Goal: Task Accomplishment & Management: Use online tool/utility

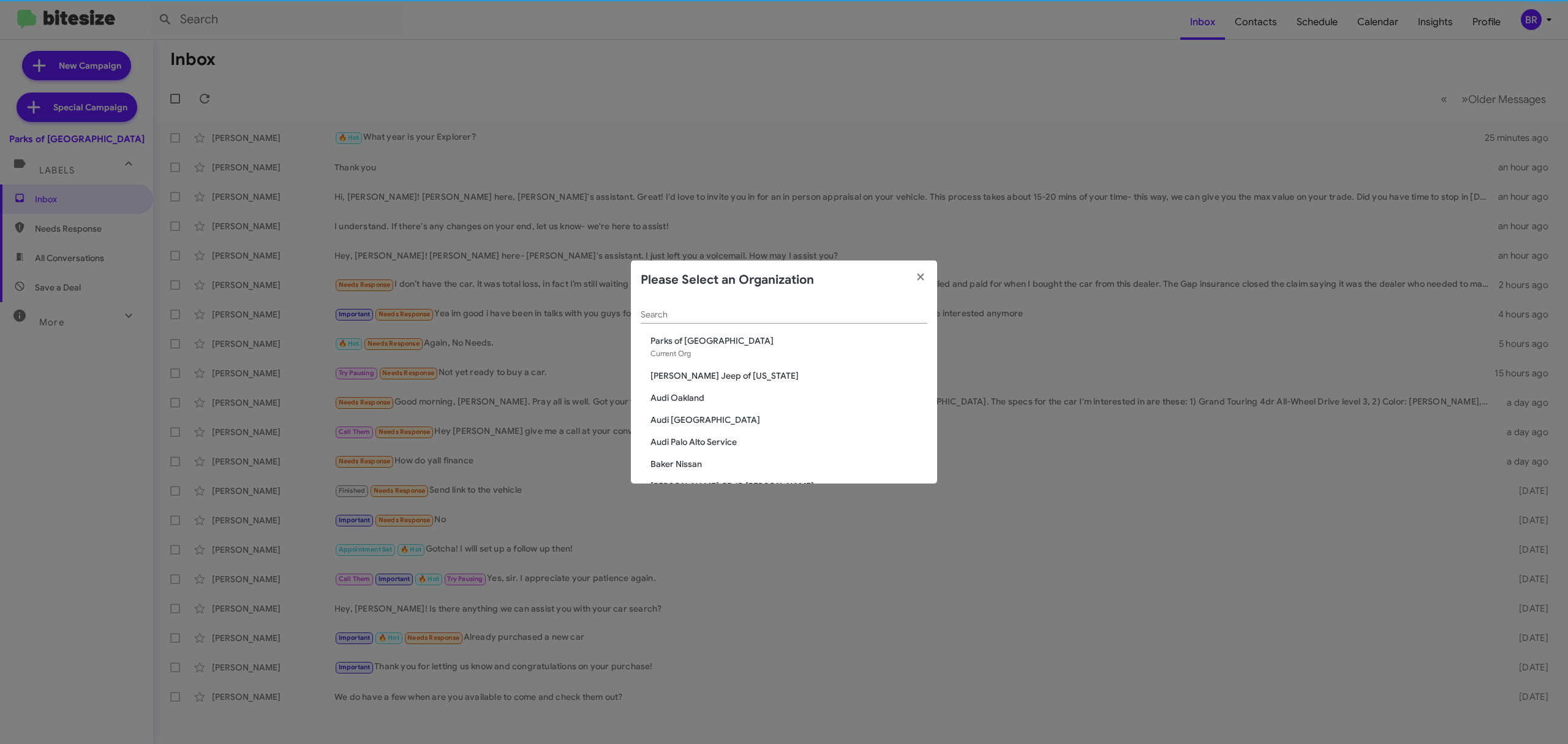
scroll to position [251, 0]
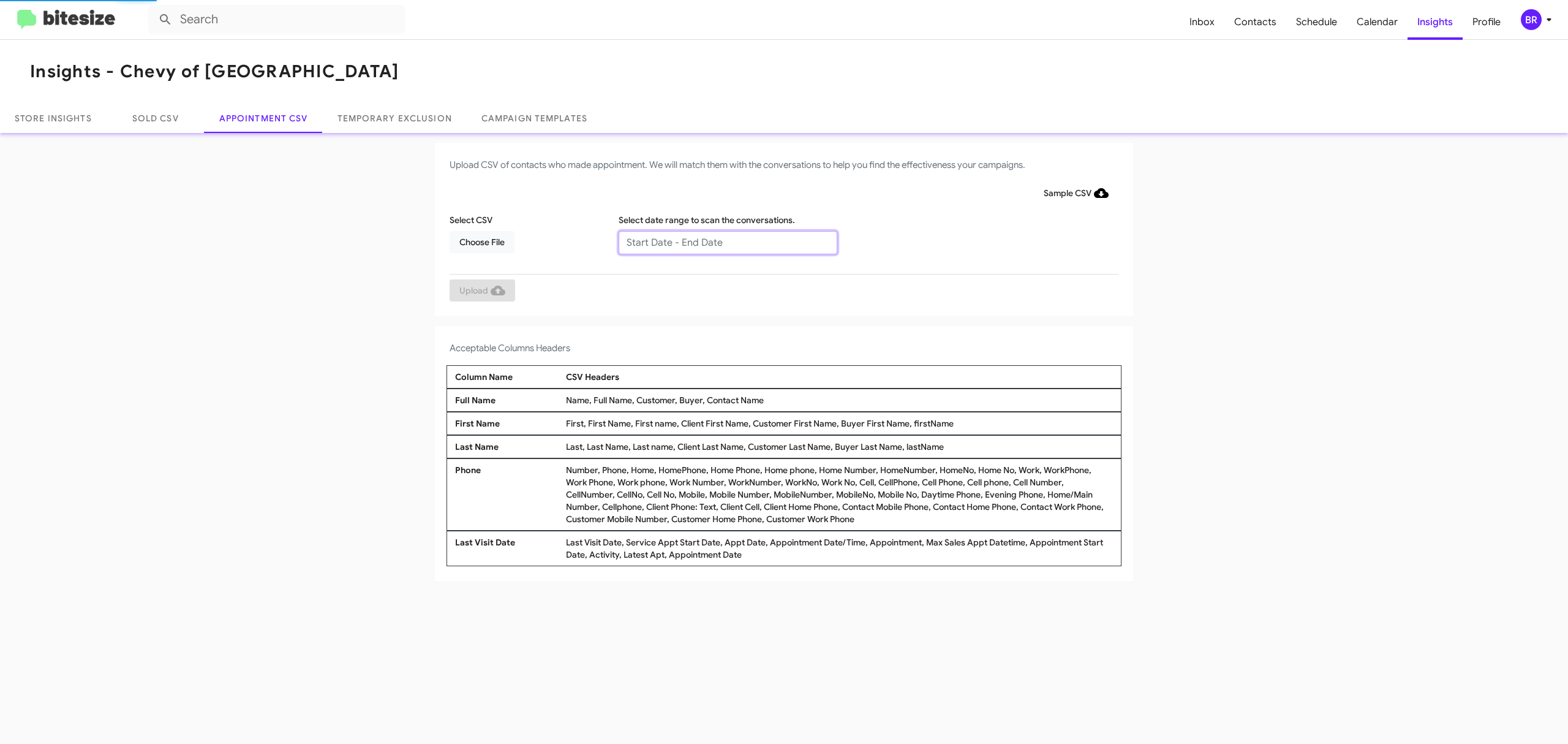
click at [726, 241] on input "text" at bounding box center [728, 242] width 219 height 23
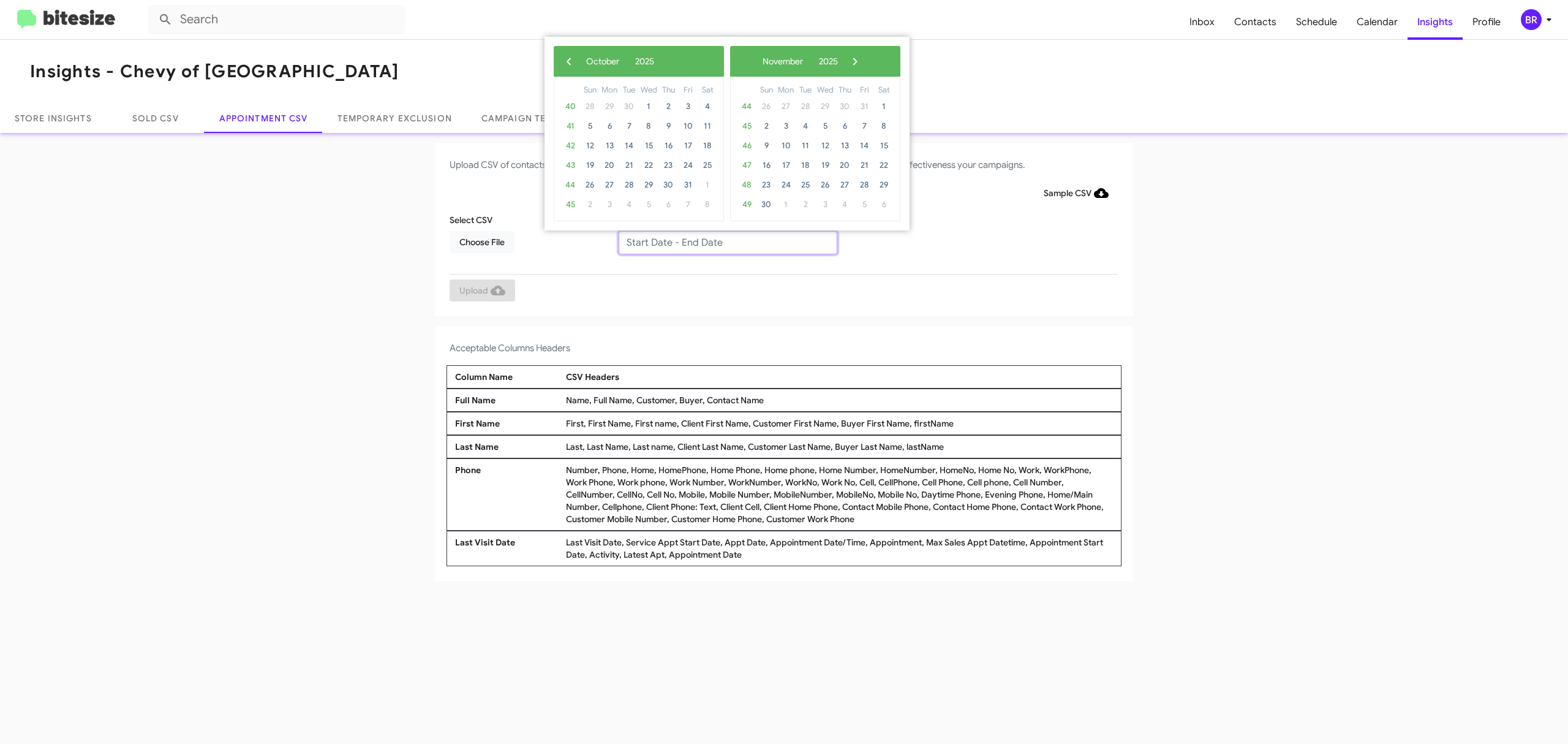
type input "10/07/2025 - 10/14/2025"
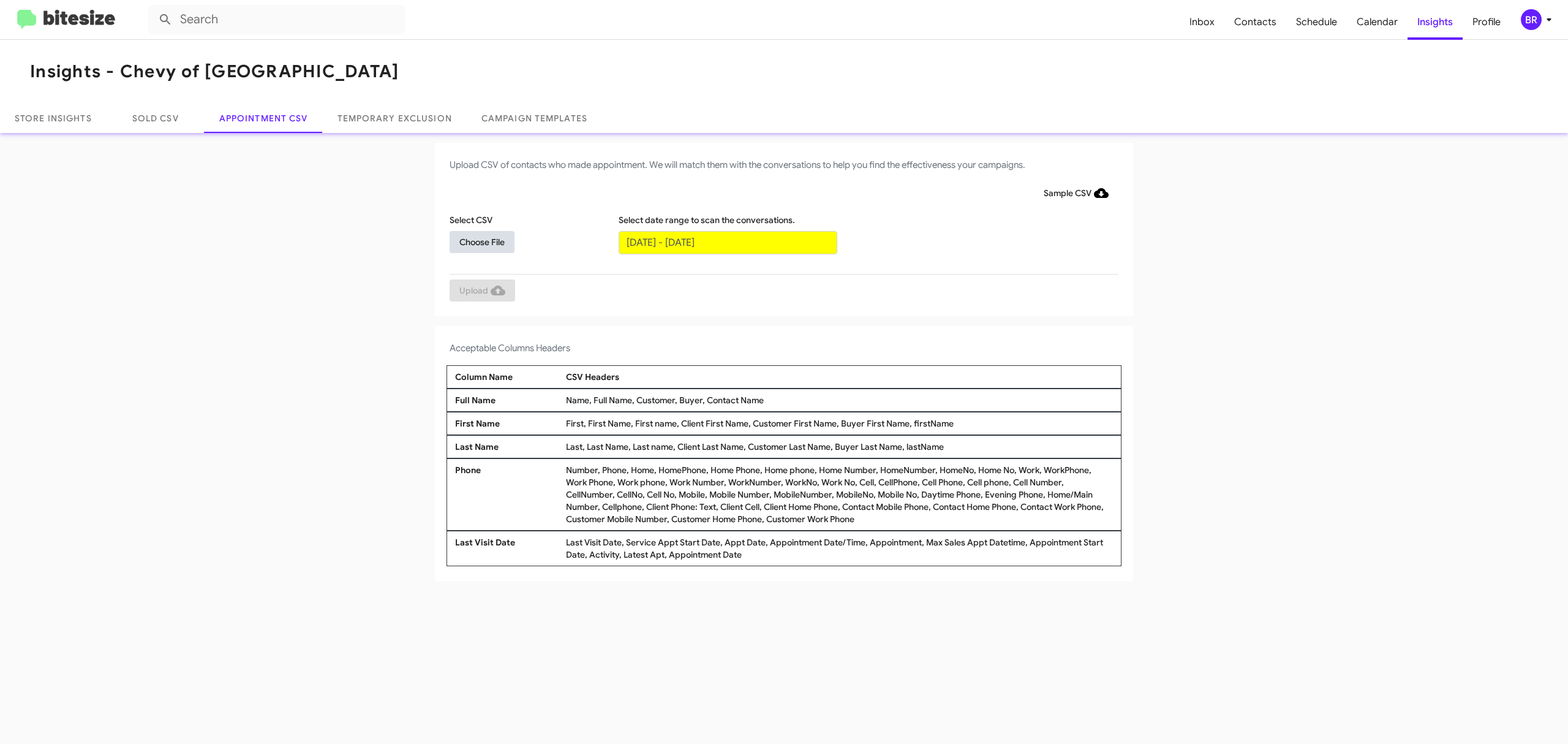
click at [481, 241] on span "Choose File" at bounding box center [482, 242] width 45 height 22
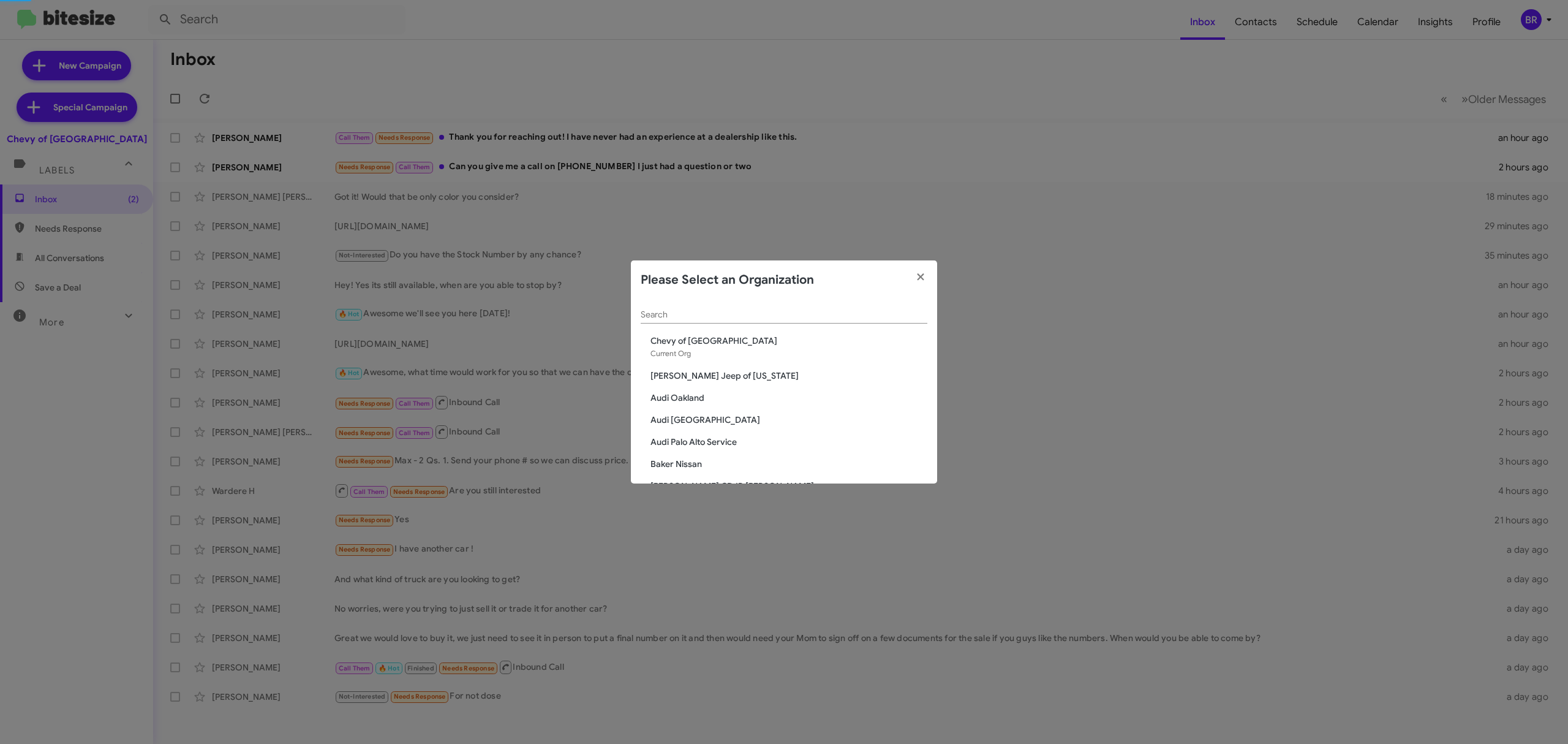
scroll to position [185, 0]
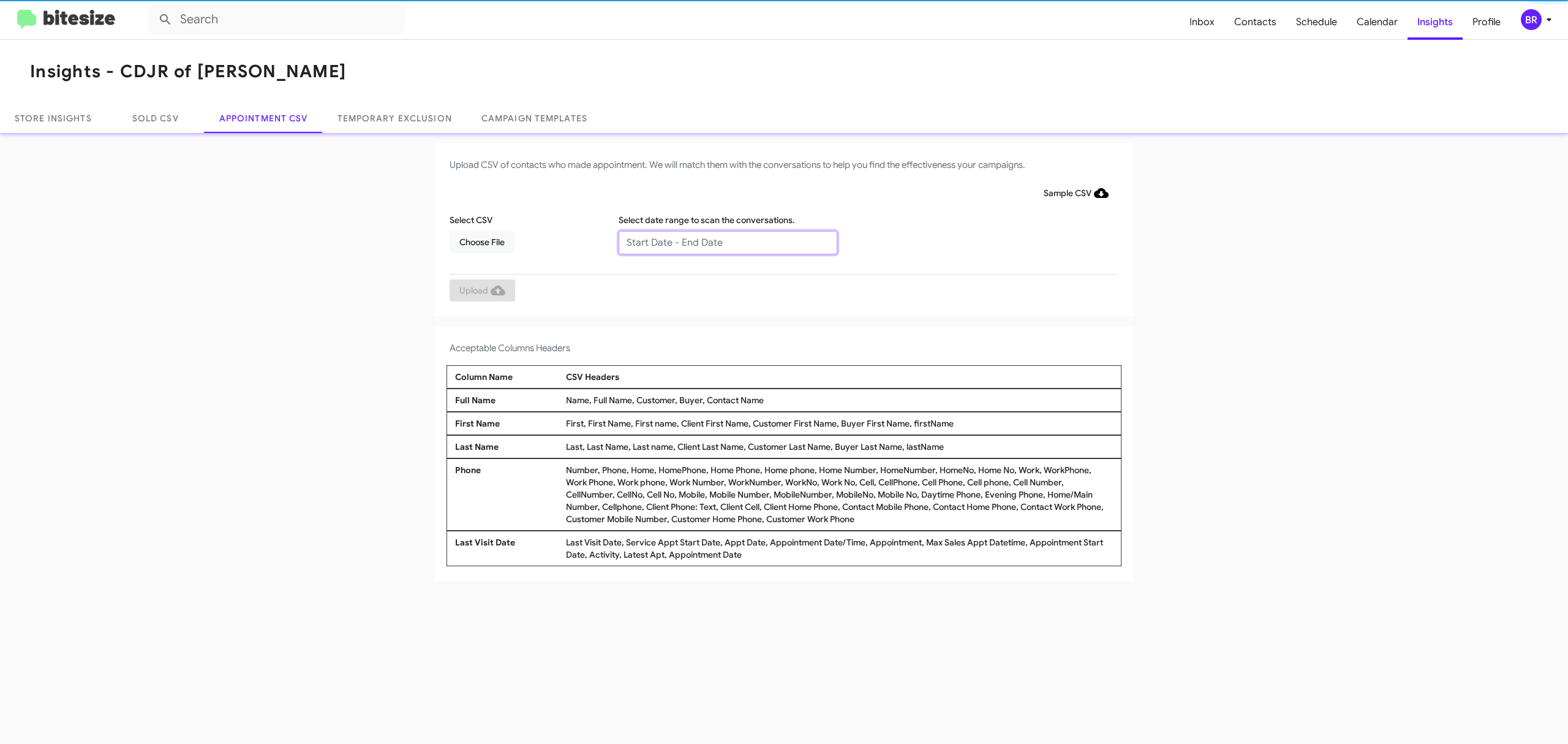
click at [726, 241] on input "text" at bounding box center [728, 242] width 219 height 23
type input "10/07/2025 - 10/14/2025"
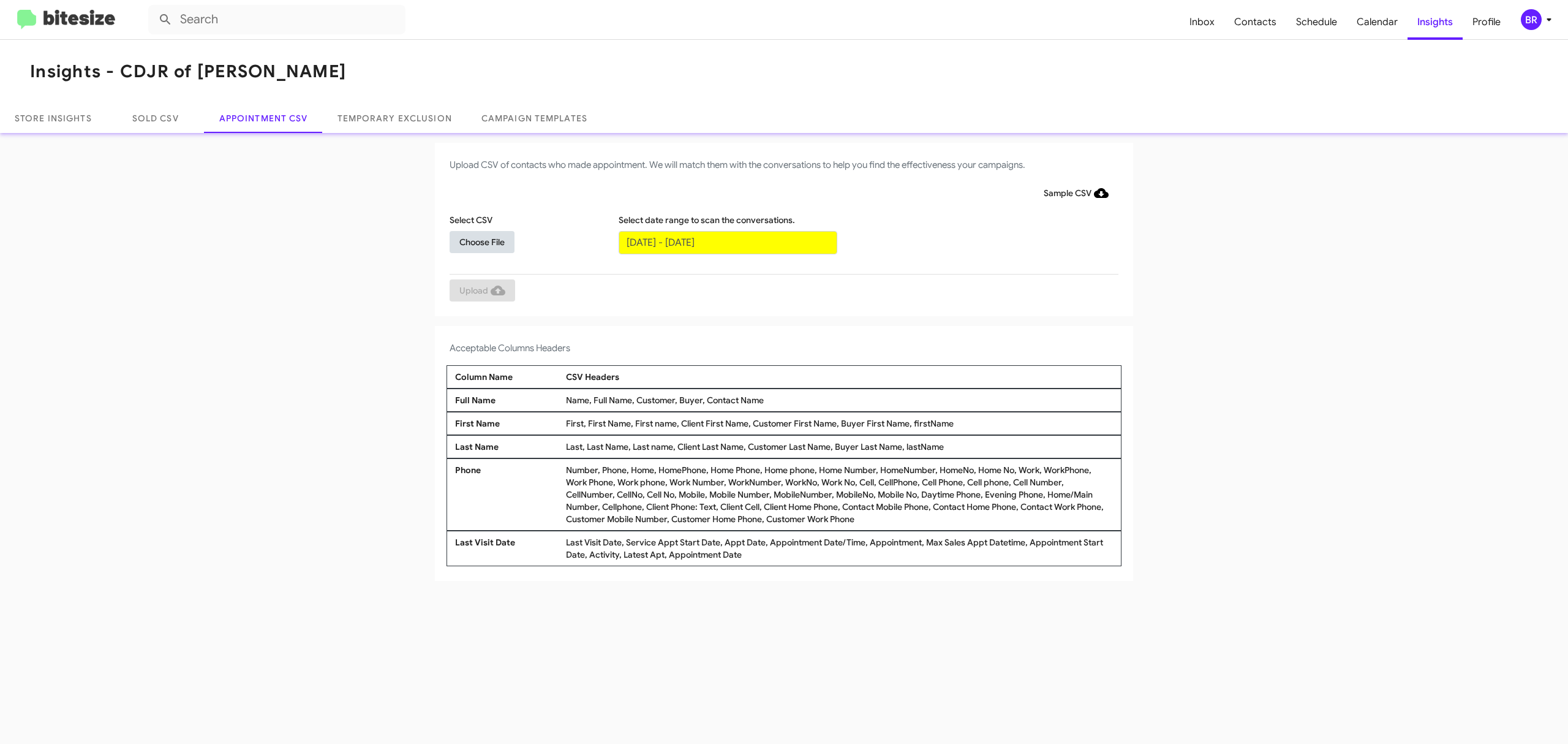
click at [481, 241] on span "Choose File" at bounding box center [482, 242] width 45 height 22
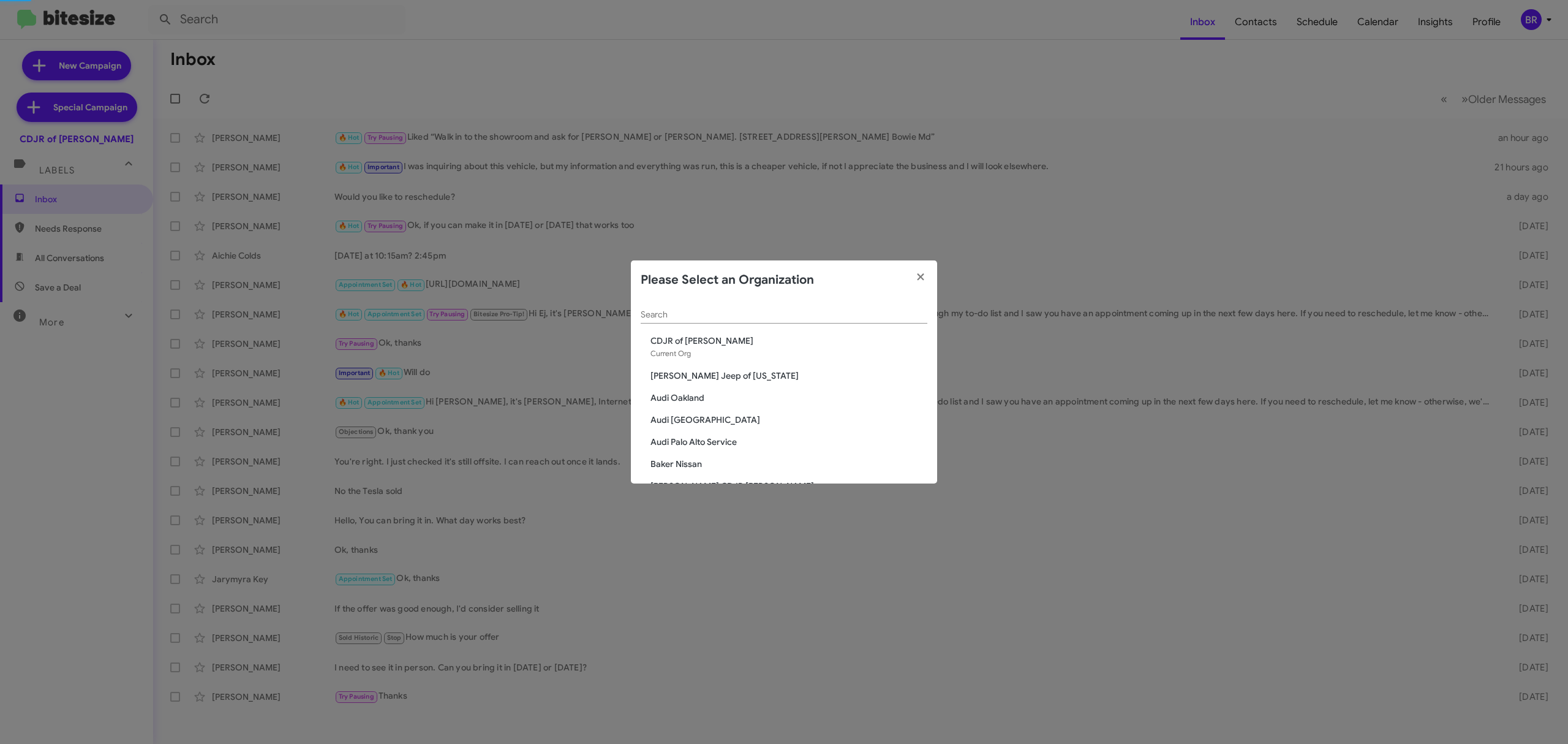
scroll to position [1993, 0]
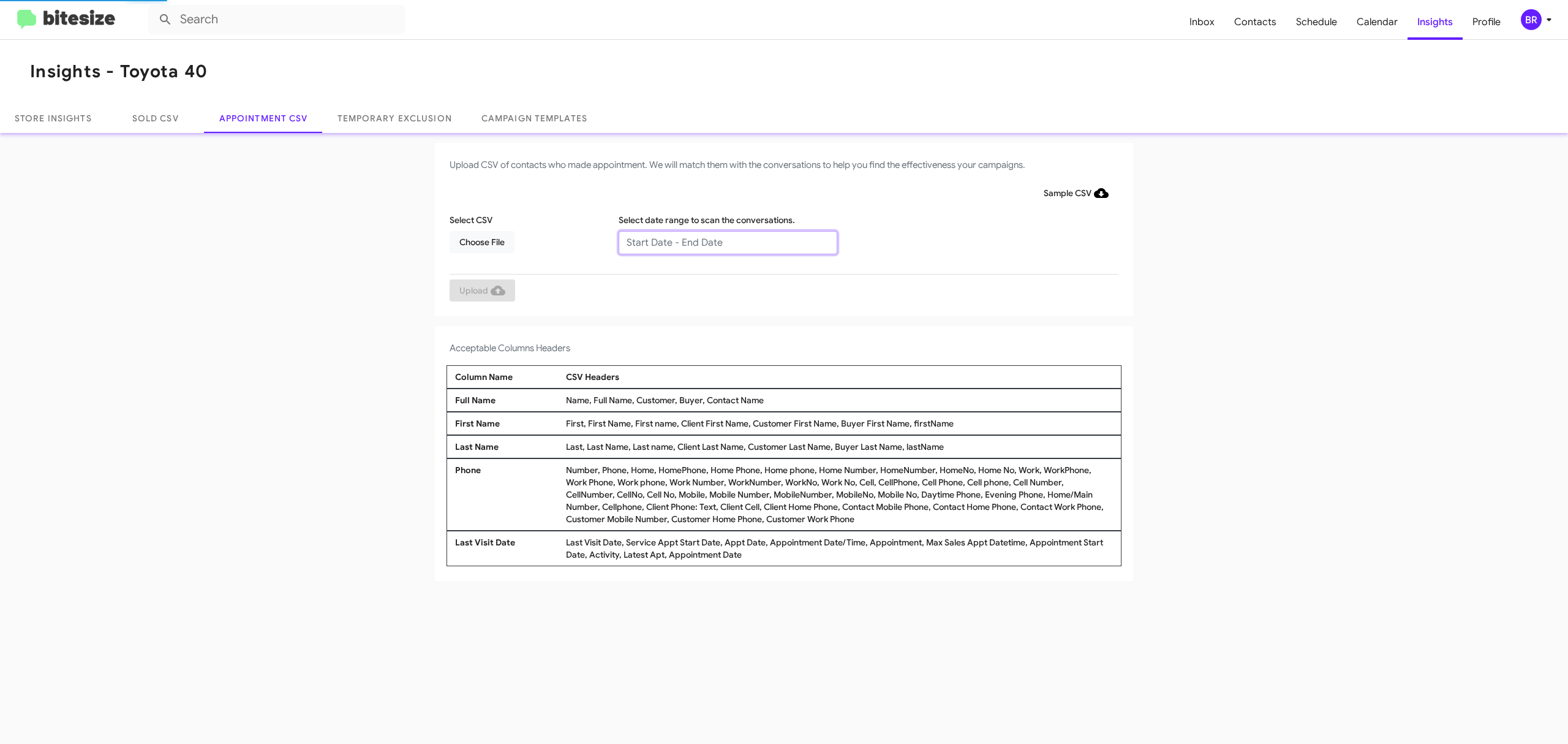
click at [726, 241] on input "text" at bounding box center [728, 242] width 219 height 23
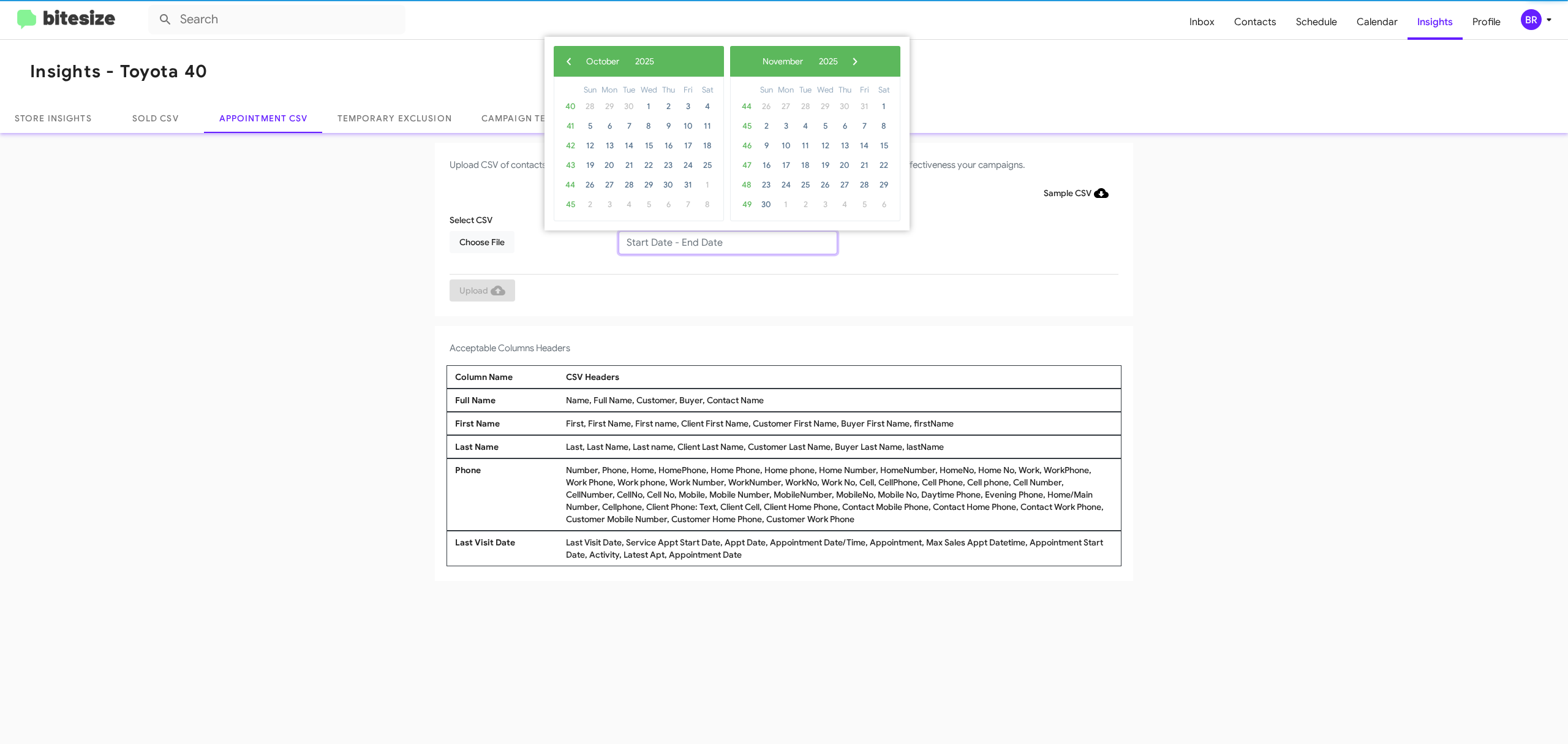
type input "10/07/2025 - 10/14/2025"
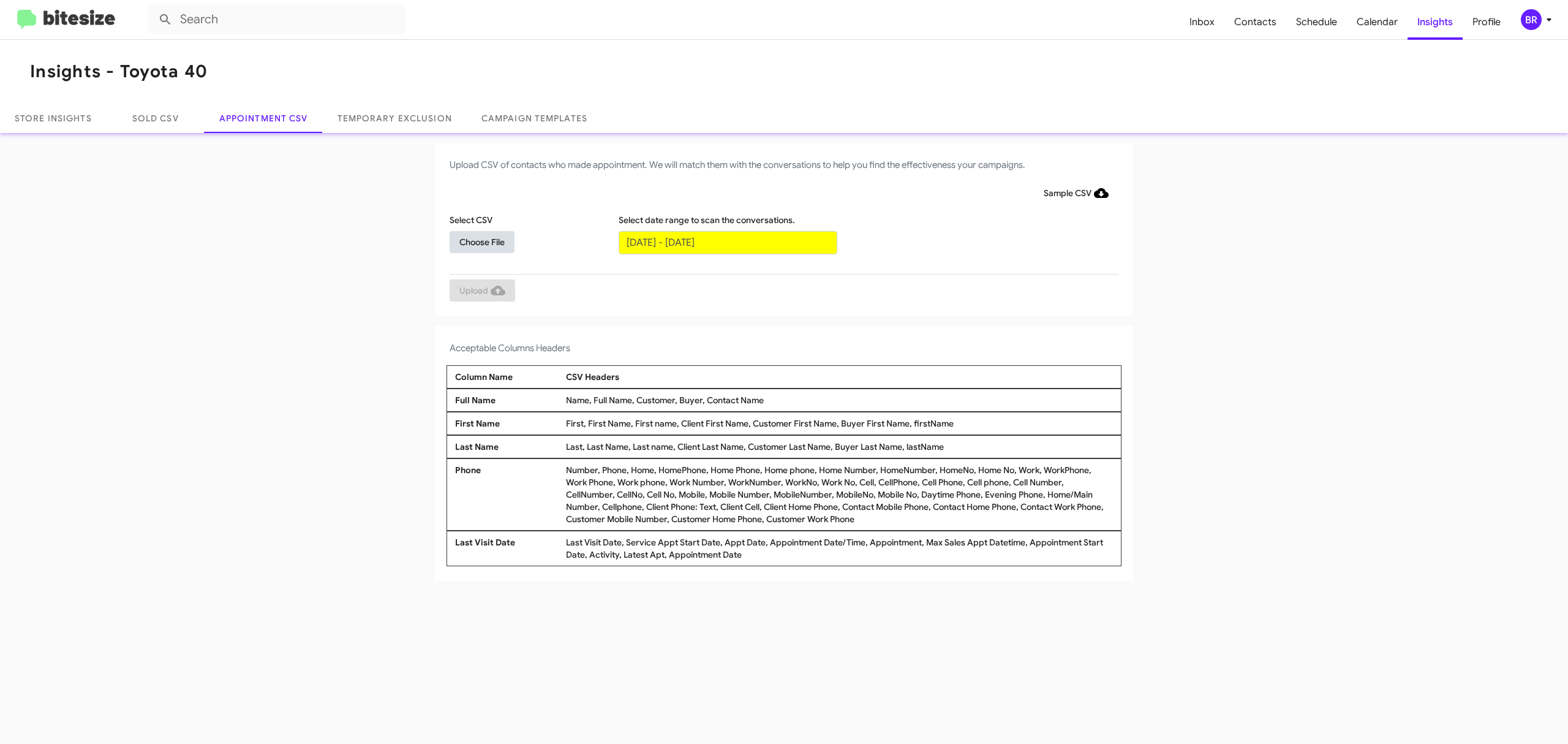
click at [481, 241] on span "Choose File" at bounding box center [482, 242] width 45 height 22
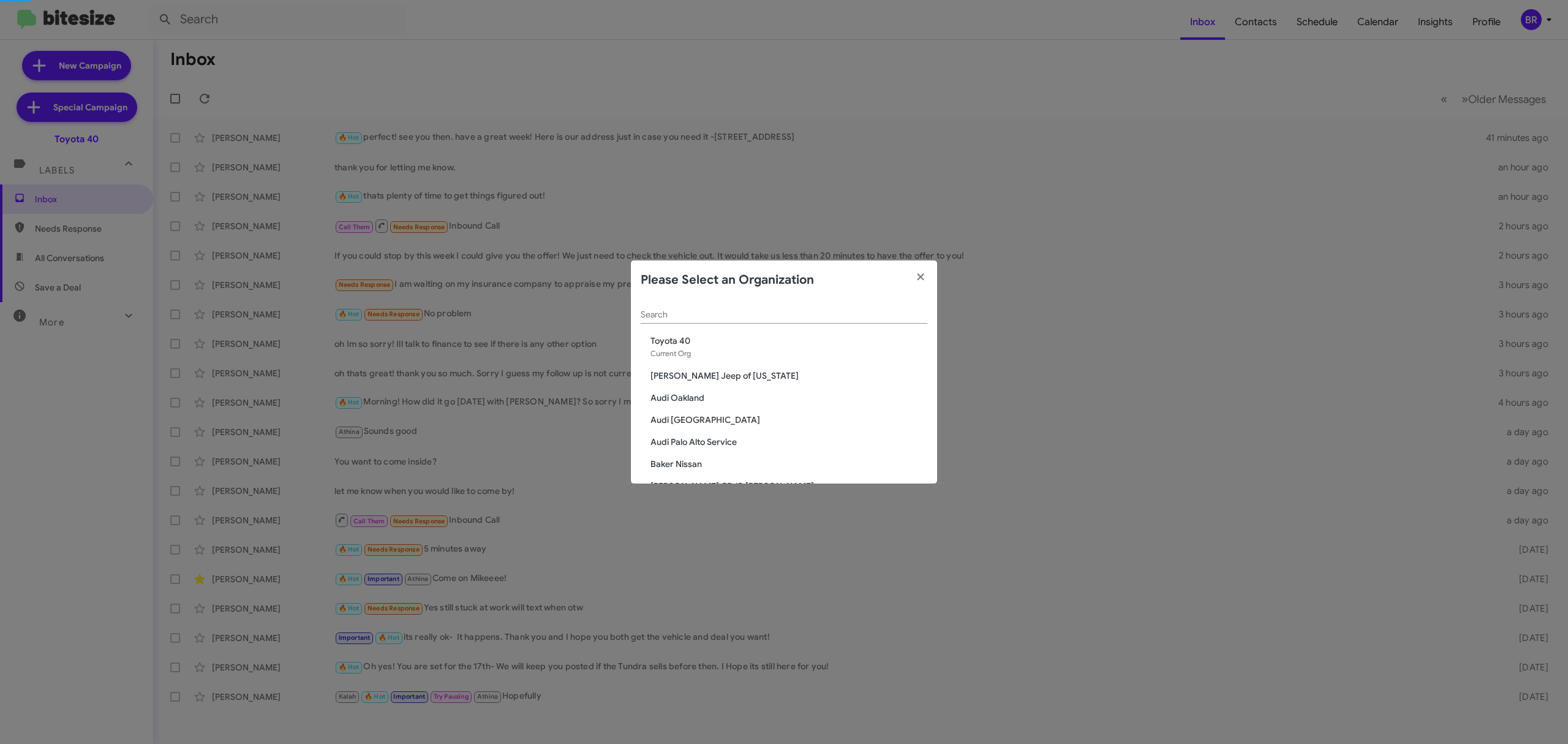
scroll to position [229, 0]
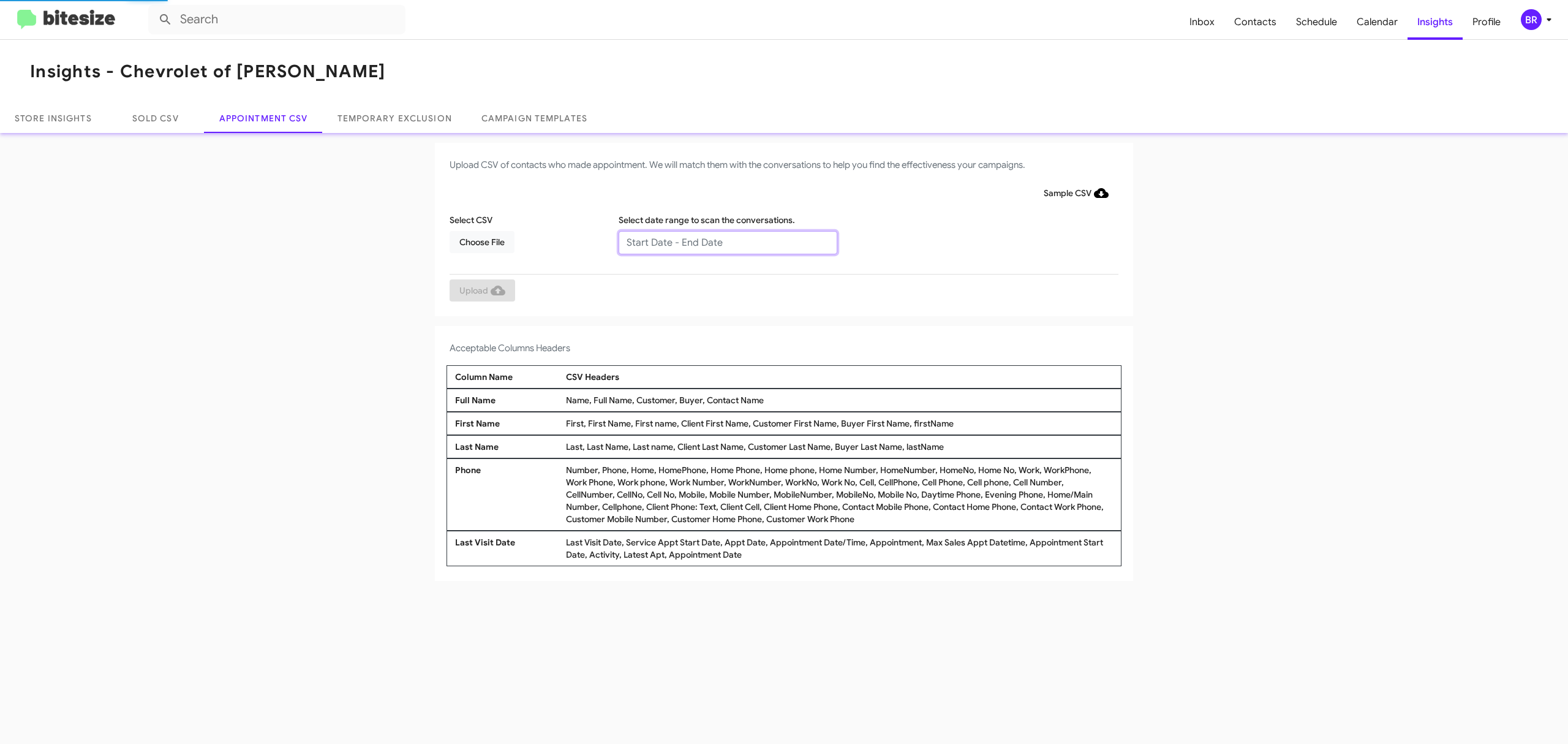
click at [726, 241] on input "text" at bounding box center [728, 242] width 219 height 23
type input "10/07/2025 - 10/14/2025"
click at [481, 241] on span "Choose File" at bounding box center [482, 242] width 45 height 22
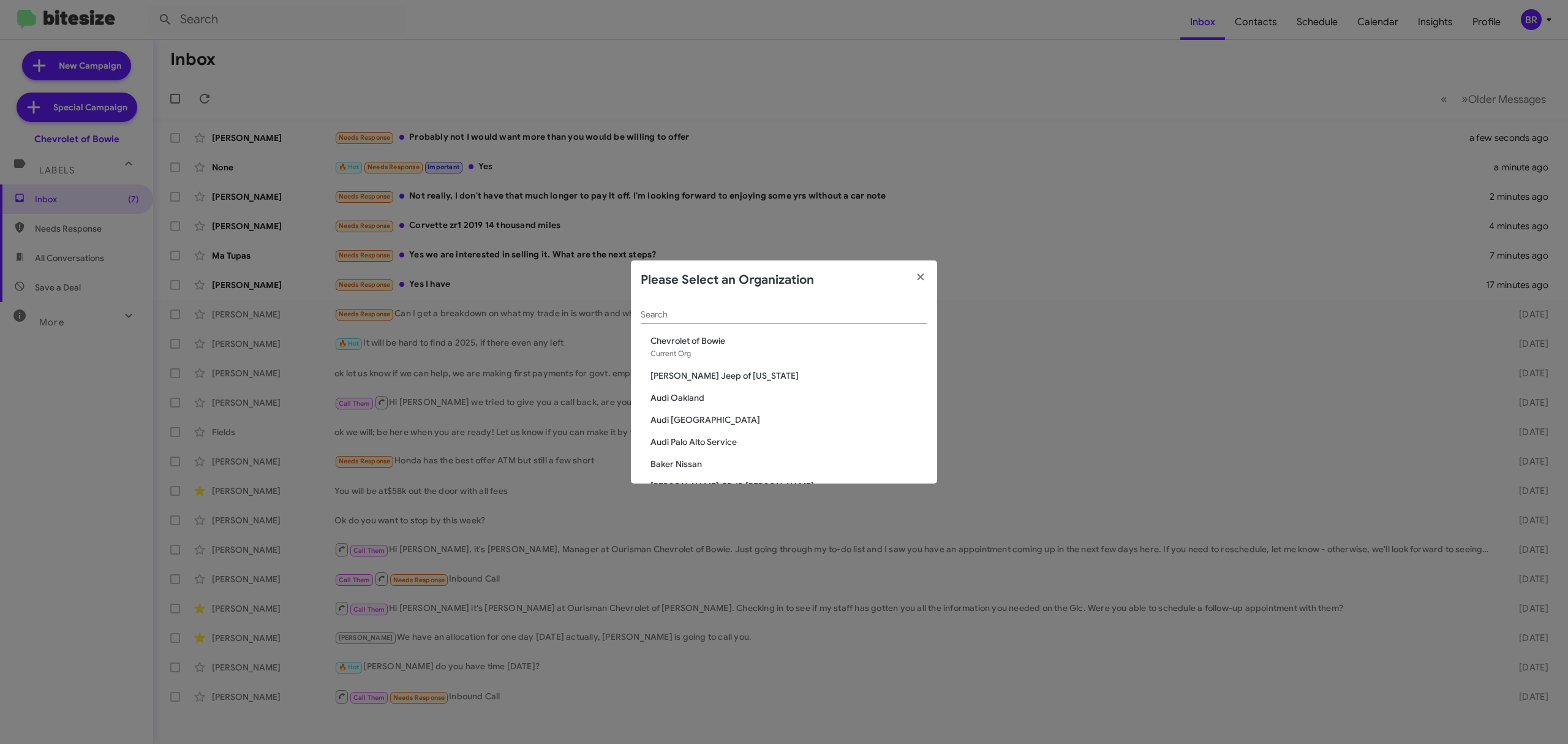
scroll to position [2125, 0]
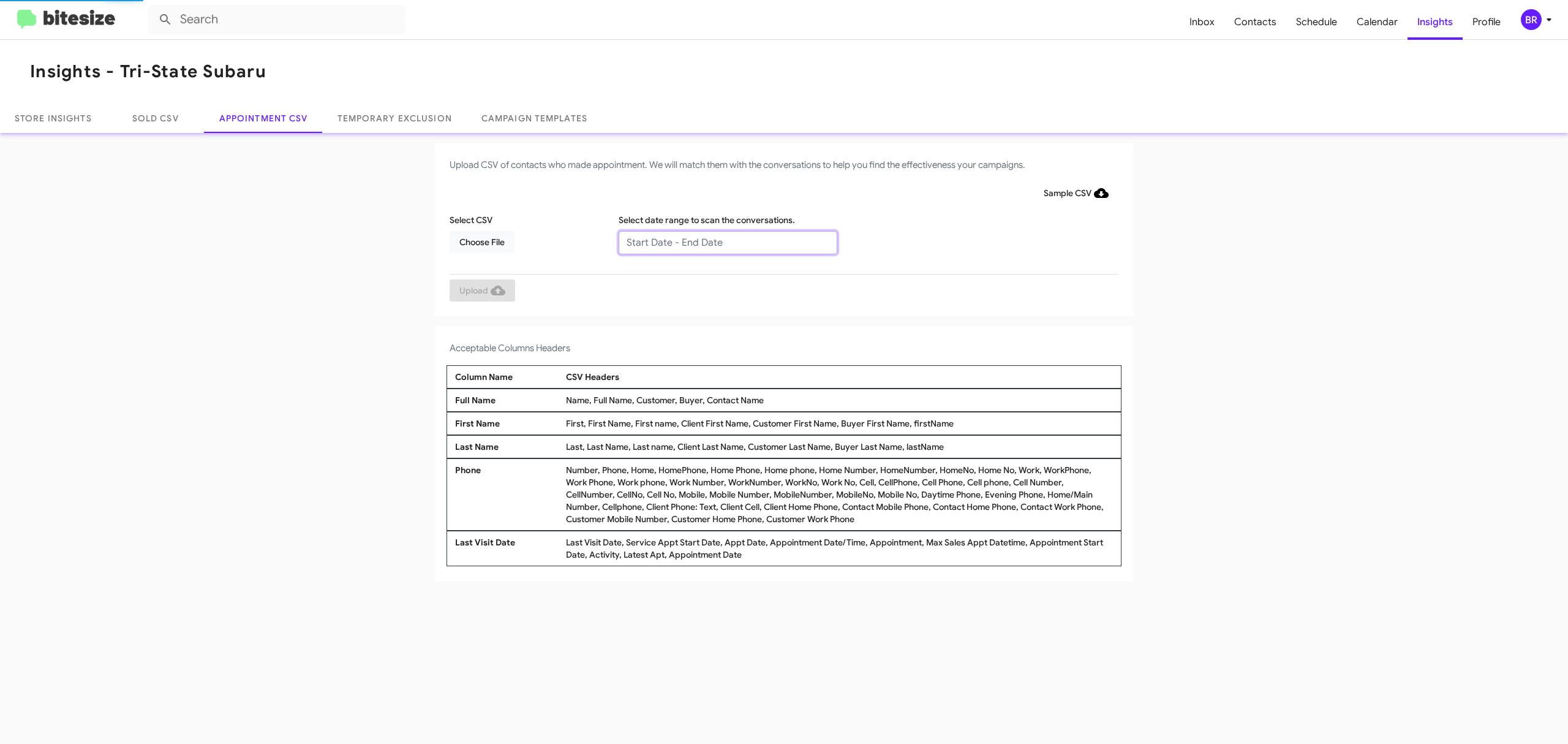
click at [726, 241] on input "text" at bounding box center [728, 242] width 219 height 23
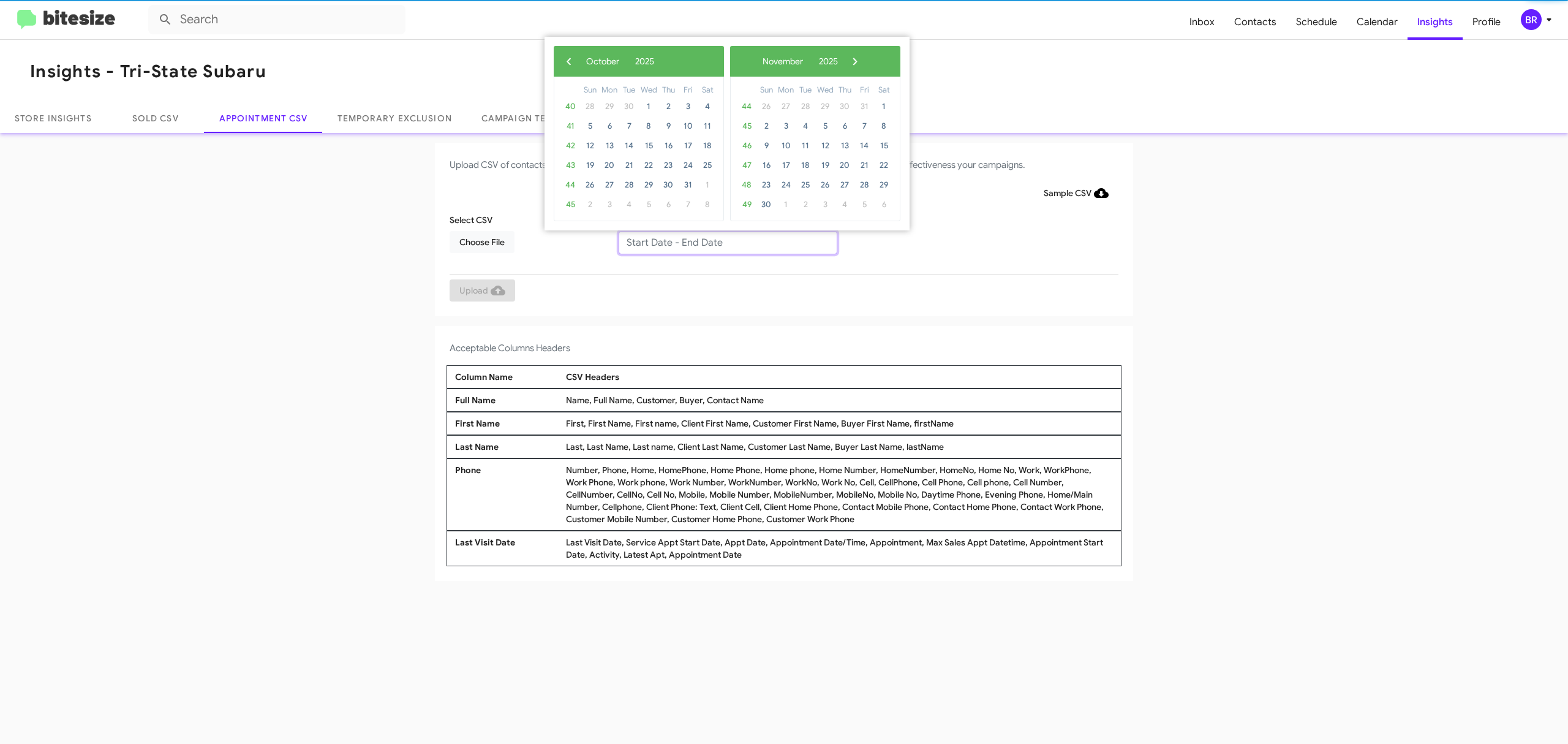
type input "10/07/2025 - 10/14/2025"
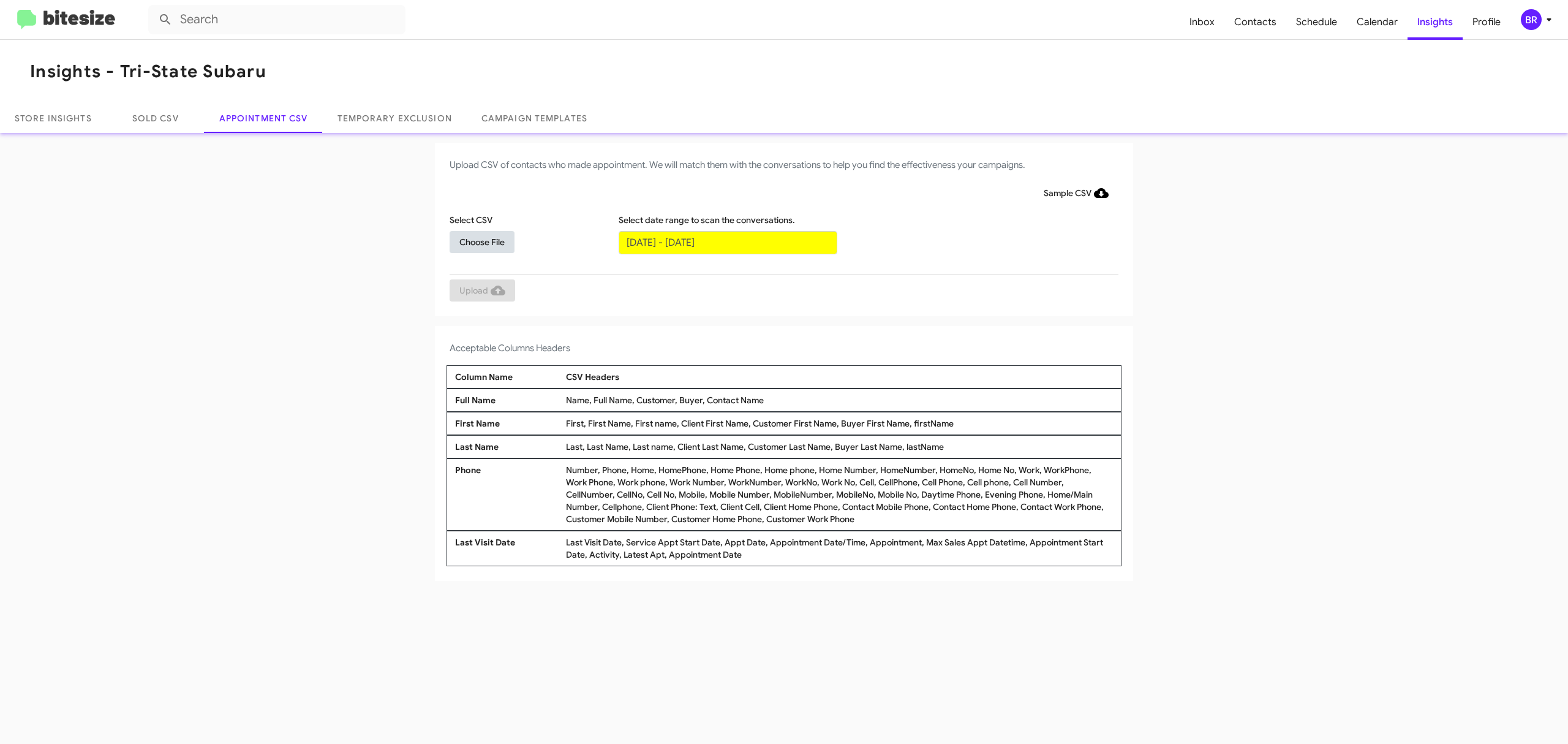
click at [481, 241] on span "Choose File" at bounding box center [482, 242] width 45 height 22
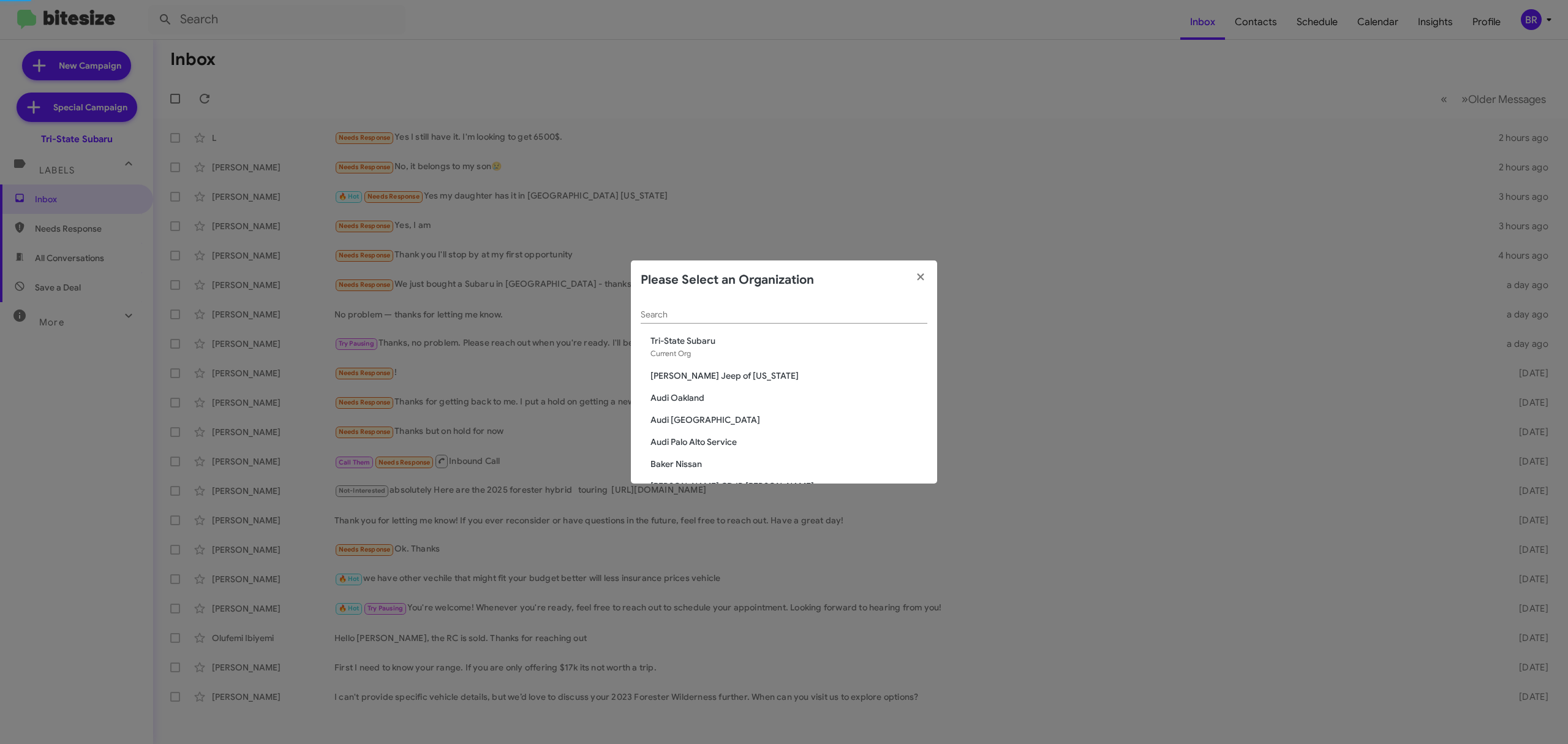
scroll to position [2192, 0]
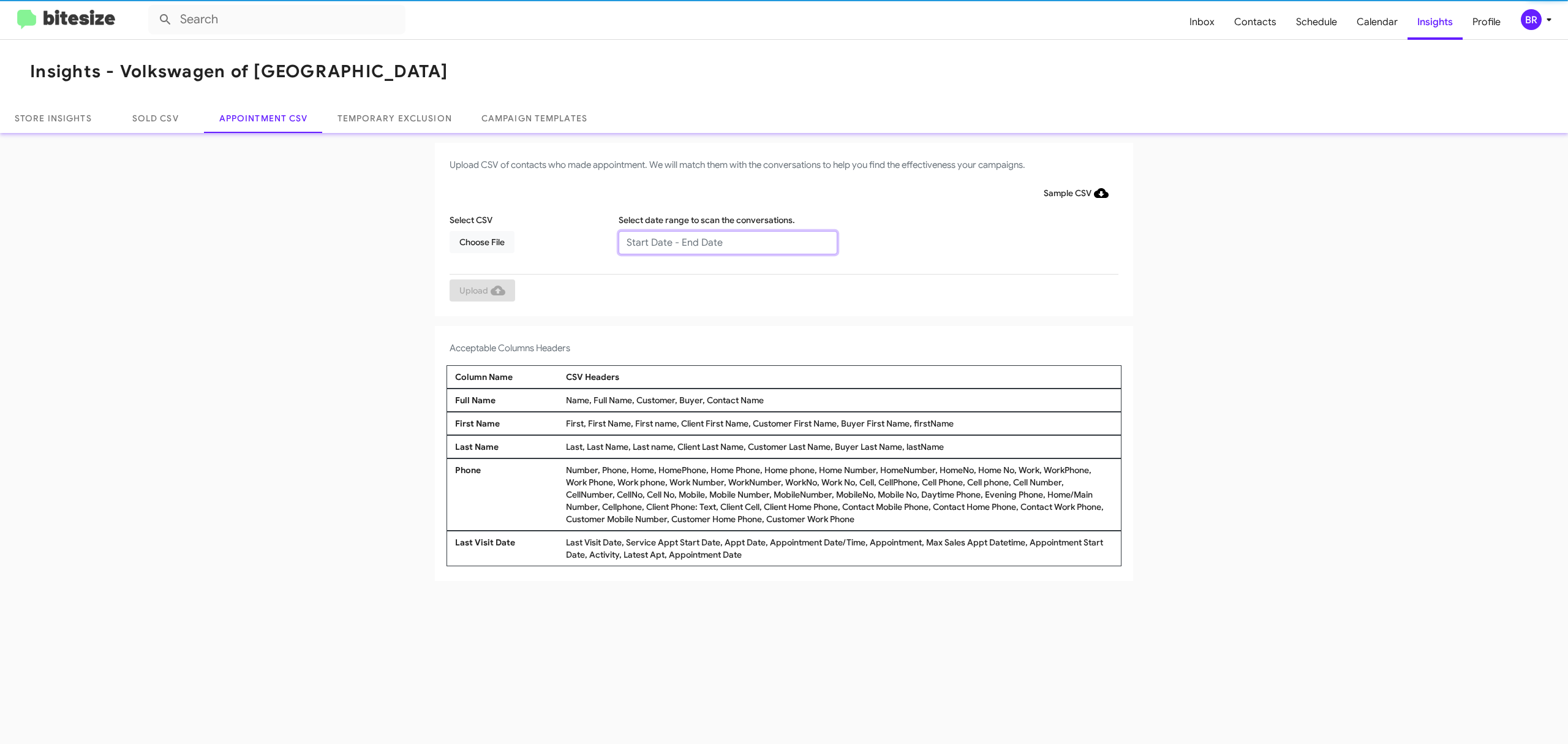
click at [726, 241] on input "text" at bounding box center [728, 242] width 219 height 23
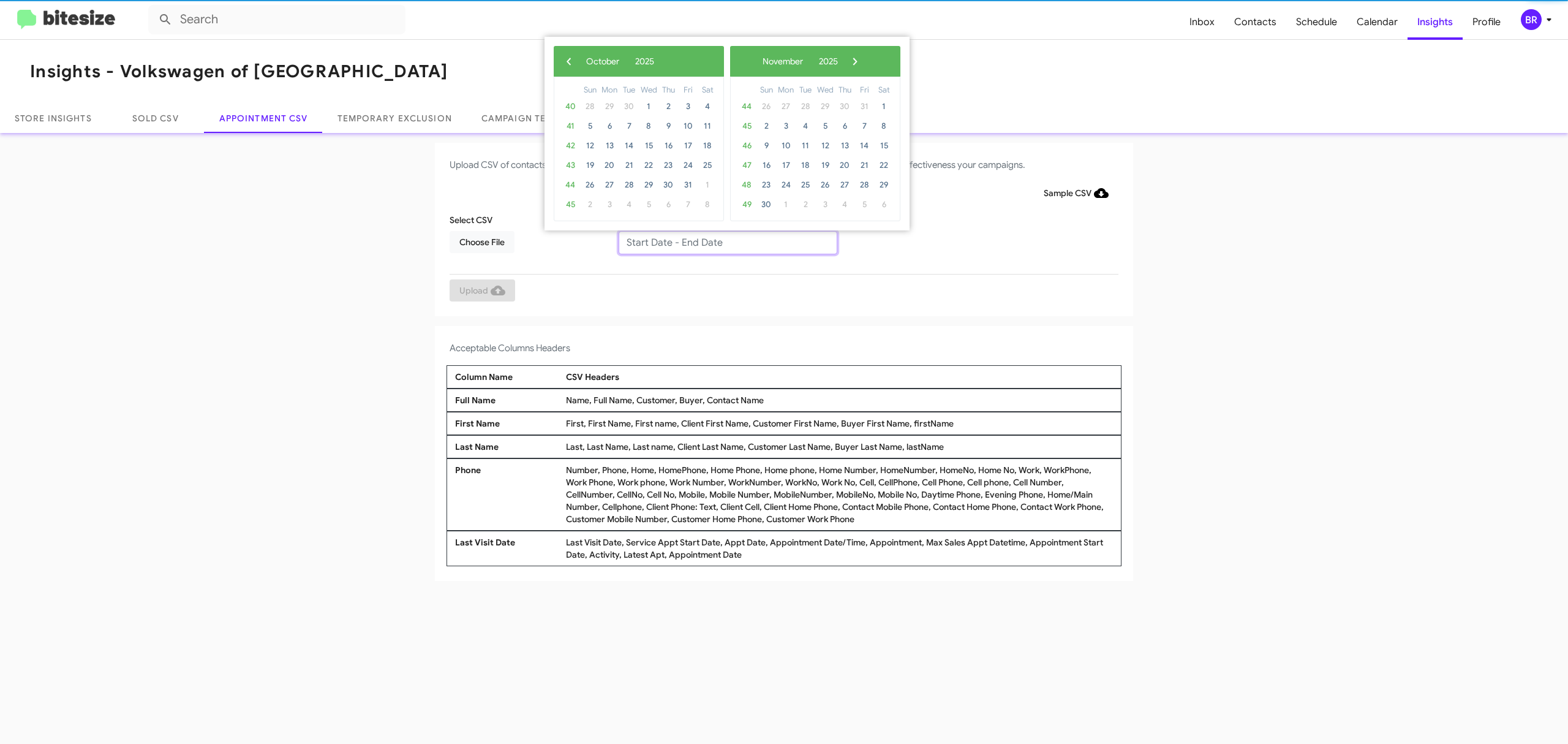
type input "10/07/2025 - 10/14/2025"
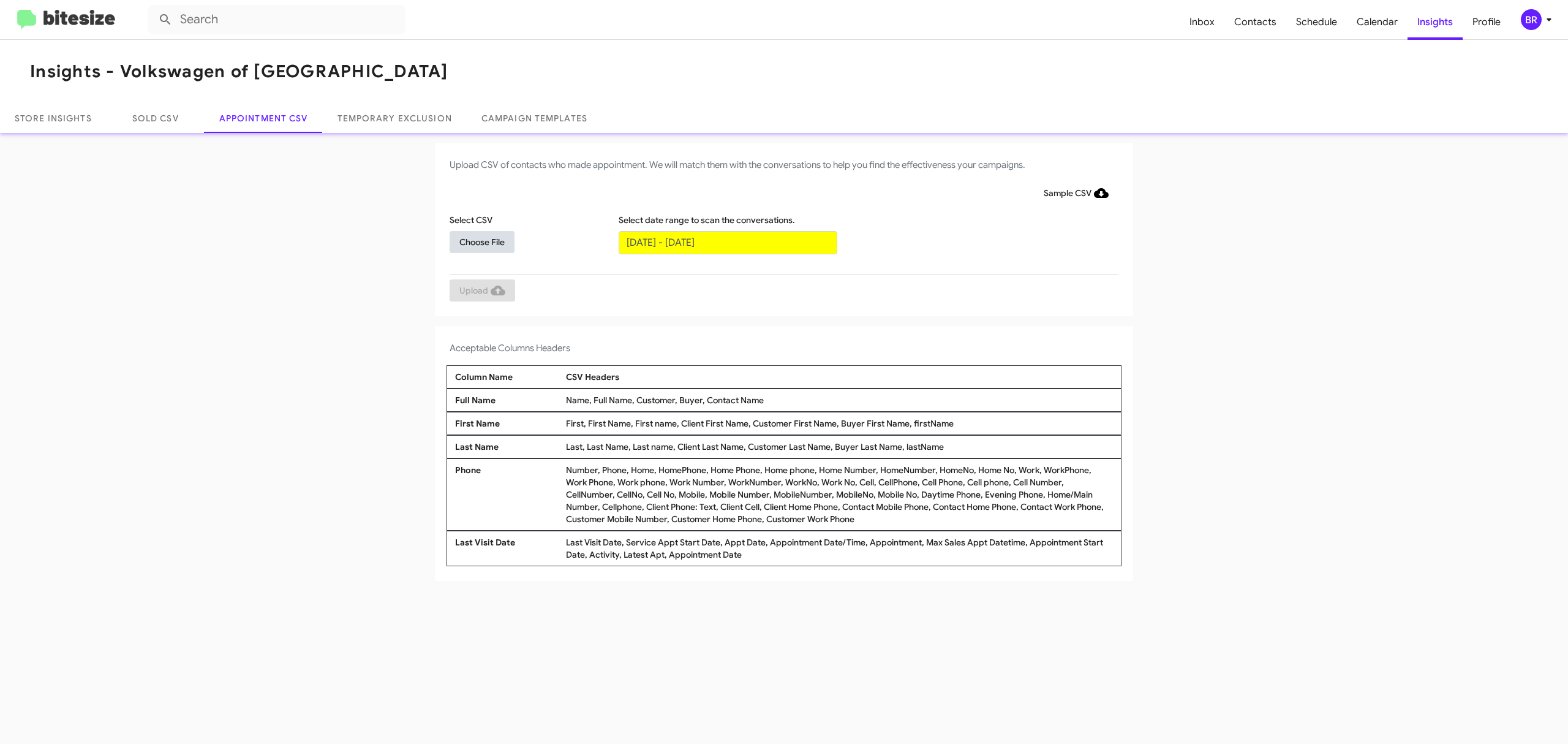
click at [481, 241] on span "Choose File" at bounding box center [482, 242] width 45 height 22
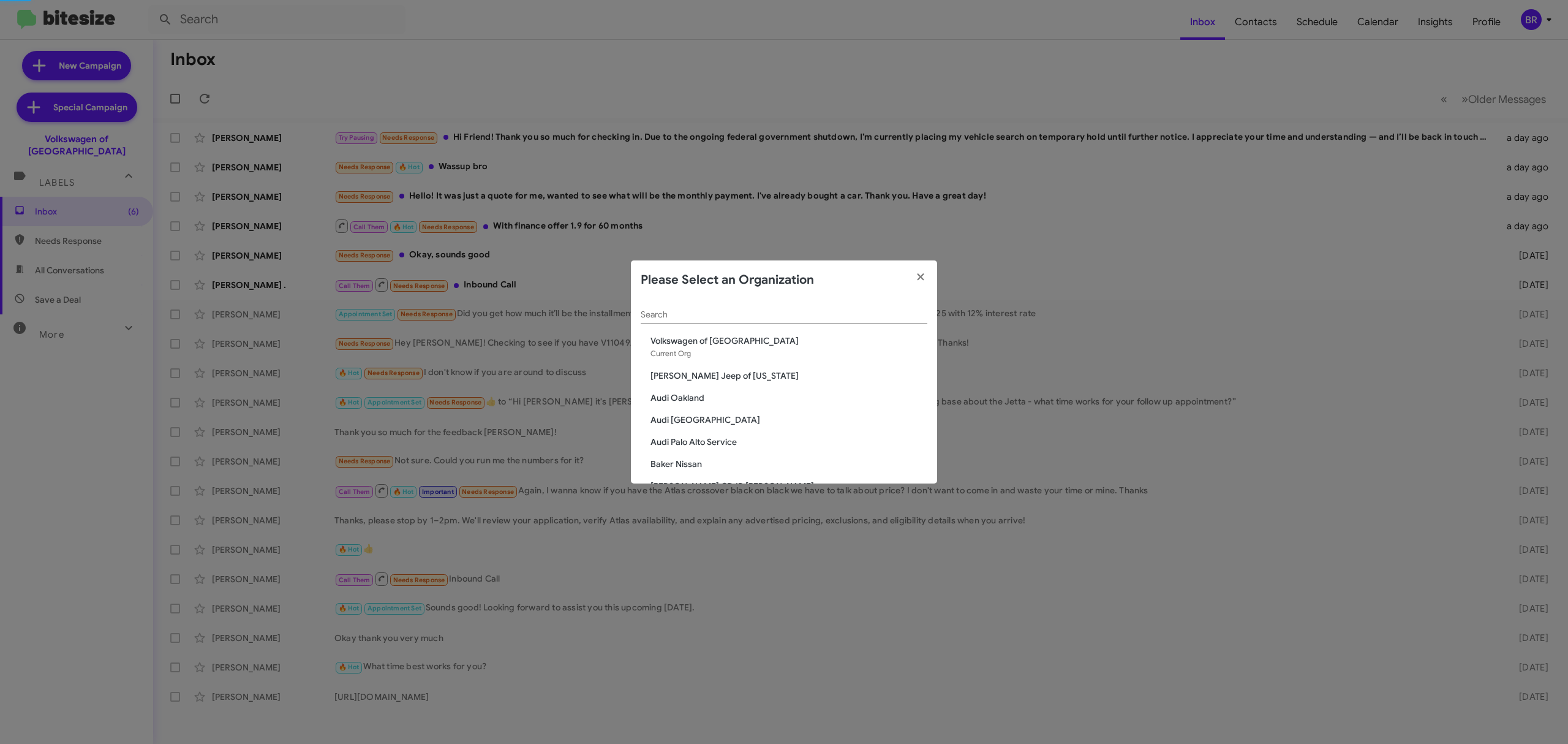
scroll to position [1111, 0]
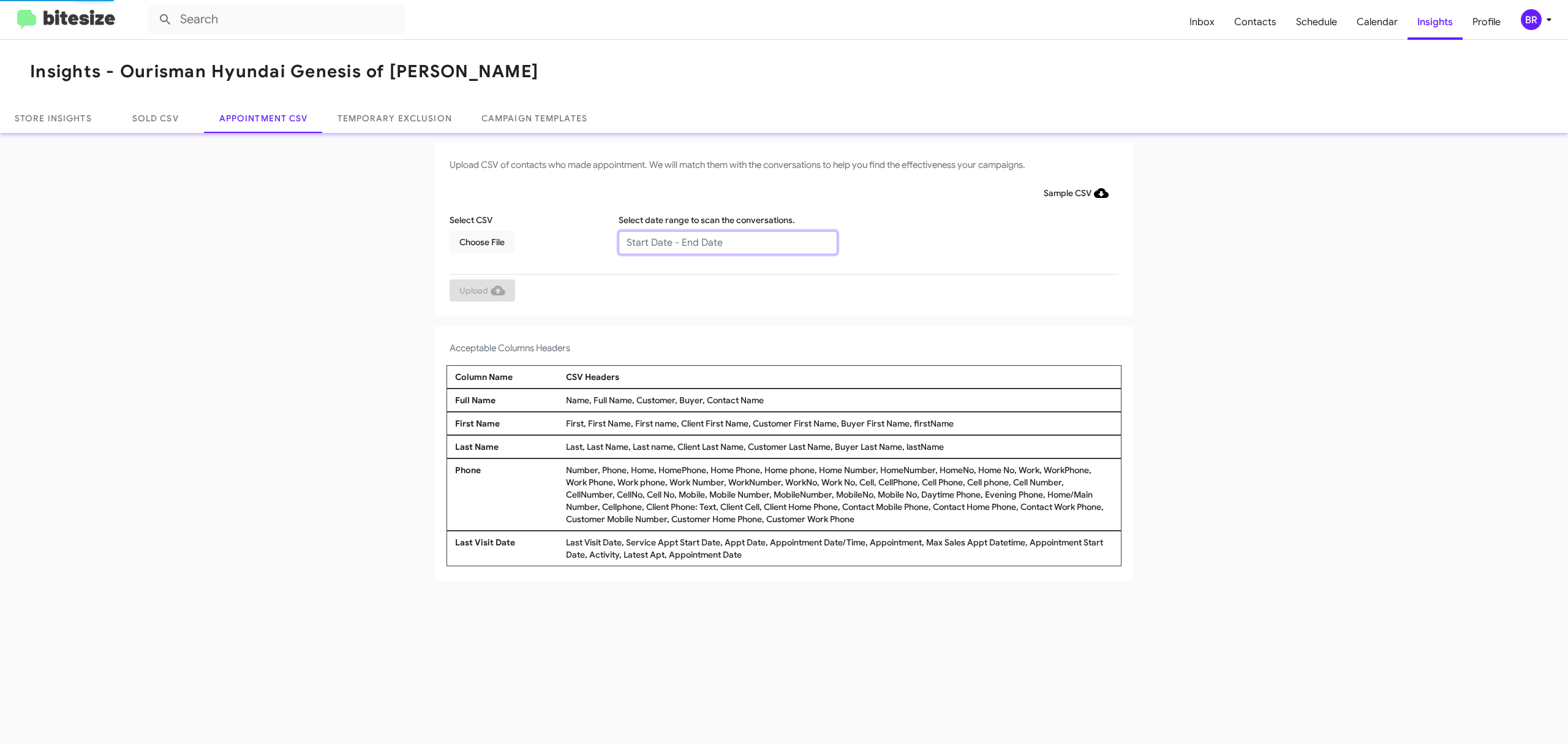
click at [726, 241] on input "text" at bounding box center [728, 242] width 219 height 23
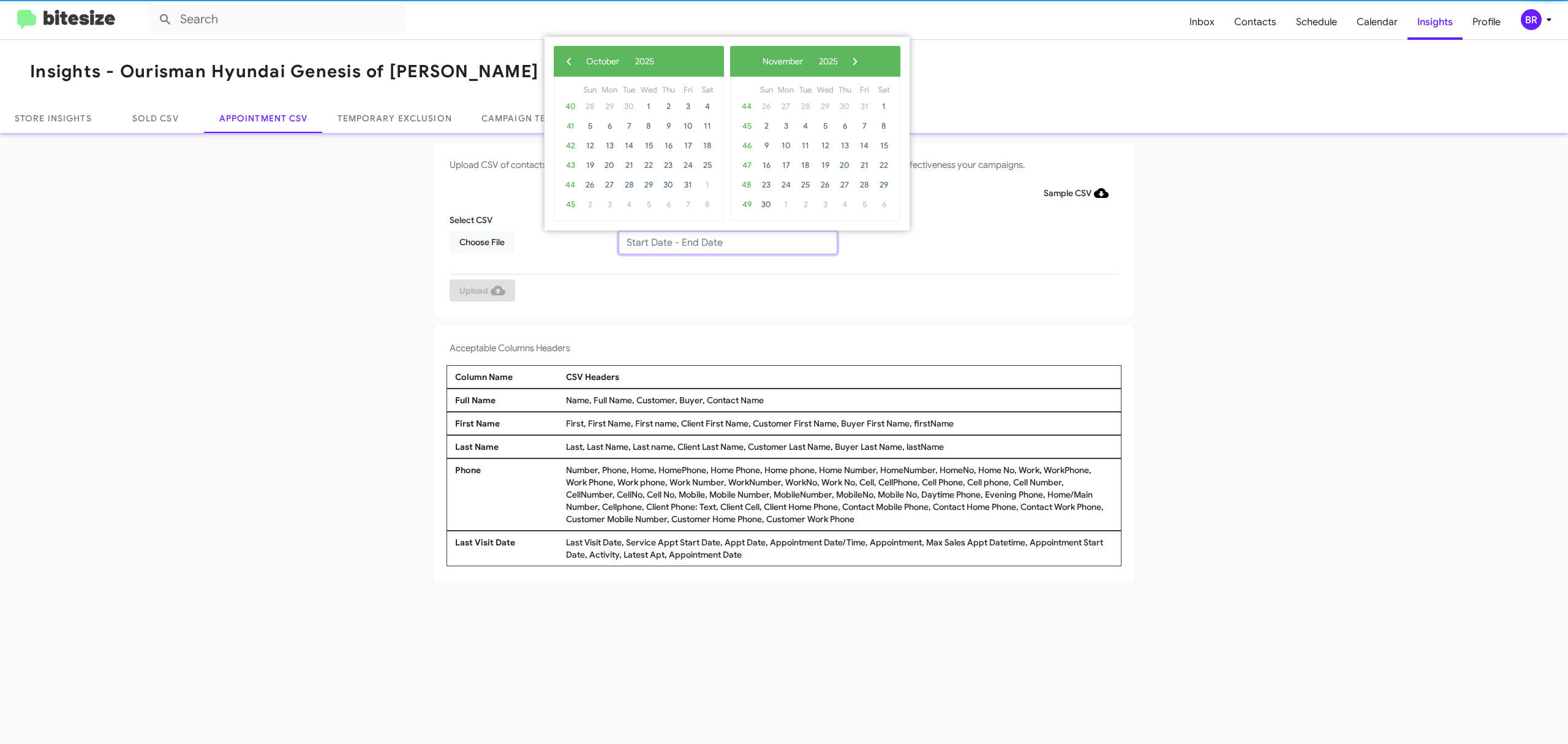
type input "10/07/2025 - 10/14/2025"
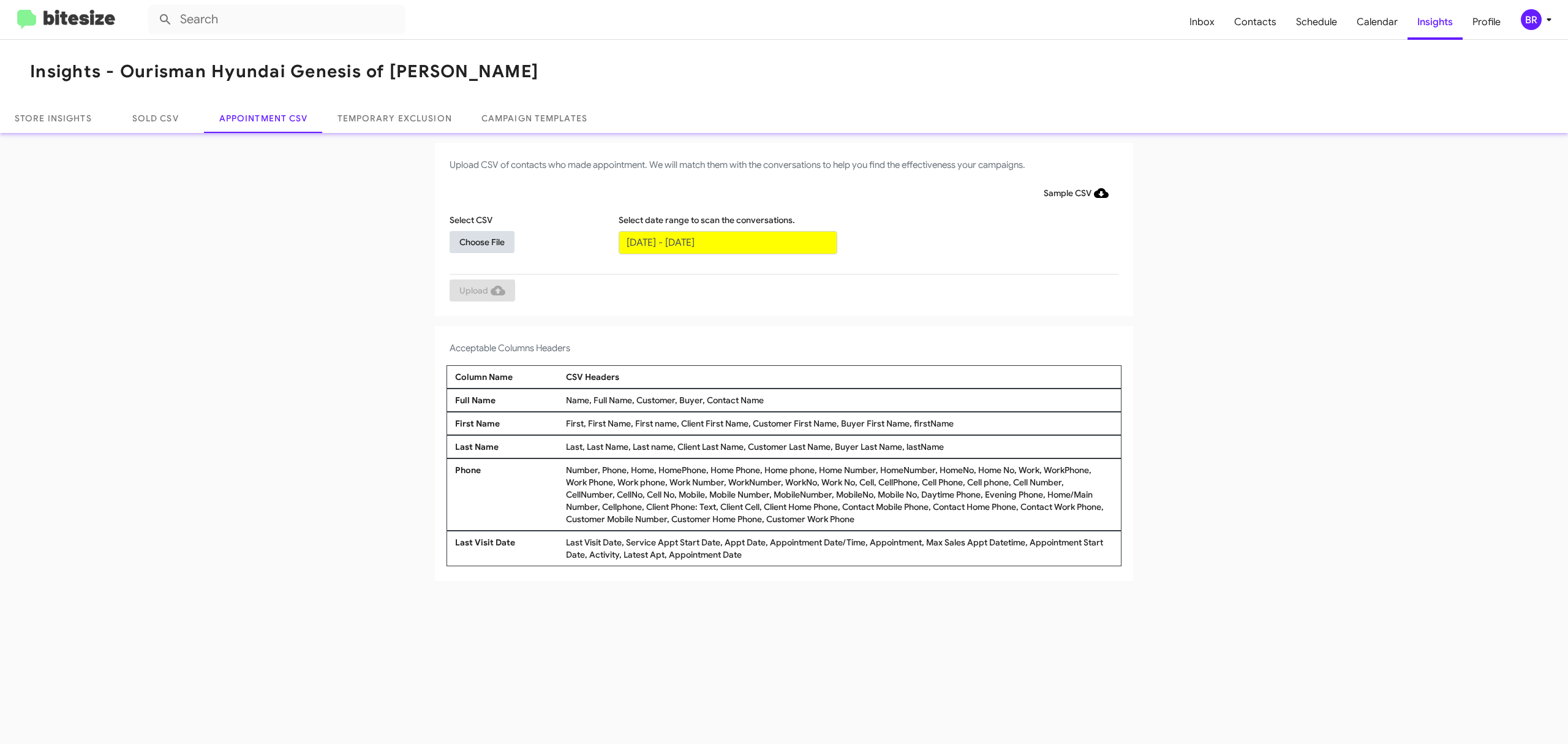
click at [481, 241] on span "Choose File" at bounding box center [482, 242] width 45 height 22
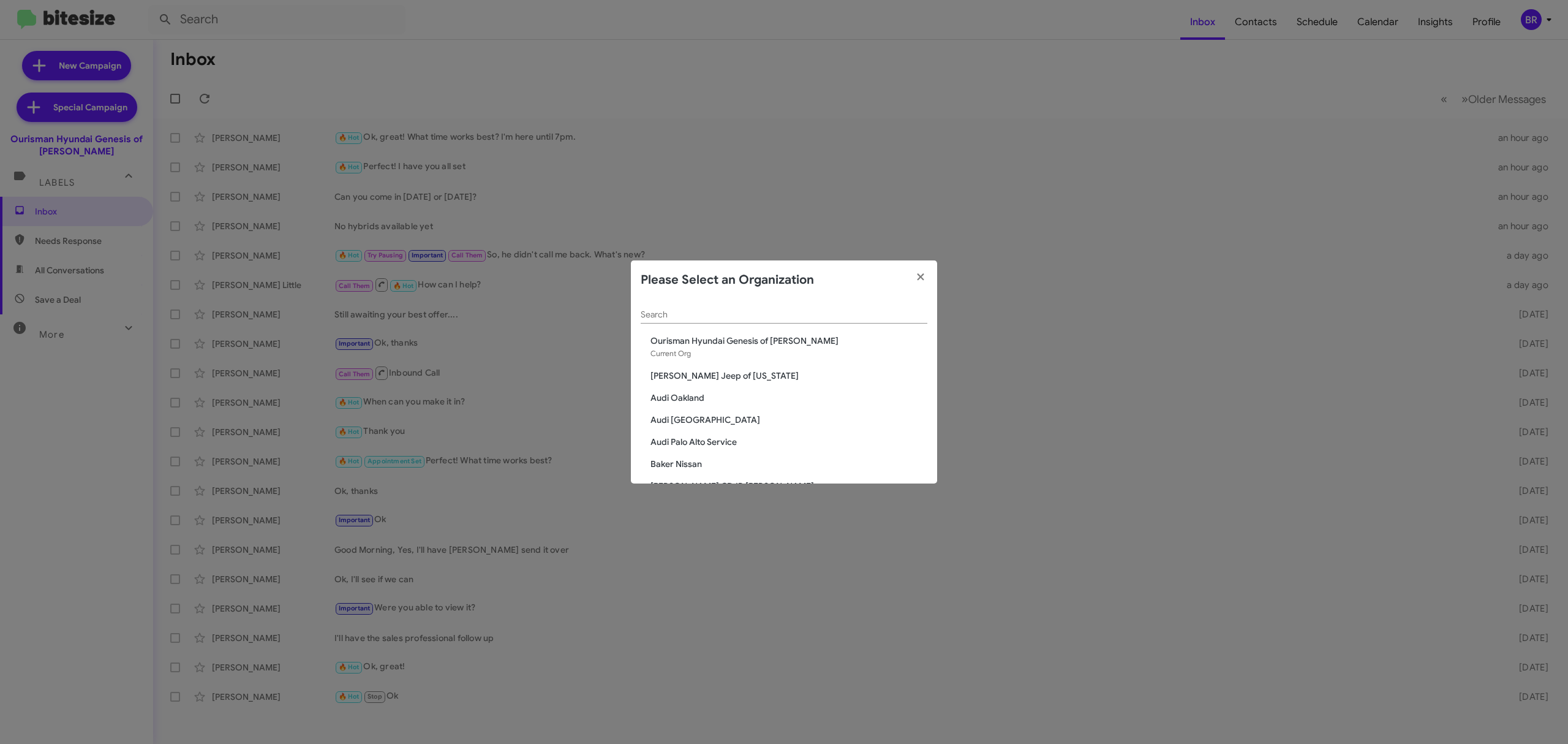
scroll to position [758, 0]
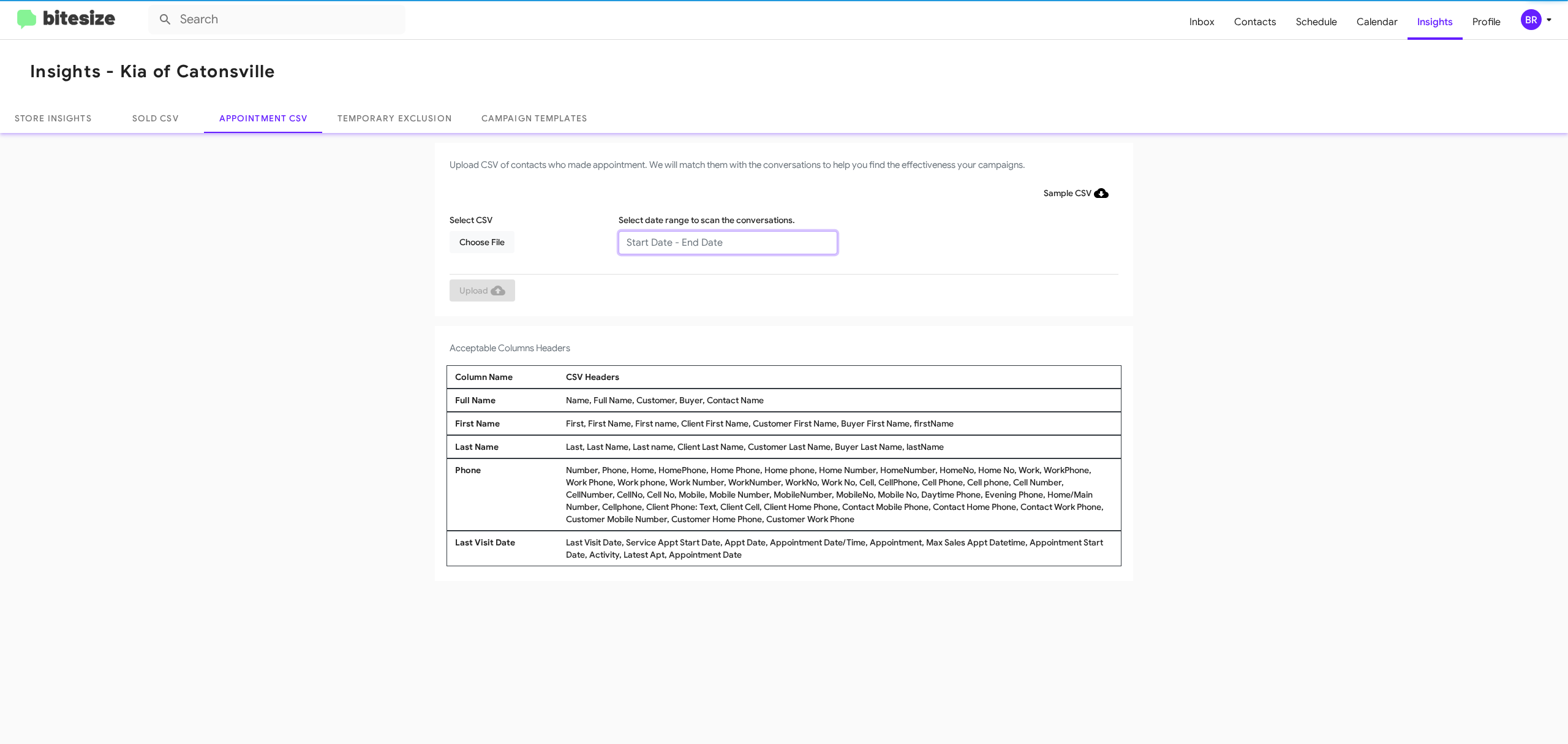
click at [726, 241] on input "text" at bounding box center [728, 242] width 219 height 23
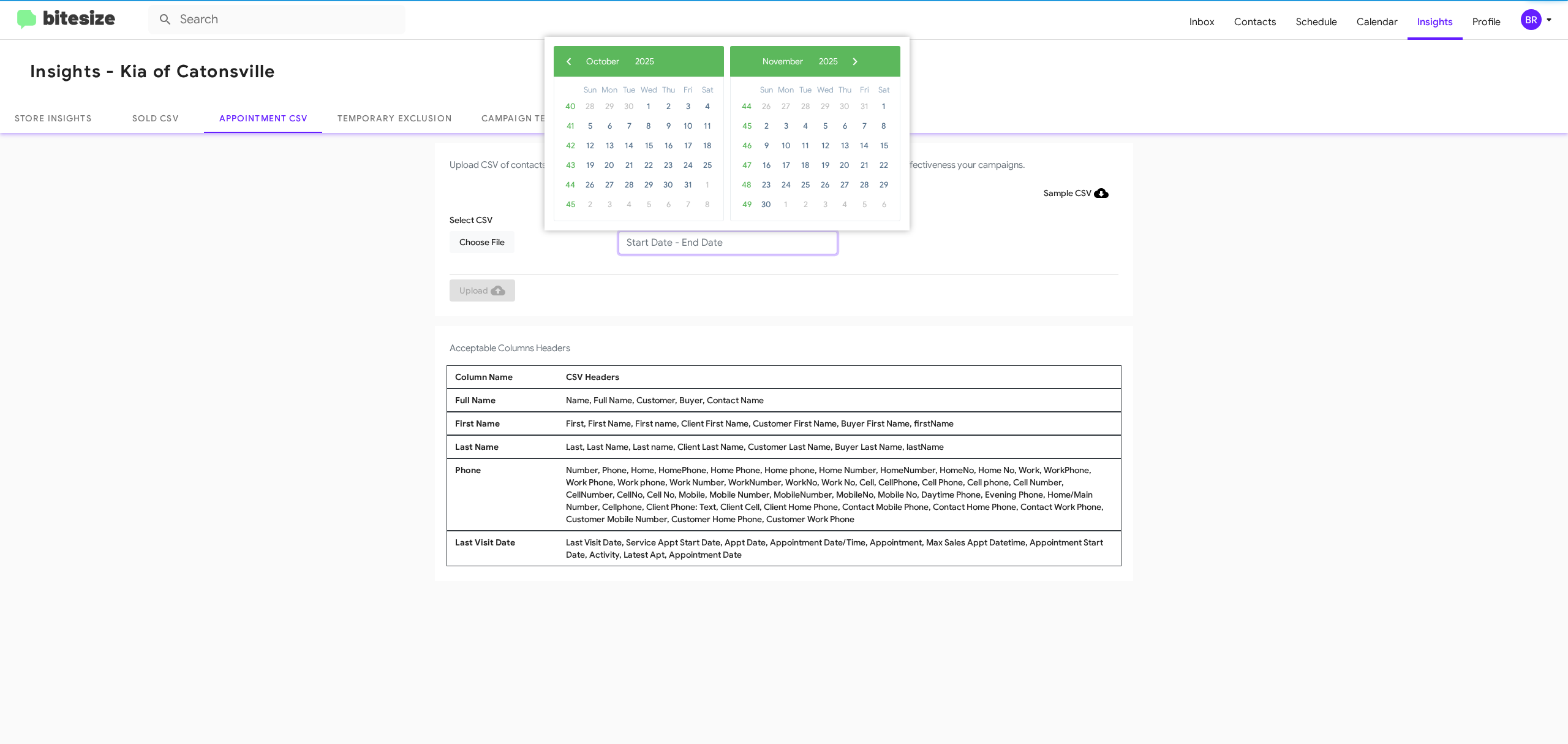
type input "10/07/2025 - 10/14/2025"
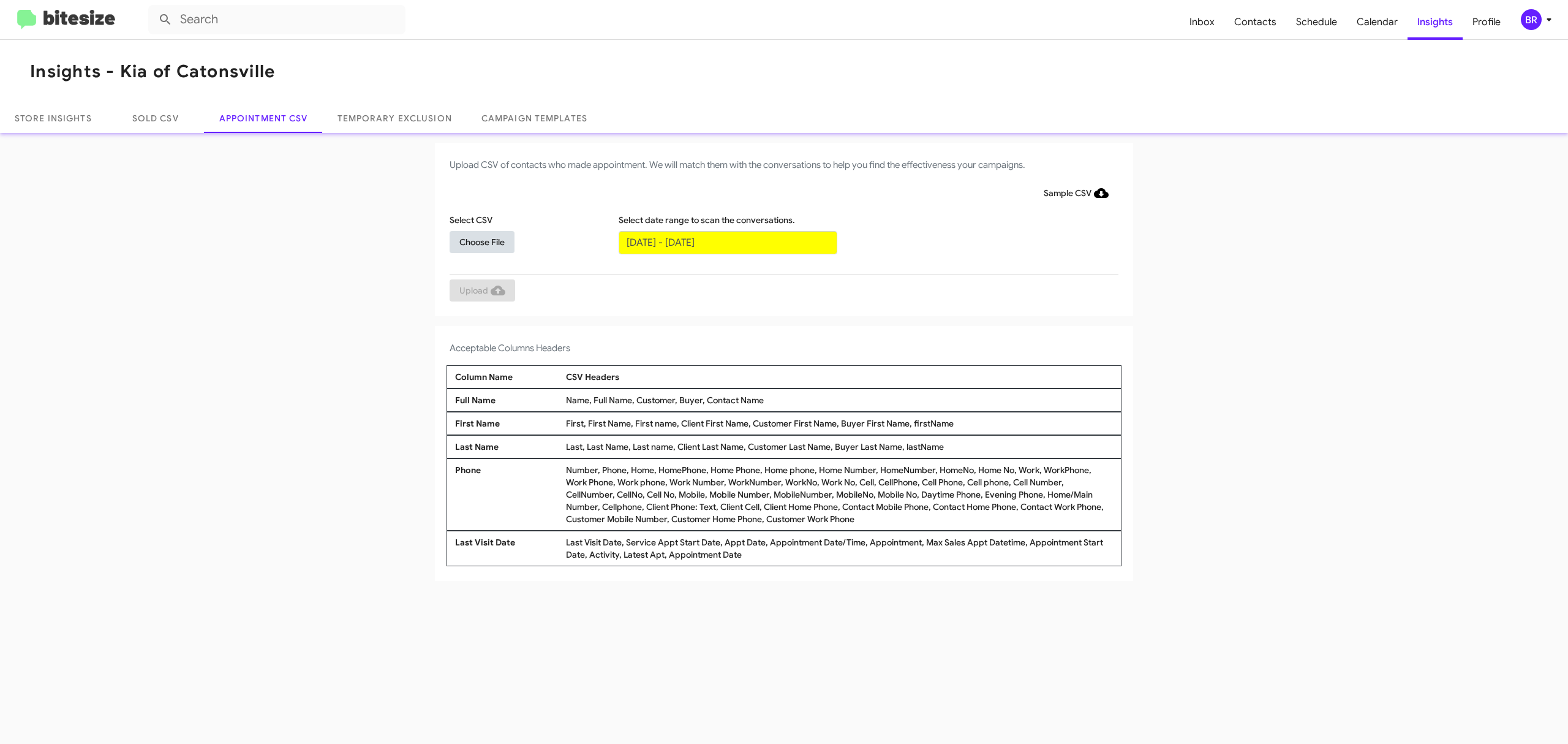
click at [481, 241] on span "Choose File" at bounding box center [482, 242] width 45 height 22
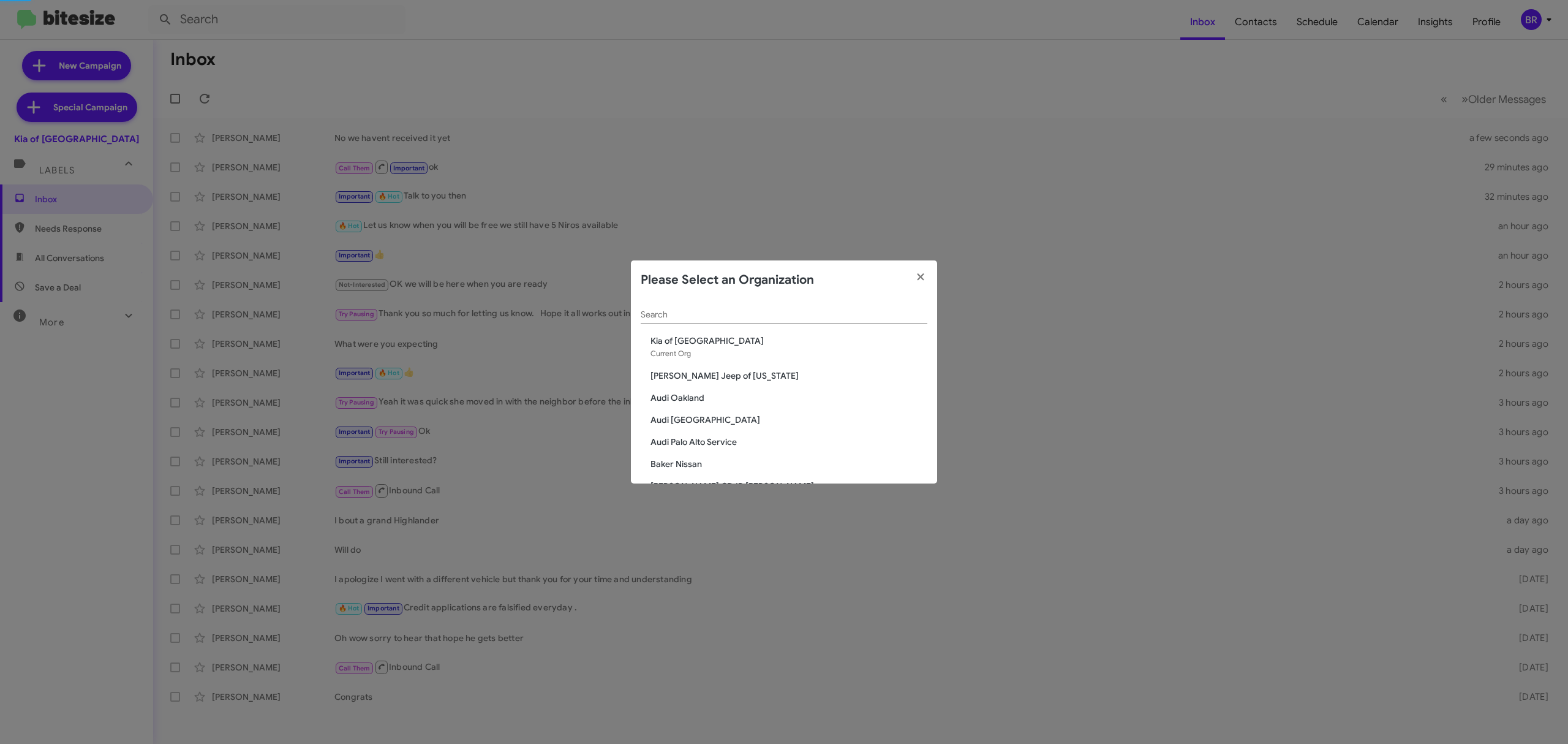
scroll to position [2104, 0]
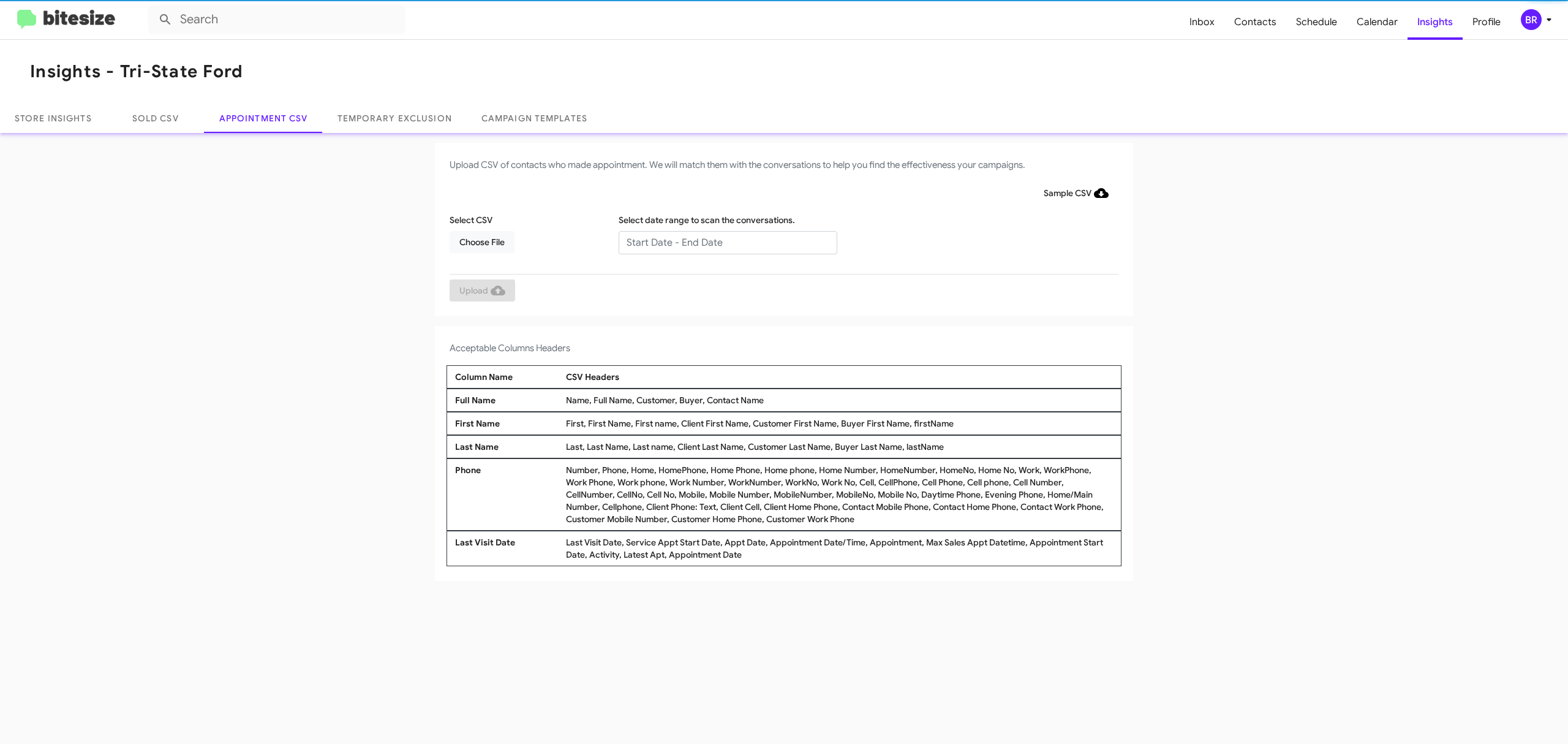
click at [726, 241] on input "text" at bounding box center [728, 242] width 219 height 23
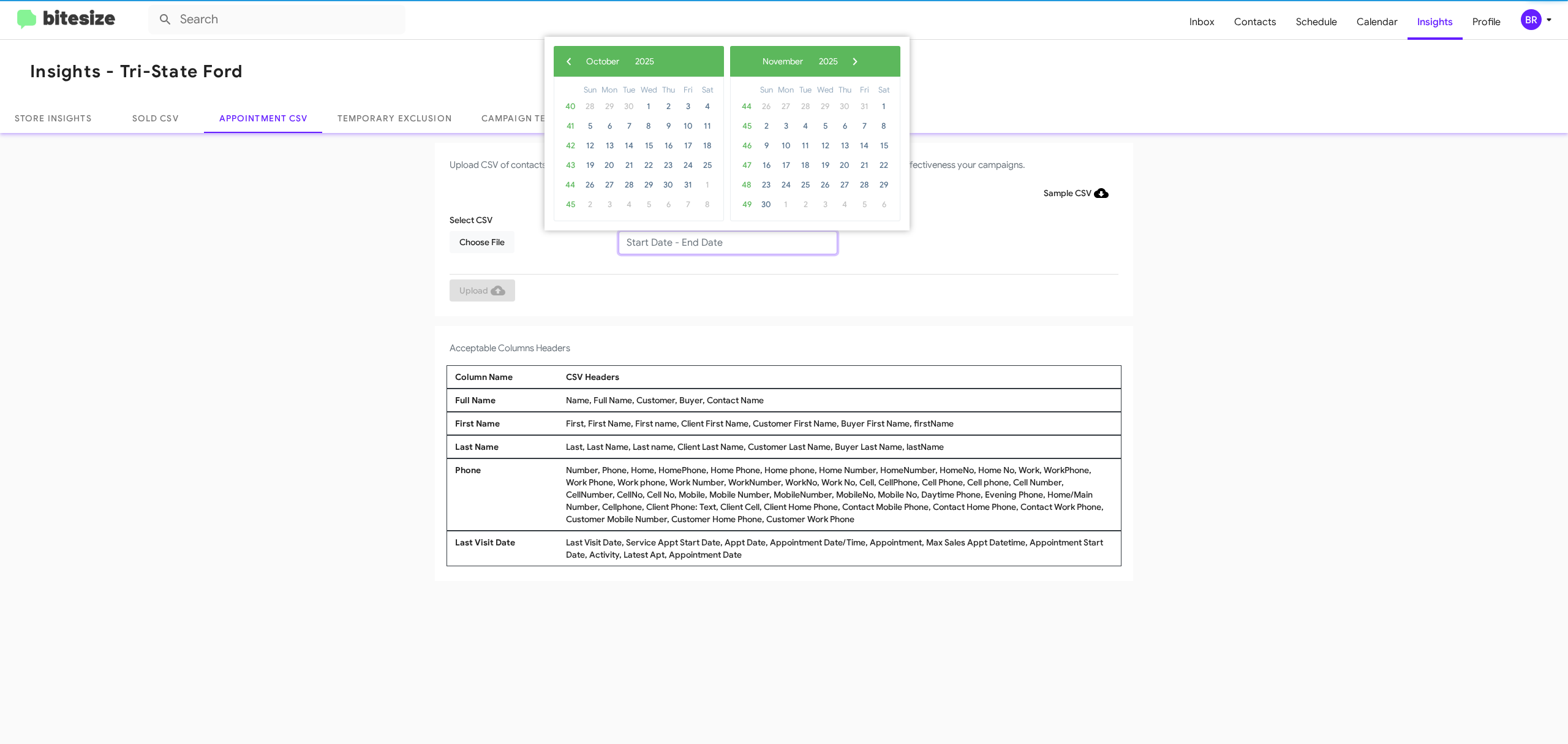
type input "10/07/2025 - 10/14/2025"
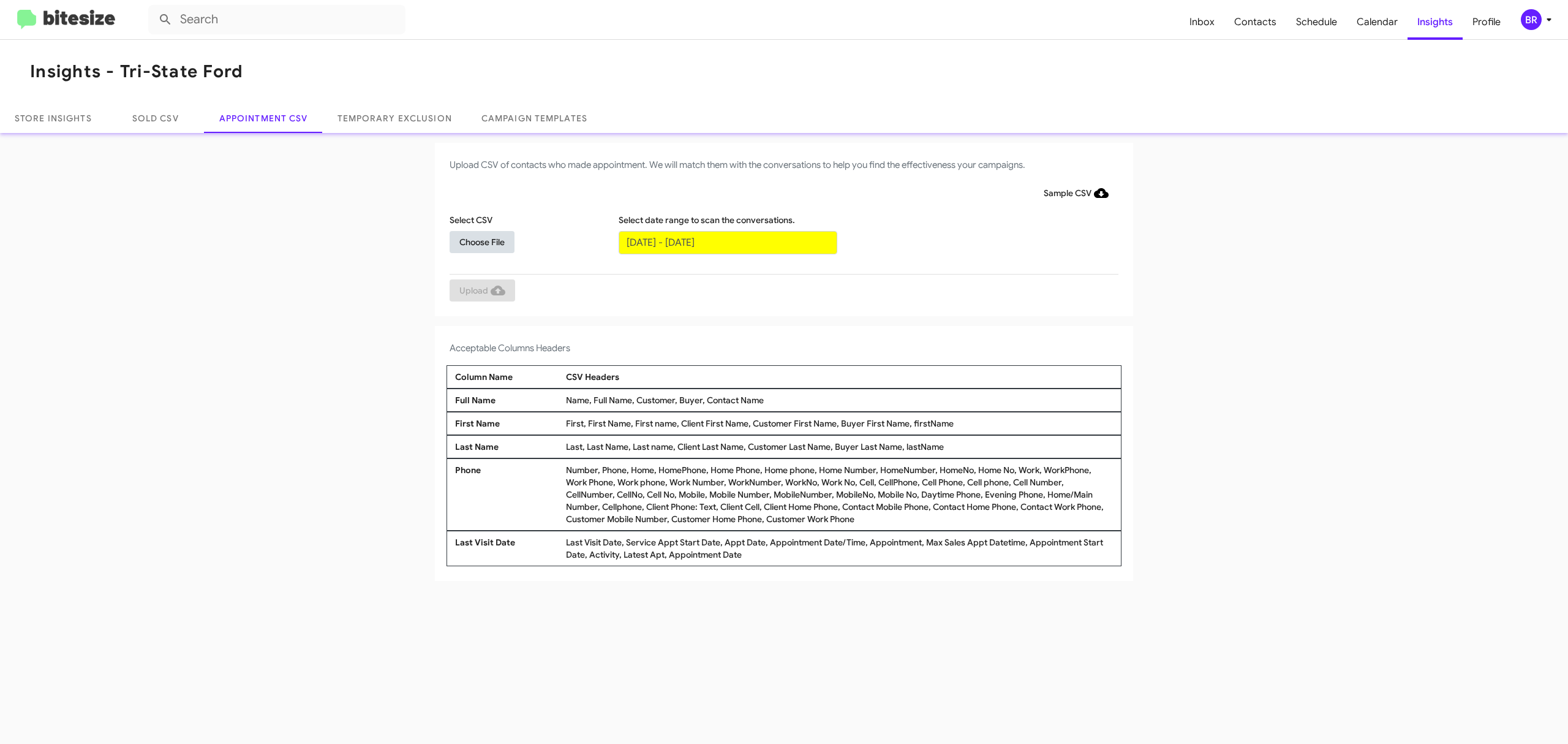
click at [481, 241] on span "Choose File" at bounding box center [482, 242] width 45 height 22
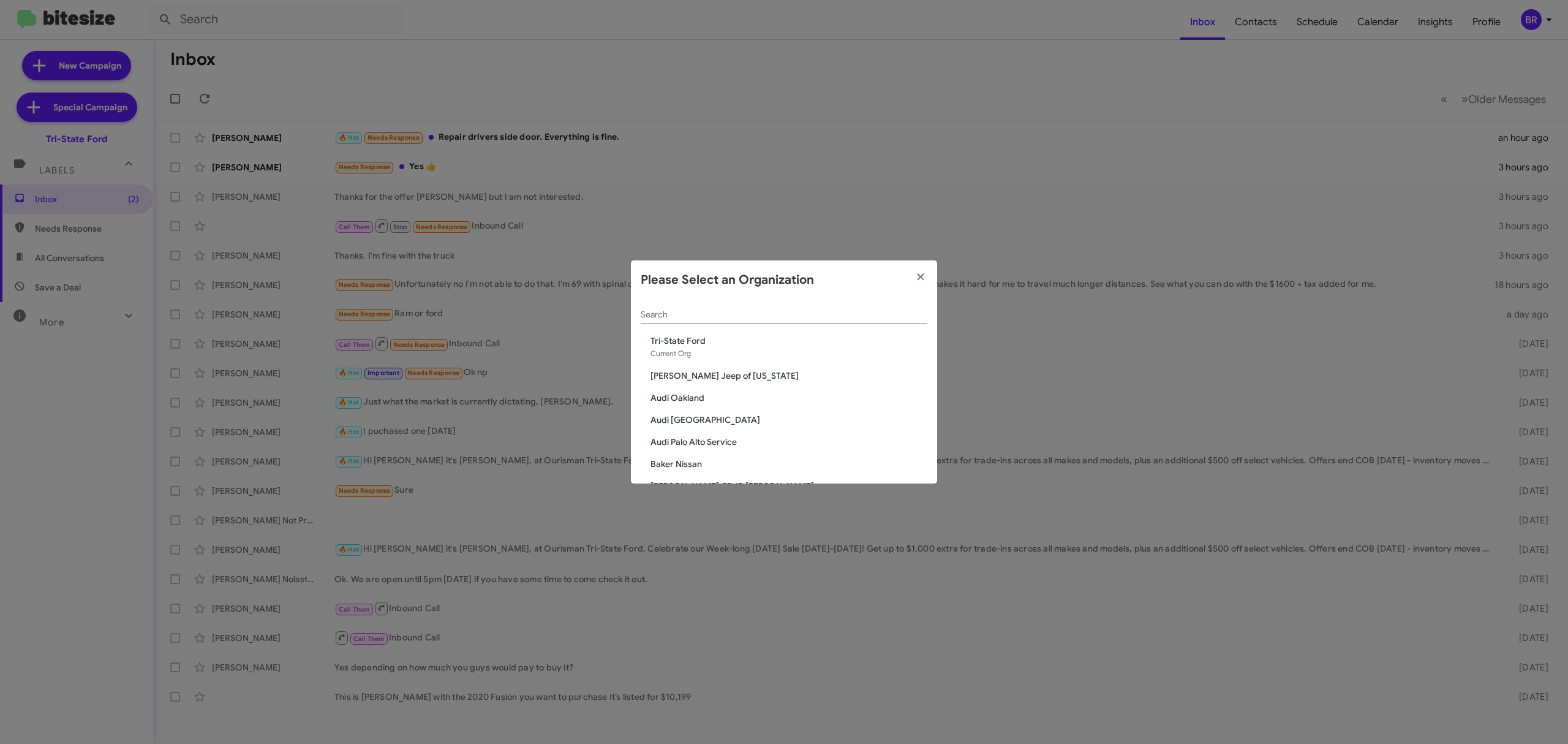
scroll to position [207, 0]
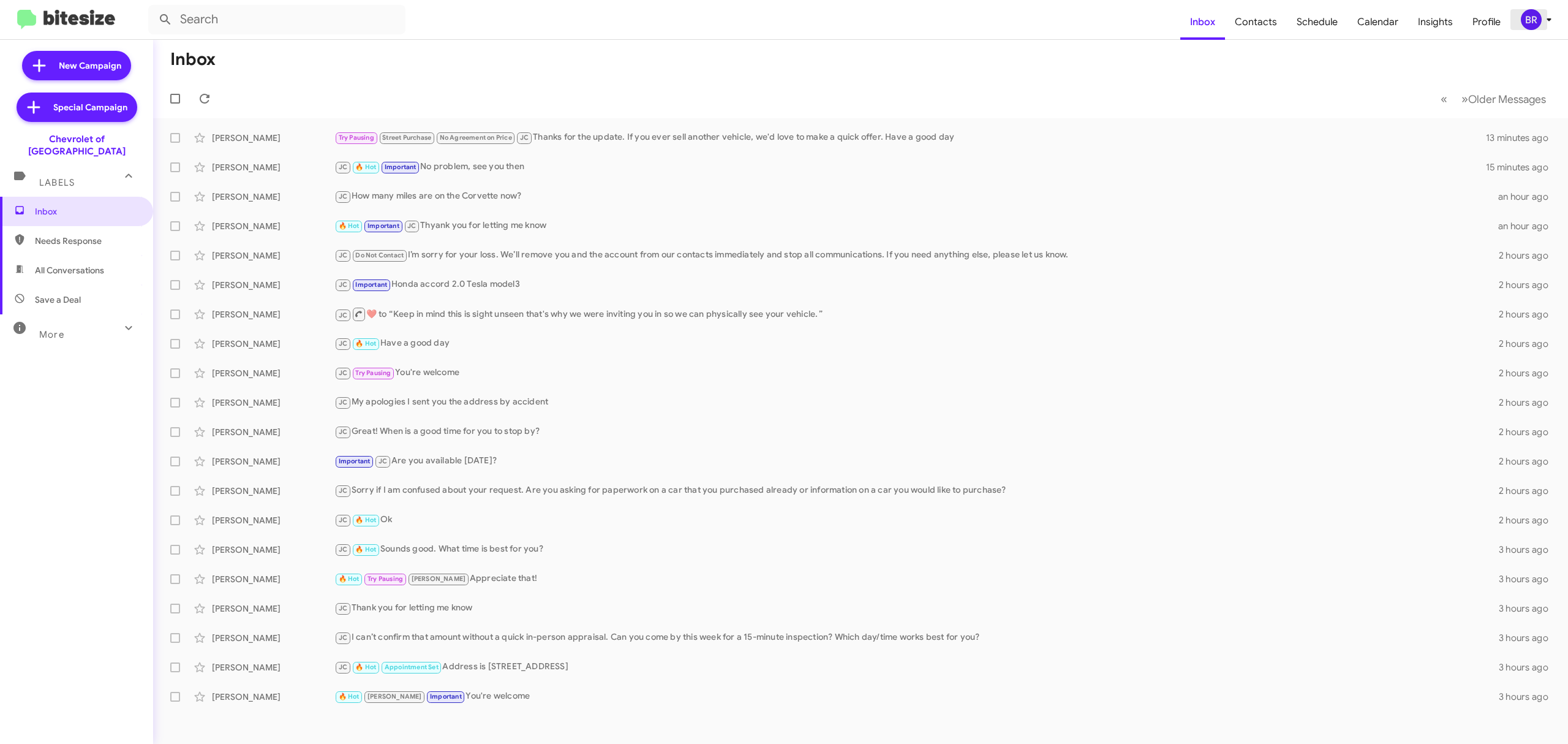
click at [1522, 25] on div "BR" at bounding box center [1531, 20] width 21 height 21
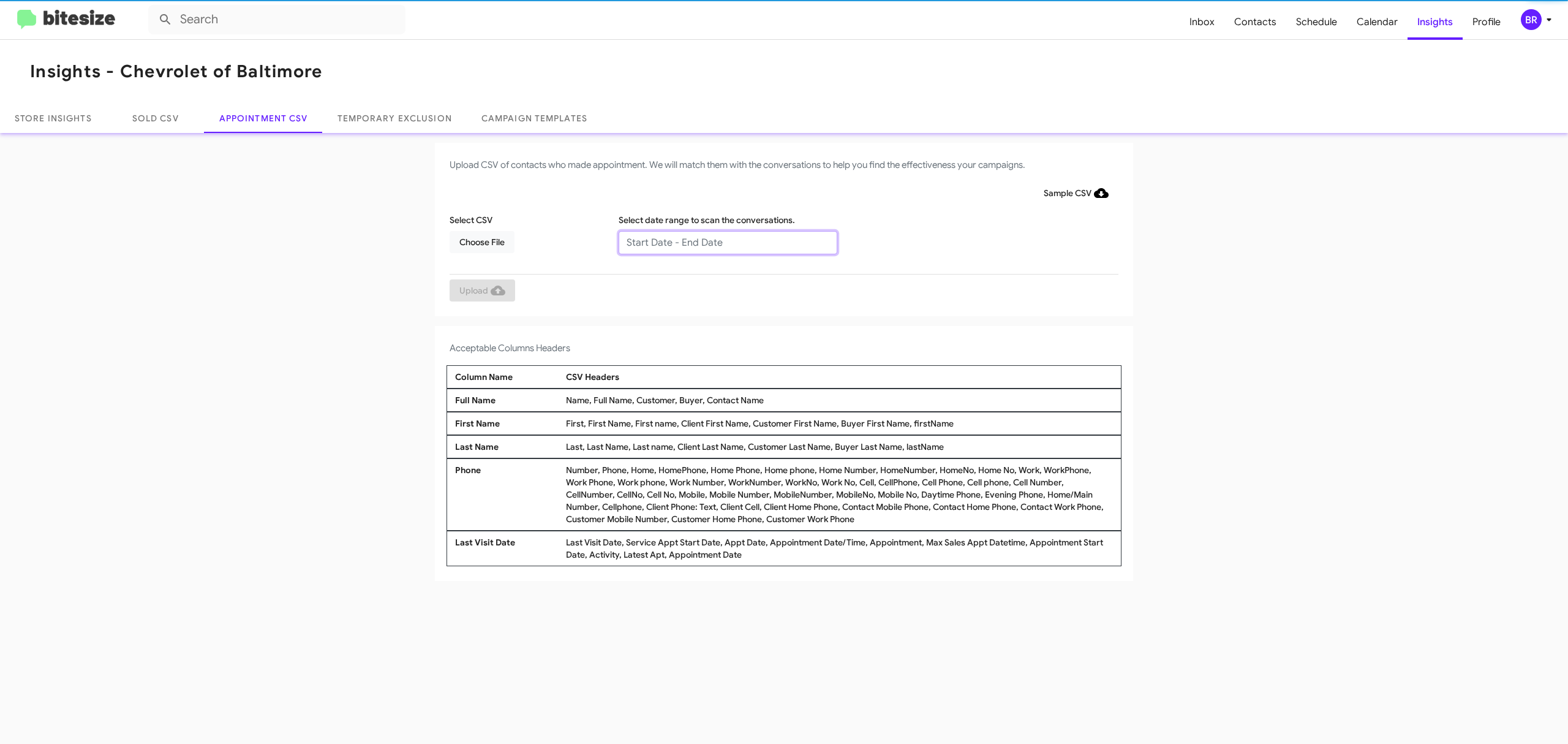
click at [726, 241] on input "text" at bounding box center [728, 242] width 219 height 23
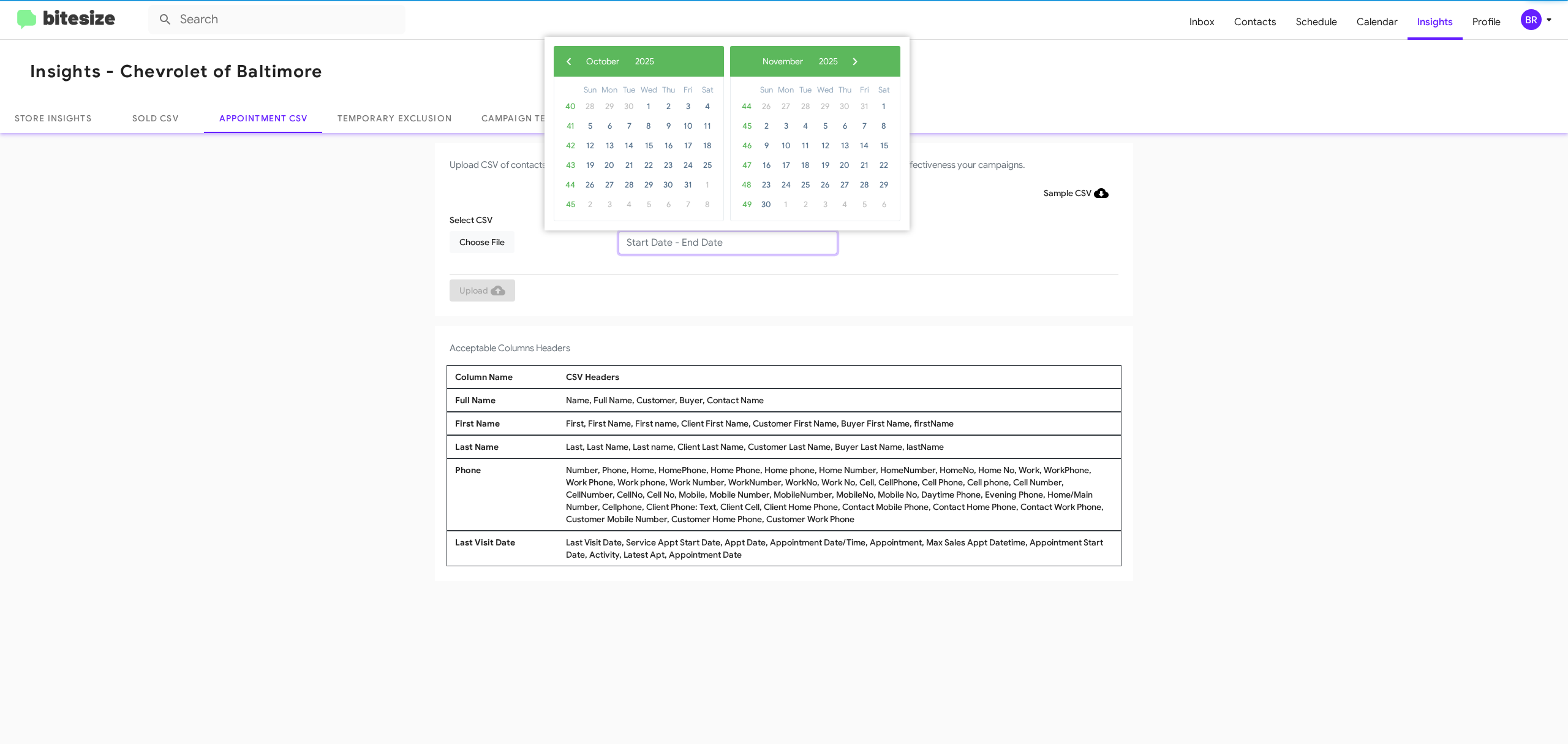
type input "10/07/2025 - 10/14/2025"
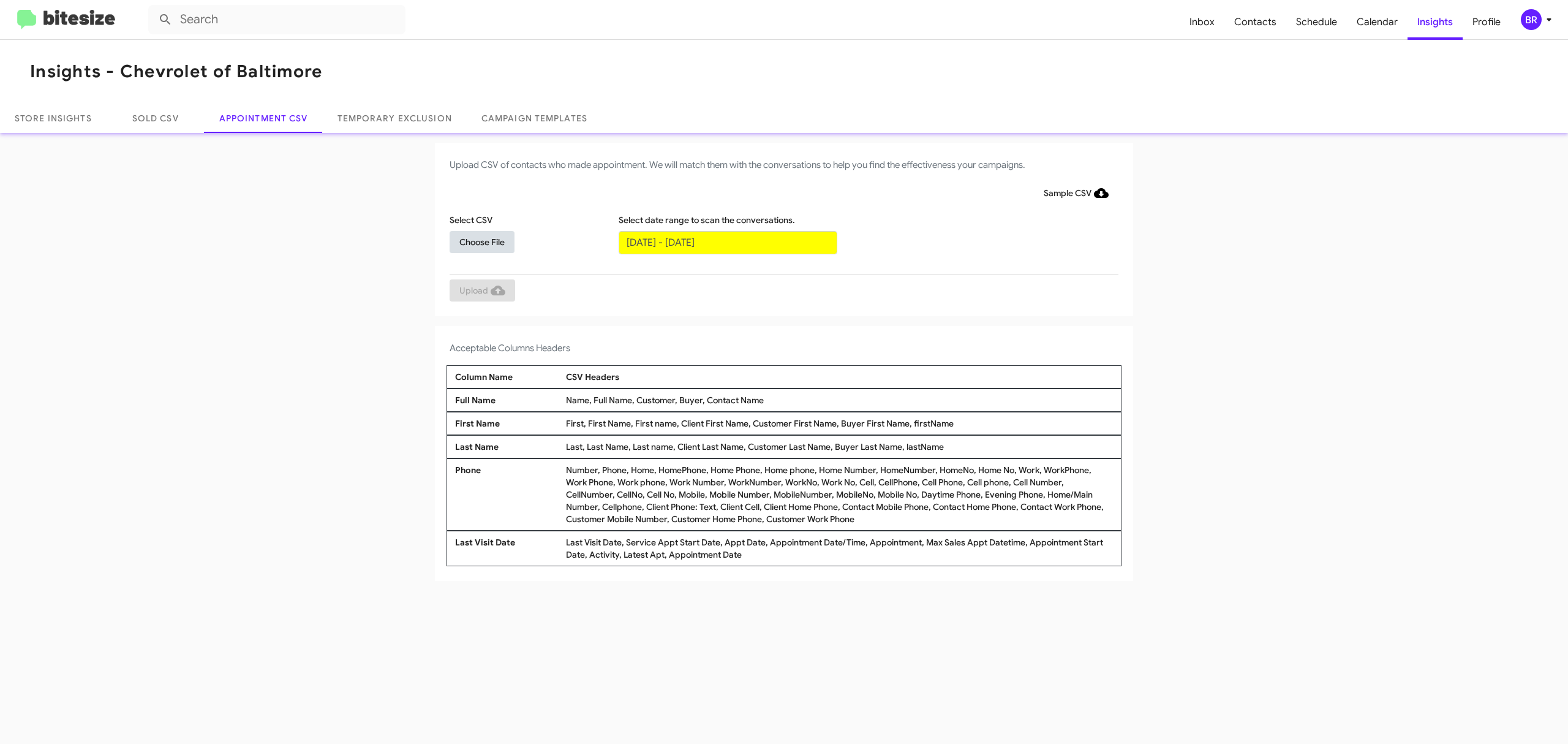
click at [481, 241] on span "Choose File" at bounding box center [482, 242] width 45 height 22
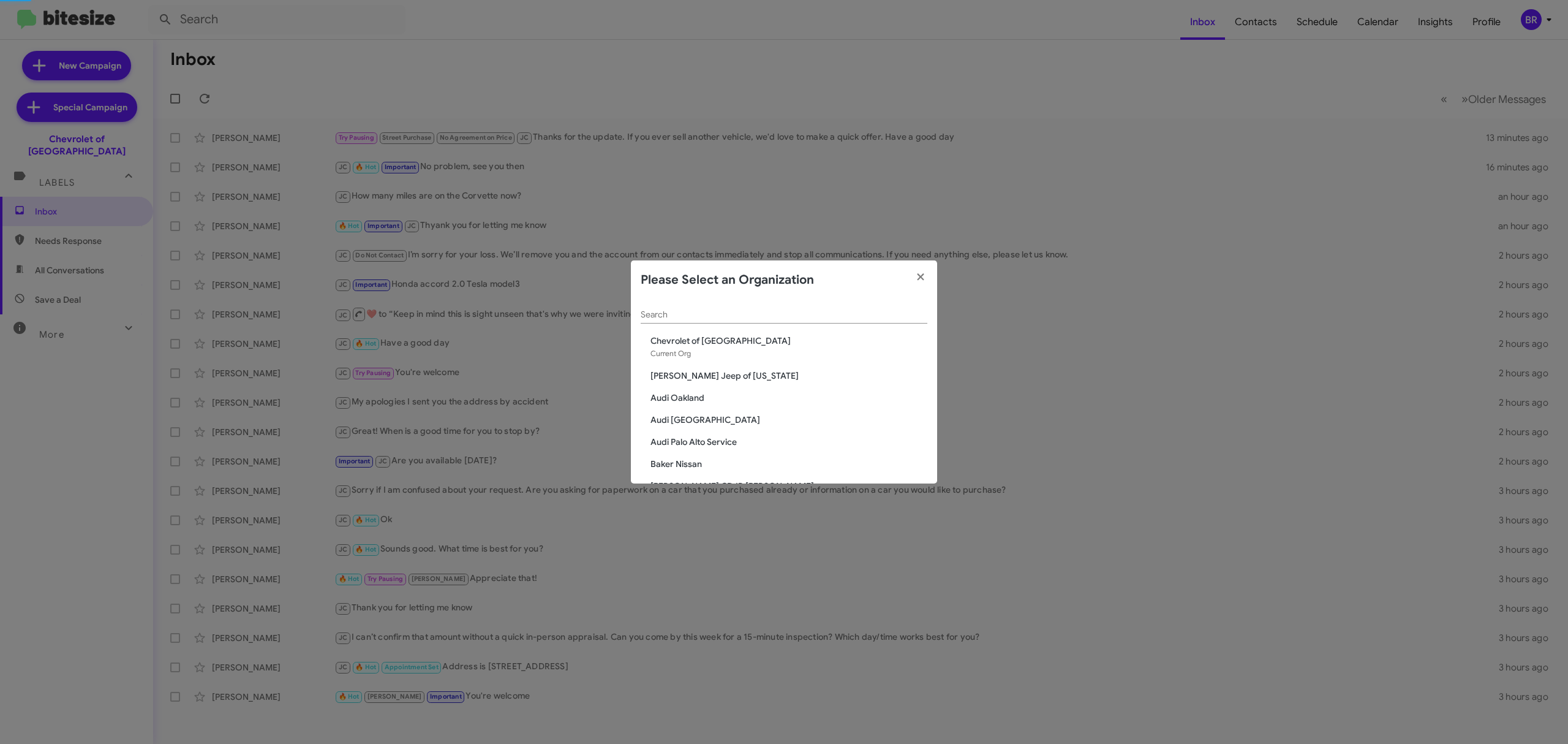
scroll to position [648, 0]
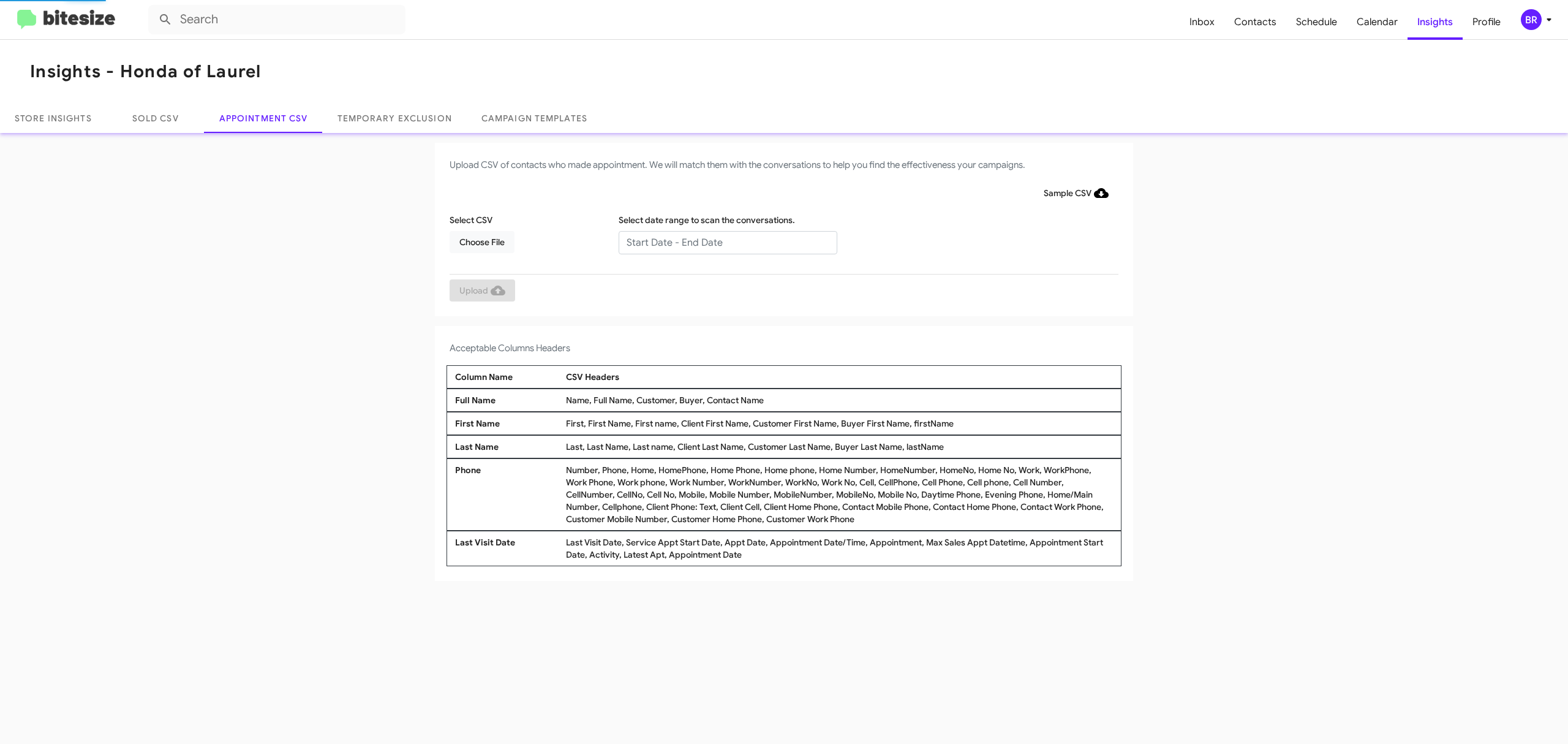
click at [726, 241] on input "text" at bounding box center [728, 242] width 219 height 23
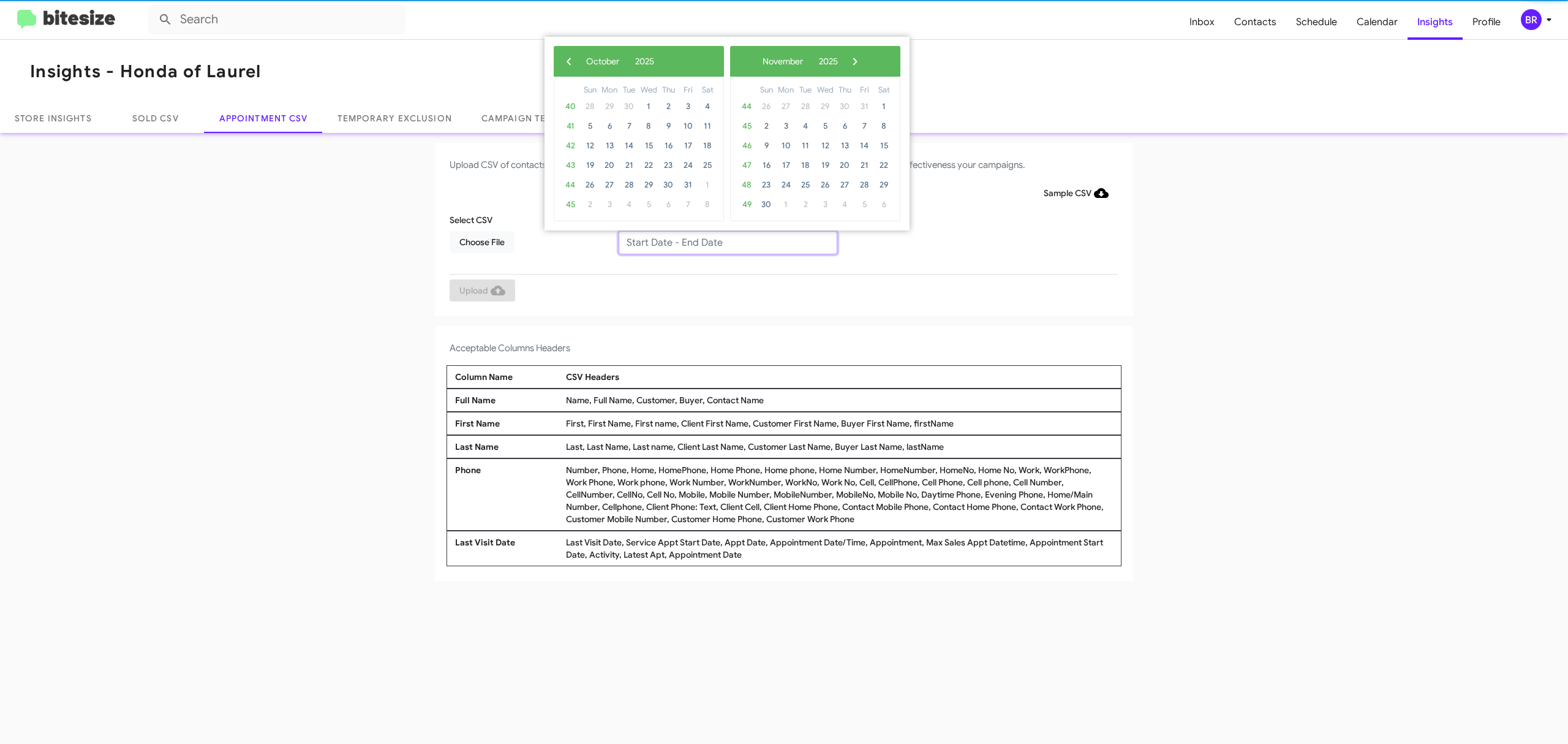
type input "10/07/2025 - 10/14/2025"
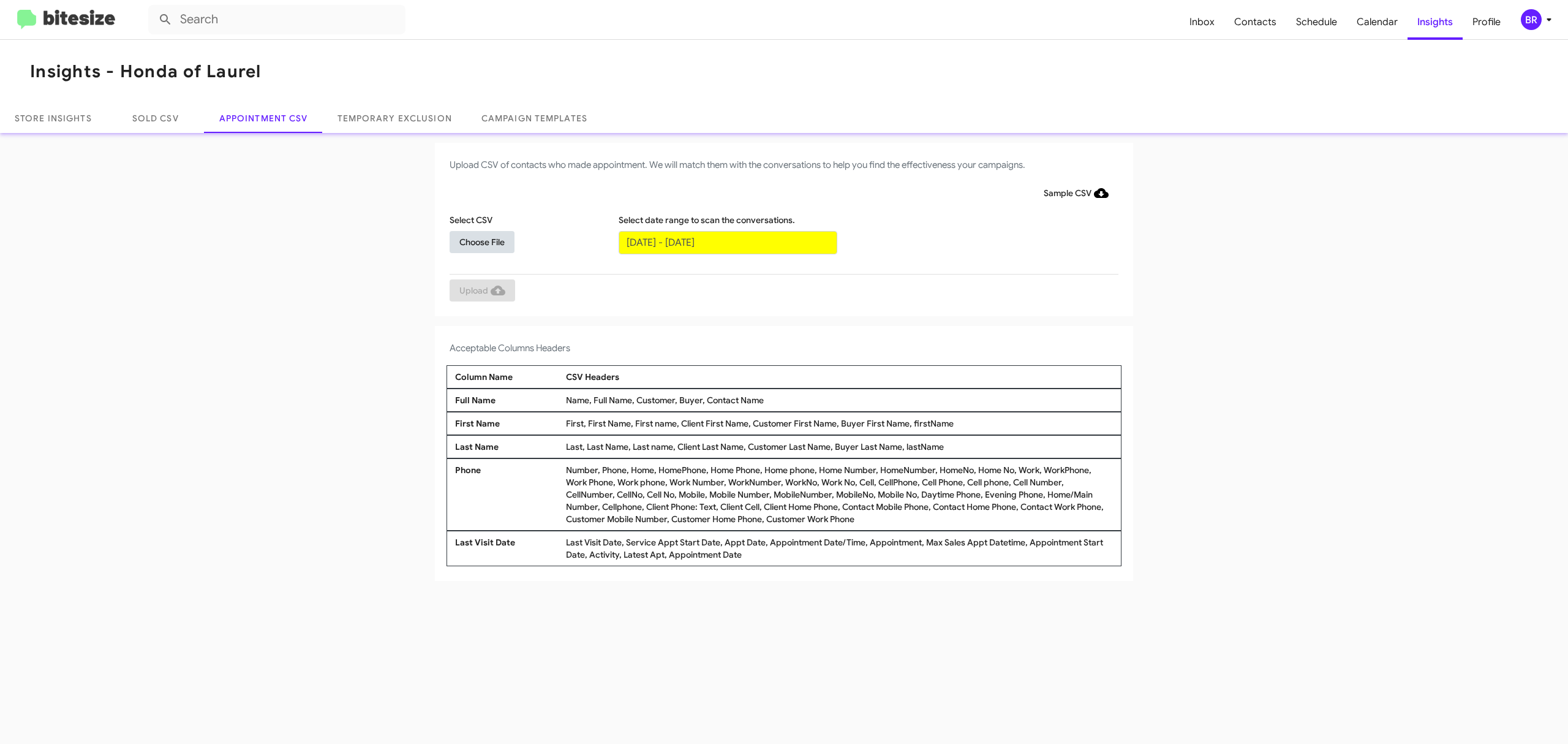
click at [481, 241] on span "Choose File" at bounding box center [482, 242] width 45 height 22
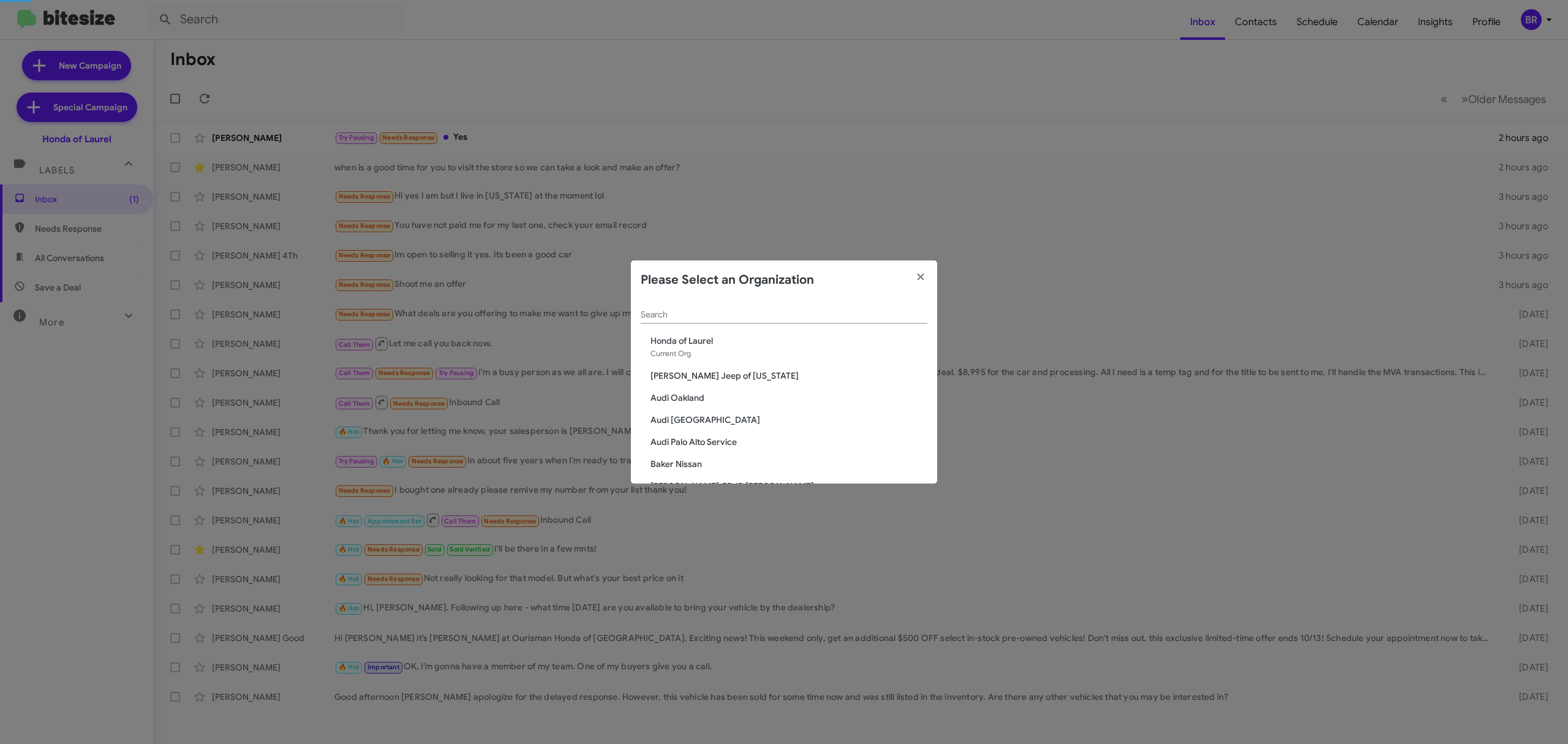
scroll to position [758, 0]
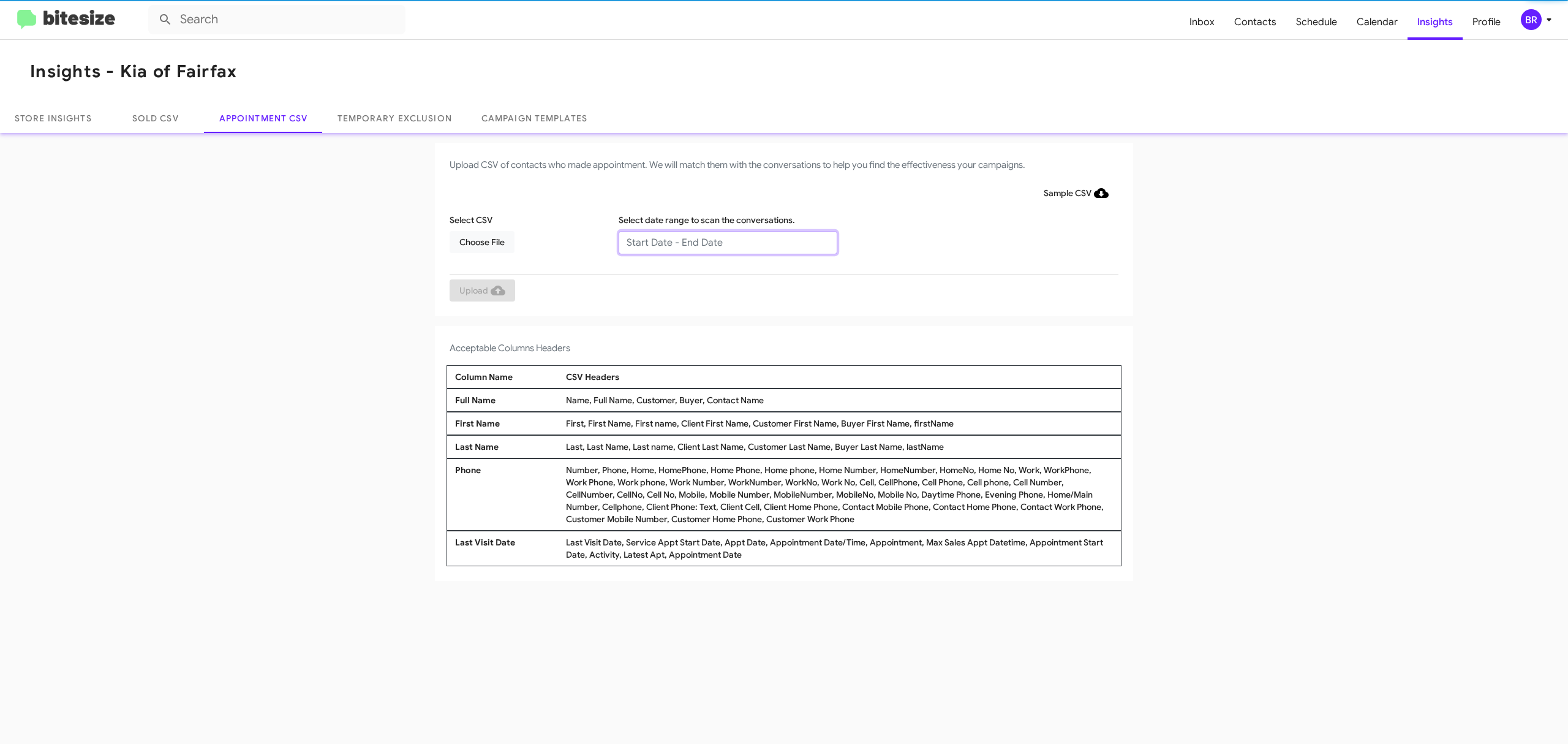
click at [726, 241] on input "text" at bounding box center [728, 242] width 219 height 23
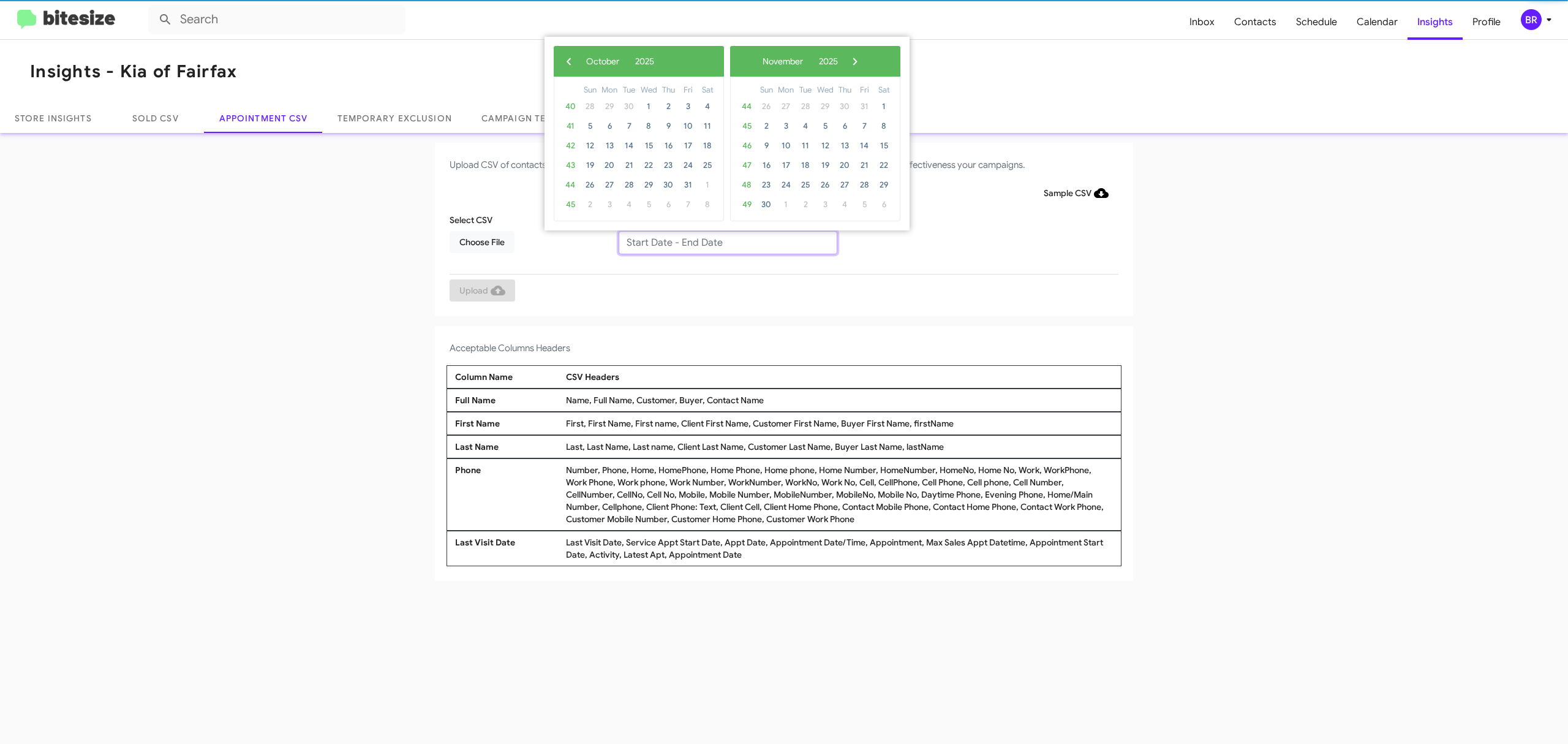
type input "10/07/2025 - 10/14/2025"
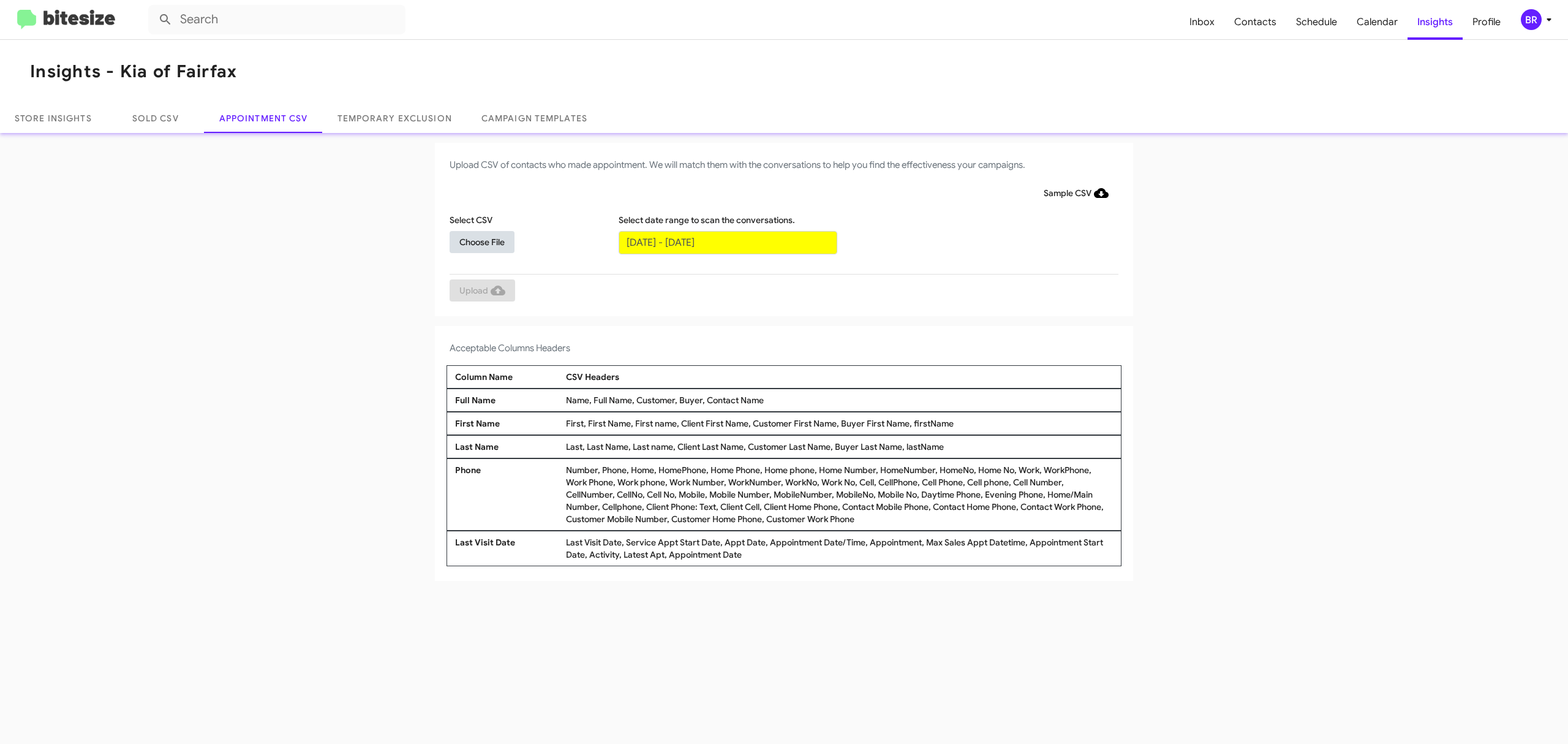
click at [481, 241] on span "Choose File" at bounding box center [482, 242] width 45 height 22
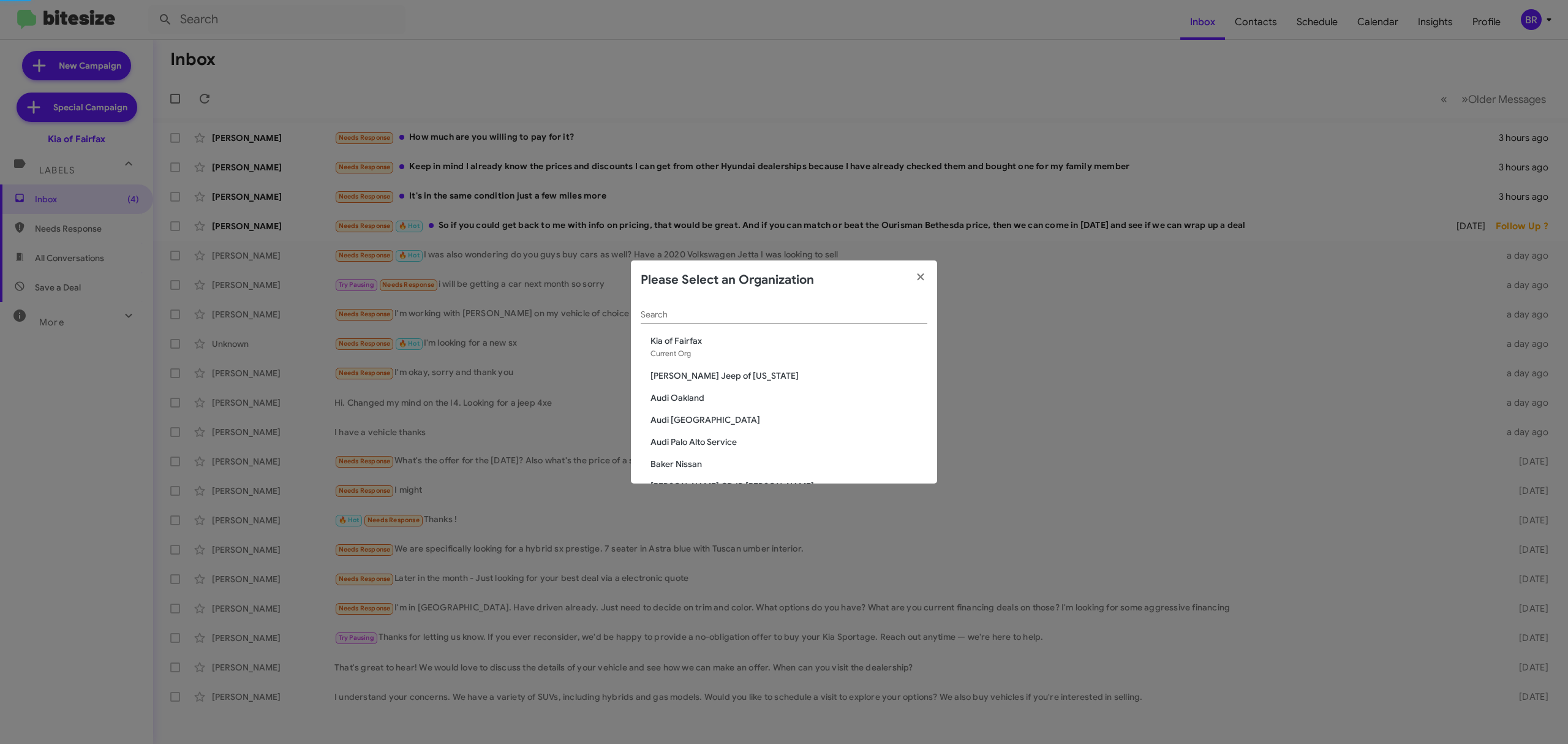
scroll to position [295, 0]
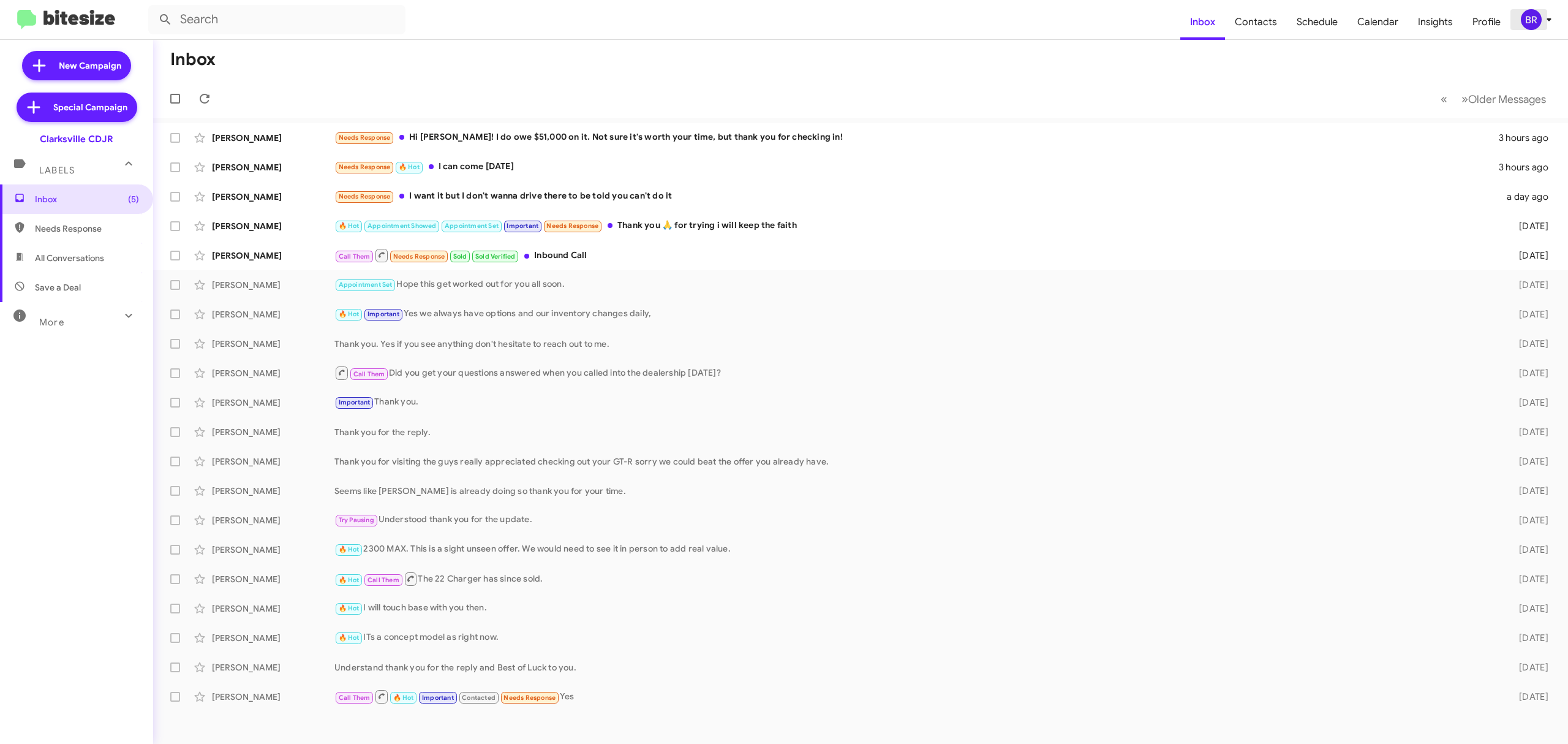
click at [1530, 13] on div "BR" at bounding box center [1531, 20] width 21 height 21
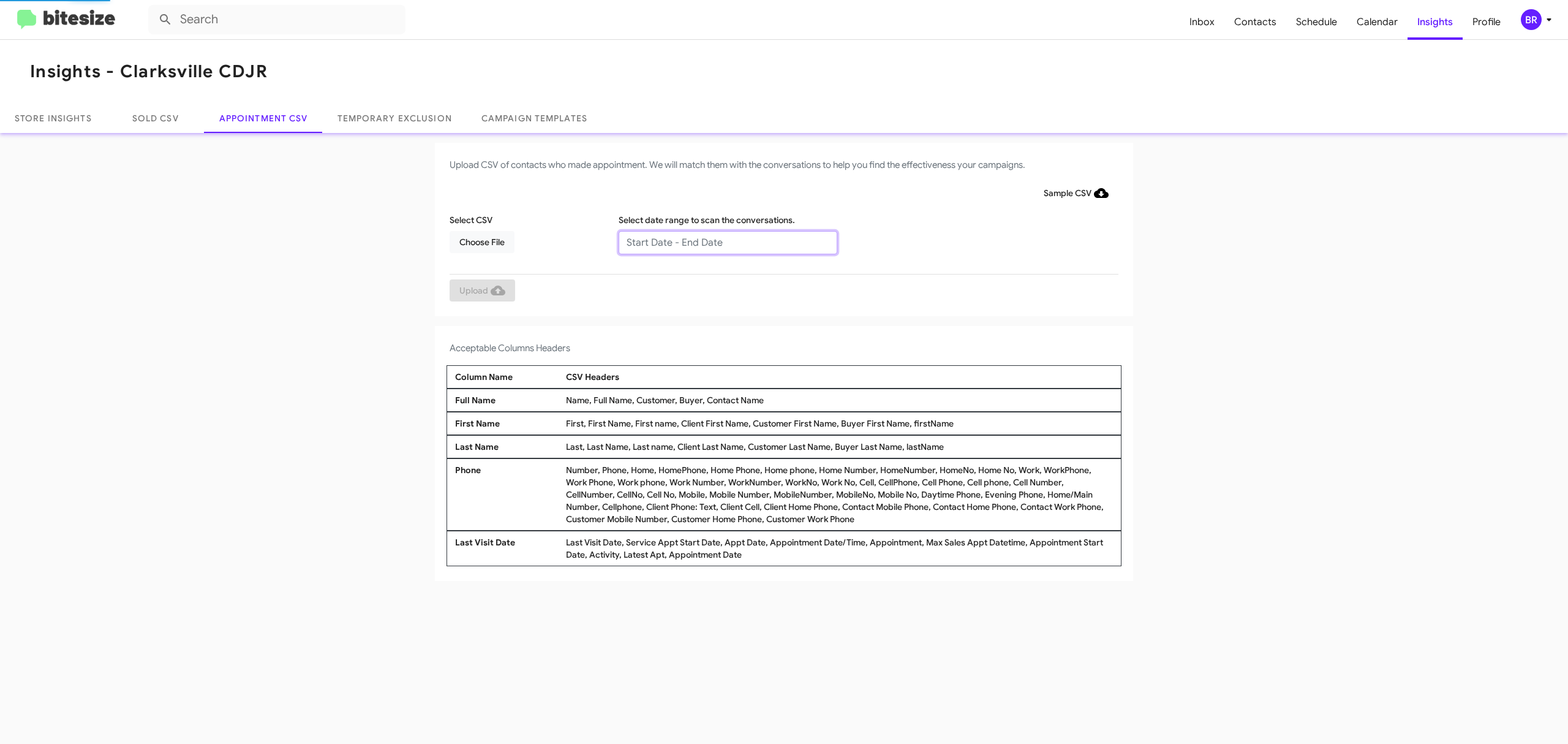
click at [726, 241] on input "text" at bounding box center [728, 242] width 219 height 23
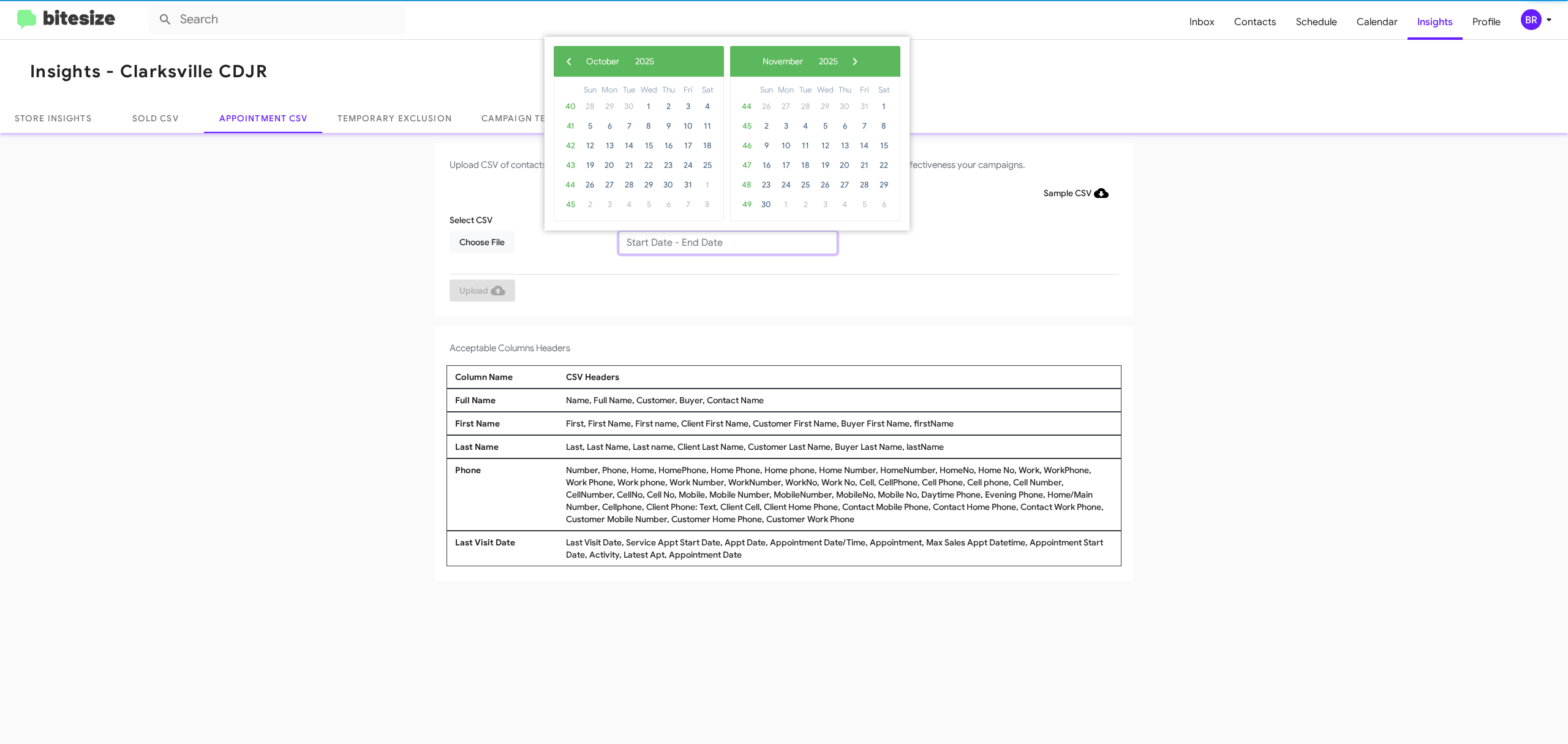
type input "10/07/2025 - 10/14/2025"
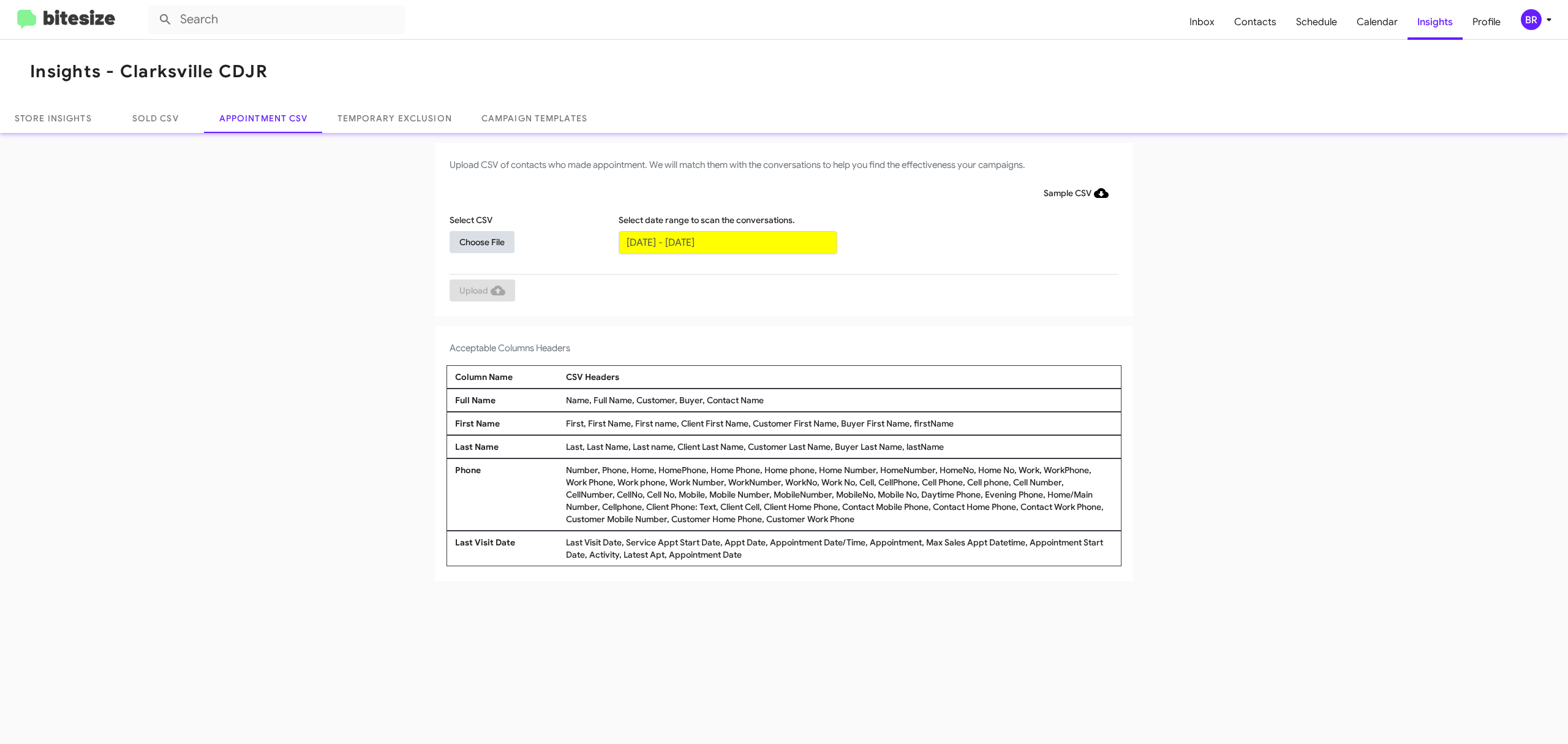
click at [481, 241] on span "Choose File" at bounding box center [482, 242] width 45 height 22
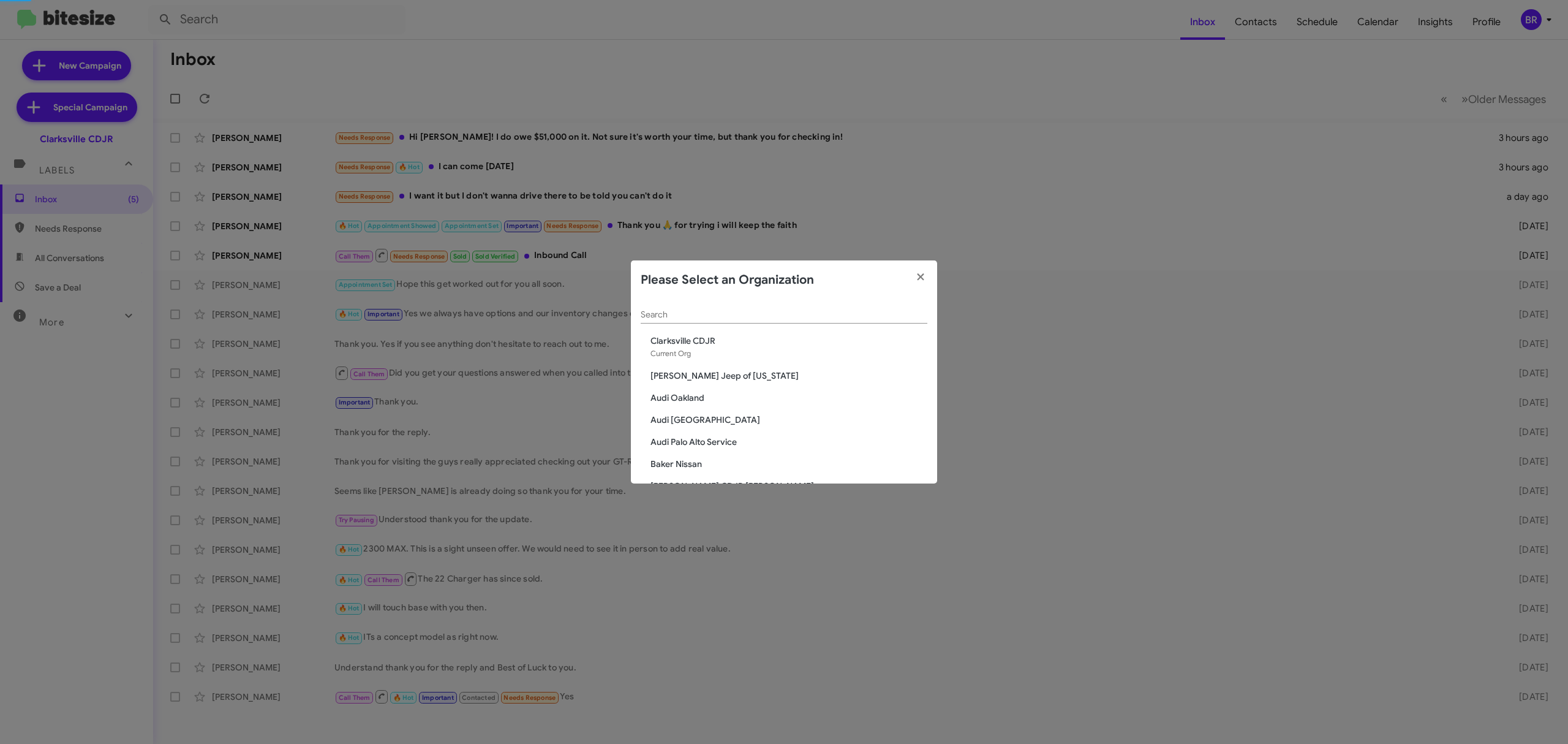
scroll to position [163, 0]
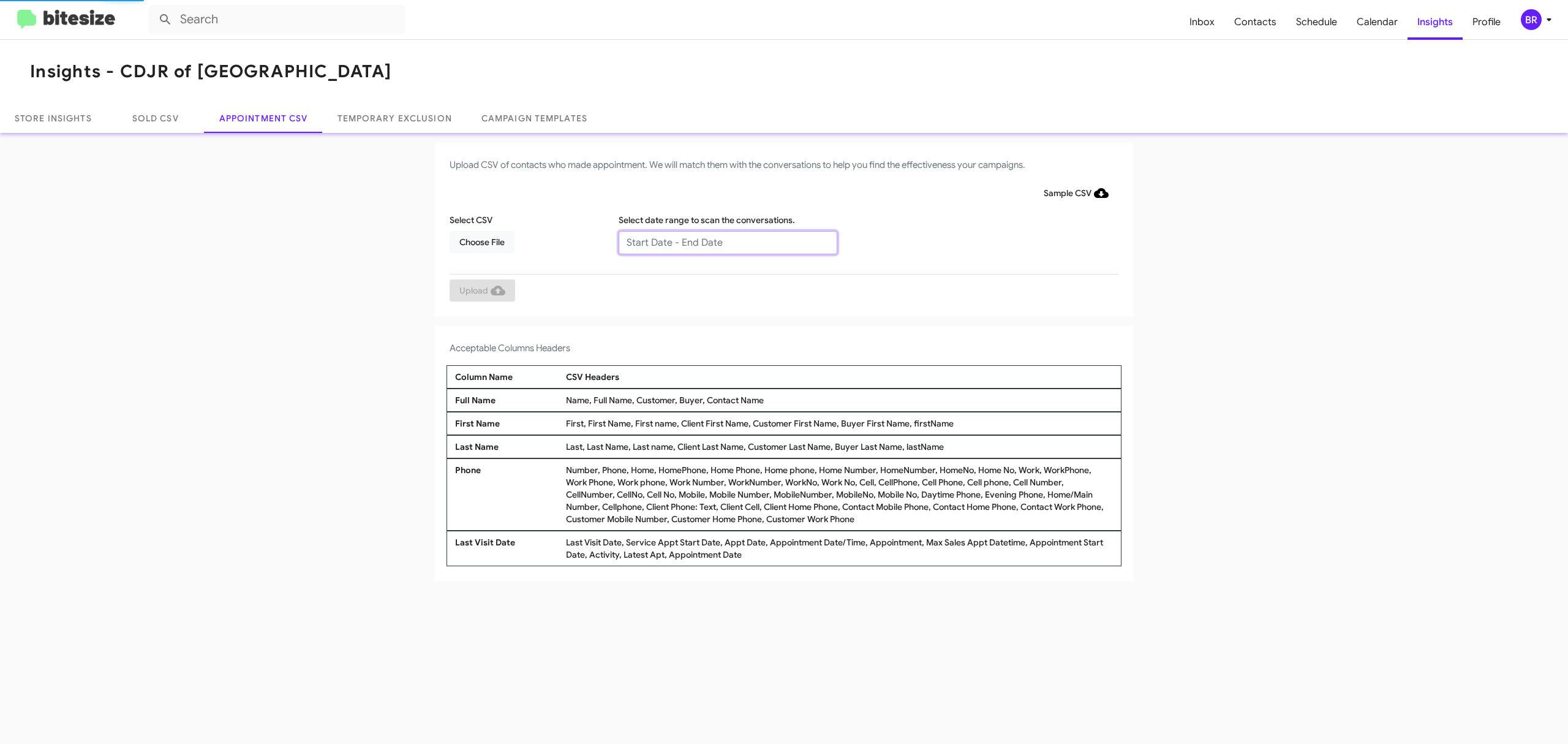
click at [726, 241] on input "text" at bounding box center [728, 242] width 219 height 23
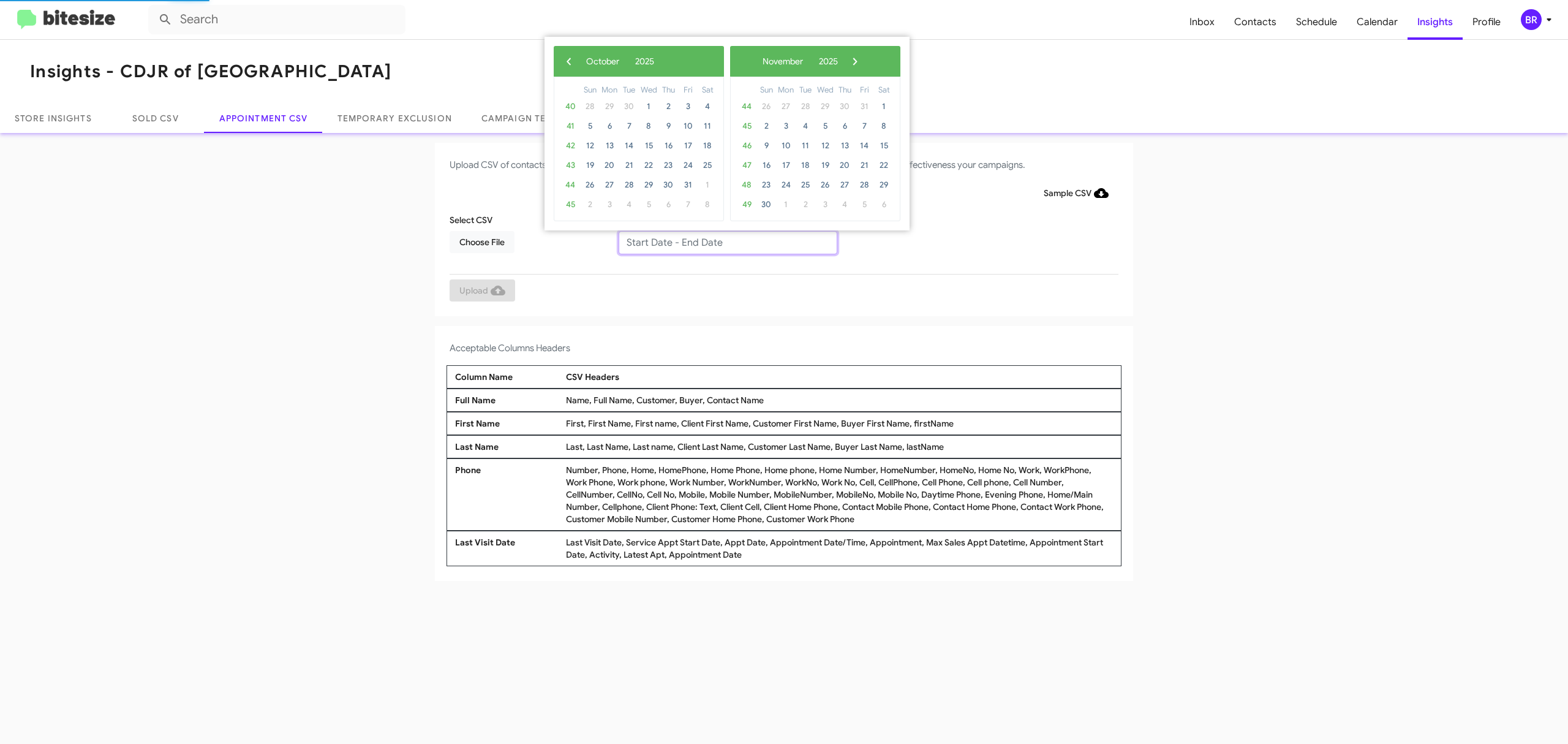
type input "10/07/2025 - 10/14/2025"
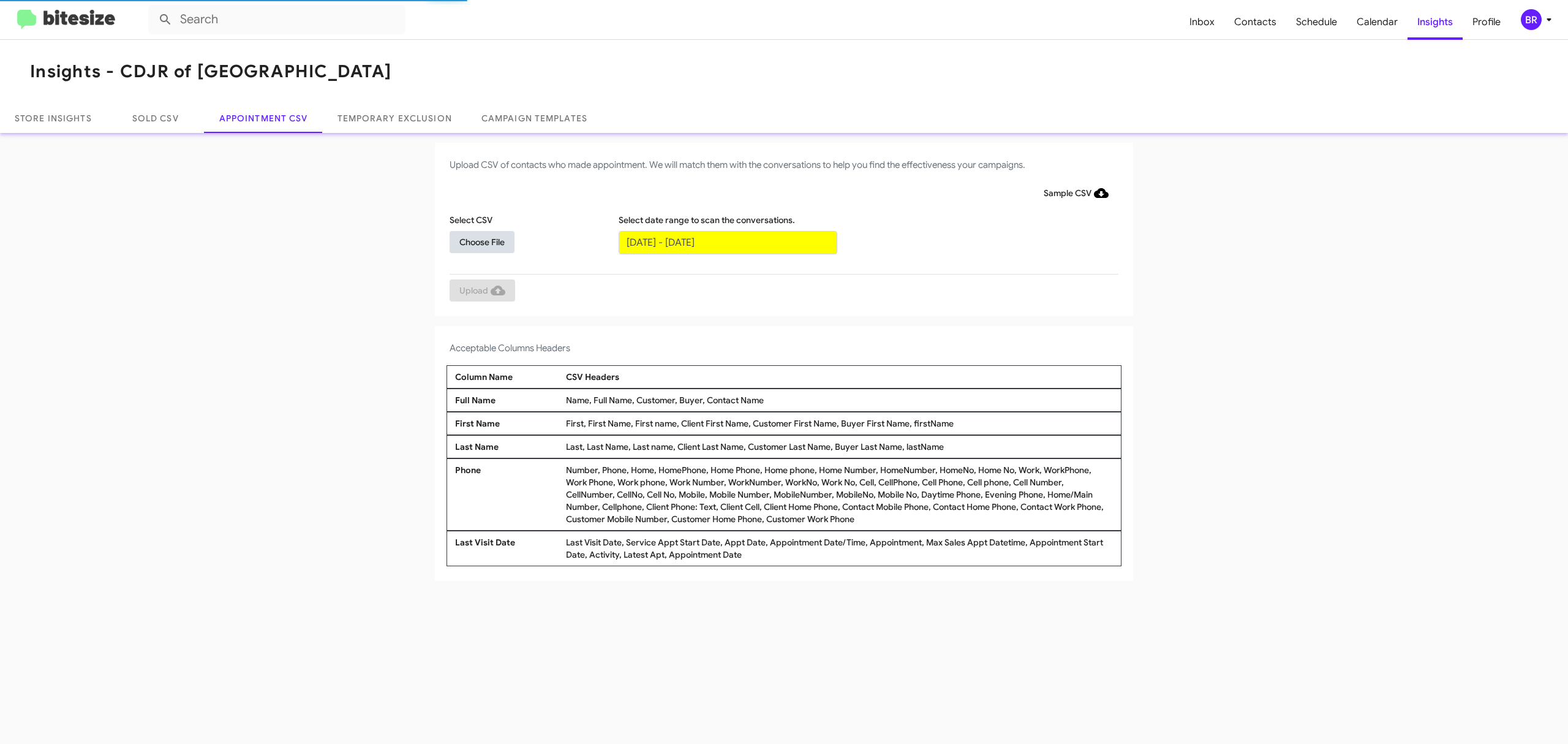
click at [481, 241] on span "Choose File" at bounding box center [482, 242] width 45 height 22
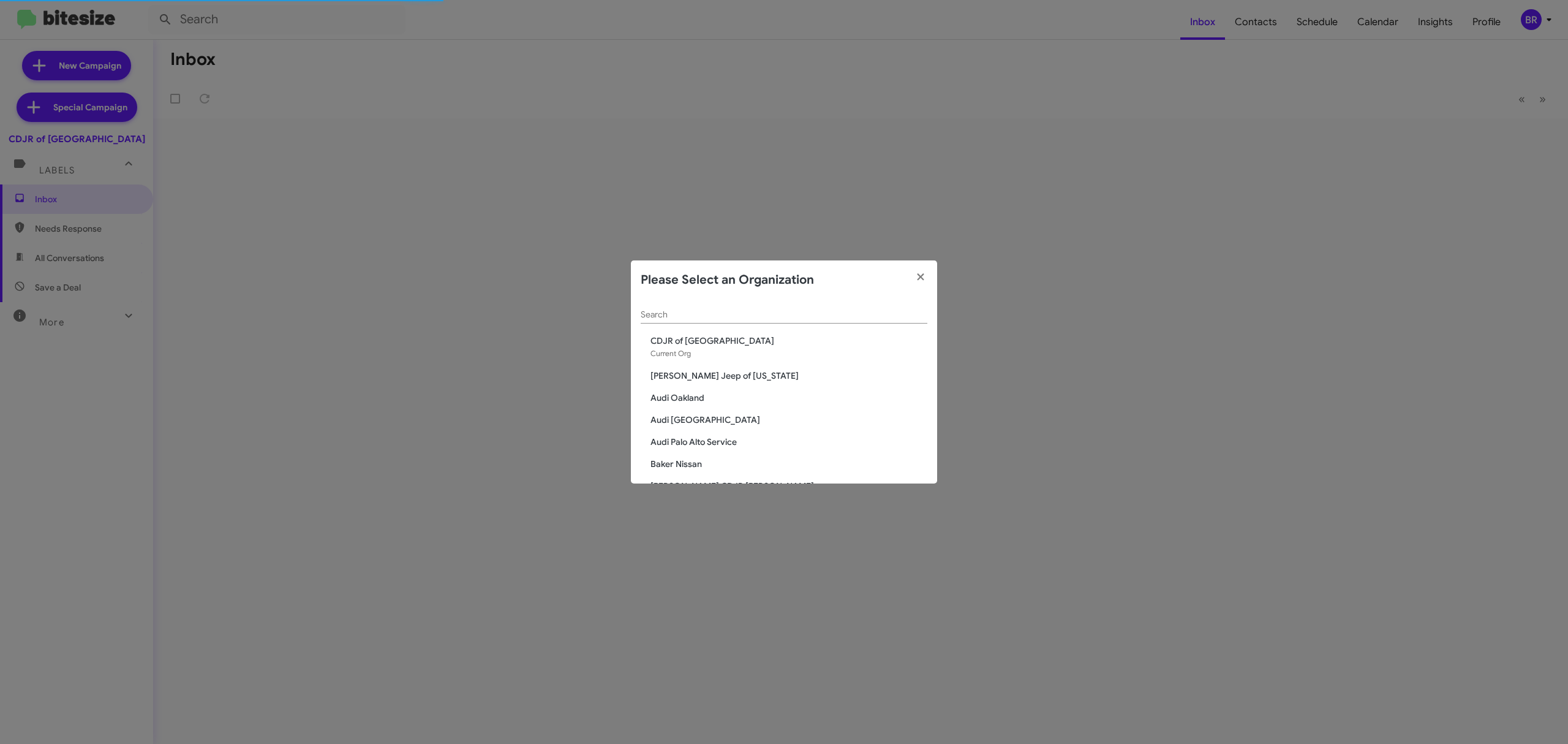
scroll to position [868, 0]
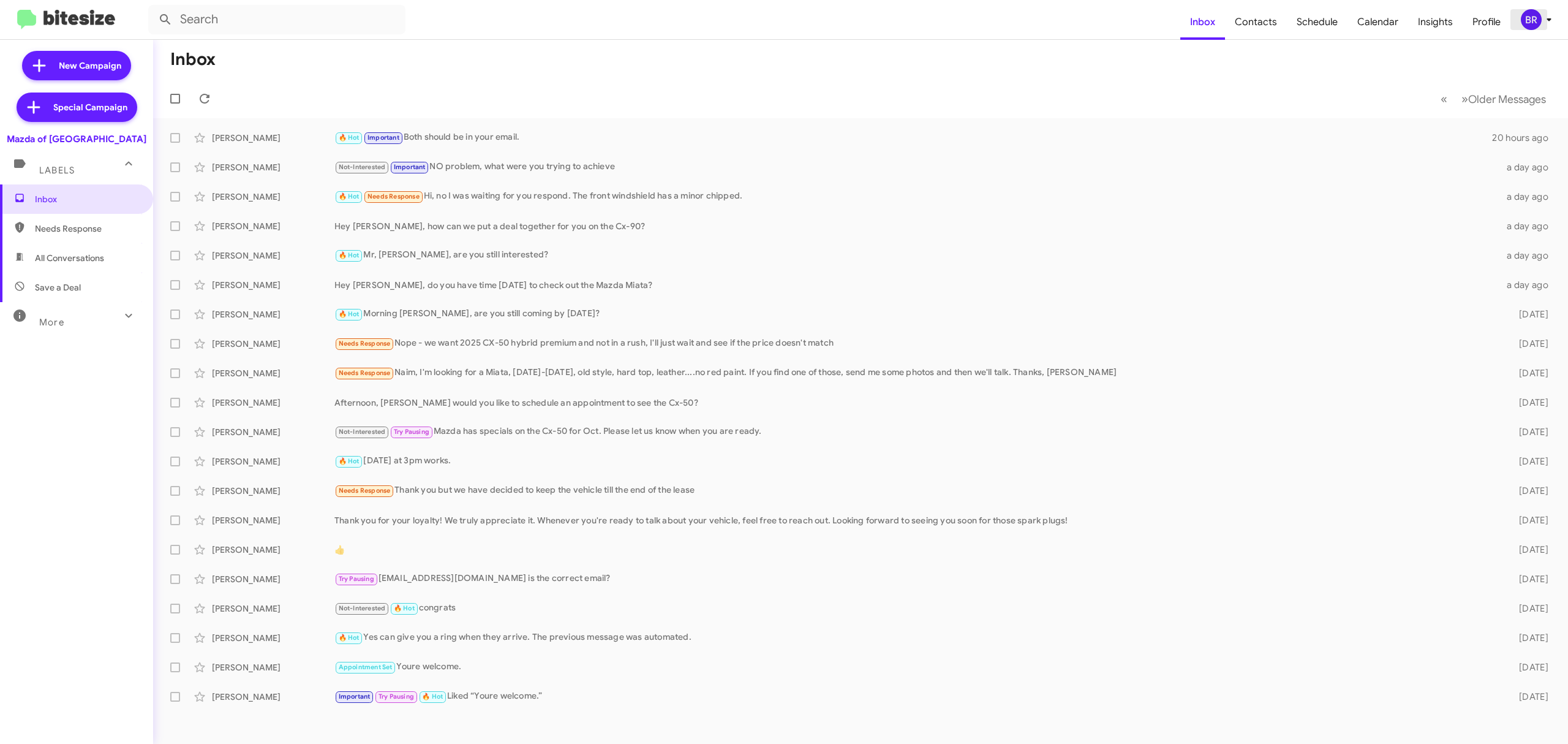
click at [1535, 9] on div "BR" at bounding box center [1531, 20] width 21 height 21
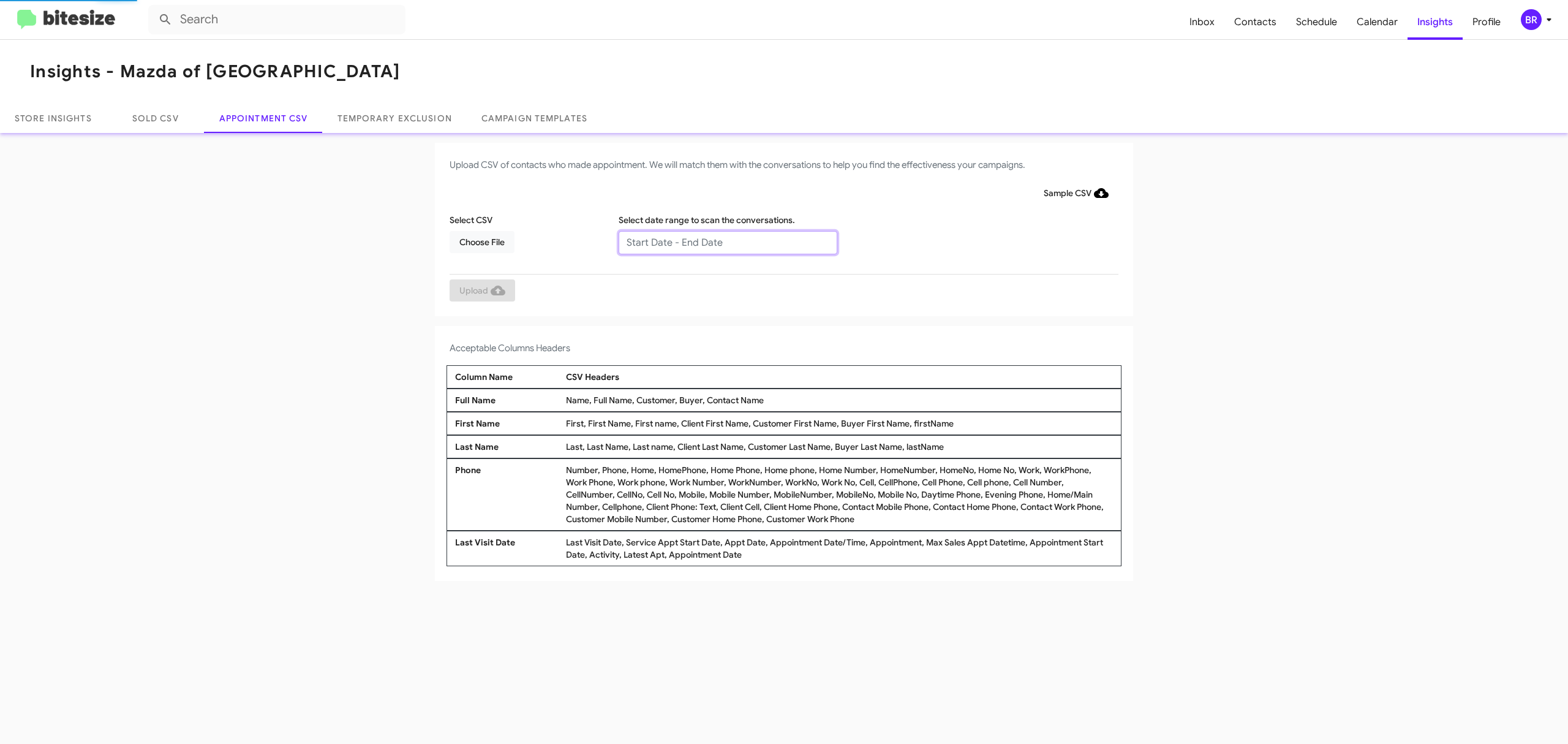
click at [726, 241] on input "text" at bounding box center [728, 242] width 219 height 23
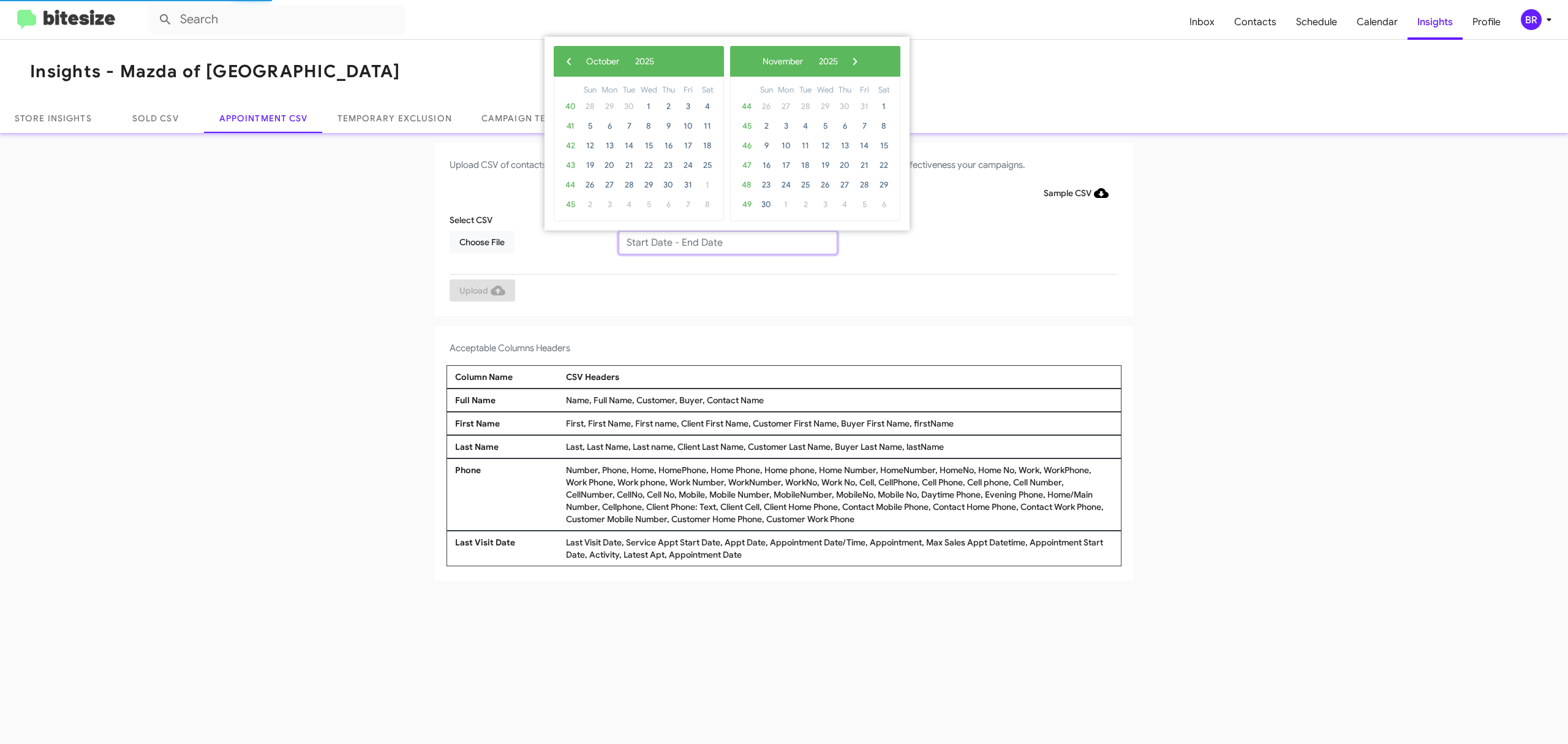
type input "10/07/2025 - 10/14/2025"
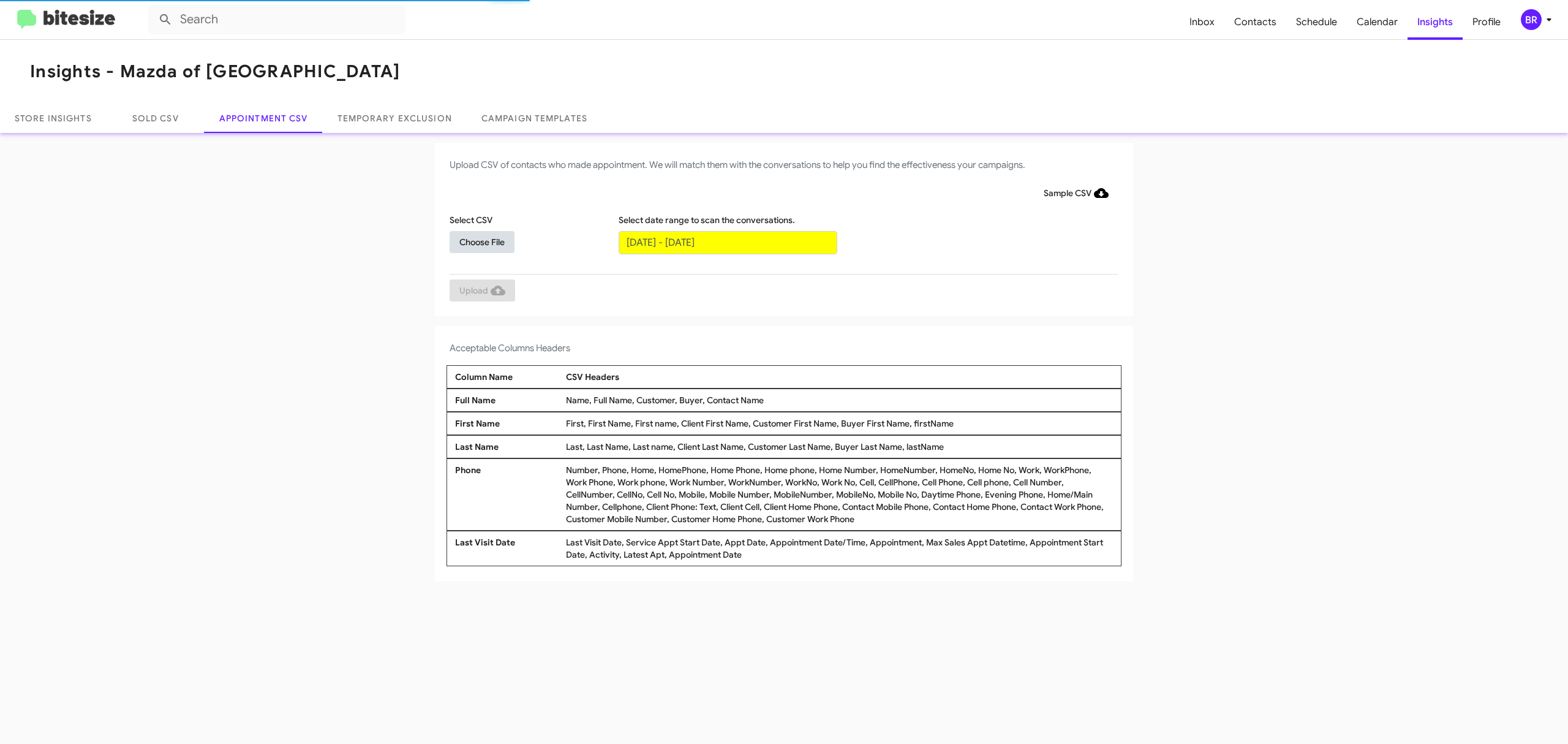
click at [481, 241] on span "Choose File" at bounding box center [482, 242] width 45 height 22
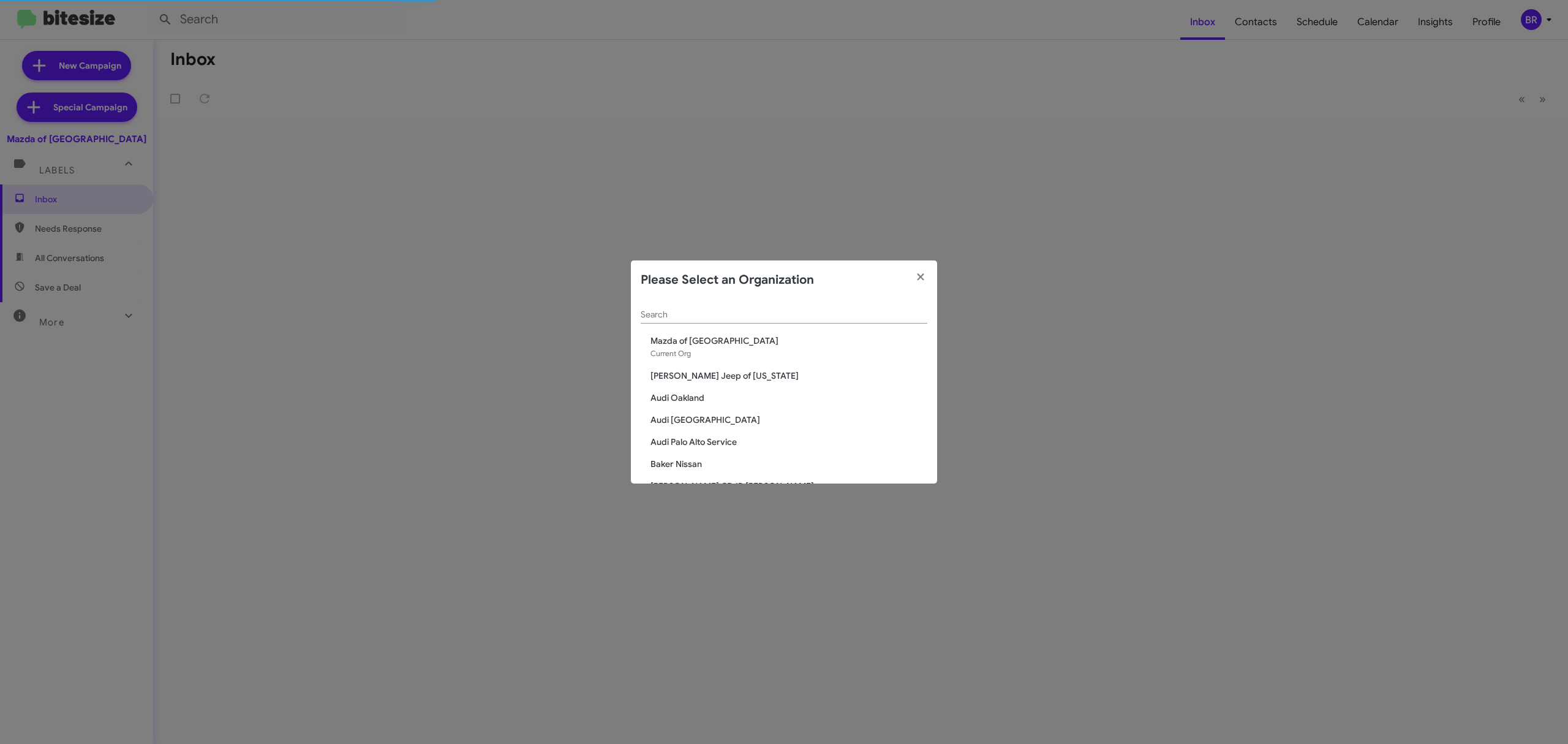
scroll to position [2169, 0]
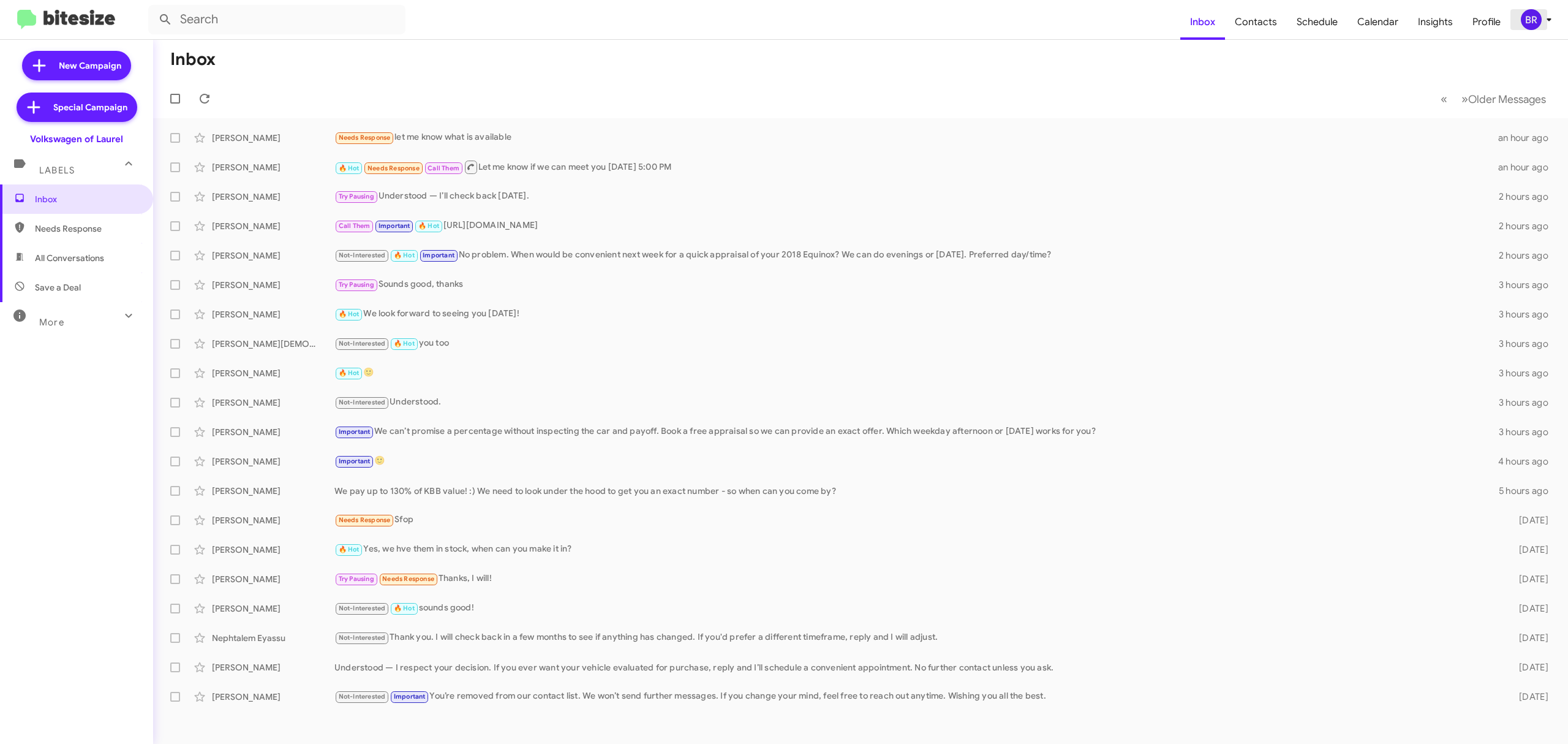
click at [1532, 25] on div "BR" at bounding box center [1531, 20] width 21 height 21
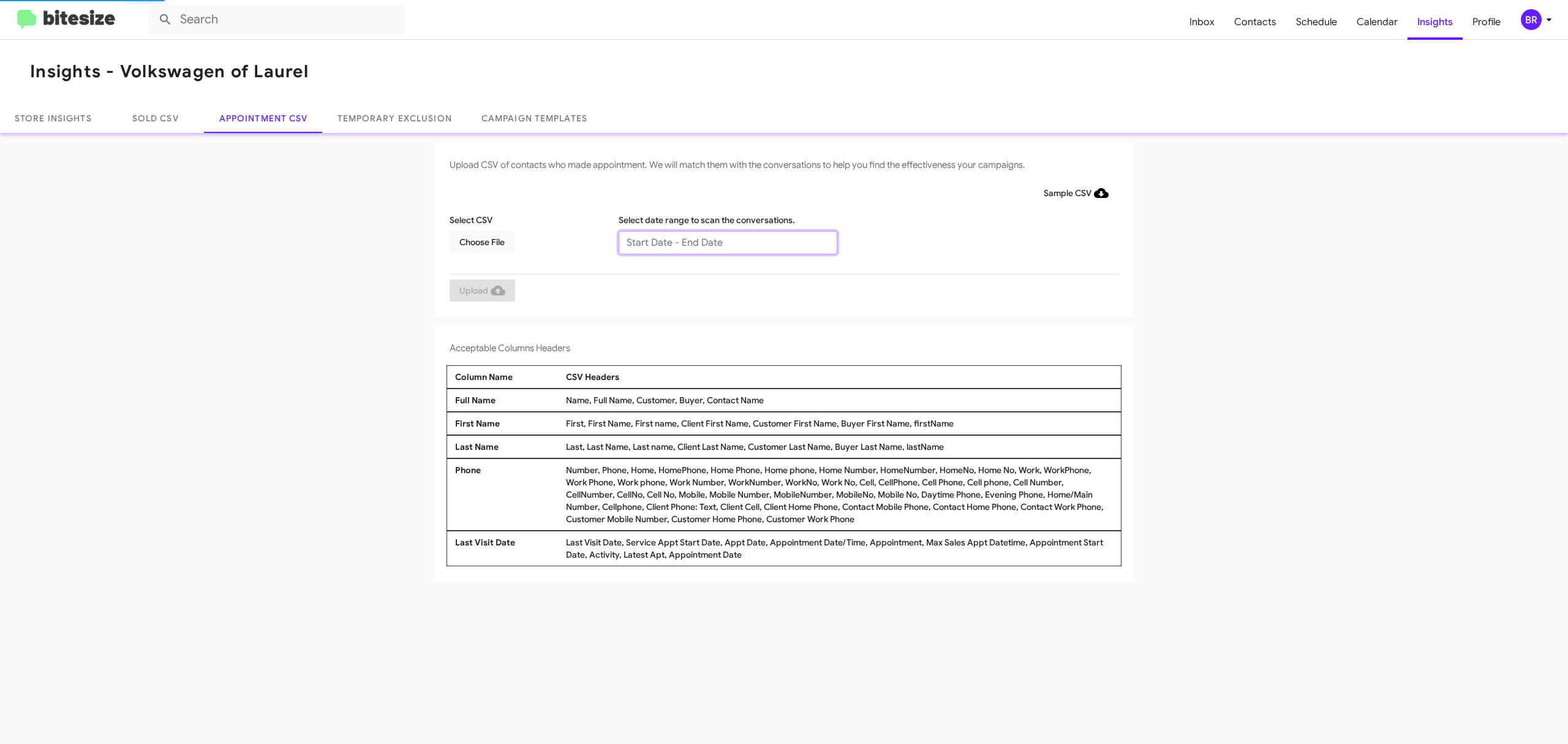
click at [726, 241] on input "text" at bounding box center [728, 242] width 219 height 23
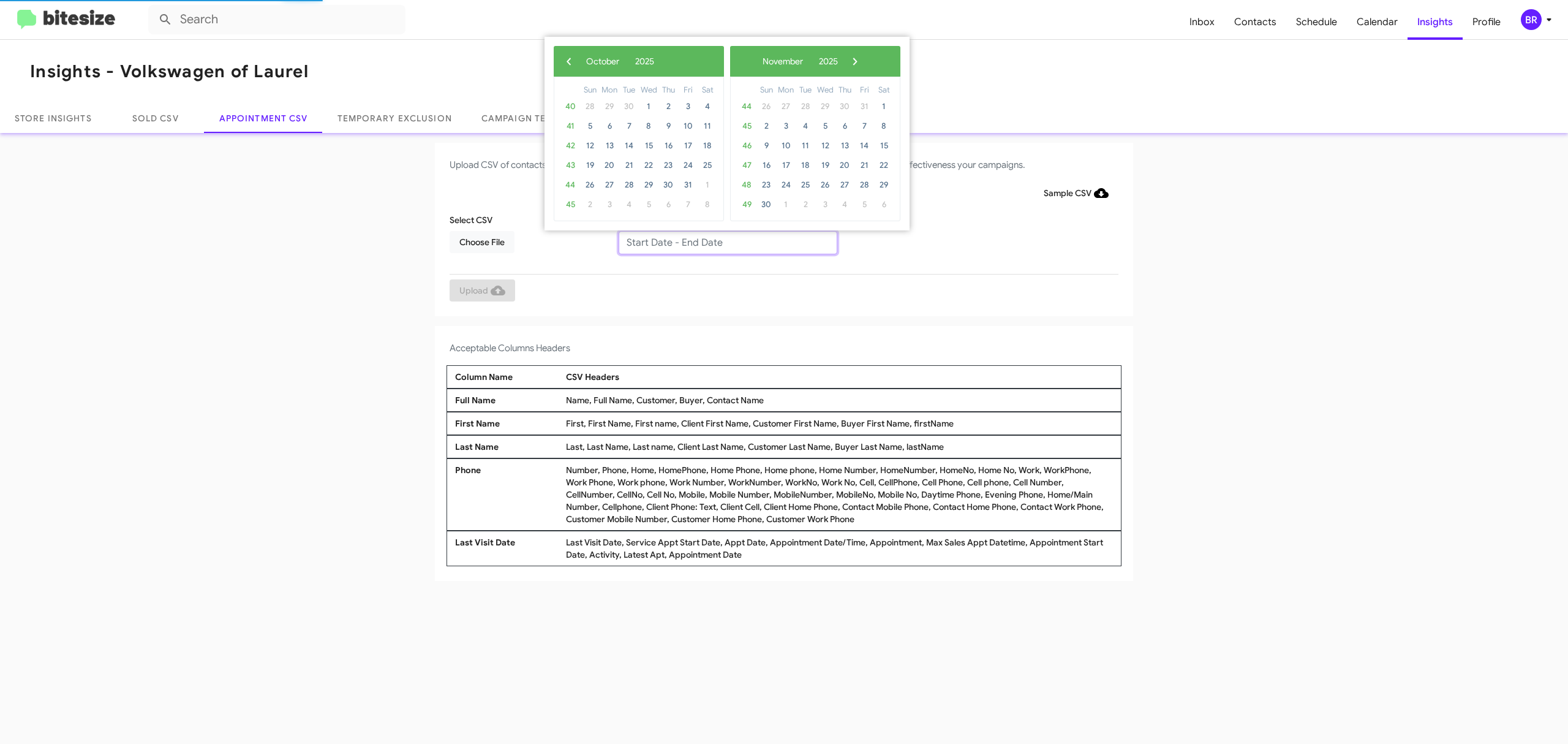
type input "10/07/2025 - 10/14/2025"
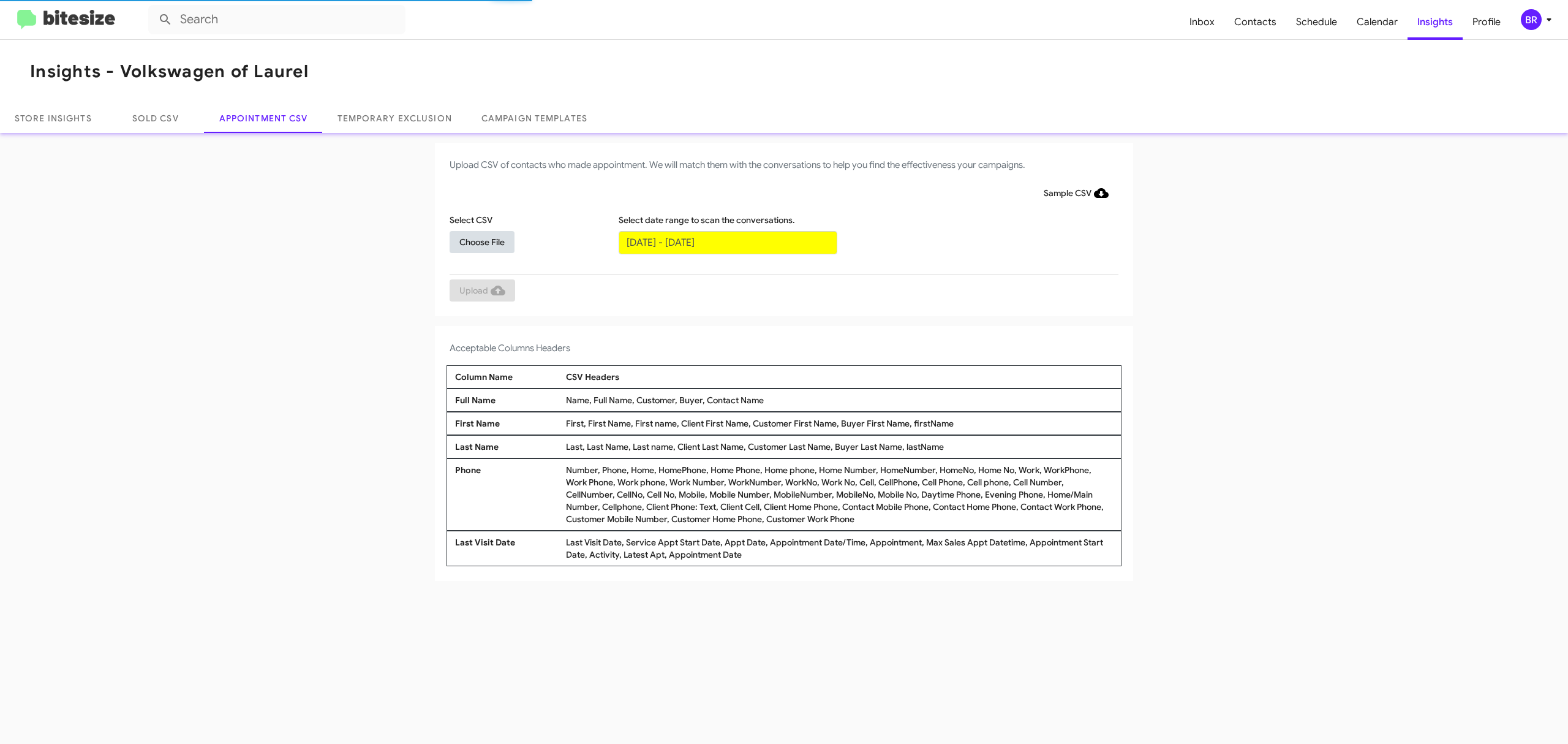
click at [481, 241] on span "Choose File" at bounding box center [482, 242] width 45 height 22
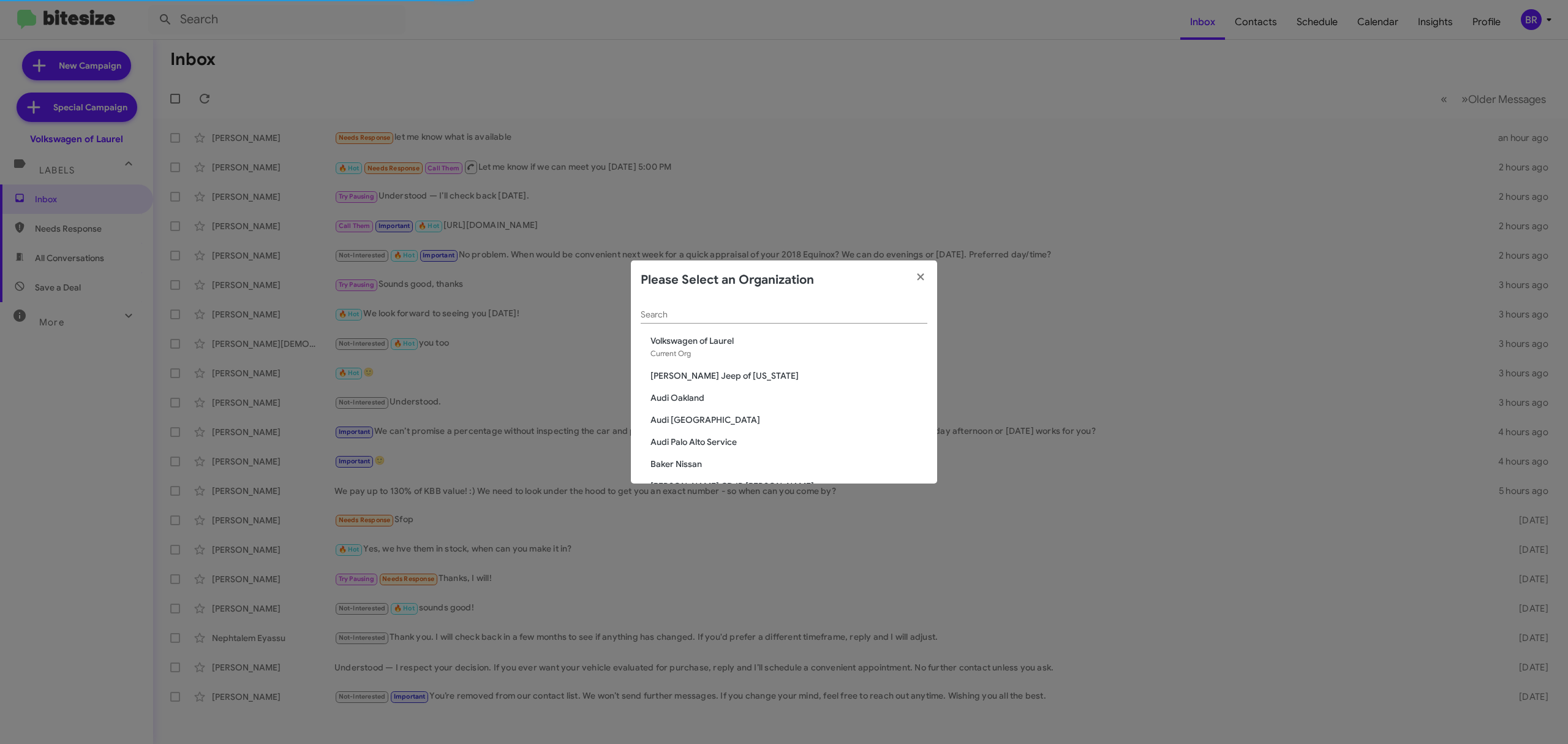
scroll to position [2236, 0]
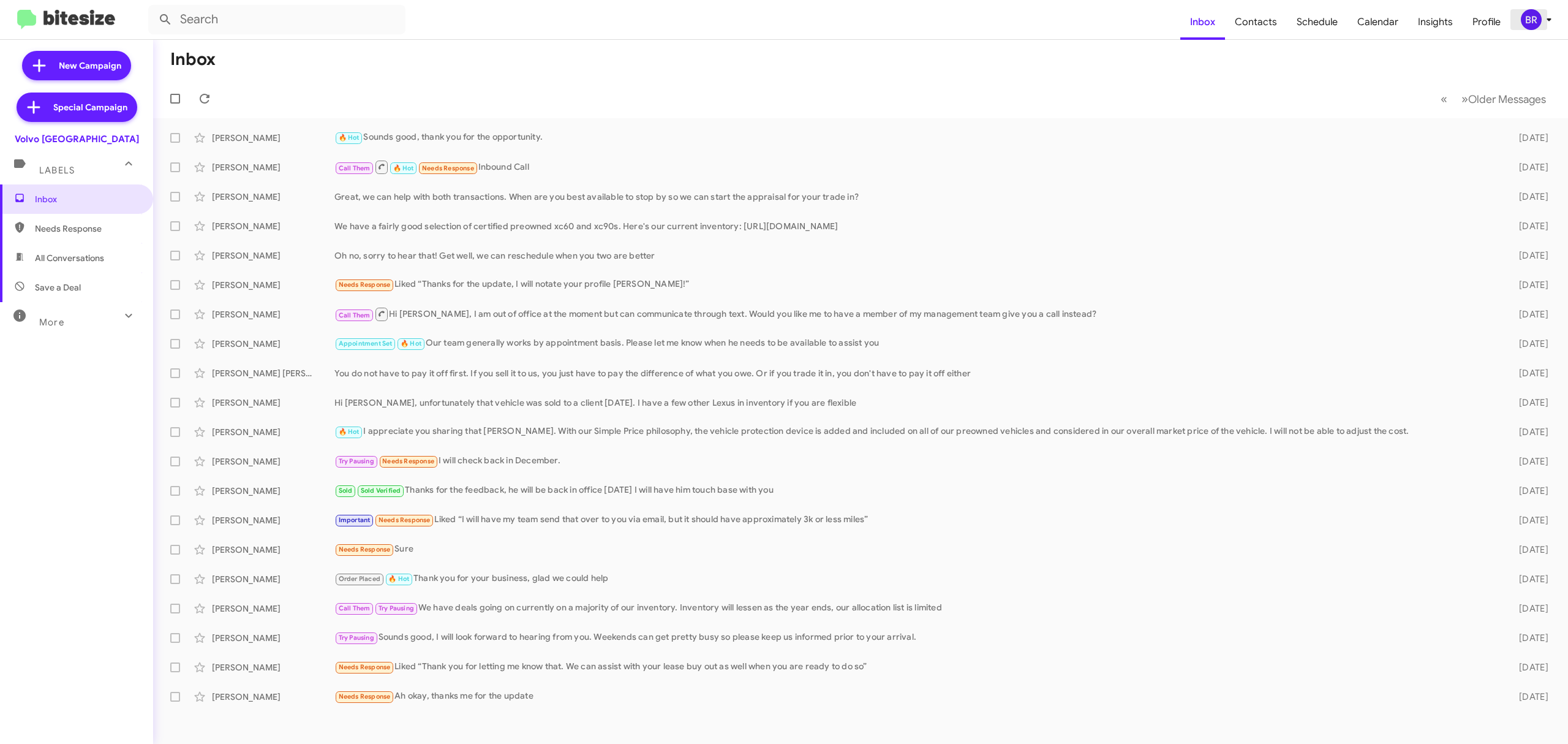
click at [1531, 12] on div "BR" at bounding box center [1531, 20] width 21 height 21
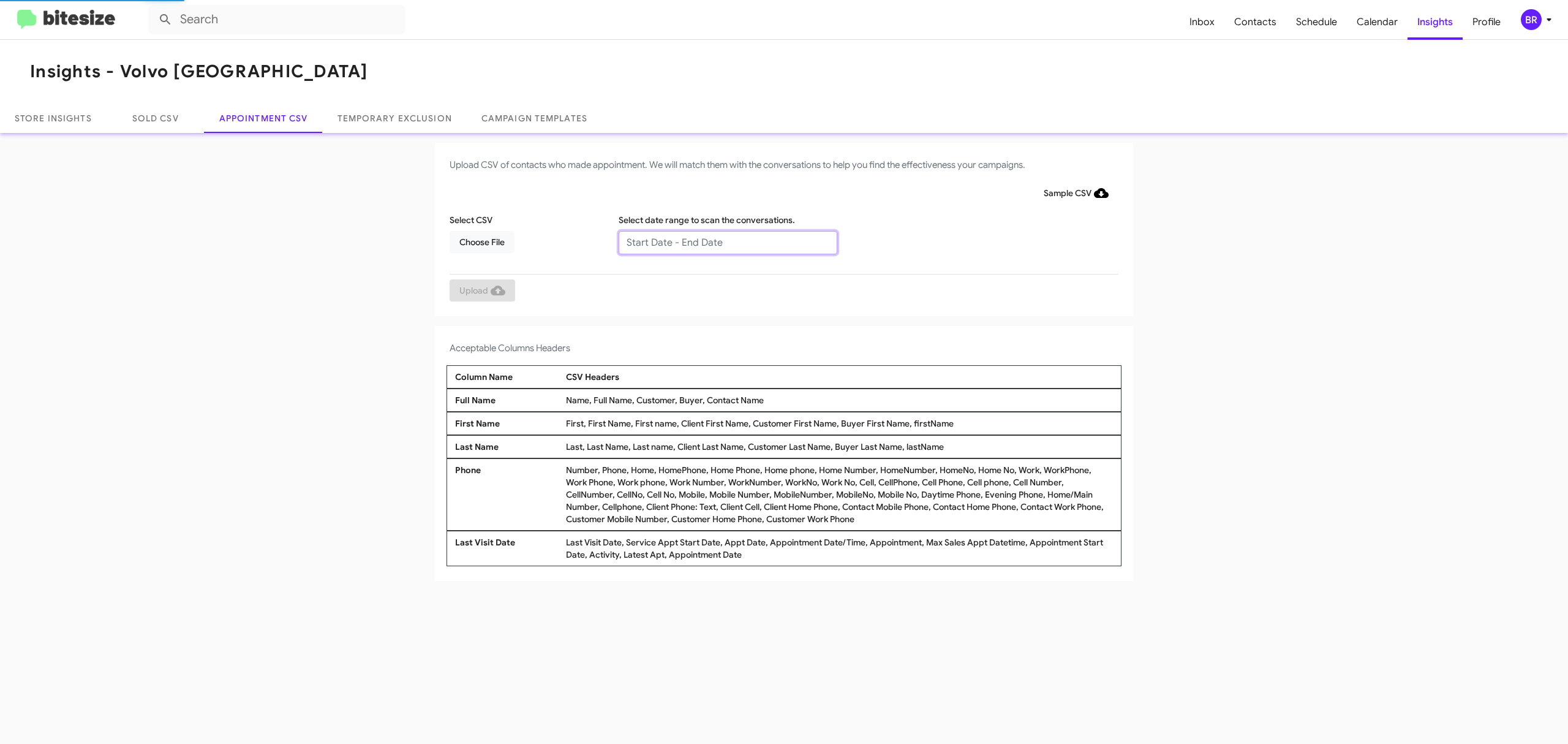
click at [726, 241] on input "text" at bounding box center [728, 242] width 219 height 23
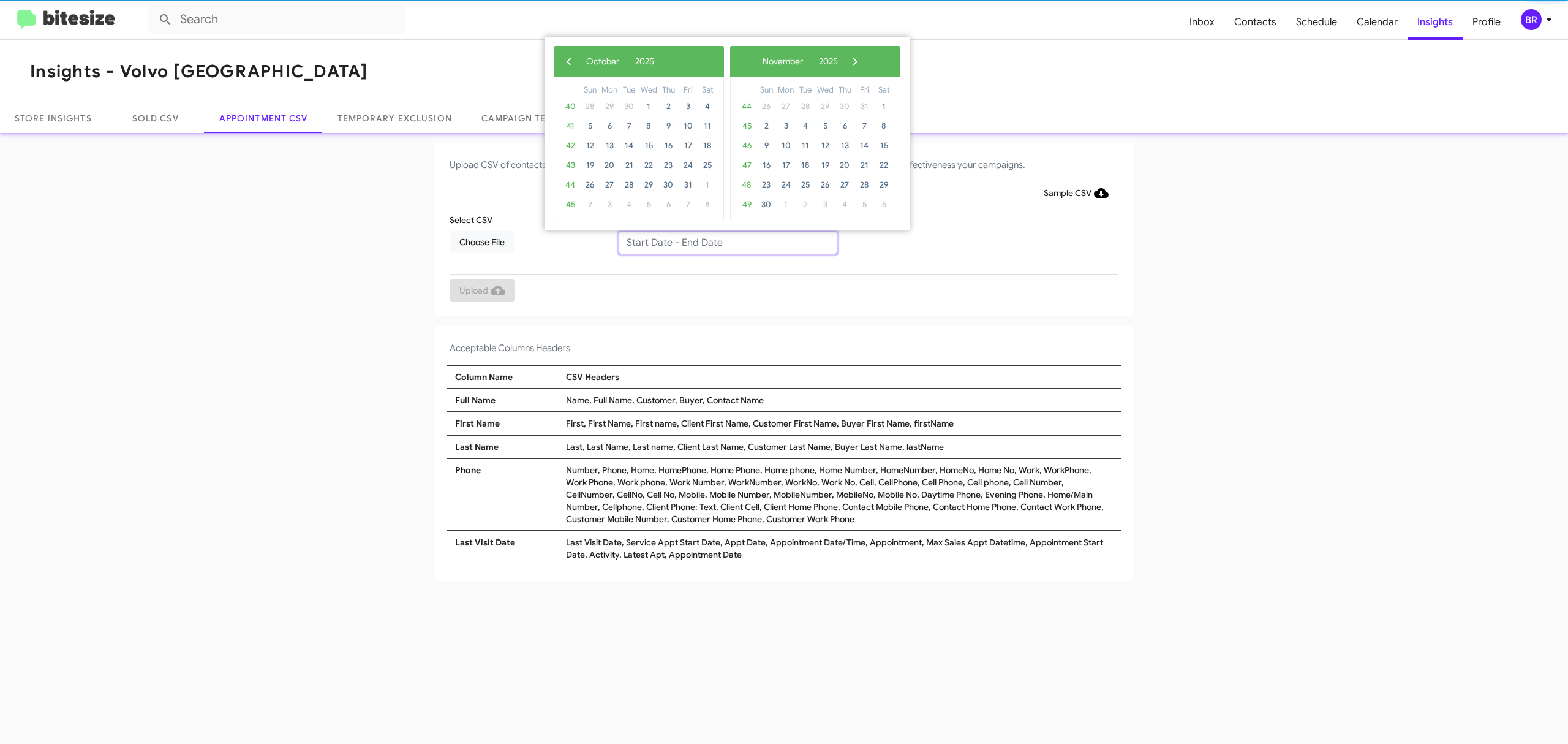
type input "10/07/2025 - 10/14/2025"
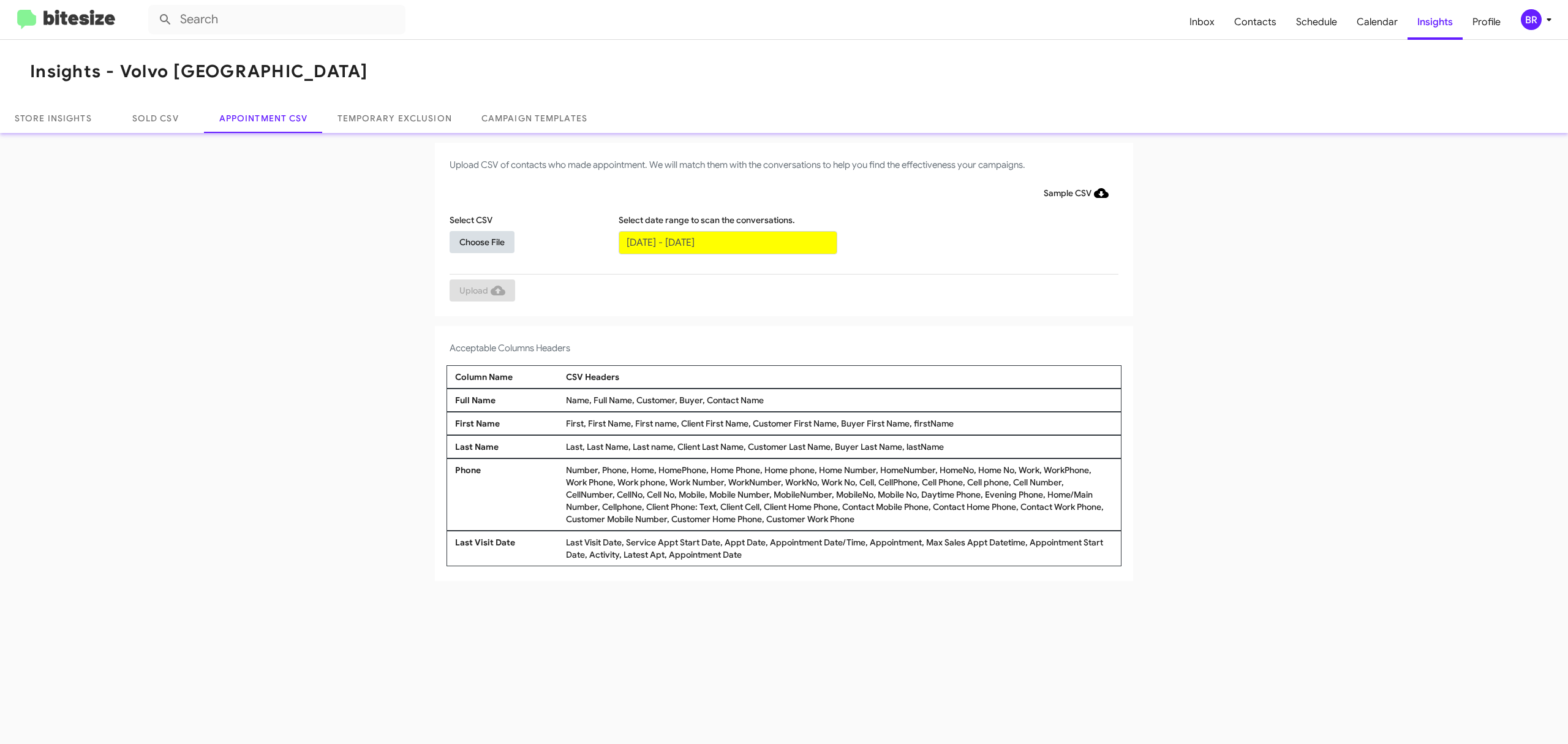
click at [481, 241] on span "Choose File" at bounding box center [482, 242] width 45 height 22
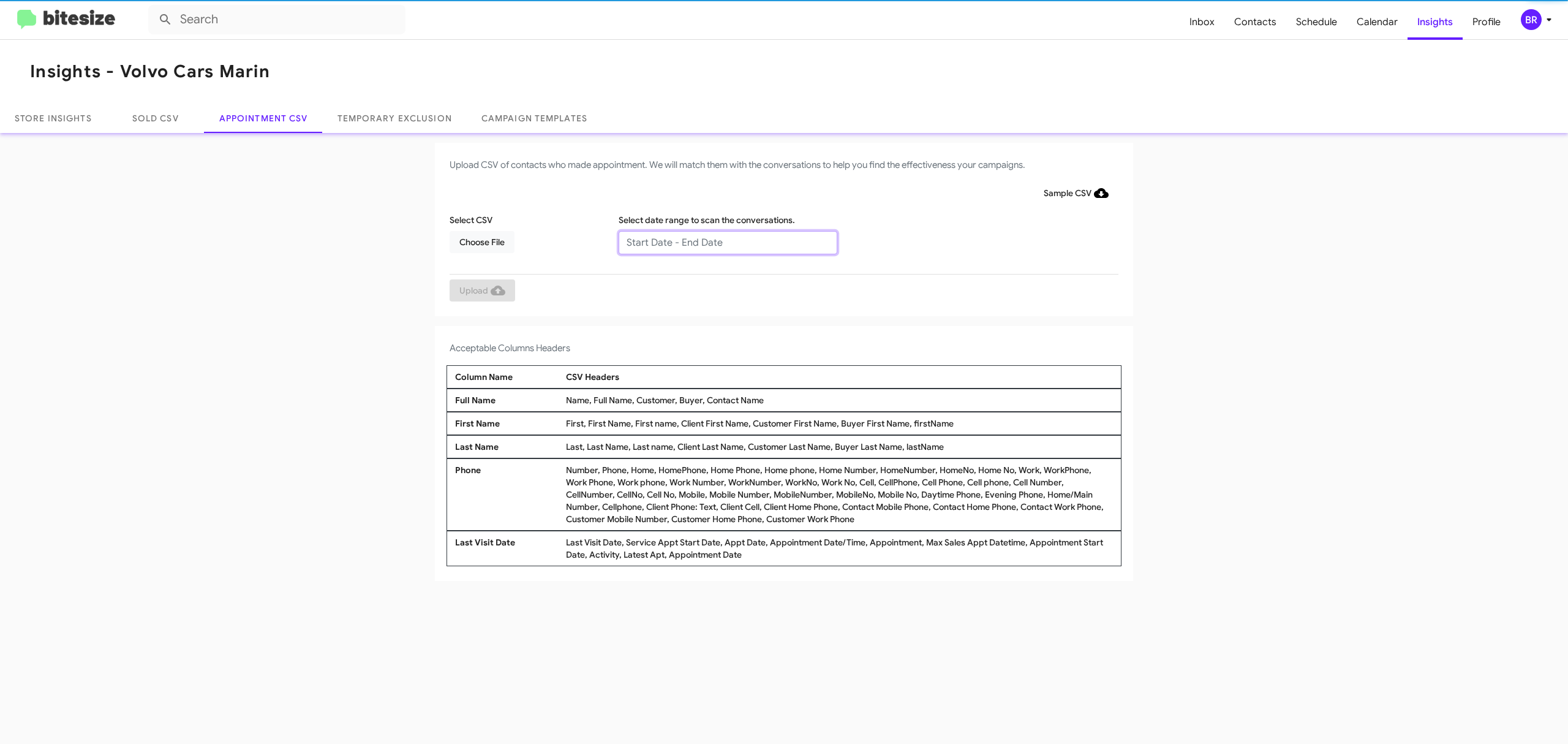
click at [726, 241] on input "text" at bounding box center [728, 242] width 219 height 23
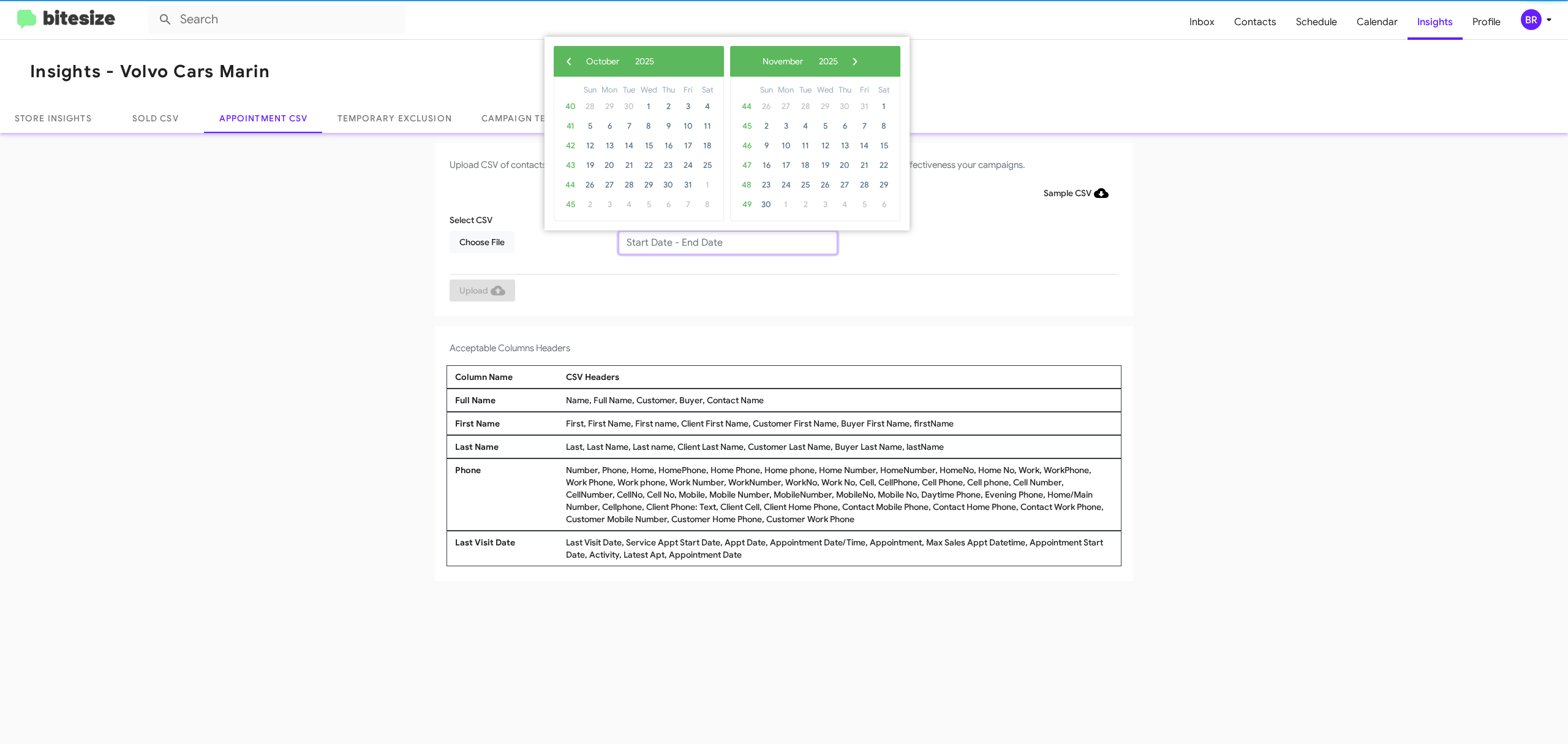
type input "10/07/2025 - 10/14/2025"
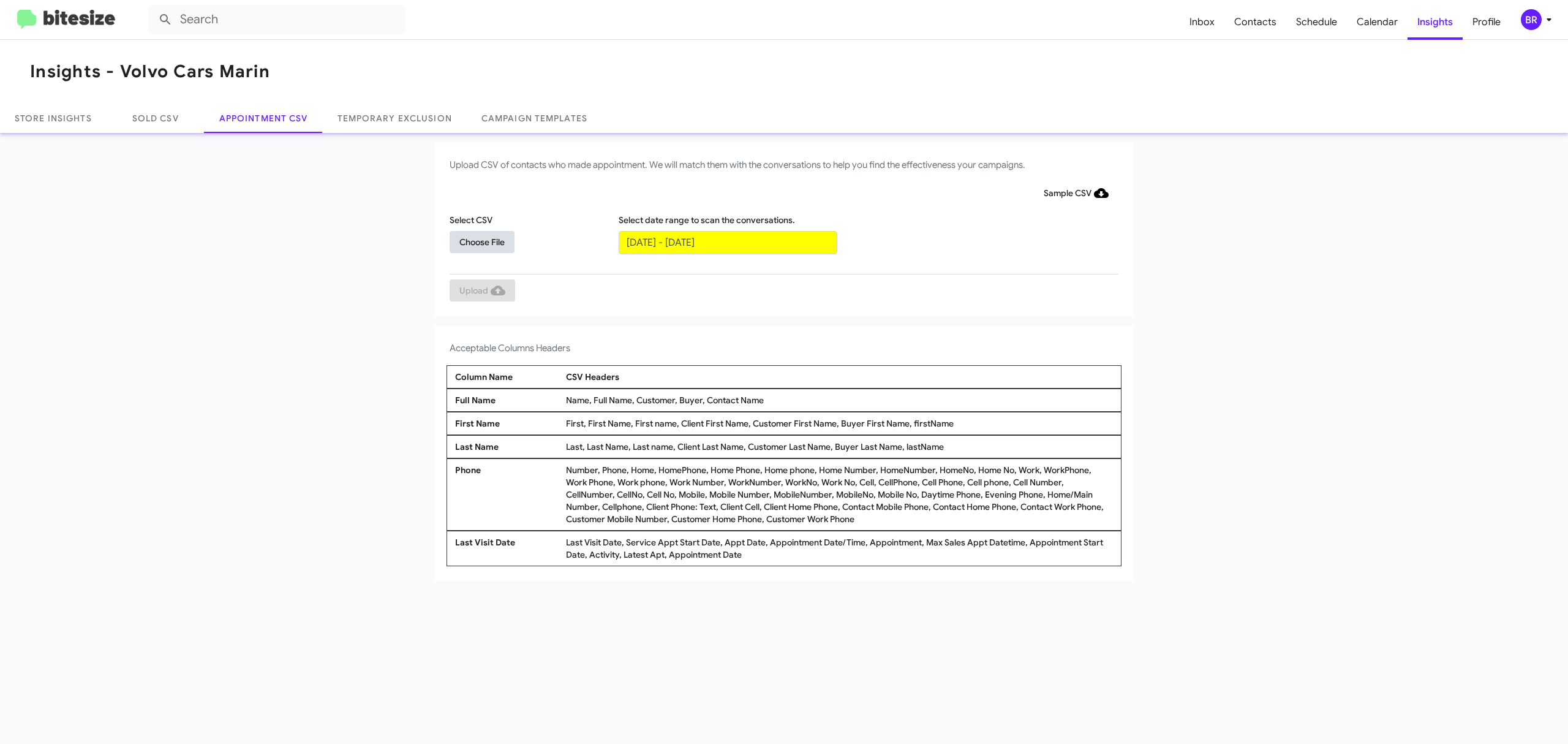
click at [481, 241] on span "Choose File" at bounding box center [482, 242] width 45 height 22
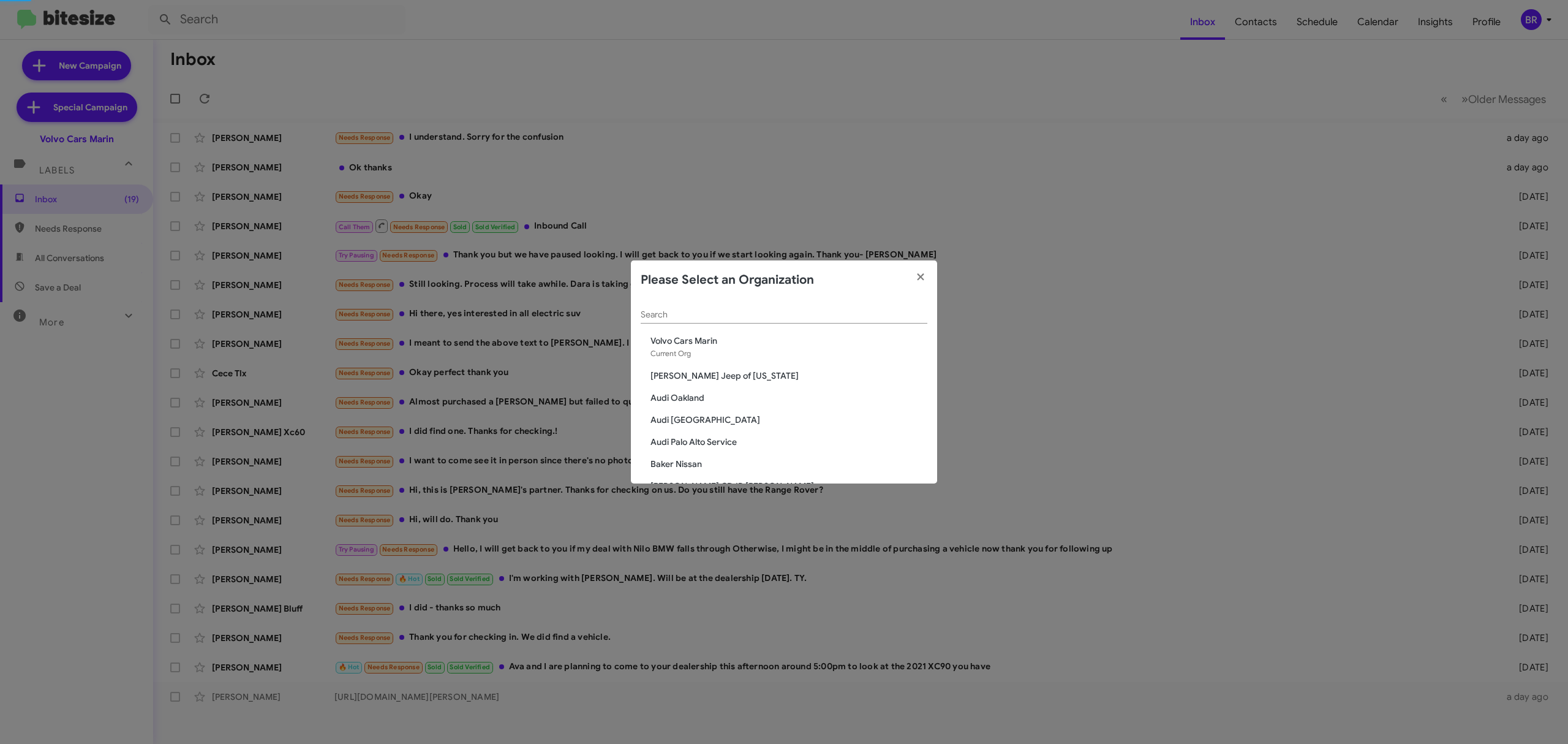
scroll to position [361, 0]
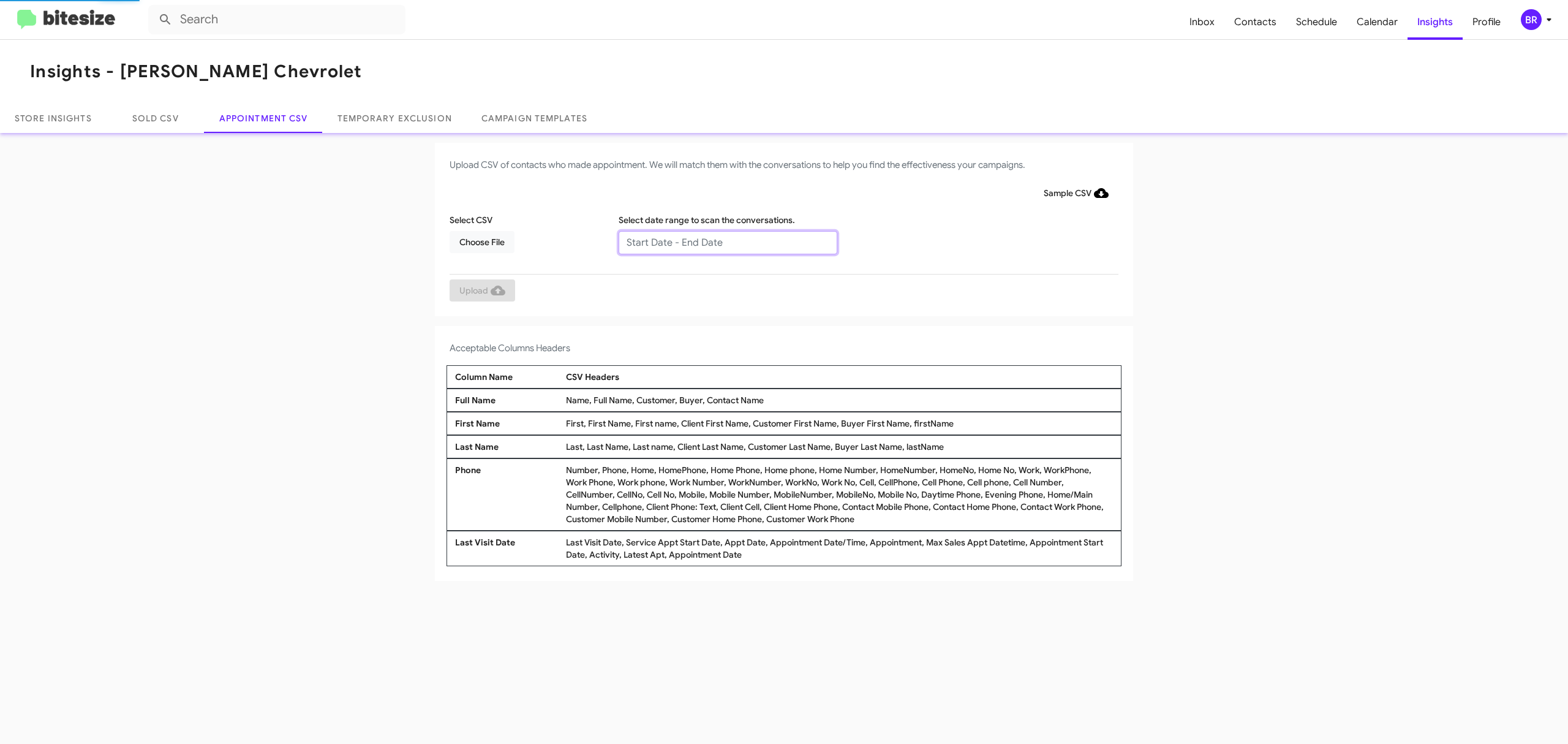
click at [726, 241] on input "text" at bounding box center [728, 242] width 219 height 23
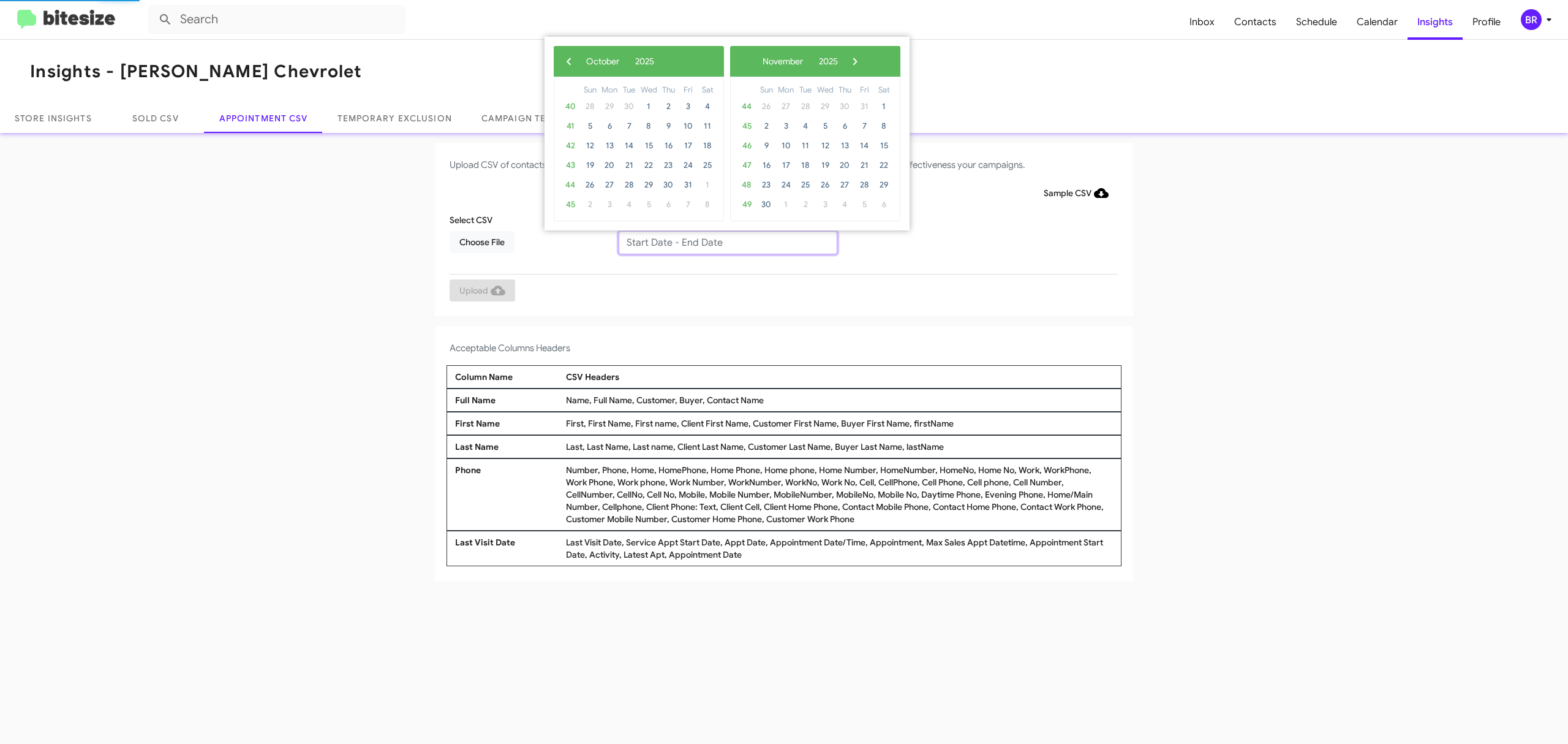
type input "10/07/2025 - 10/14/2025"
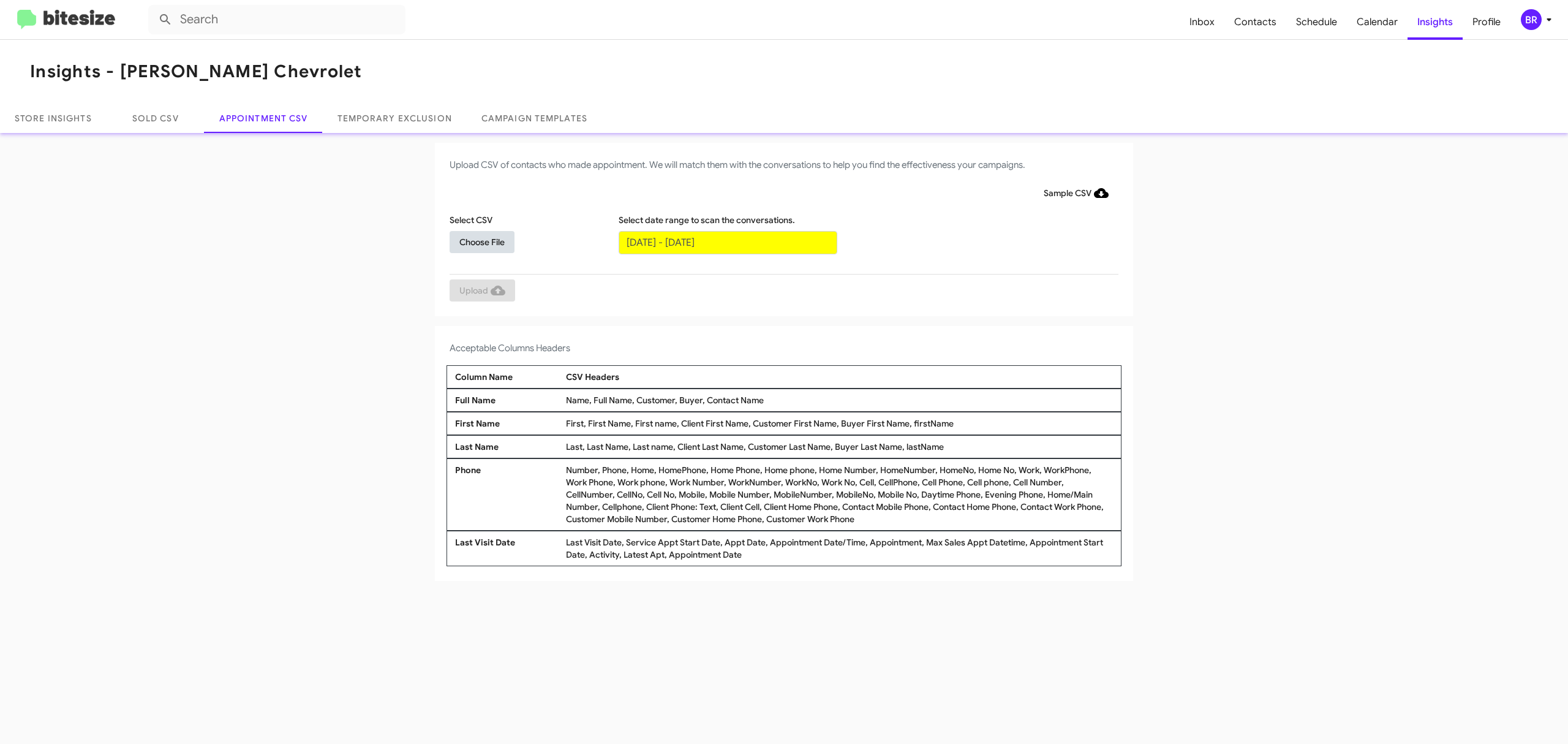
click at [481, 241] on span "Choose File" at bounding box center [482, 242] width 45 height 22
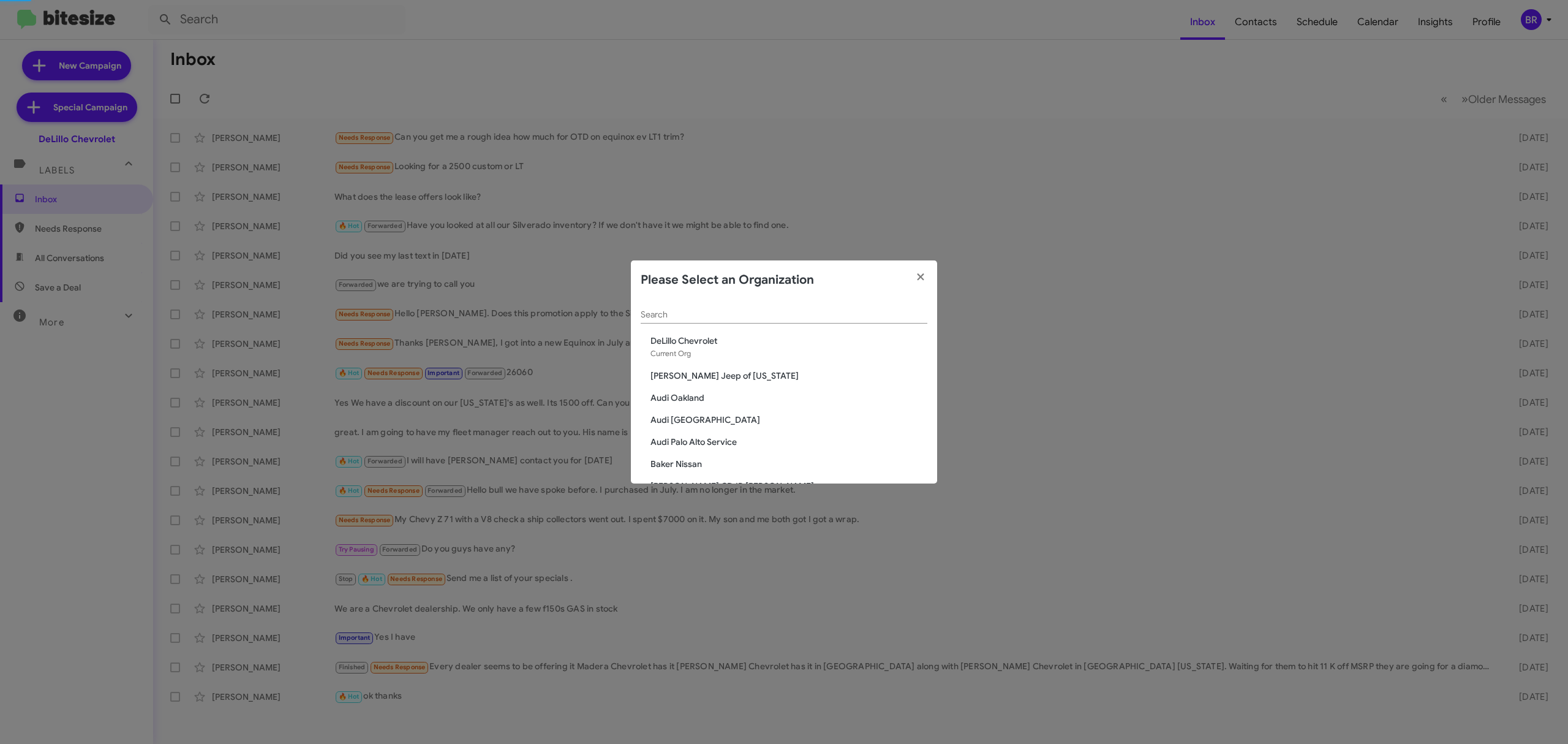
scroll to position [2015, 0]
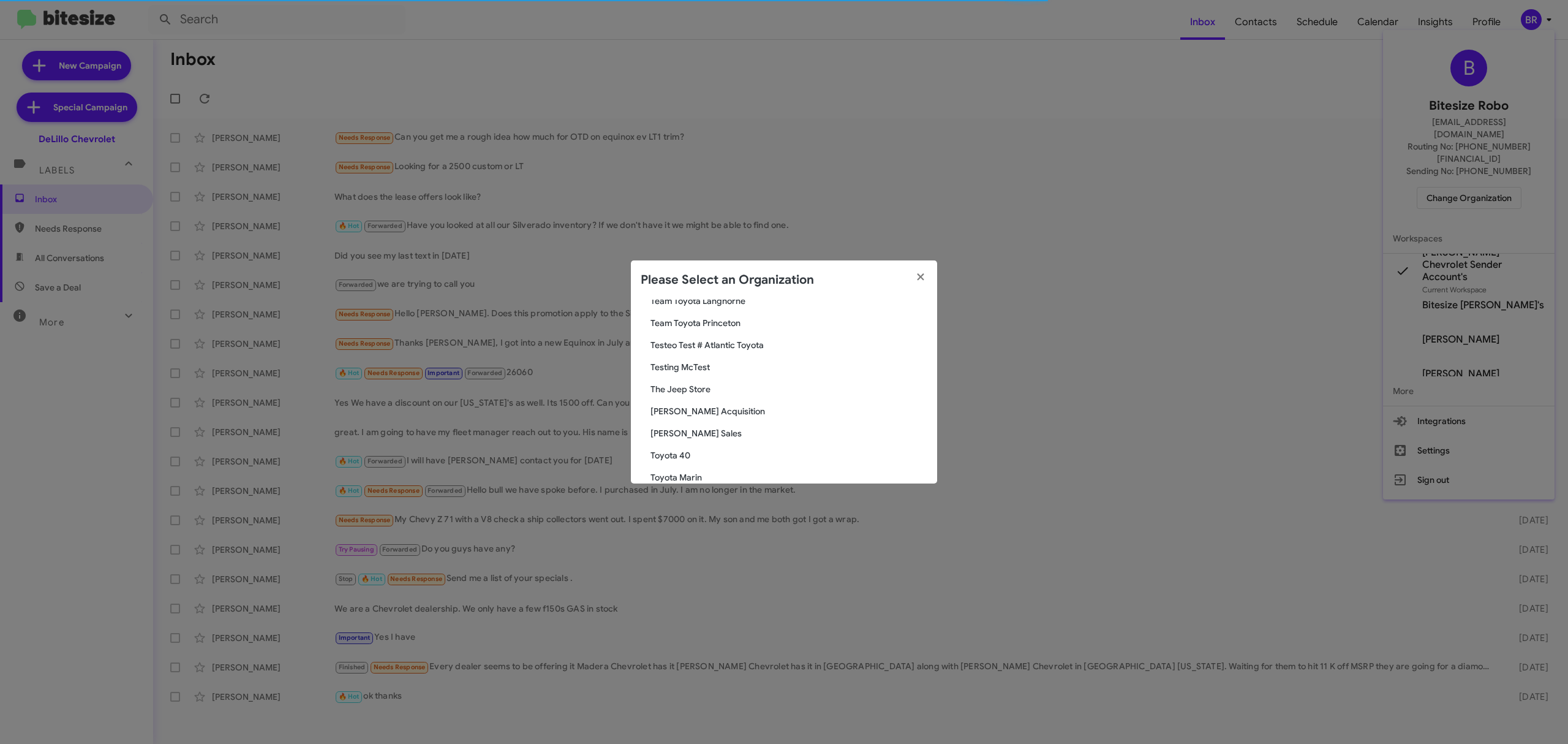
click at [687, 472] on span "Toyota Marin" at bounding box center [789, 476] width 277 height 12
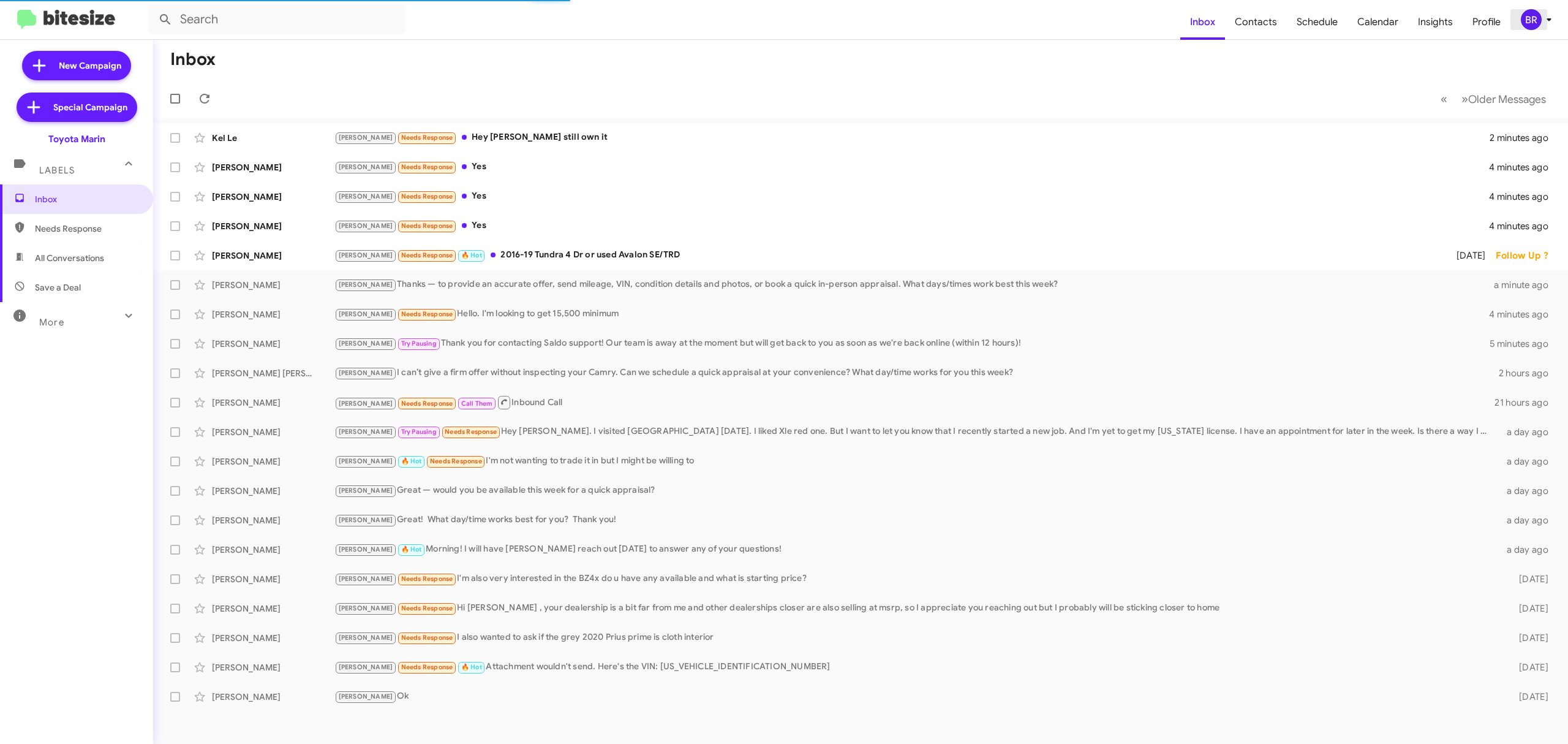
click at [1526, 25] on div "BR" at bounding box center [1531, 20] width 21 height 21
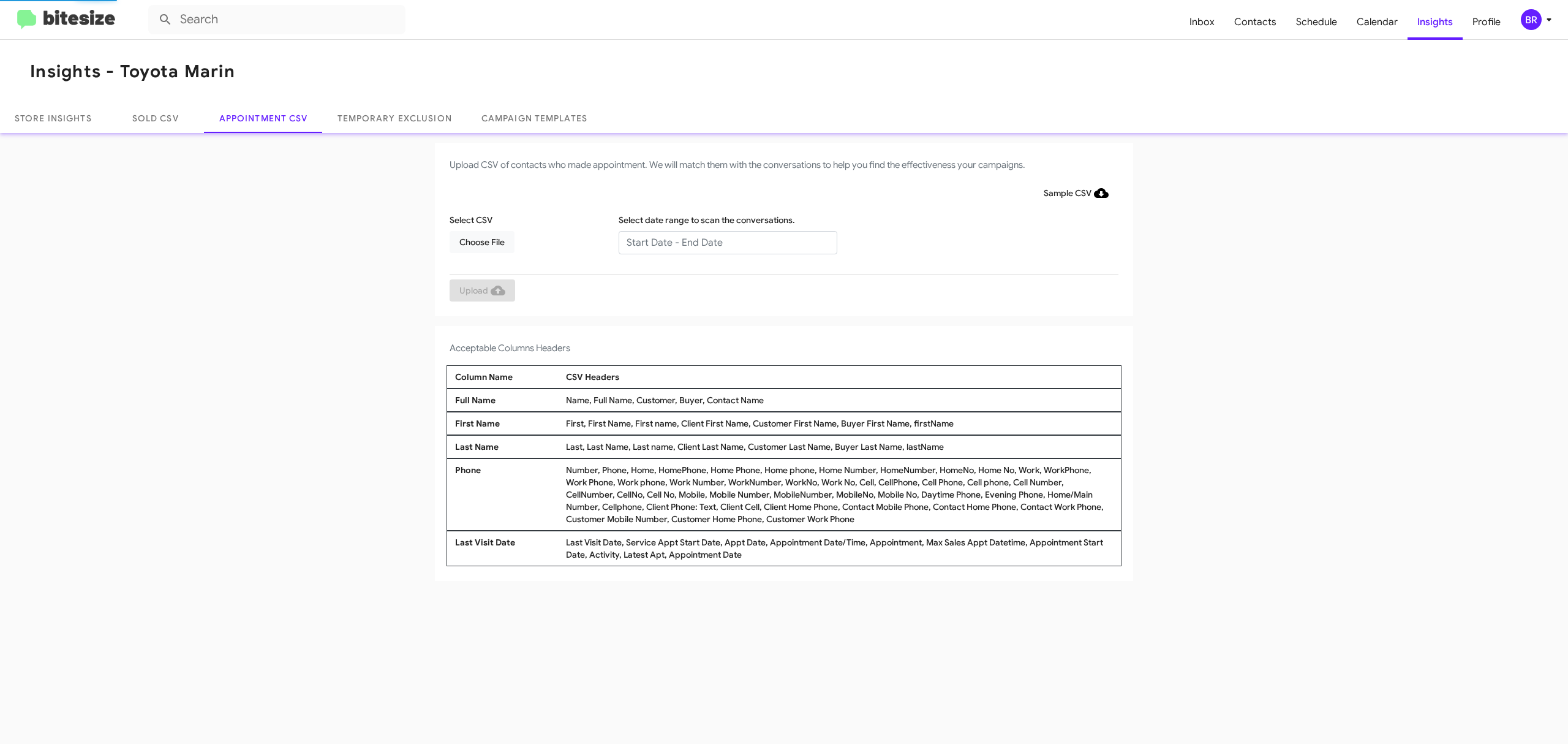
click at [726, 241] on input "text" at bounding box center [728, 242] width 219 height 23
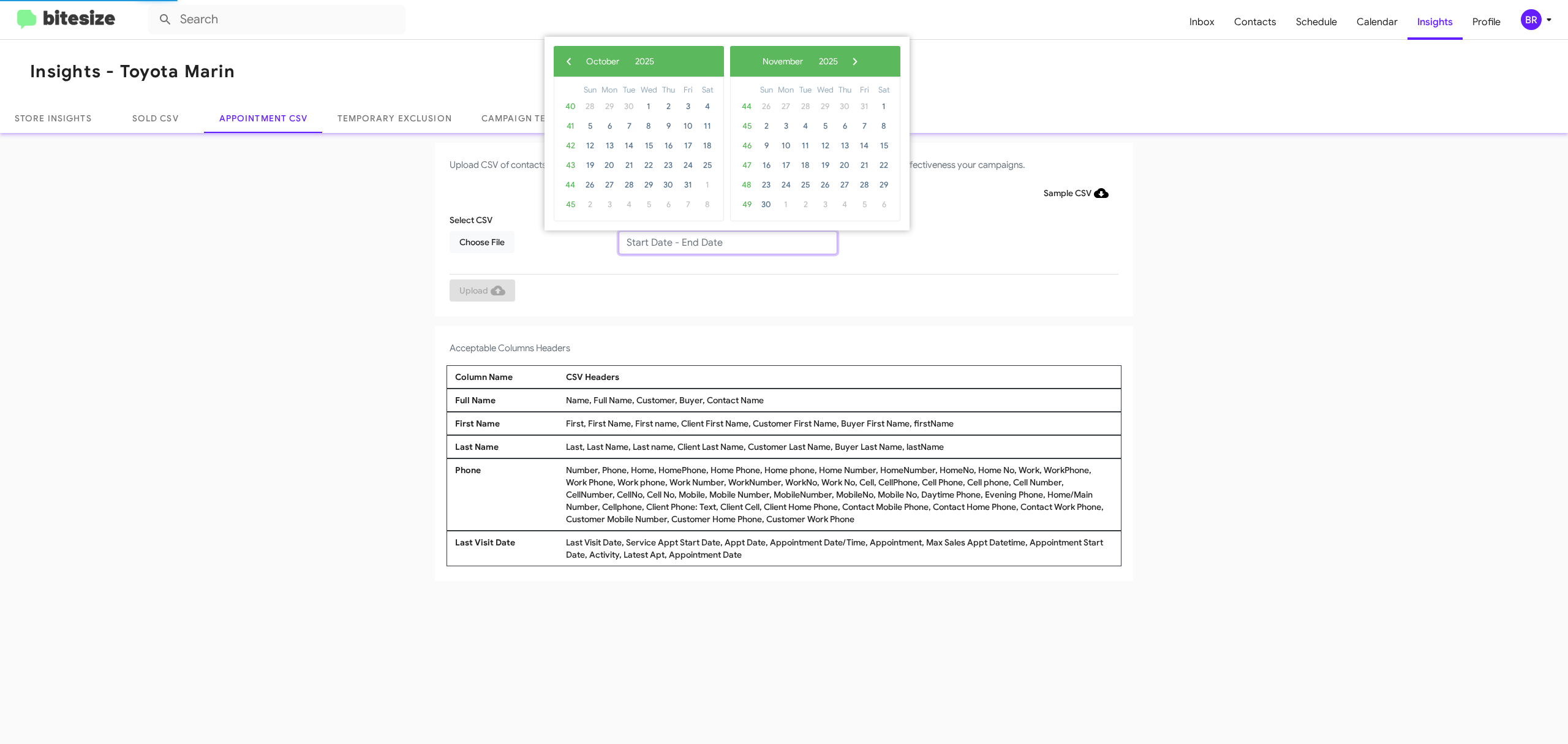
type input "10/07/2025 - 10/14/2025"
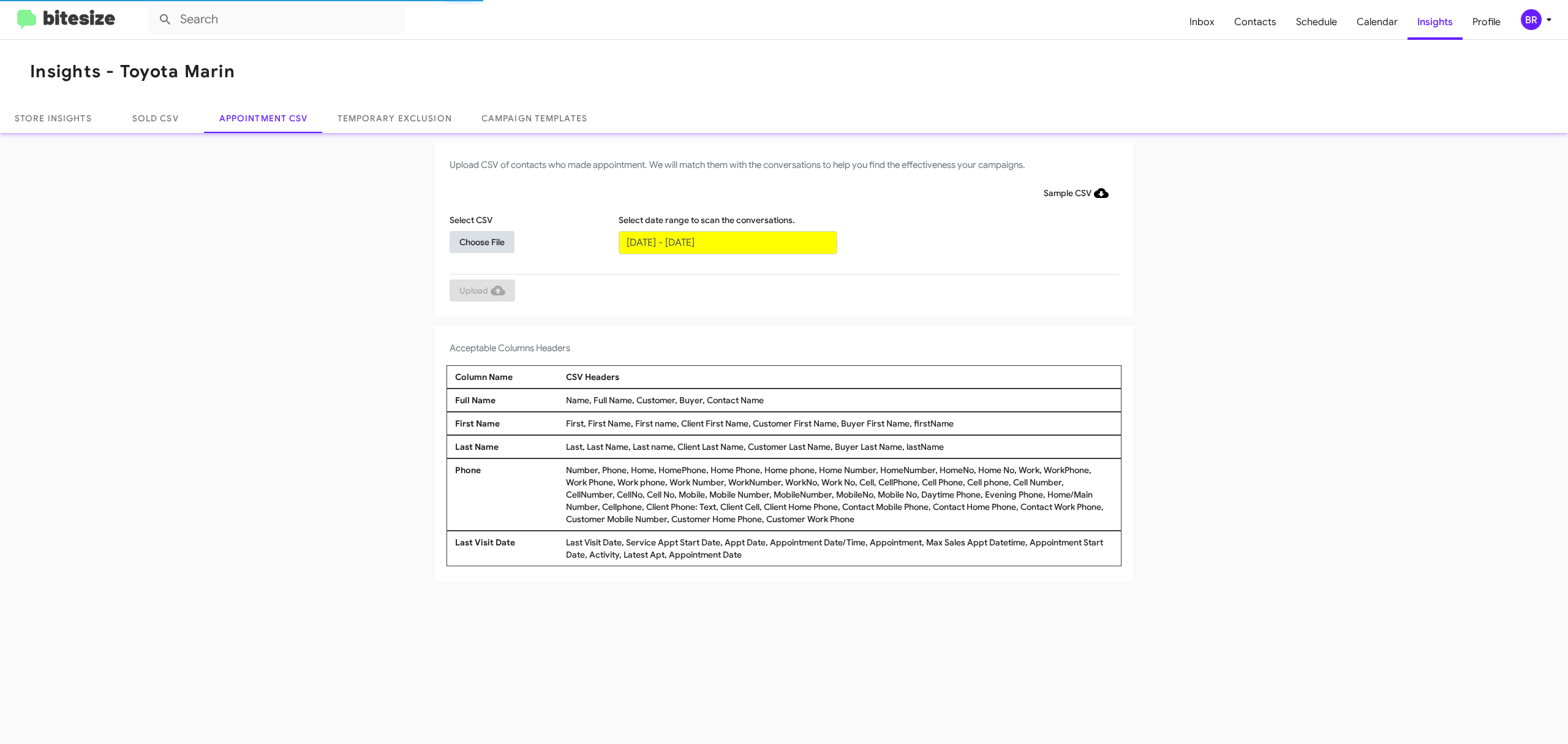
click at [481, 241] on span "Choose File" at bounding box center [482, 242] width 45 height 22
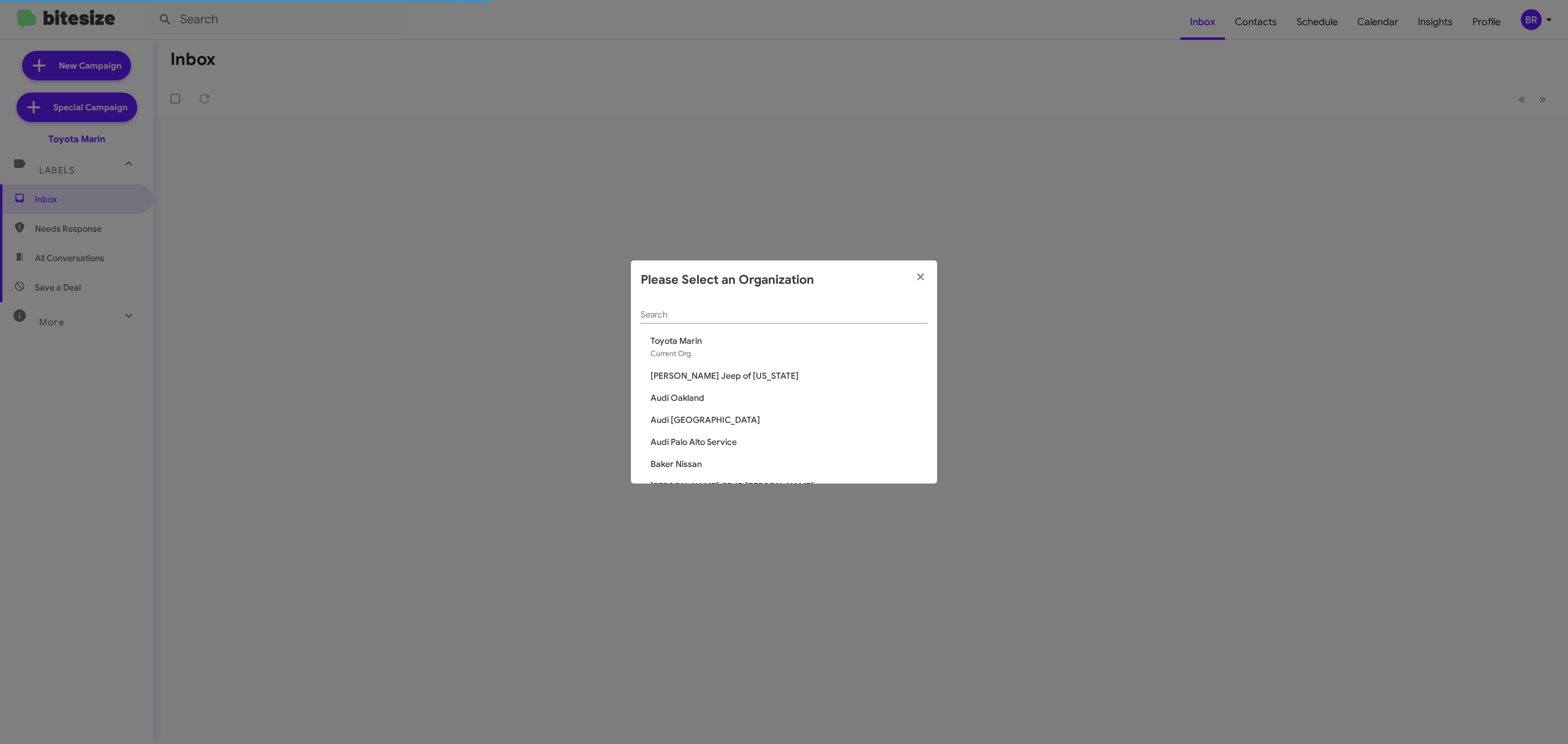
scroll to position [868, 0]
click at [710, 472] on span "Marin Luxury Cars" at bounding box center [789, 476] width 277 height 12
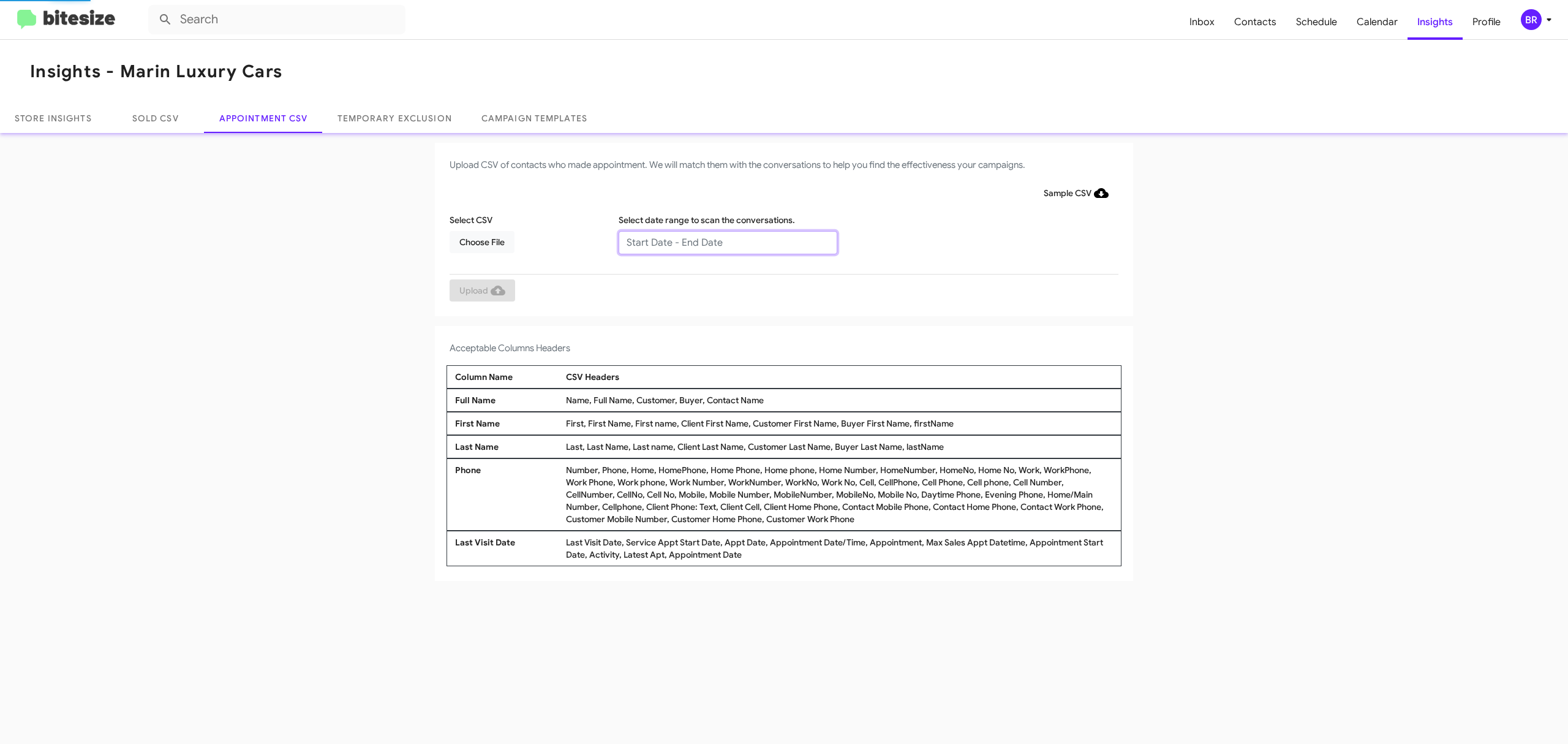
click at [726, 241] on input "text" at bounding box center [728, 242] width 219 height 23
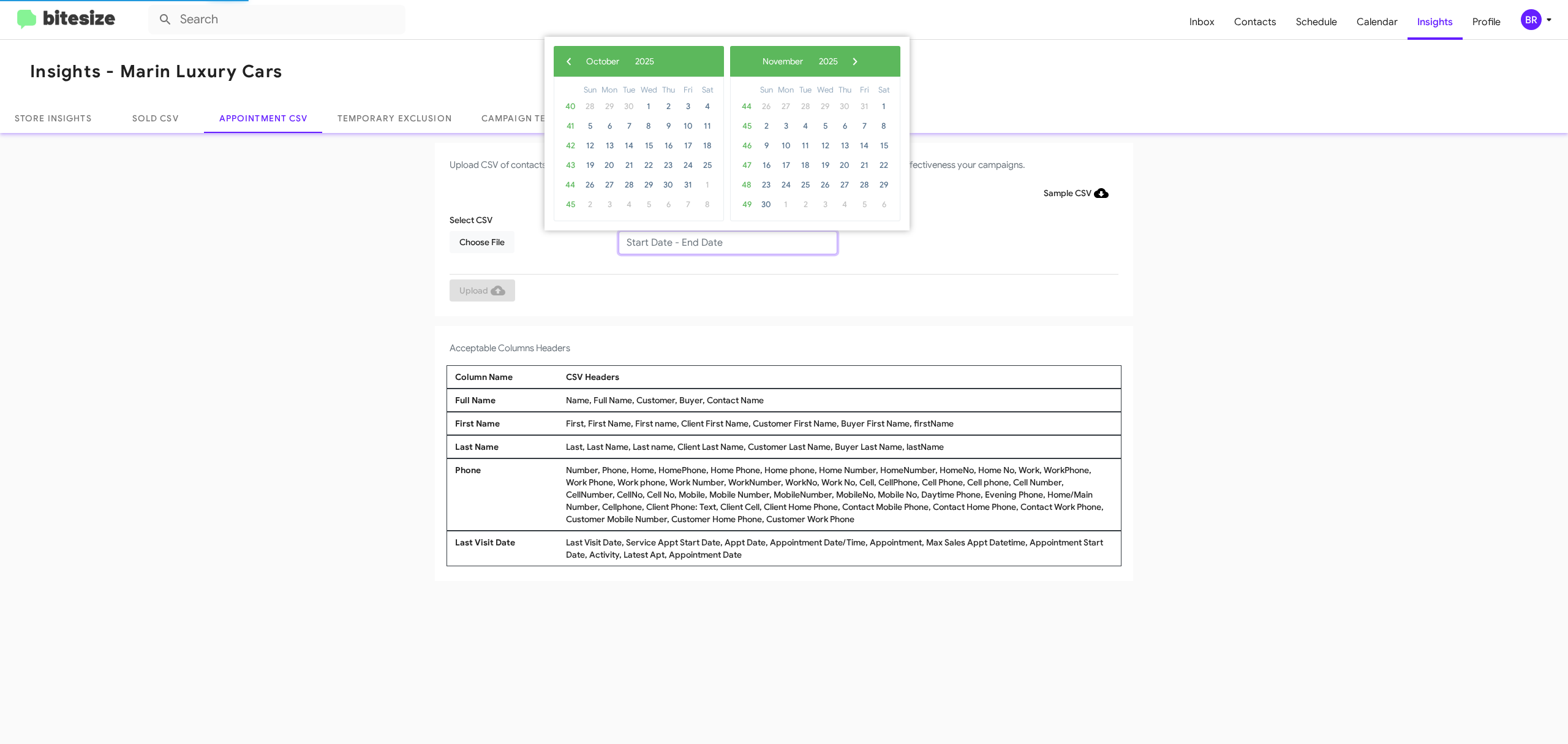
type input "10/07/2025 - 10/14/2025"
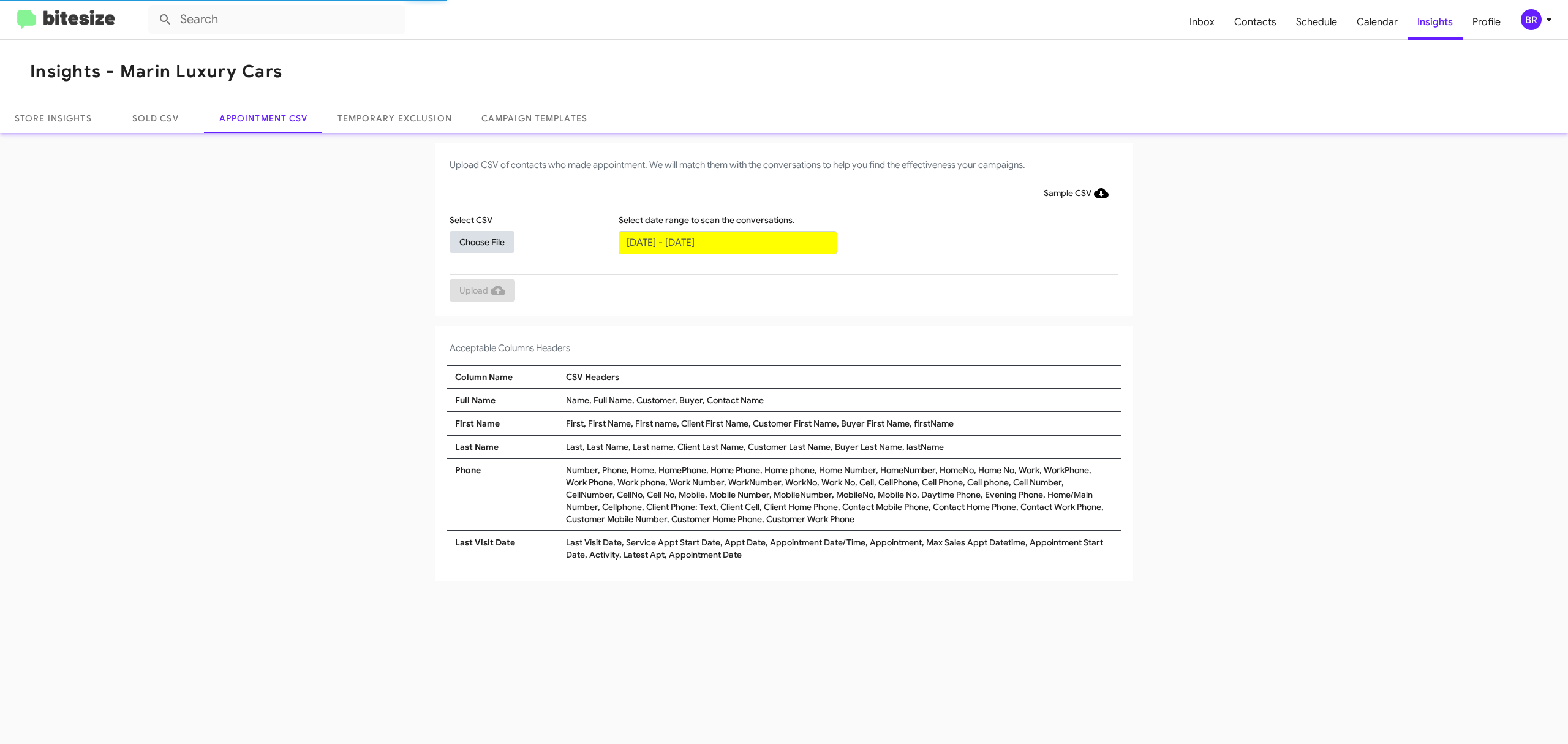
click at [481, 241] on span "Choose File" at bounding box center [482, 242] width 45 height 22
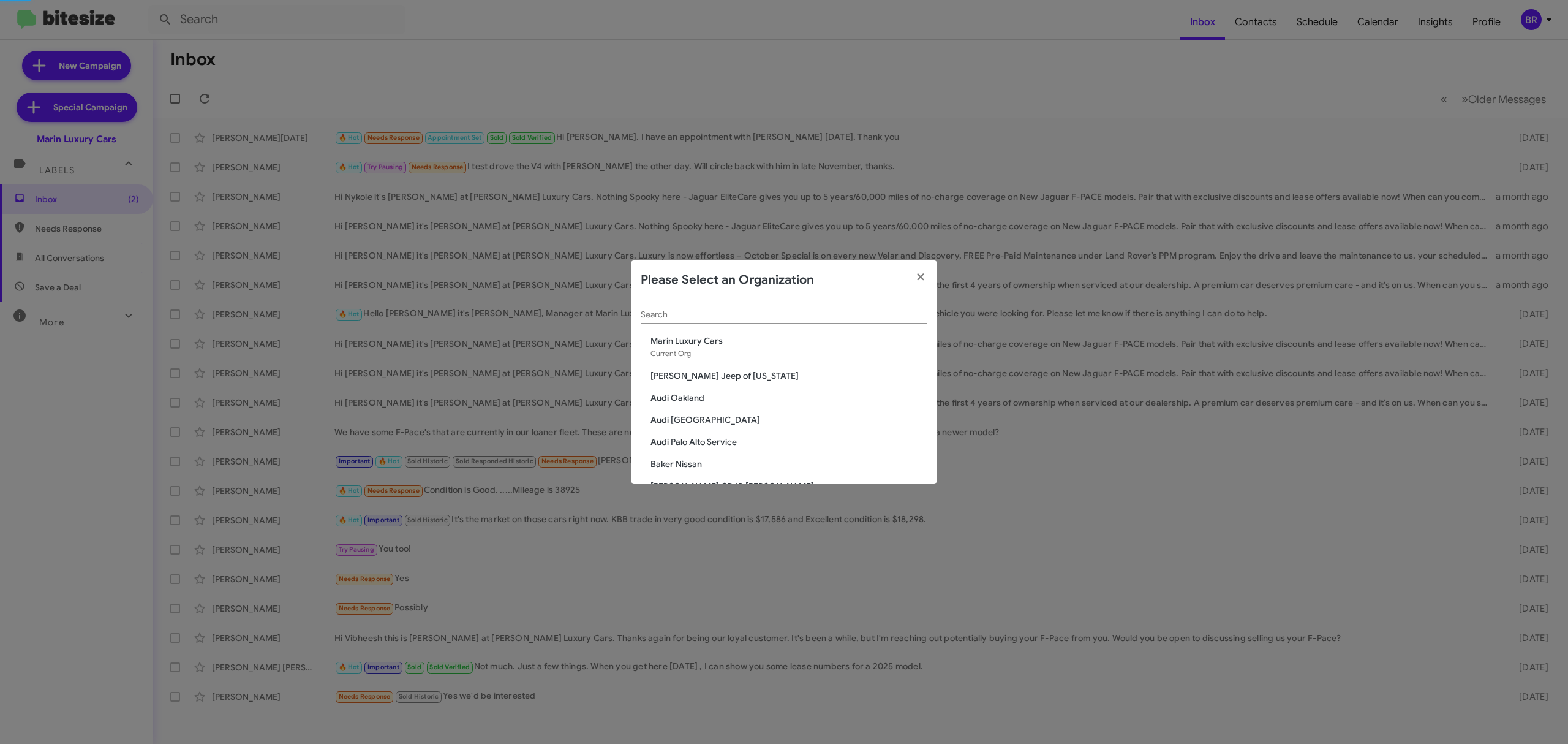
scroll to position [1111, 0]
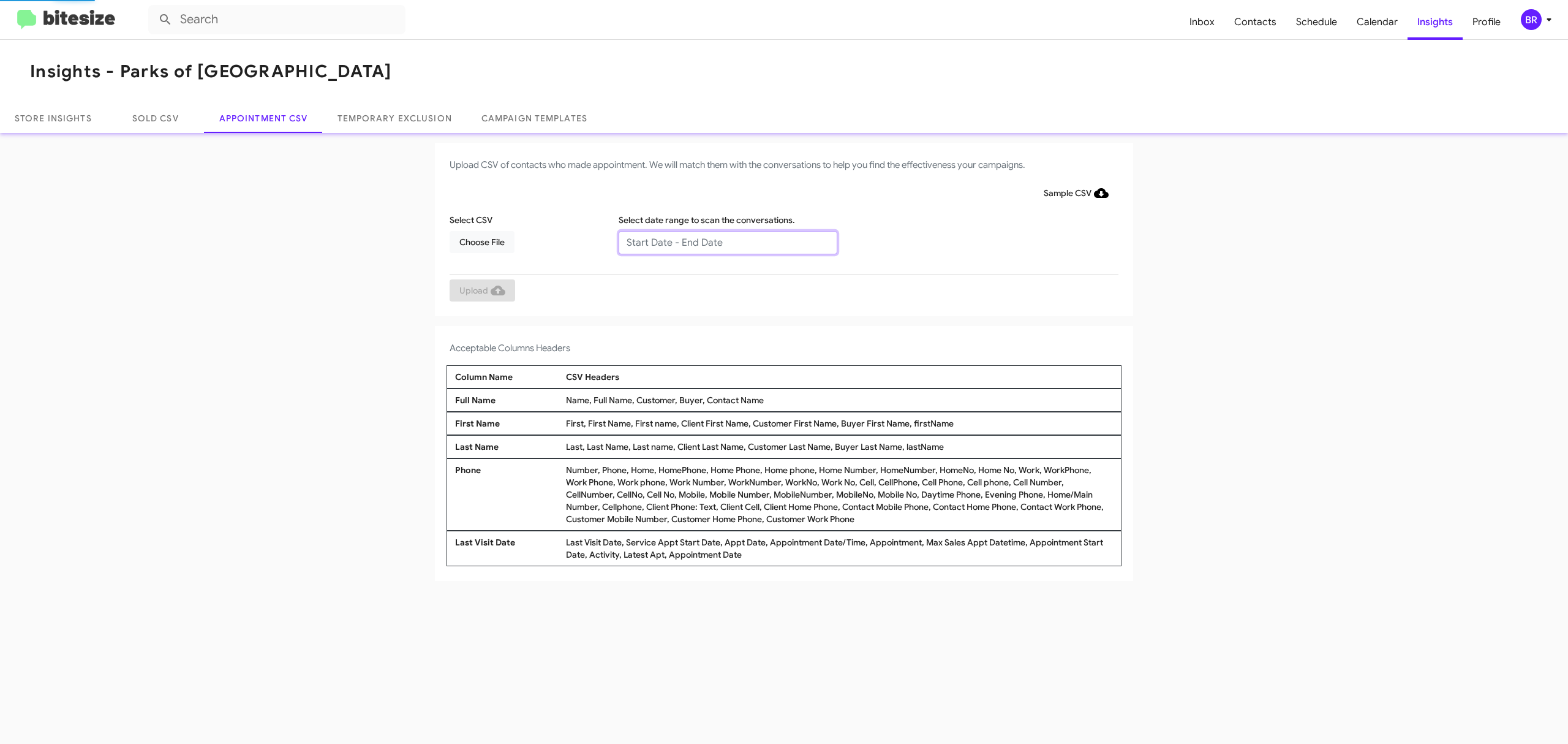
click at [726, 241] on input "text" at bounding box center [728, 242] width 219 height 23
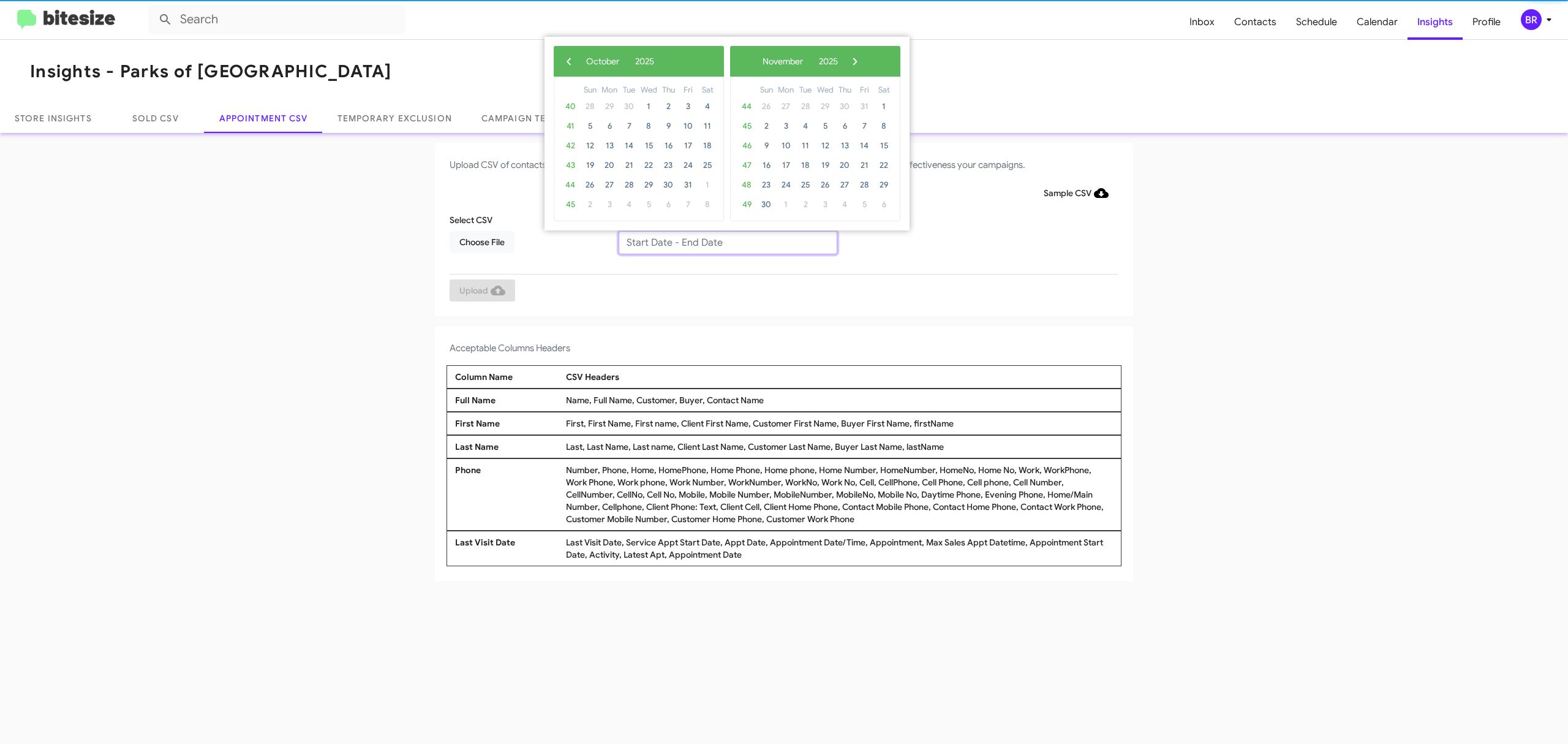
type input "10/07/2025 - 10/14/2025"
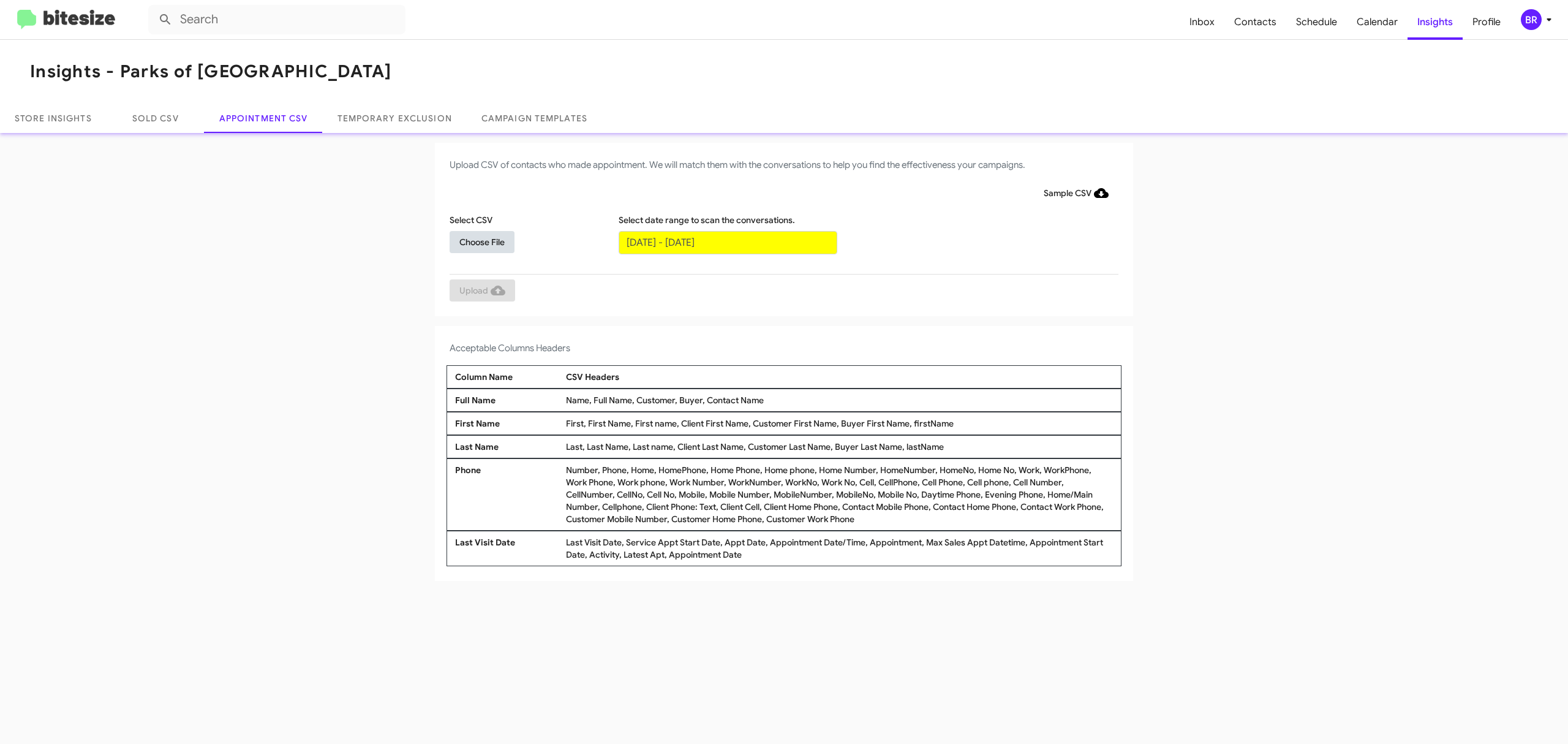
click at [481, 241] on span "Choose File" at bounding box center [482, 242] width 45 height 22
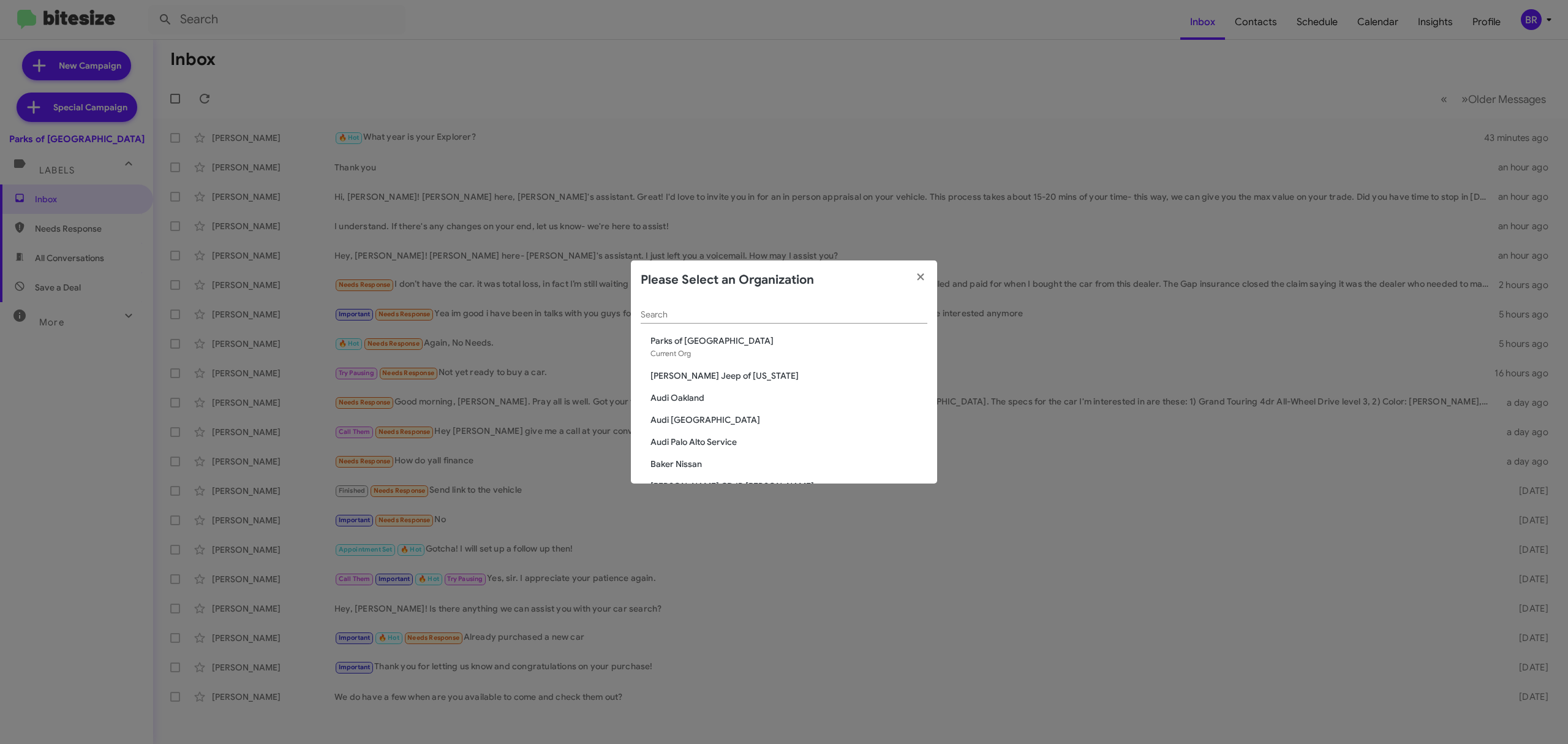
scroll to position [2081, 0]
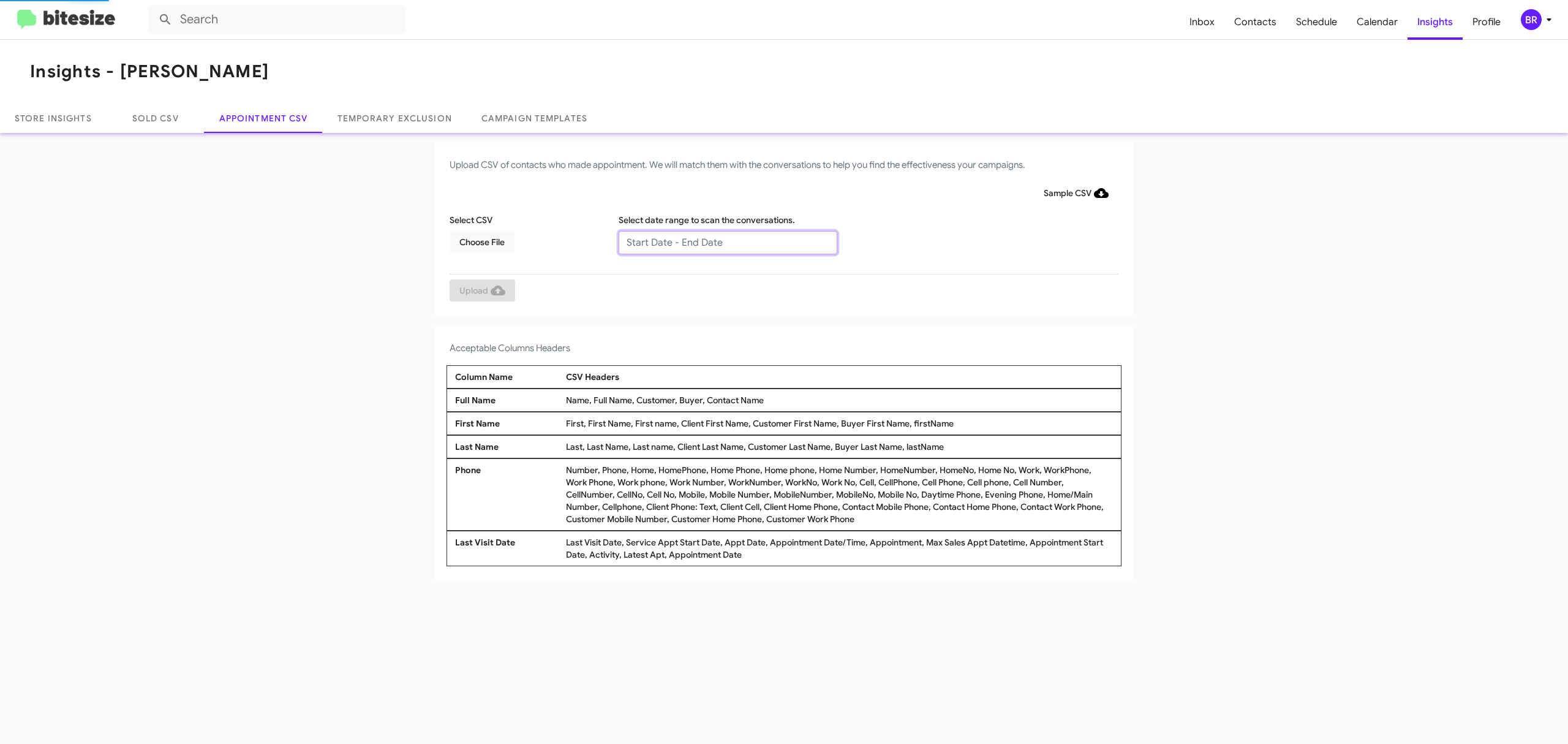
click at [726, 241] on input "text" at bounding box center [728, 242] width 219 height 23
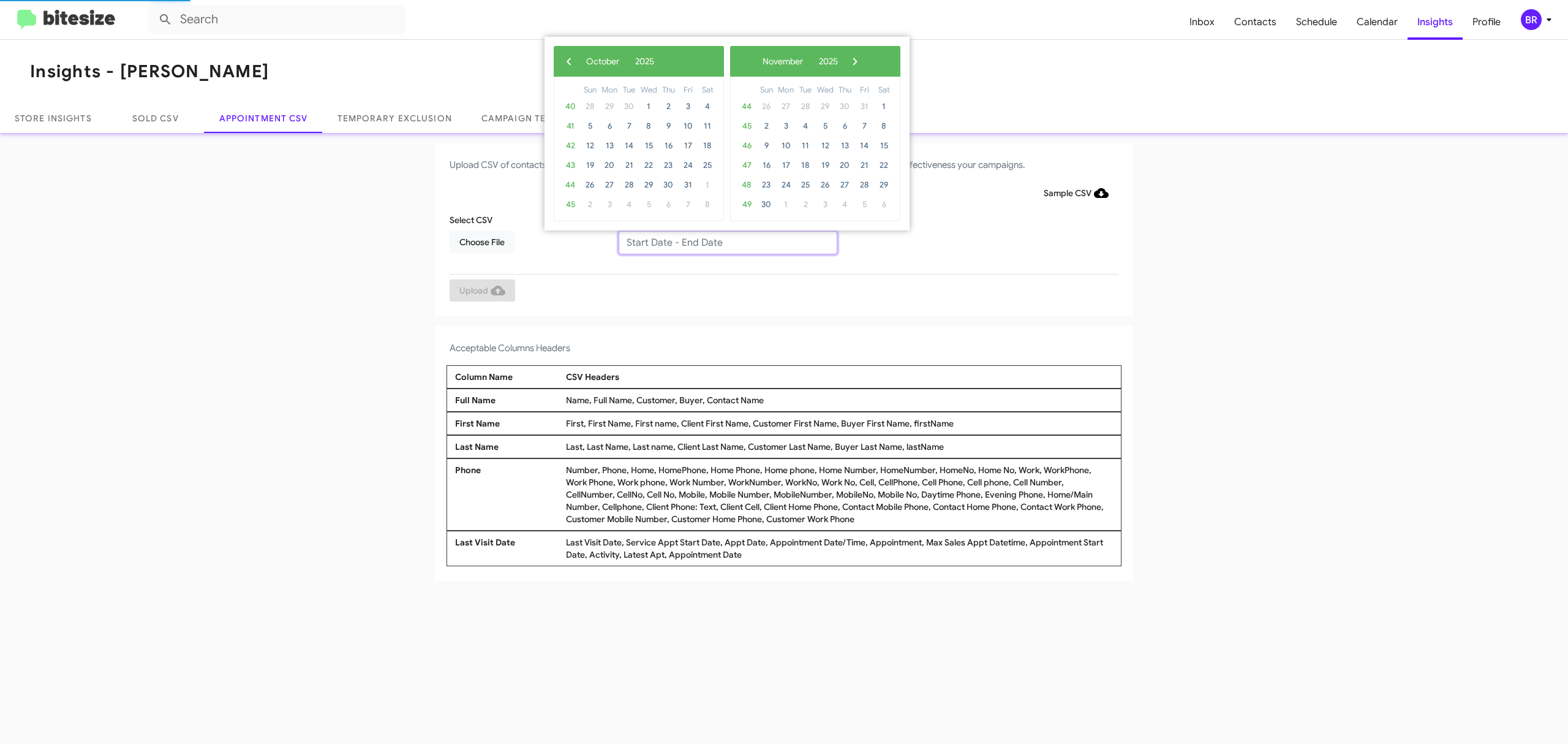
type input "10/07/2025 - 10/14/2025"
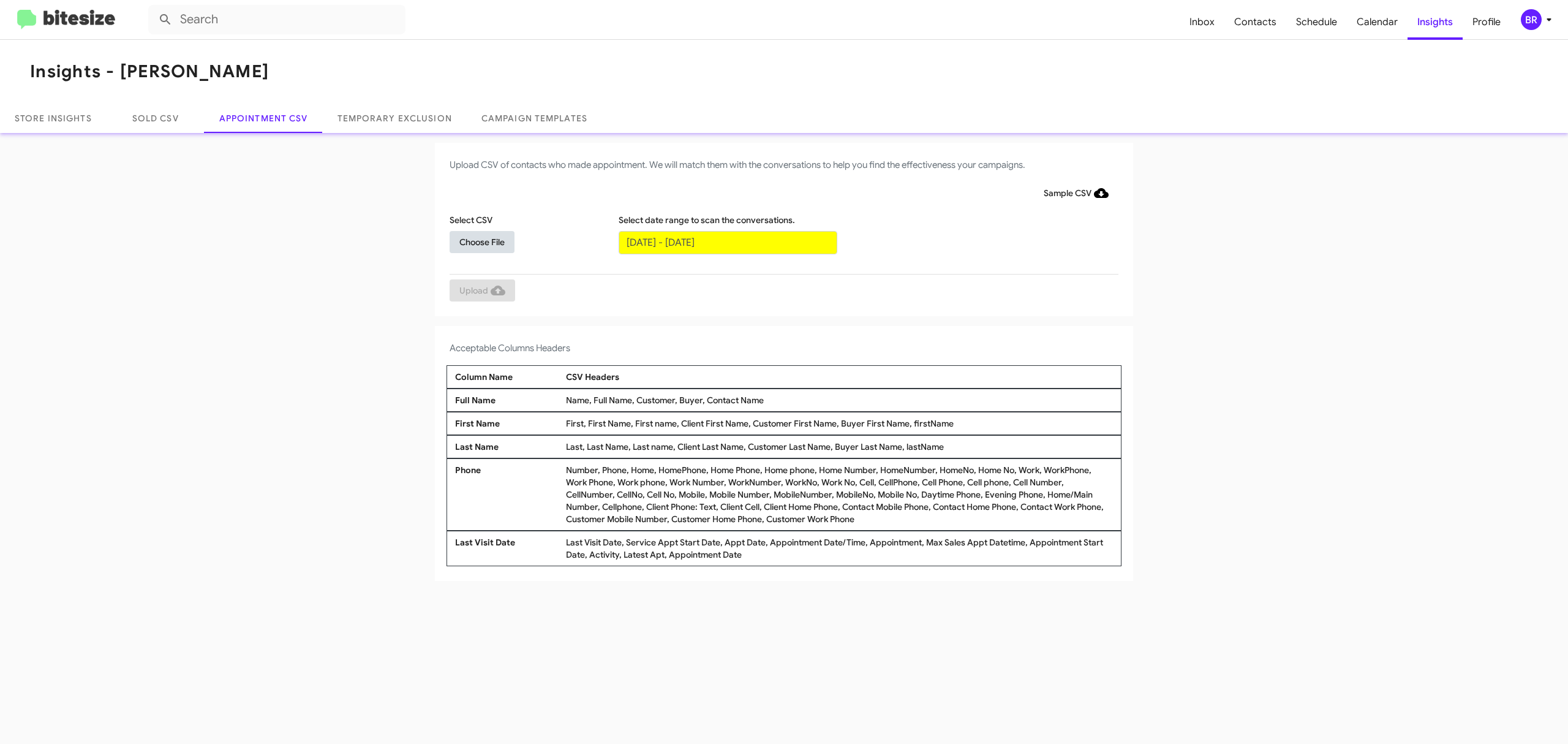
click at [481, 241] on span "Choose File" at bounding box center [482, 242] width 45 height 22
click at [726, 241] on input "text" at bounding box center [728, 242] width 219 height 23
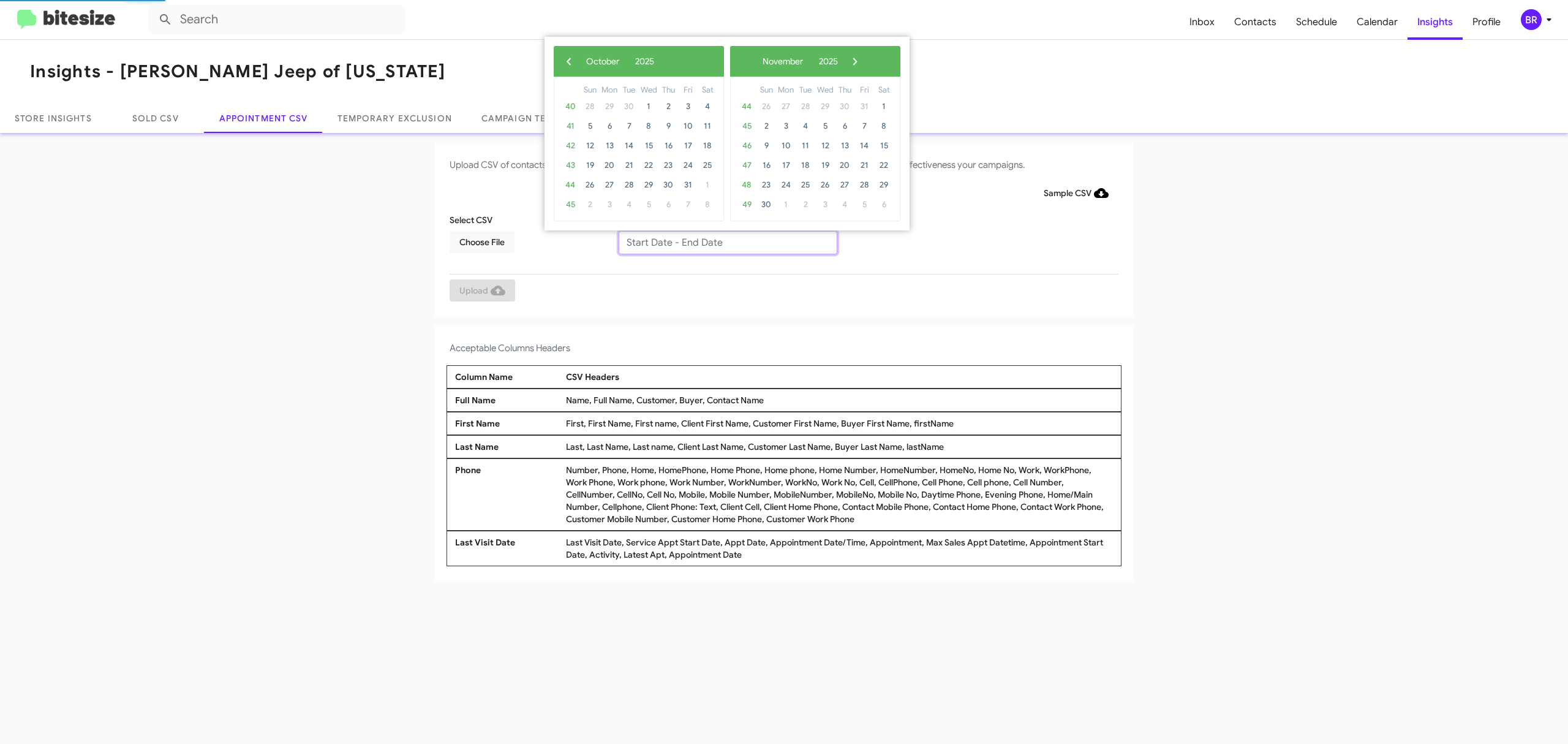
type input "10/07/2025 - 10/14/2025"
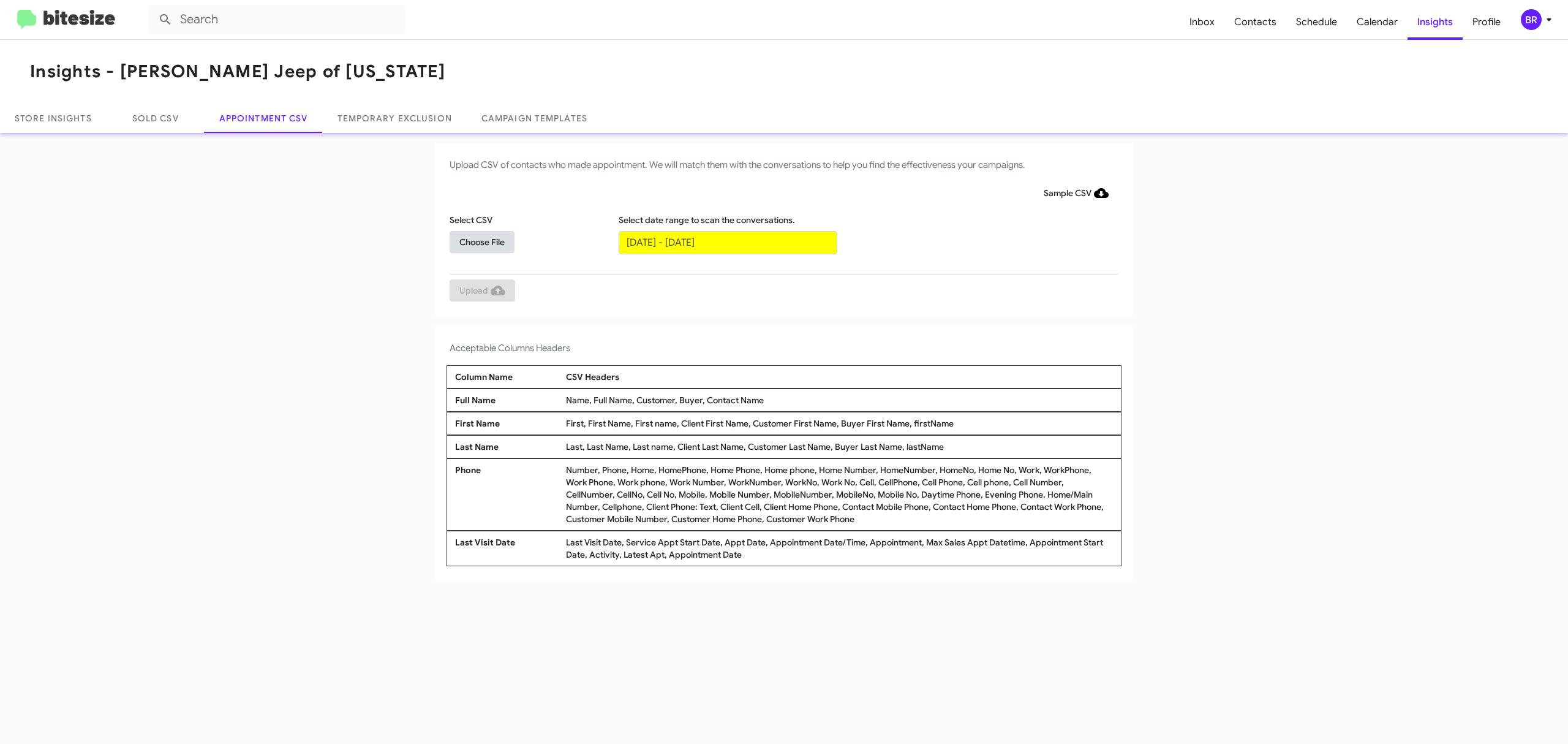
click at [481, 241] on span "Choose File" at bounding box center [482, 242] width 45 height 22
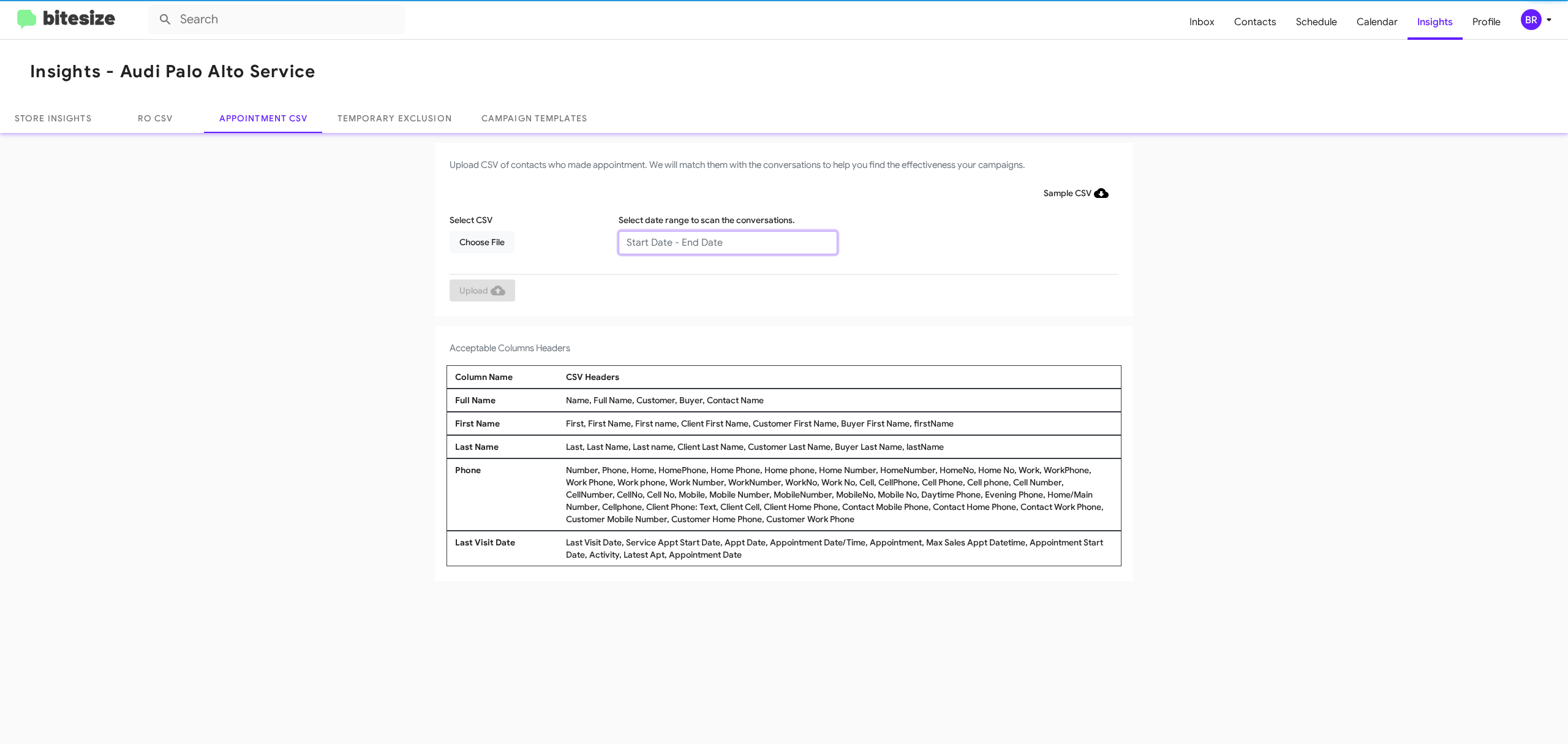
click at [726, 241] on input "text" at bounding box center [728, 242] width 219 height 23
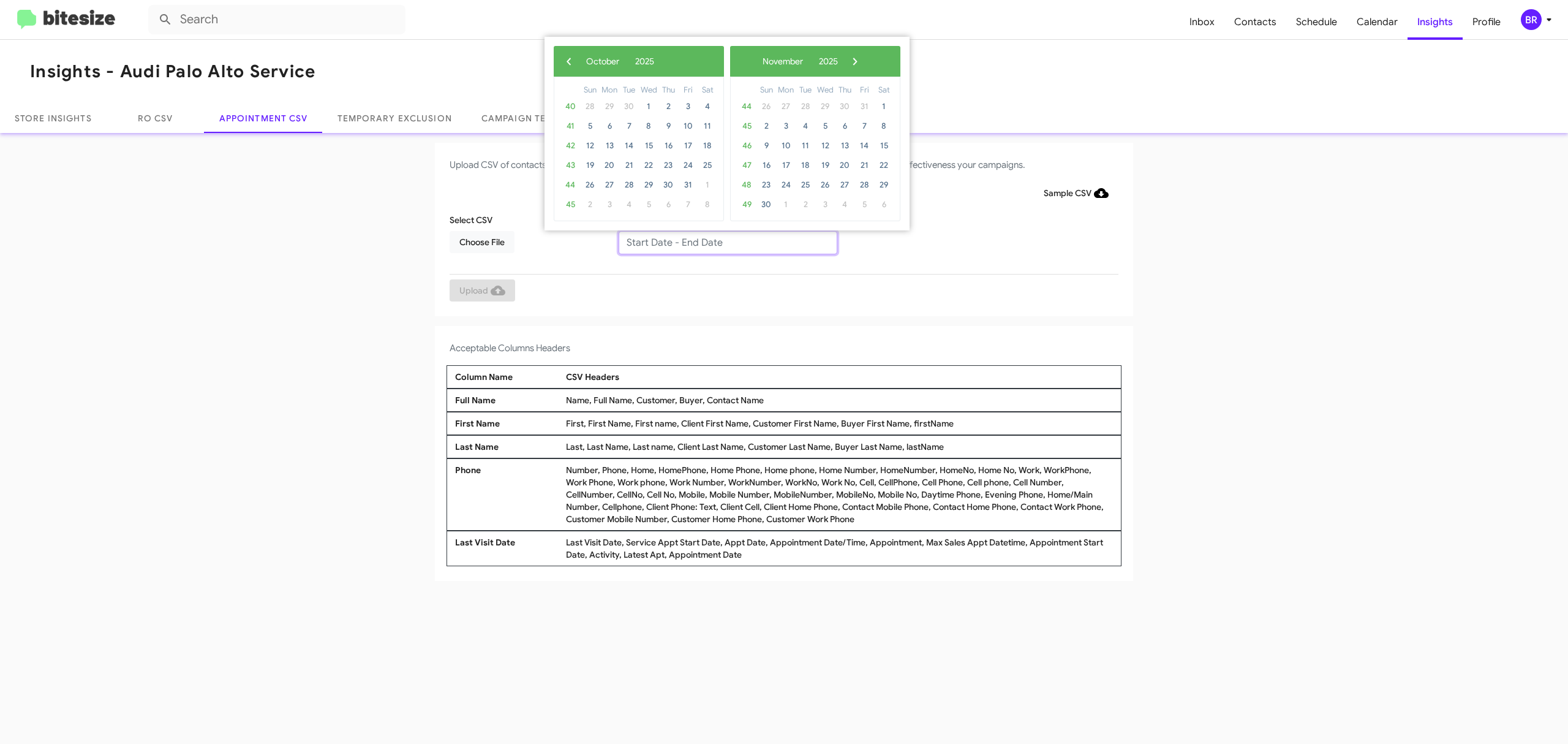
type input "10/07/2025 - 10/14/2025"
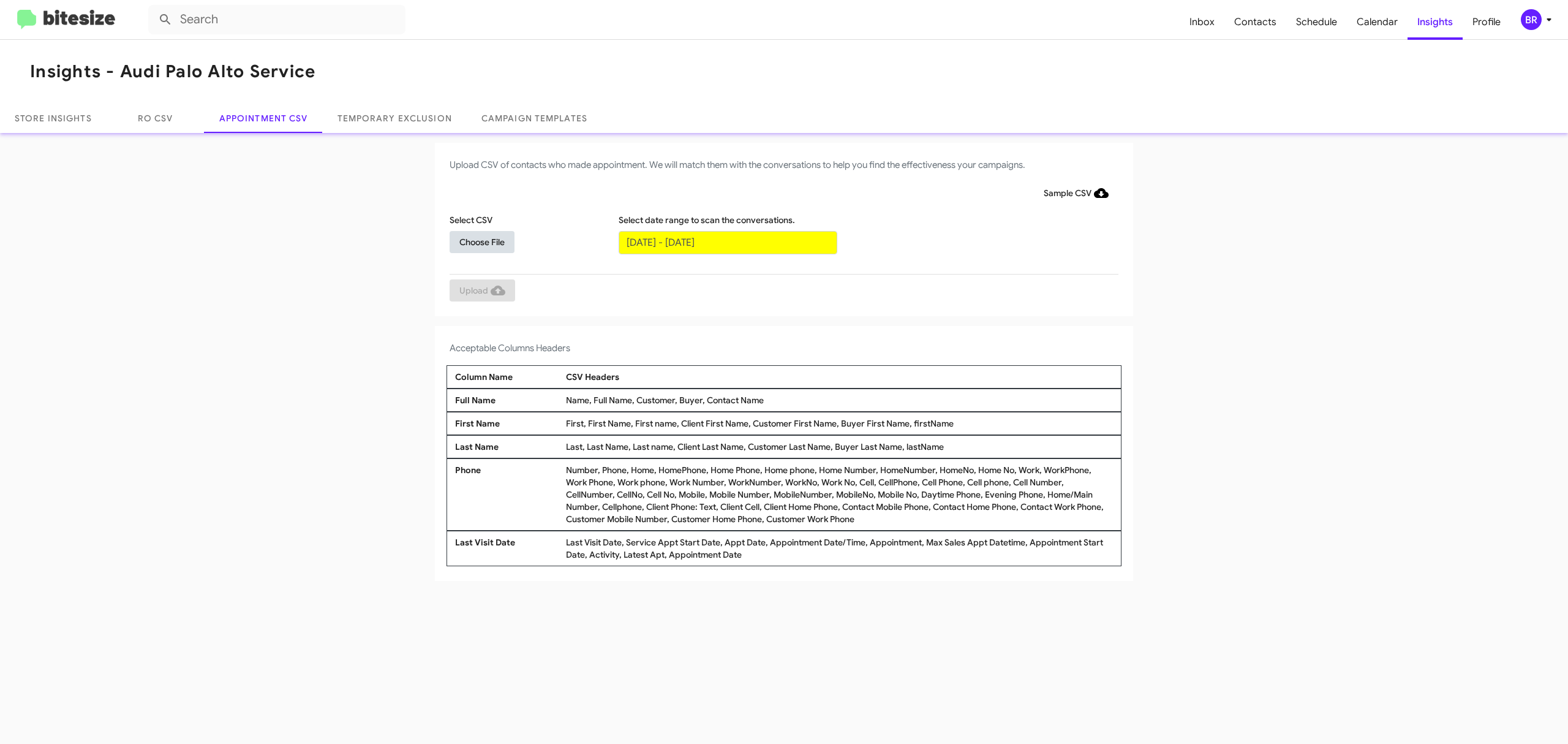
click at [481, 241] on span "Choose File" at bounding box center [482, 242] width 45 height 22
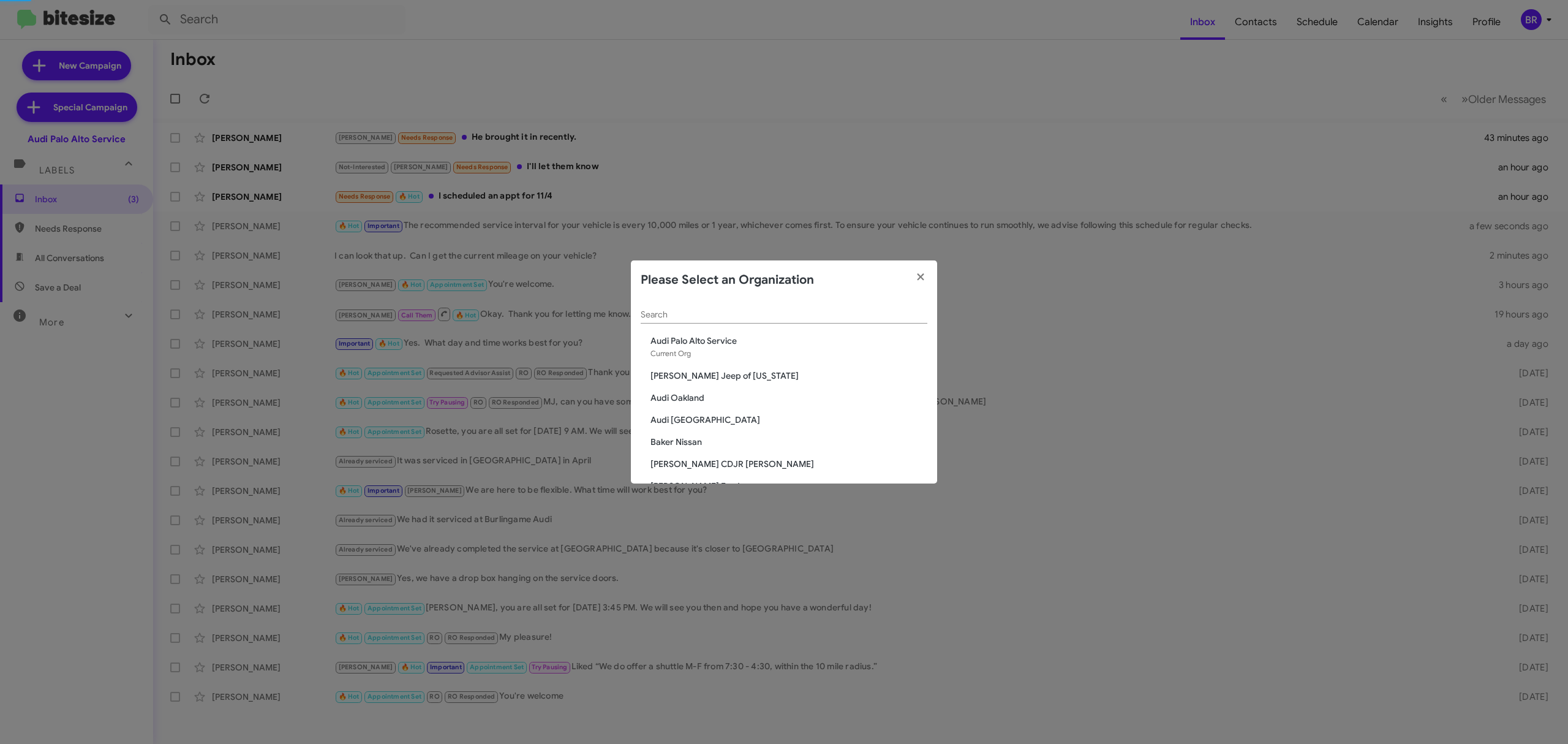
scroll to position [1199, 0]
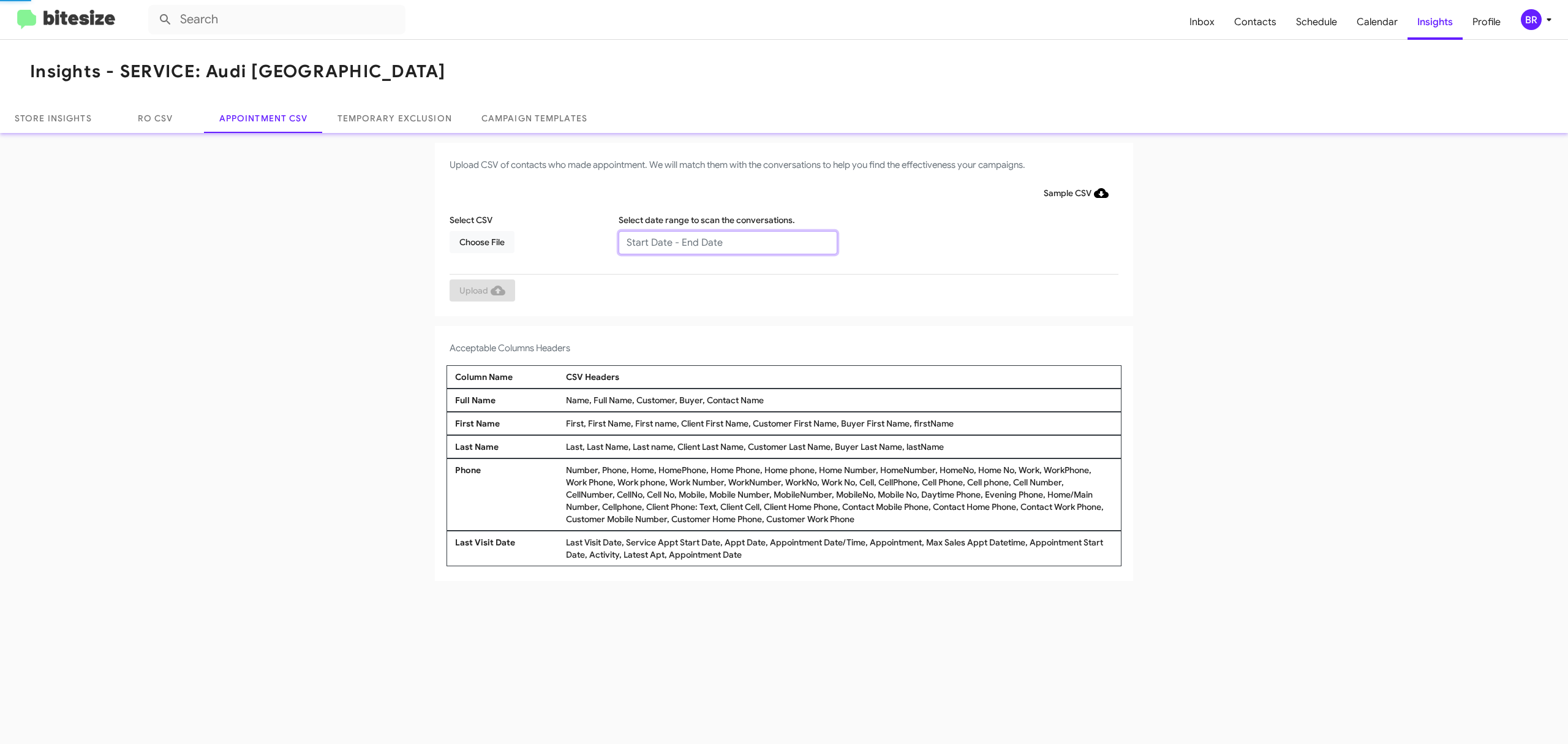
click at [726, 241] on input "text" at bounding box center [728, 242] width 219 height 23
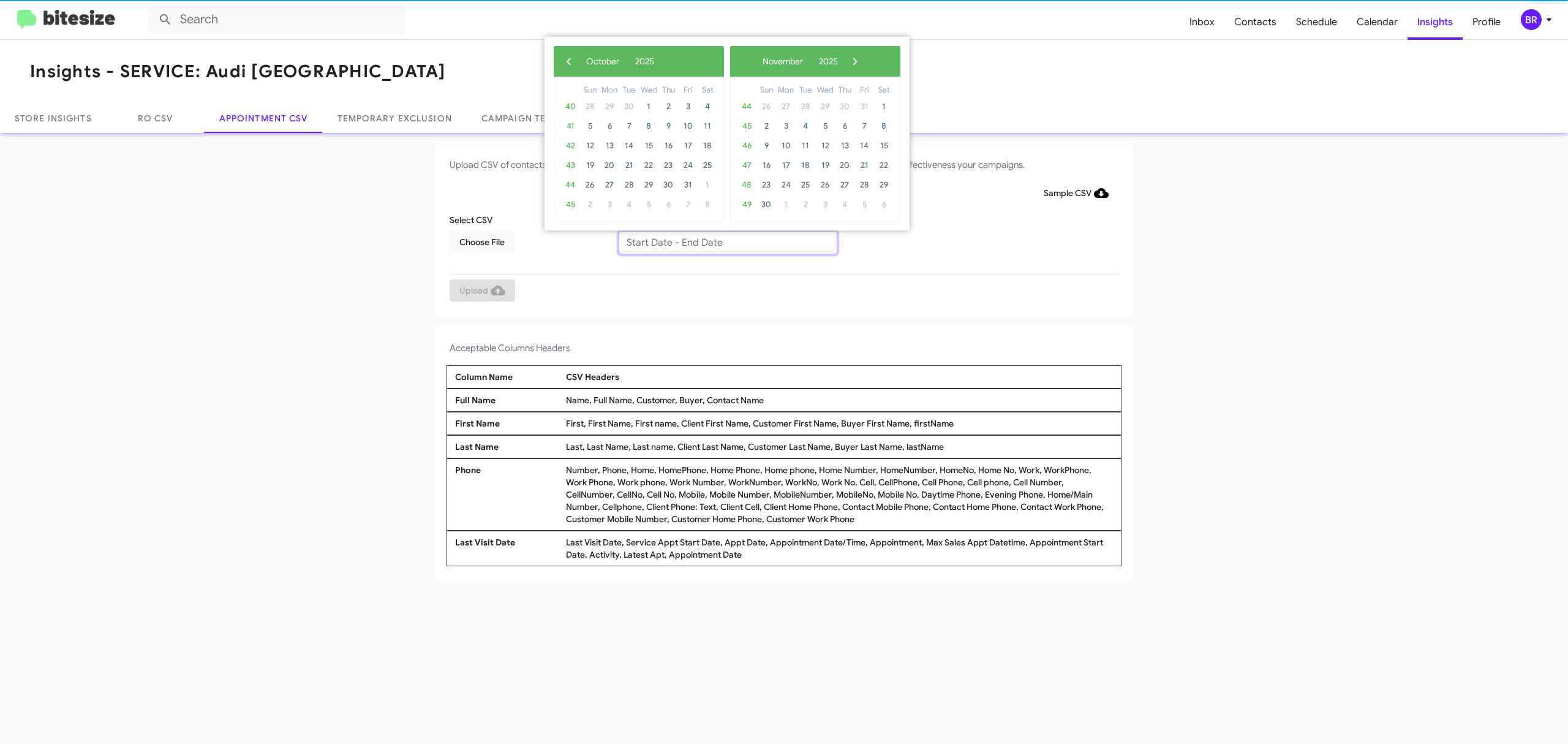
type input "[DATE] - [DATE]"
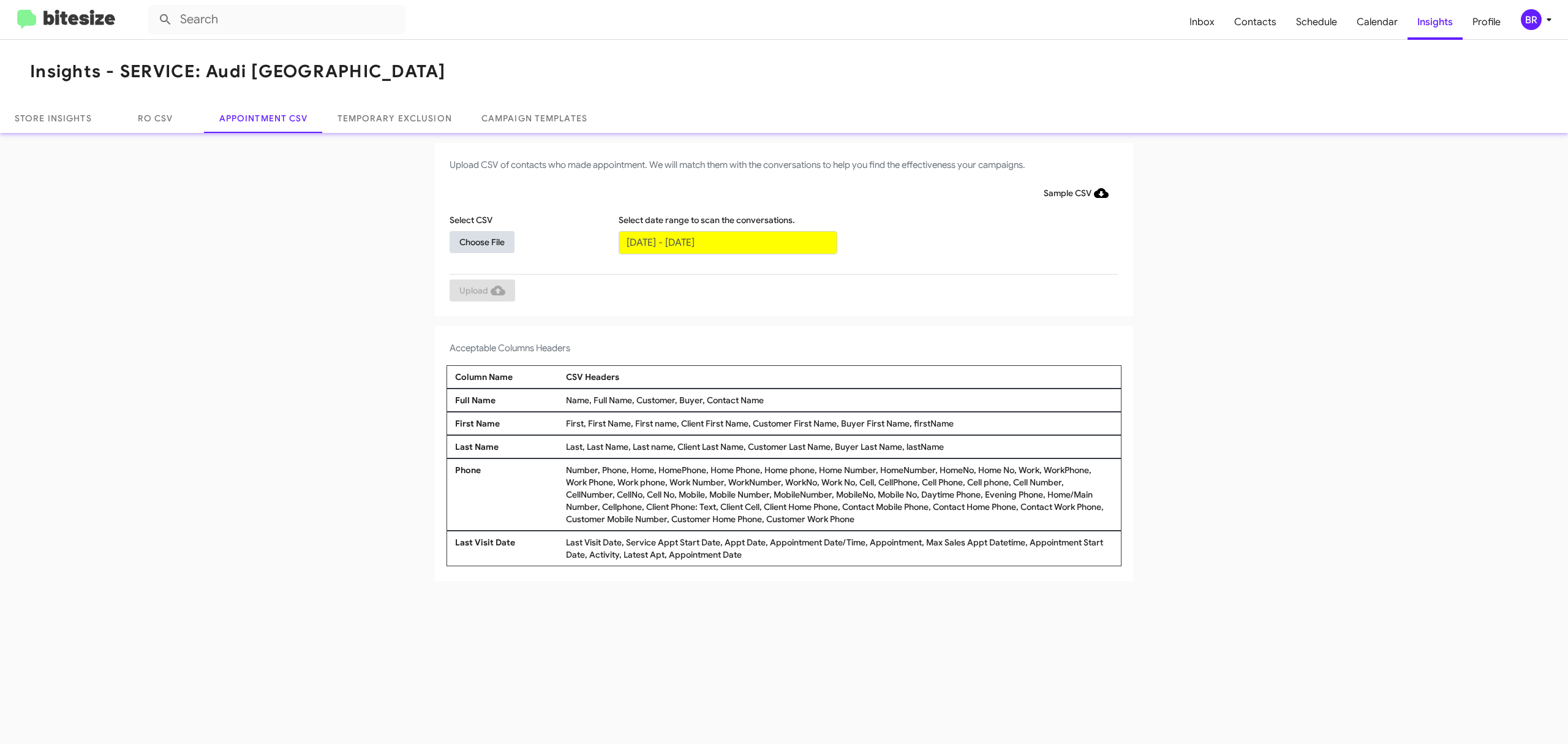
click at [481, 241] on span "Choose File" at bounding box center [482, 242] width 45 height 22
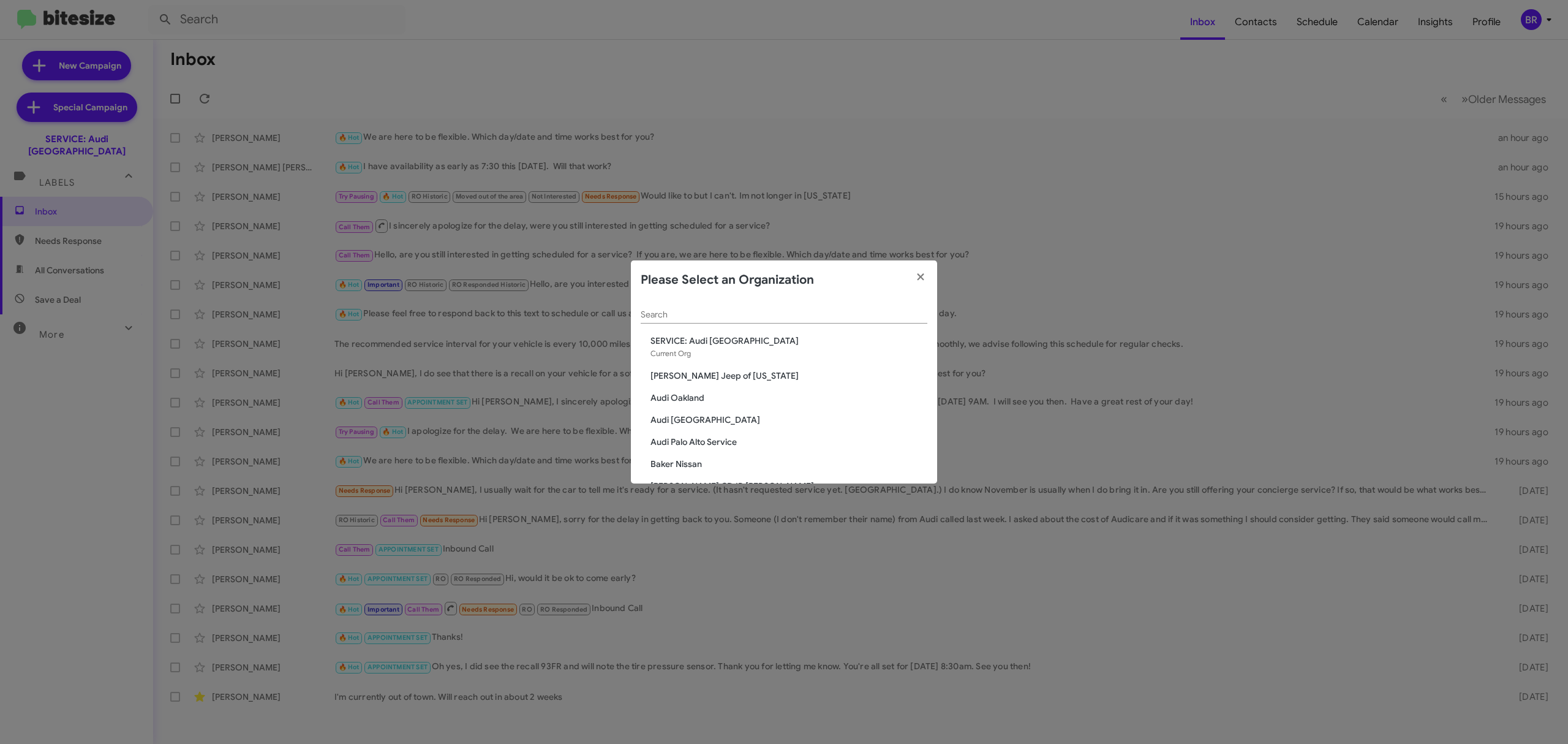
scroll to position [1597, 0]
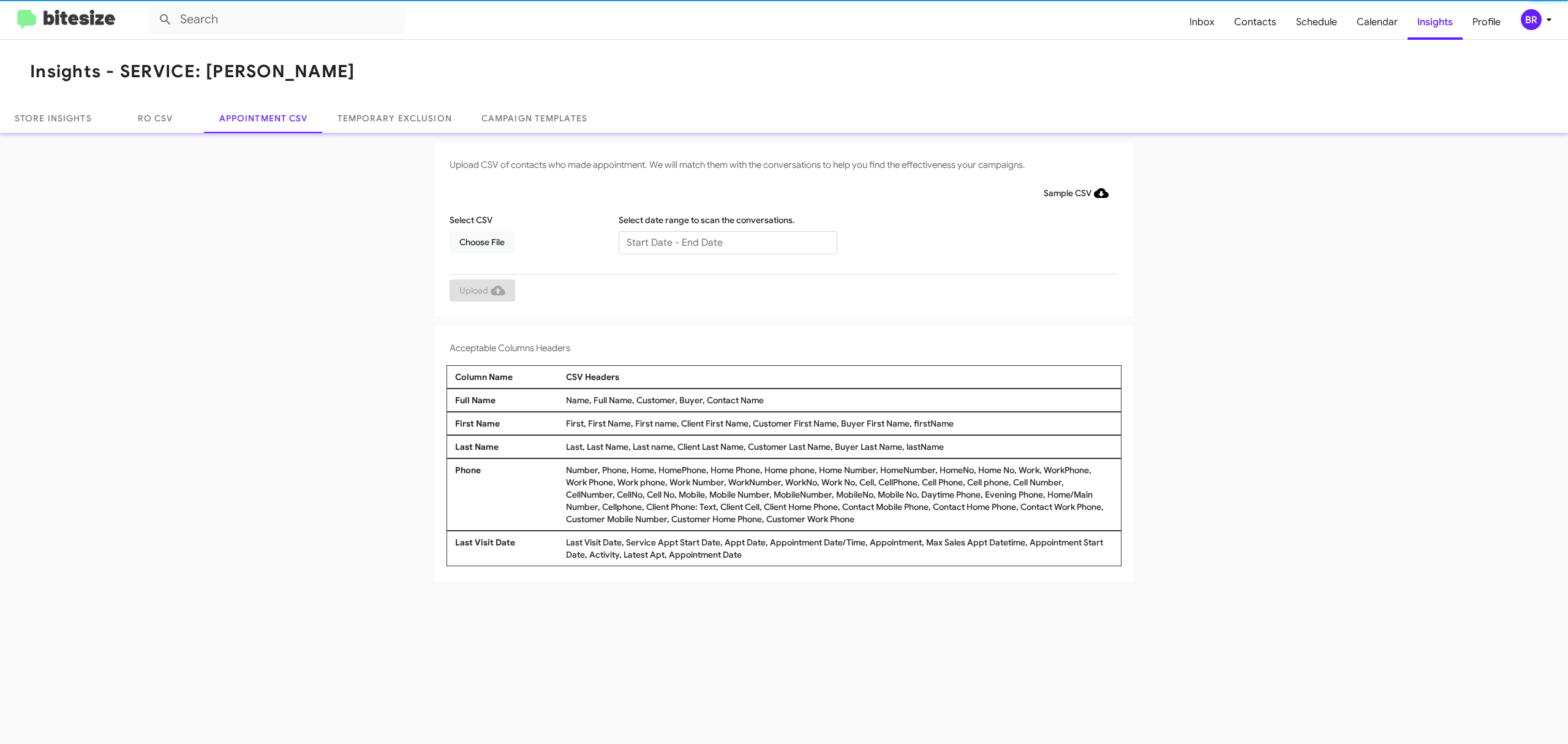
click at [726, 241] on input "text" at bounding box center [728, 242] width 219 height 23
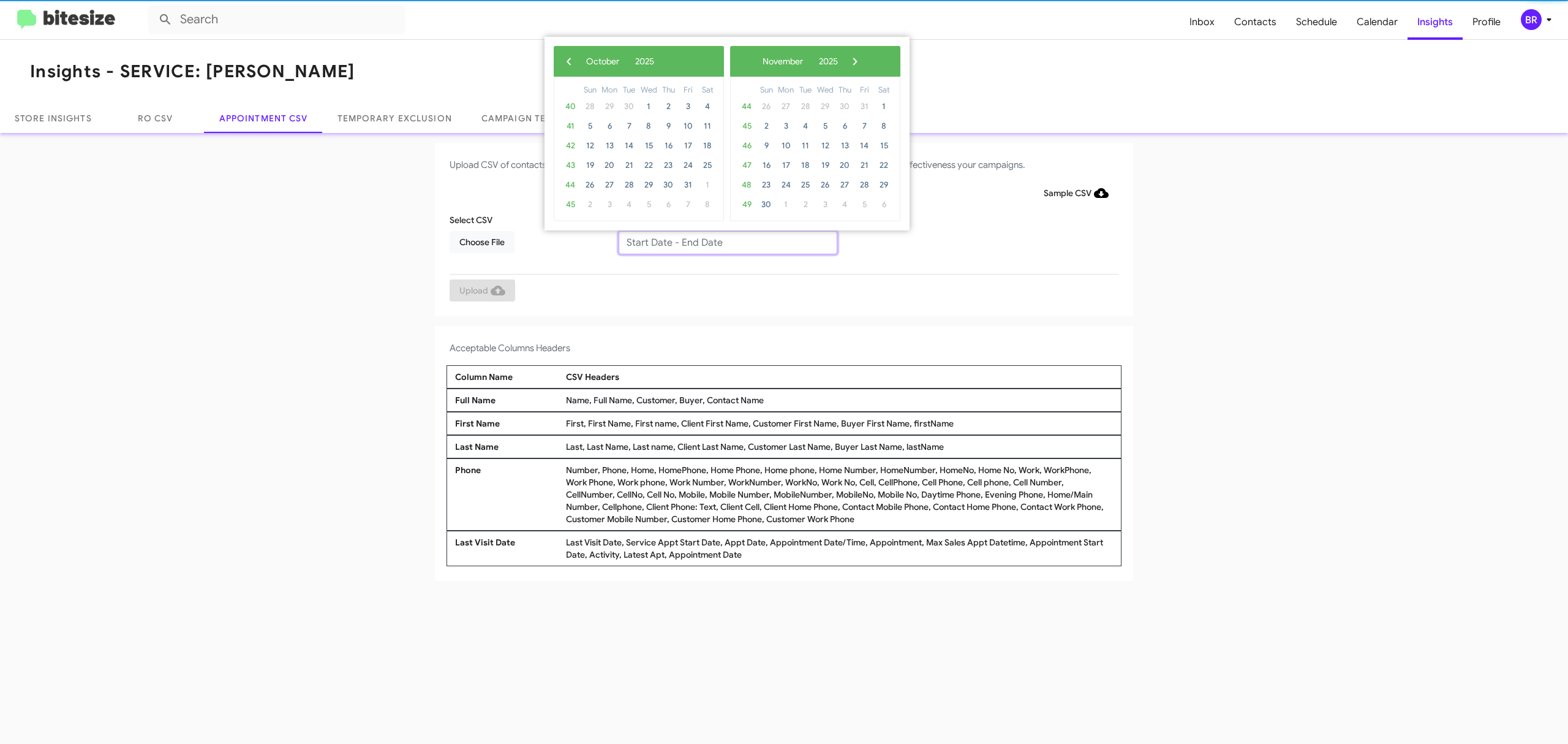
type input "10/07/2025 - 10/14/2025"
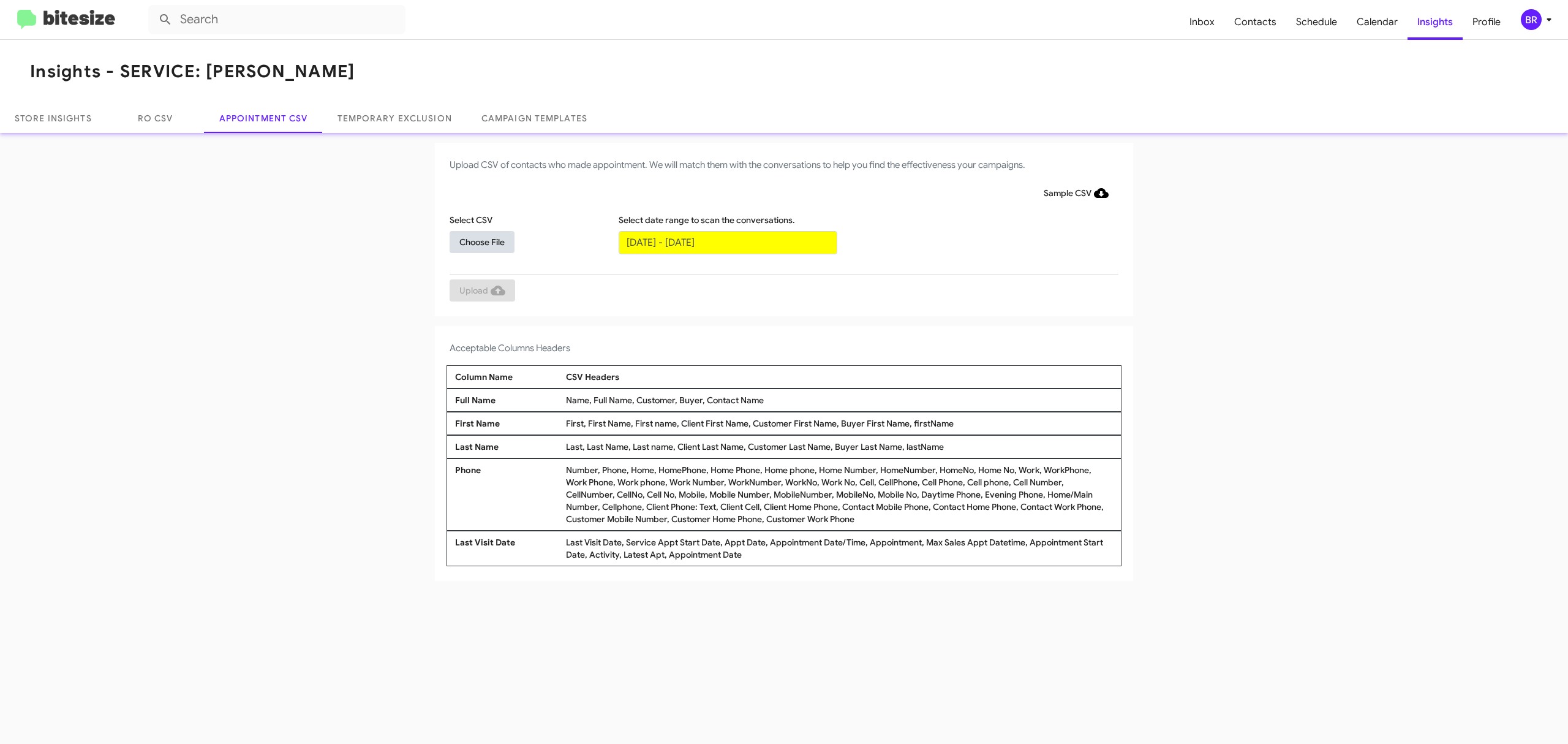
click at [481, 241] on span "Choose File" at bounding box center [482, 242] width 45 height 22
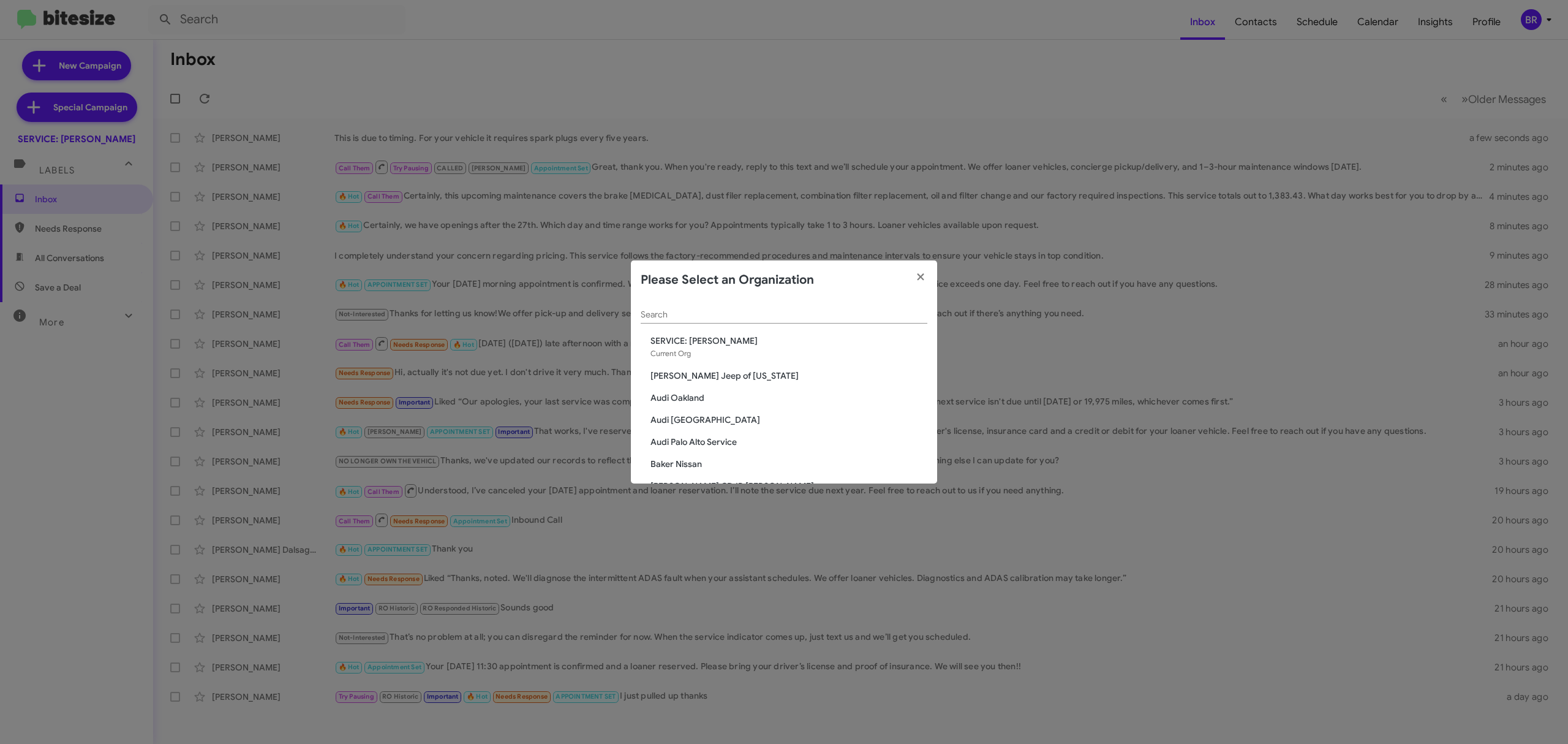
scroll to position [494, 0]
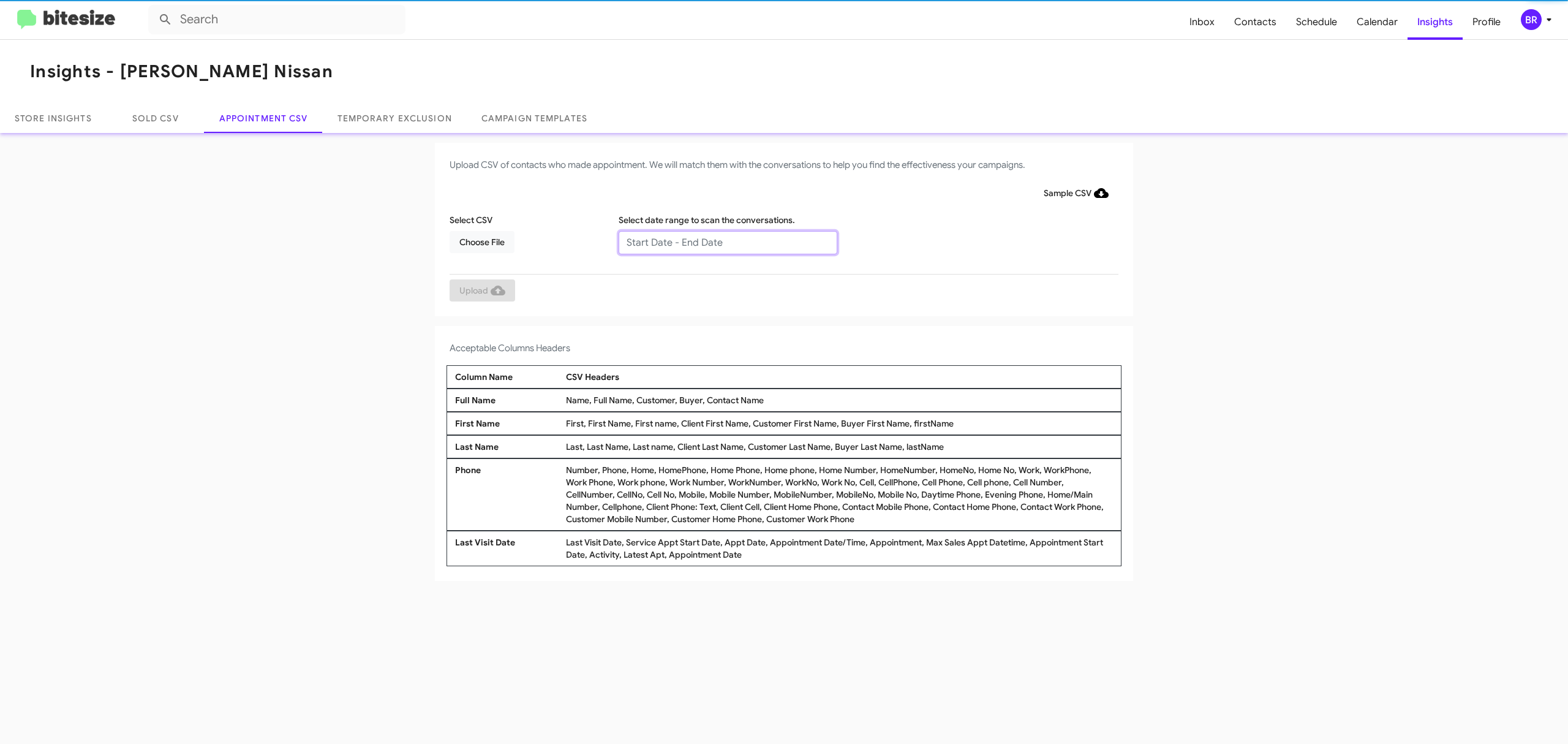
click at [726, 241] on input "text" at bounding box center [728, 242] width 219 height 23
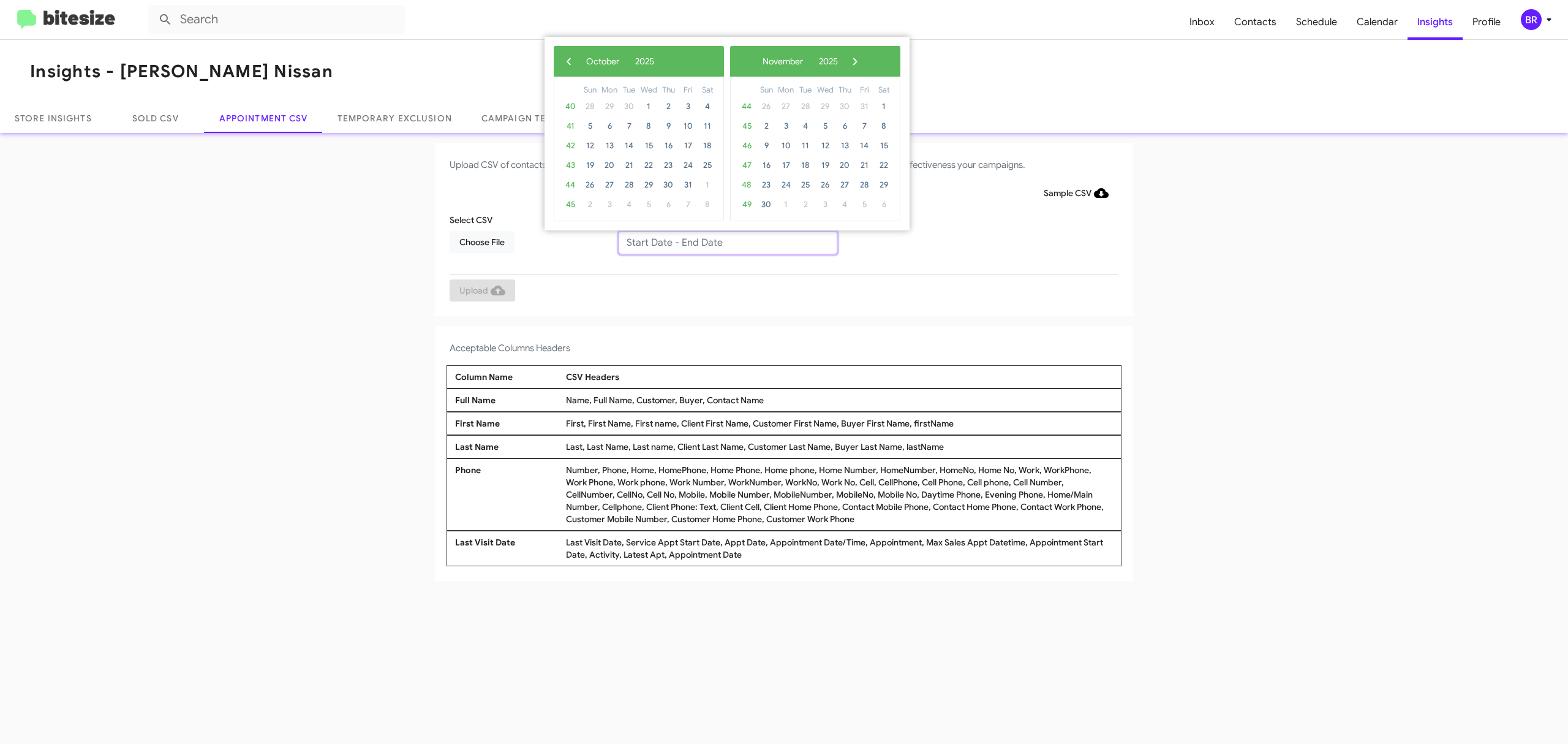
type input "10/07/2025 - 10/14/2025"
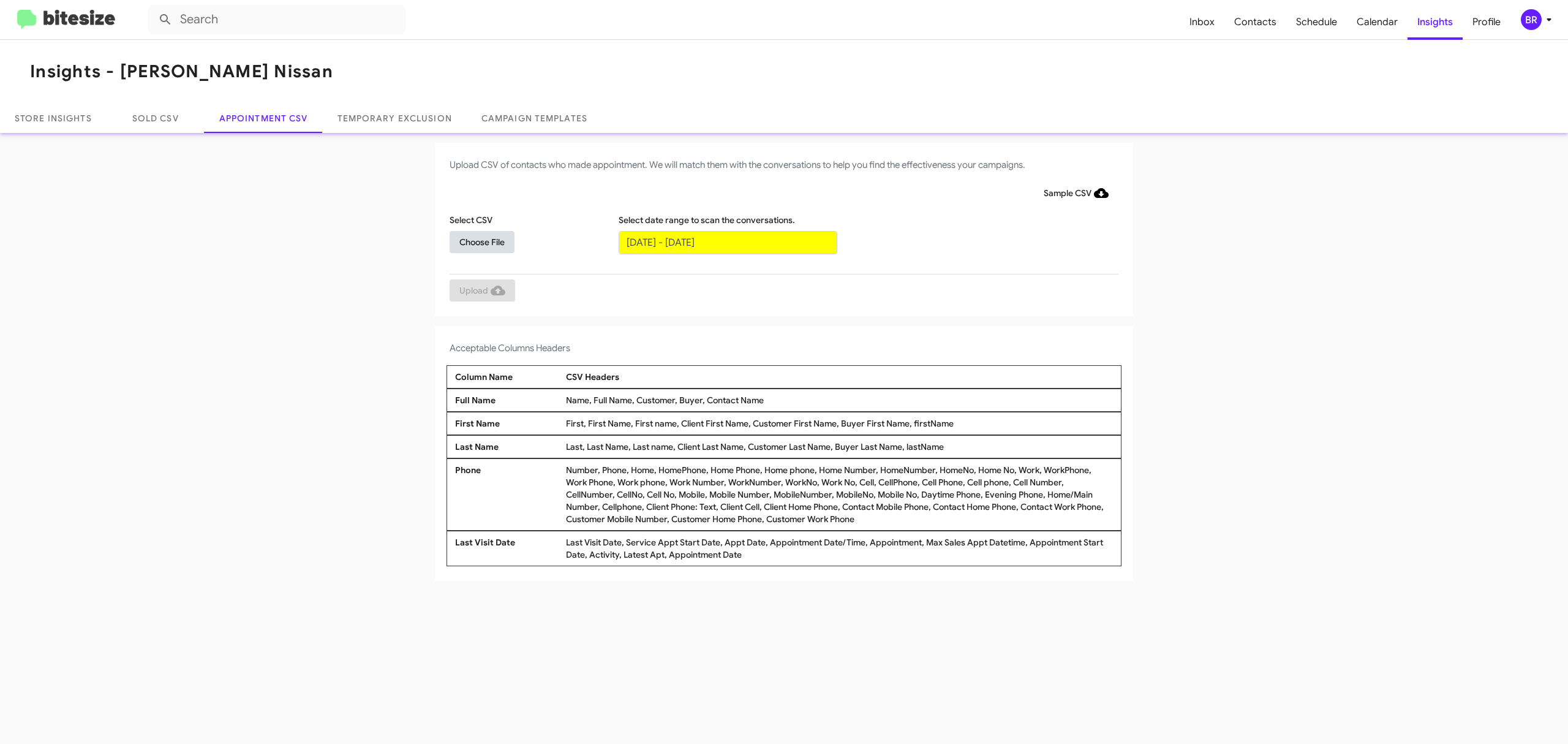
click at [481, 241] on span "Choose File" at bounding box center [482, 242] width 45 height 22
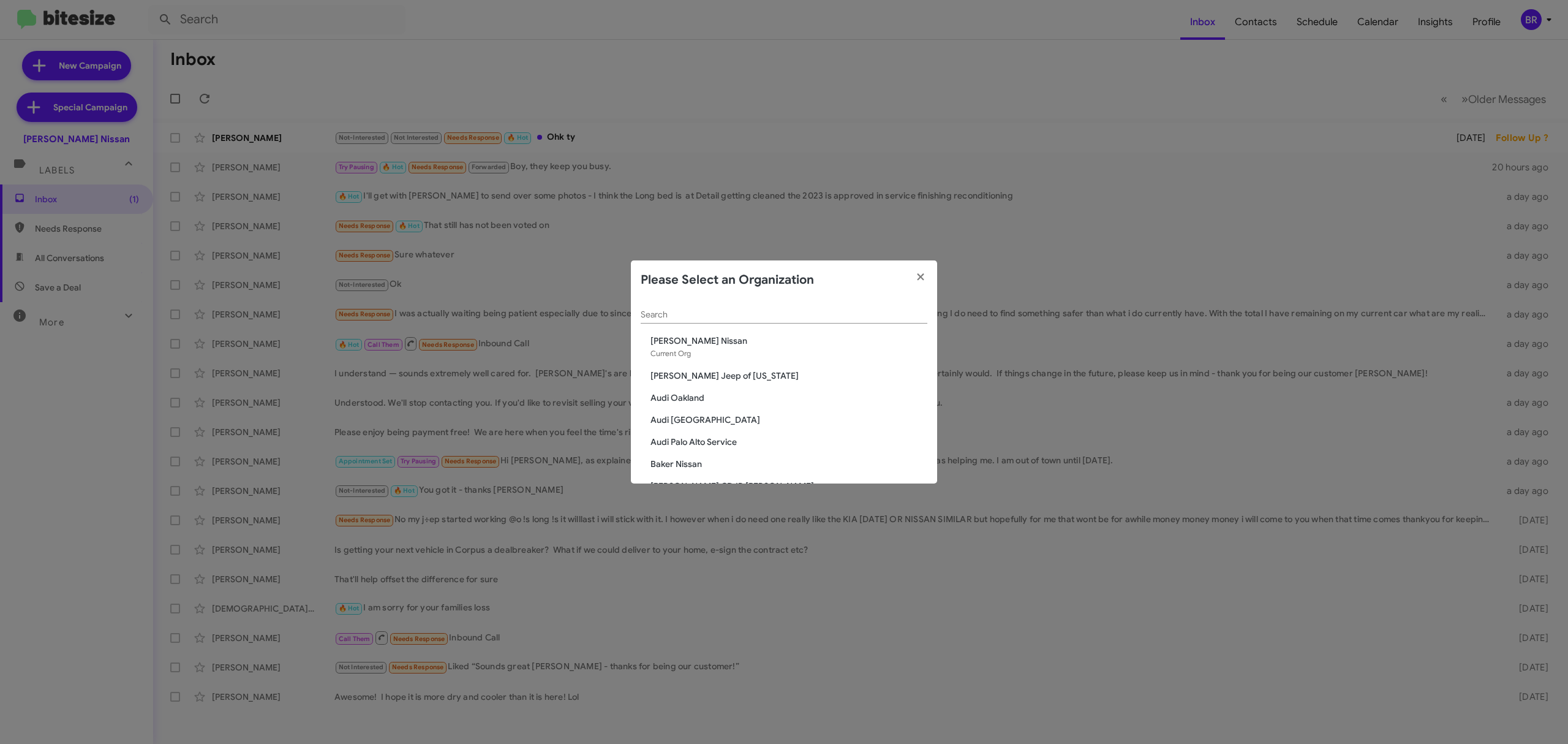
scroll to position [472, 0]
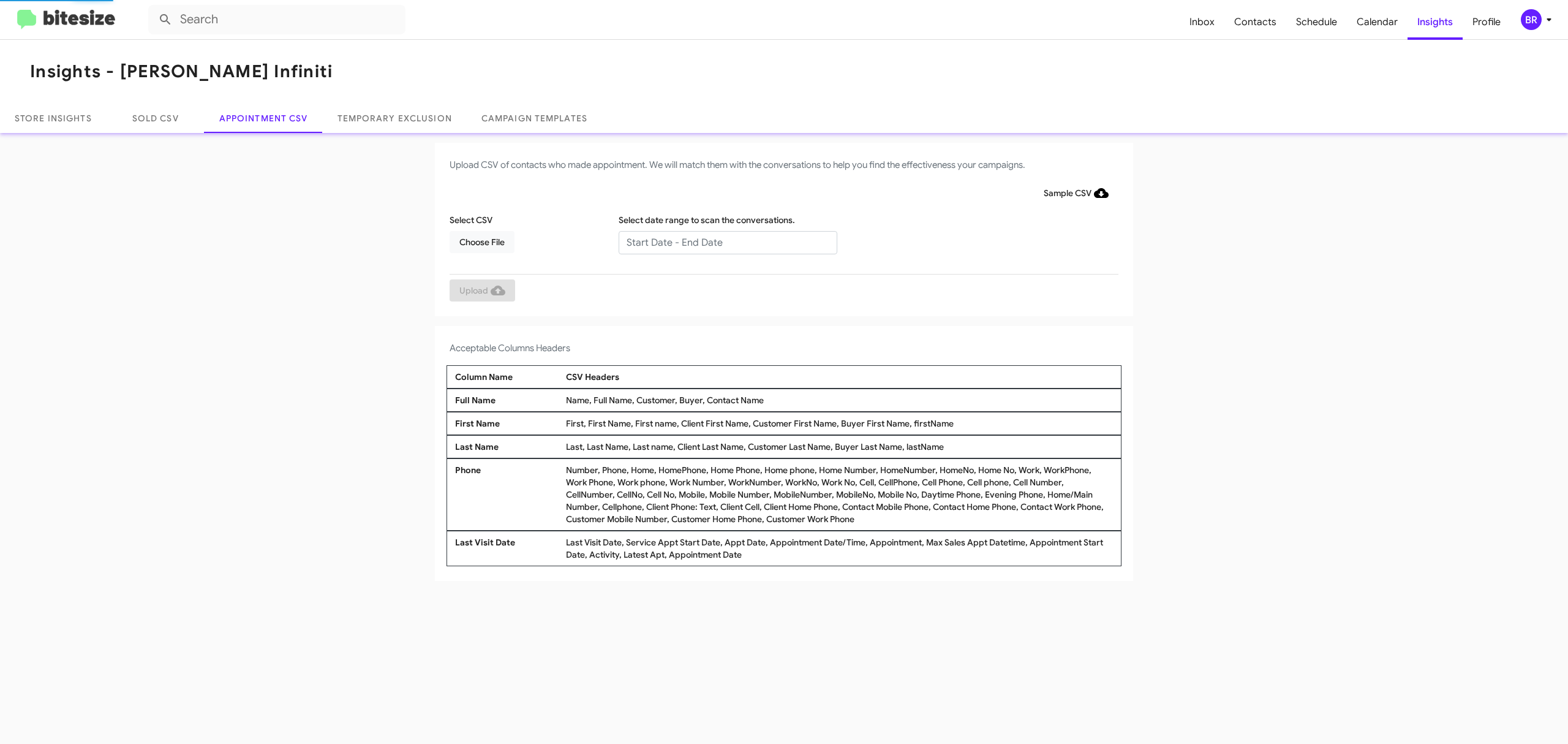
click at [726, 241] on input "text" at bounding box center [728, 242] width 219 height 23
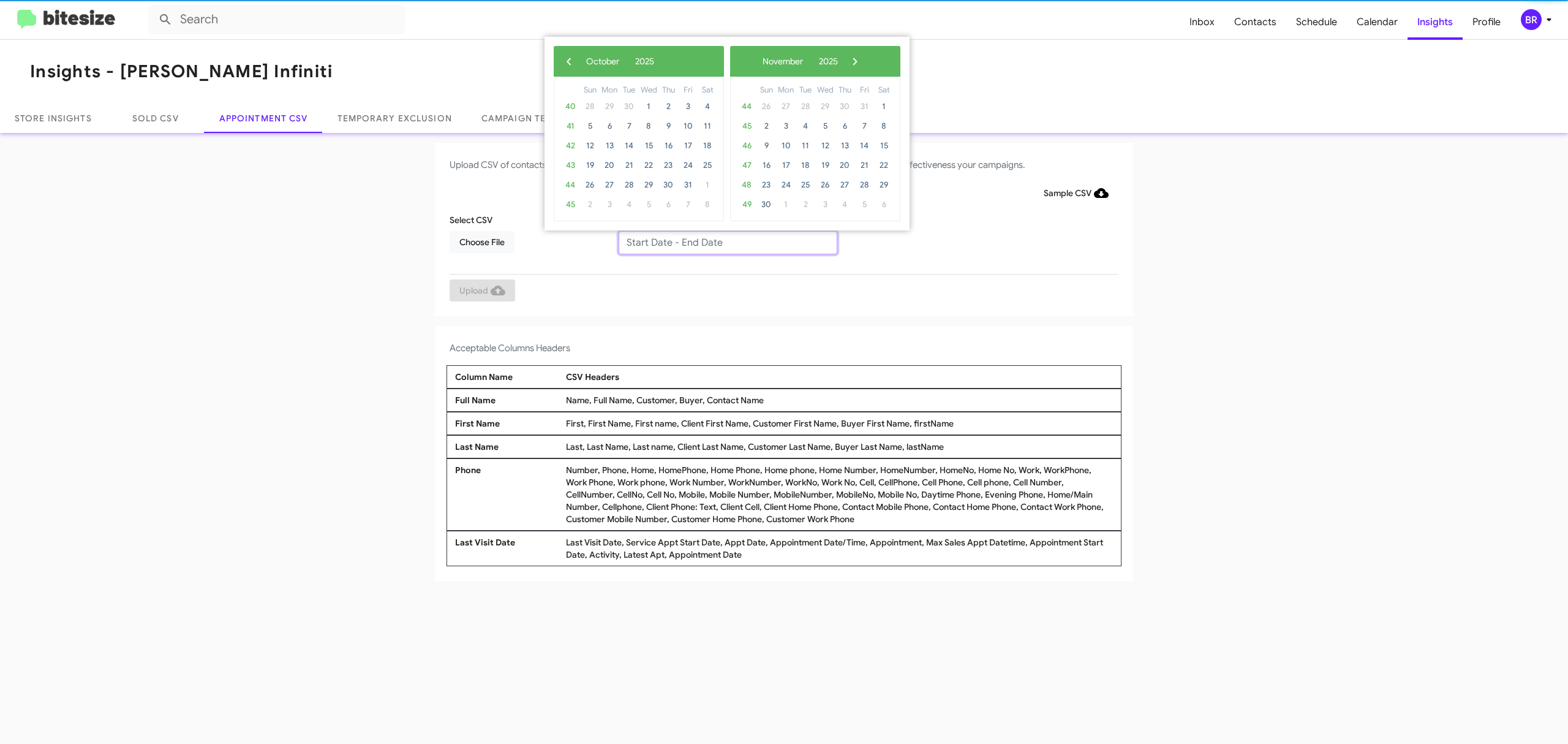
type input "10/07/2025 - 10/14/2025"
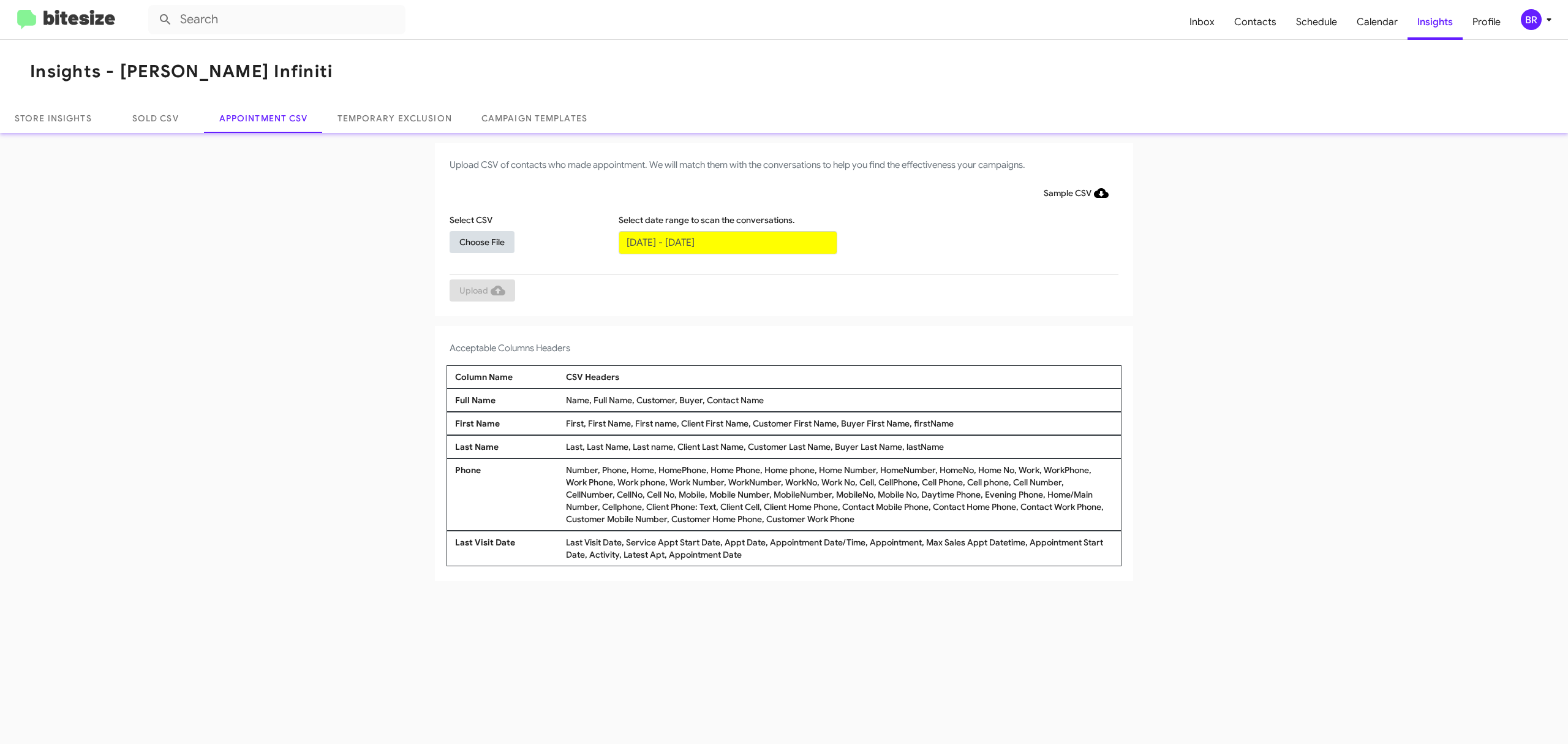
click at [481, 241] on span "Choose File" at bounding box center [482, 242] width 45 height 22
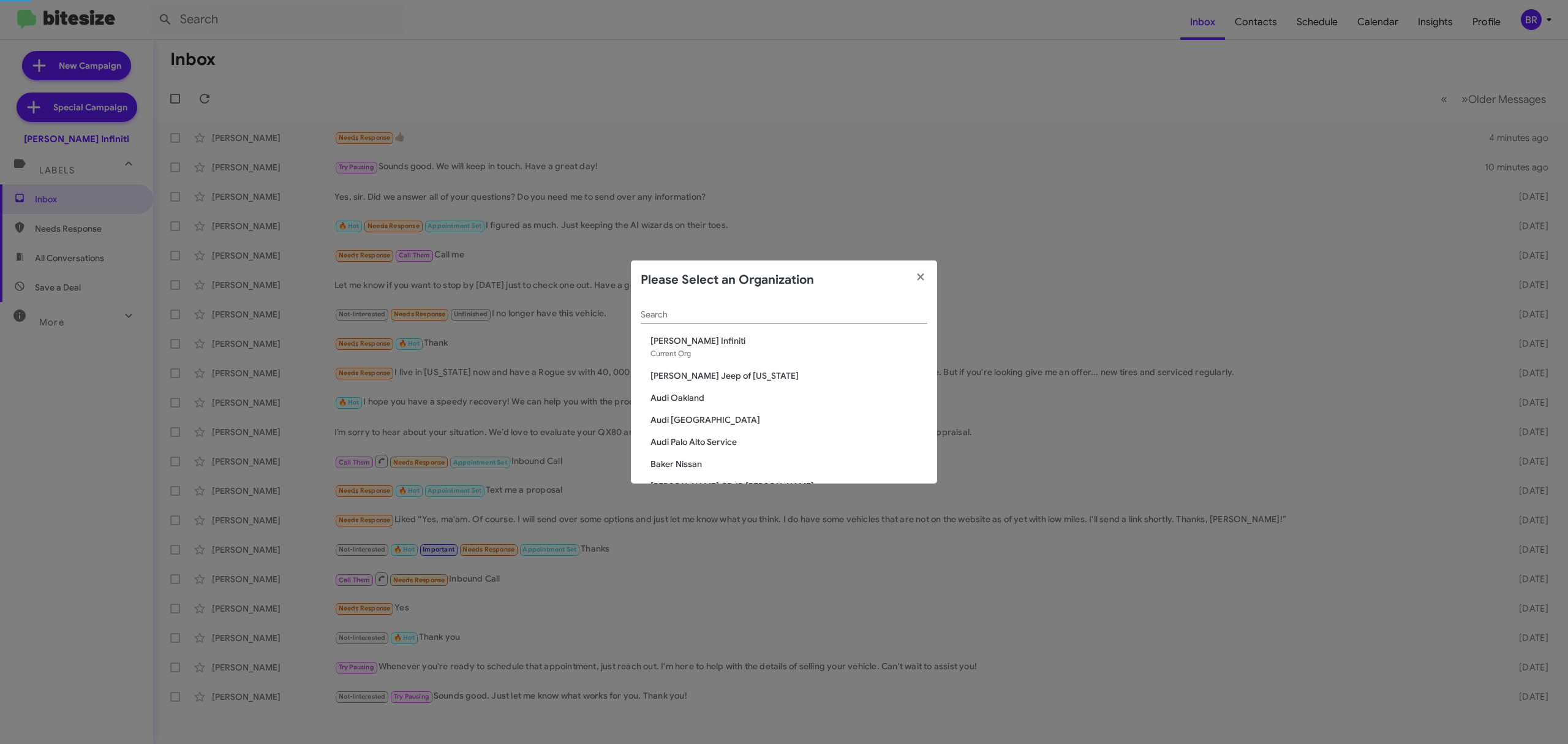
scroll to position [449, 0]
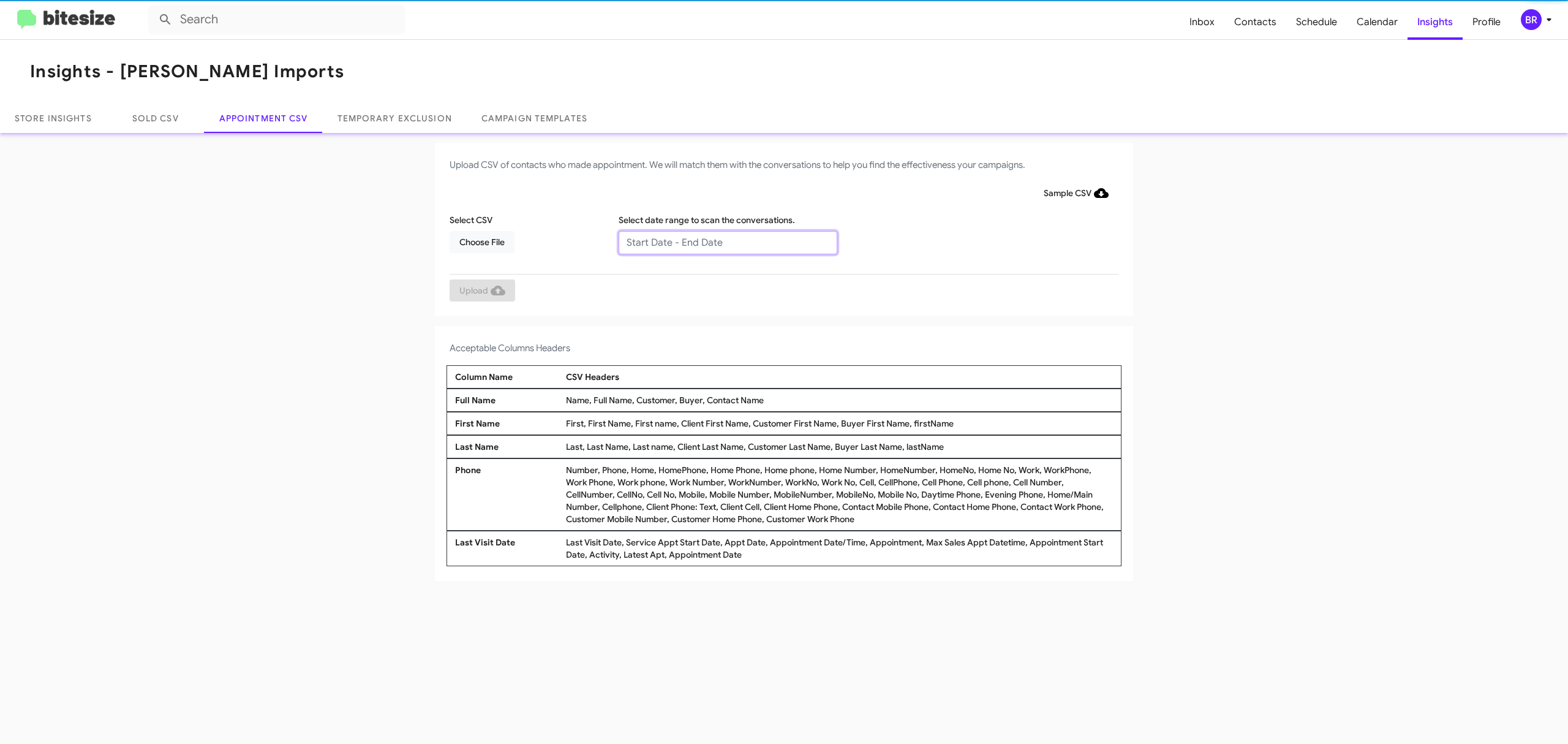
click at [726, 241] on input "text" at bounding box center [728, 242] width 219 height 23
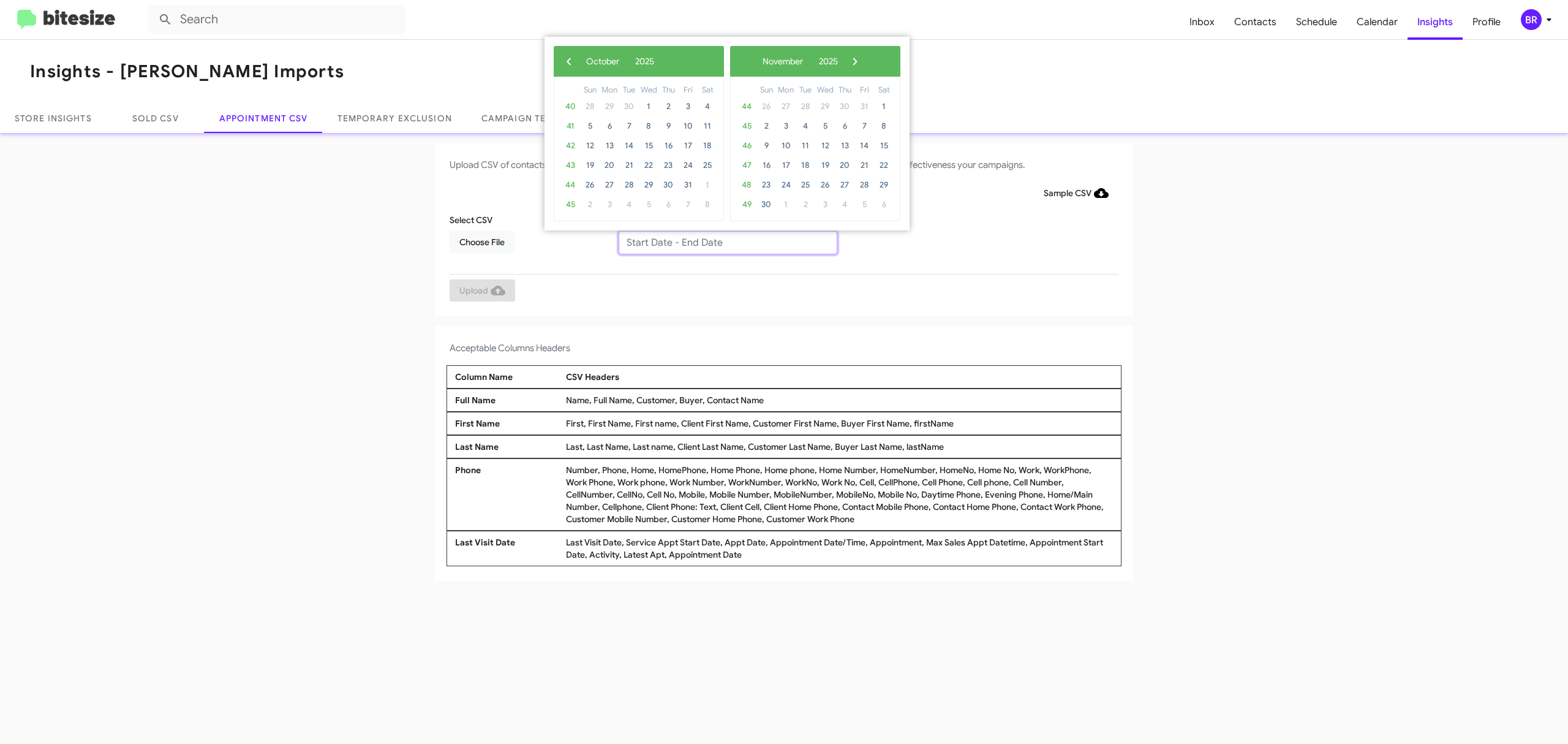
type input "10/07/2025 - 10/14/2025"
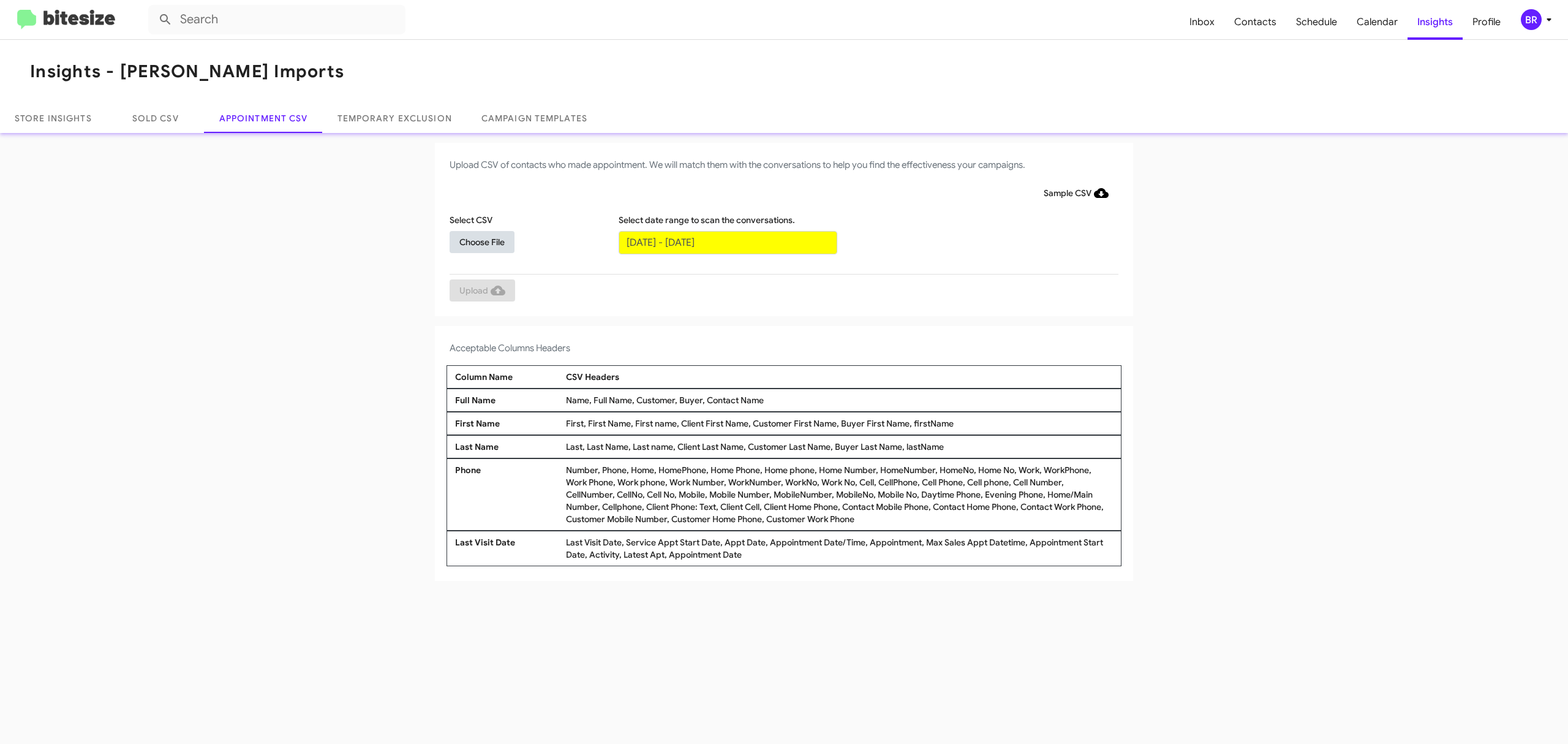
click at [481, 241] on span "Choose File" at bounding box center [482, 242] width 45 height 22
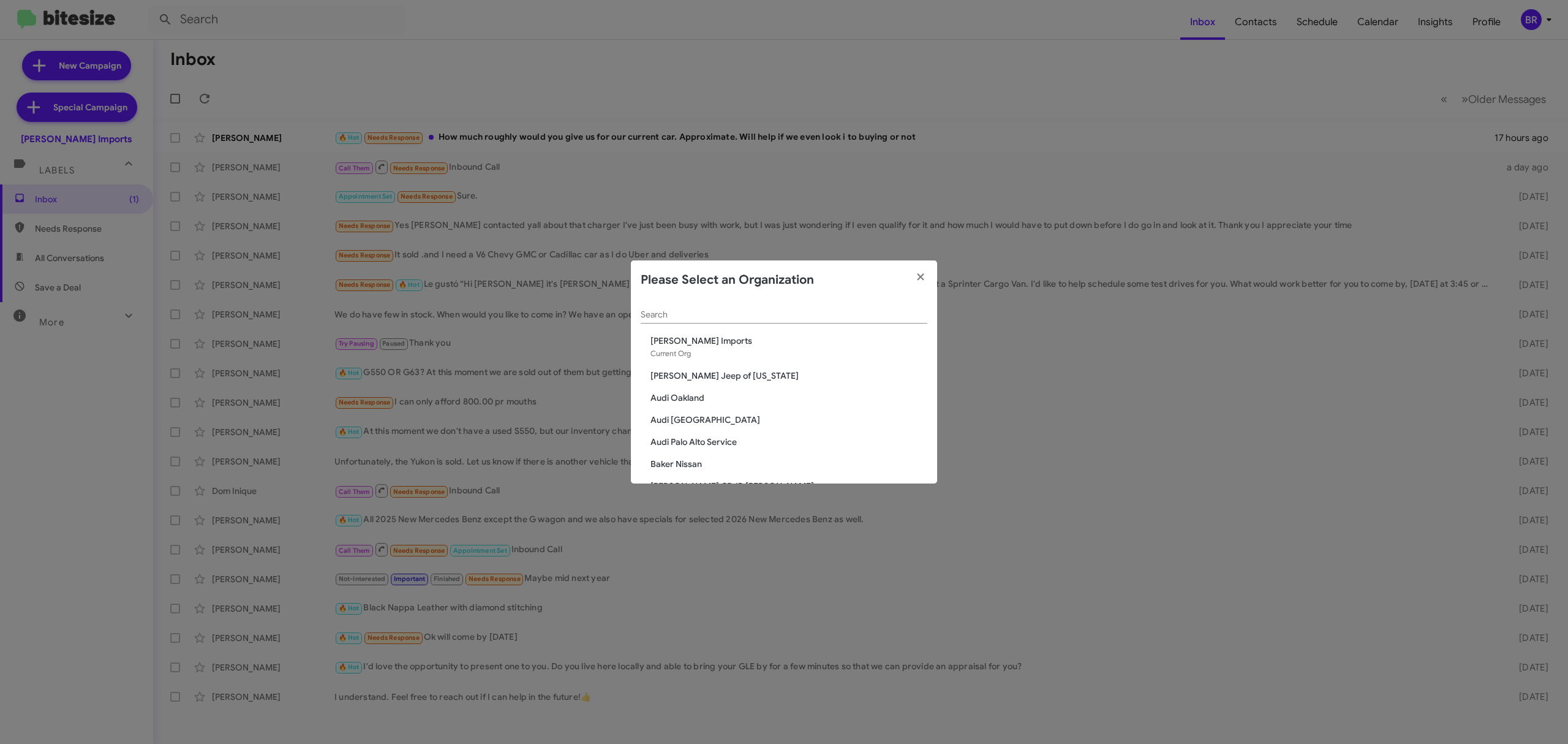
scroll to position [604, 0]
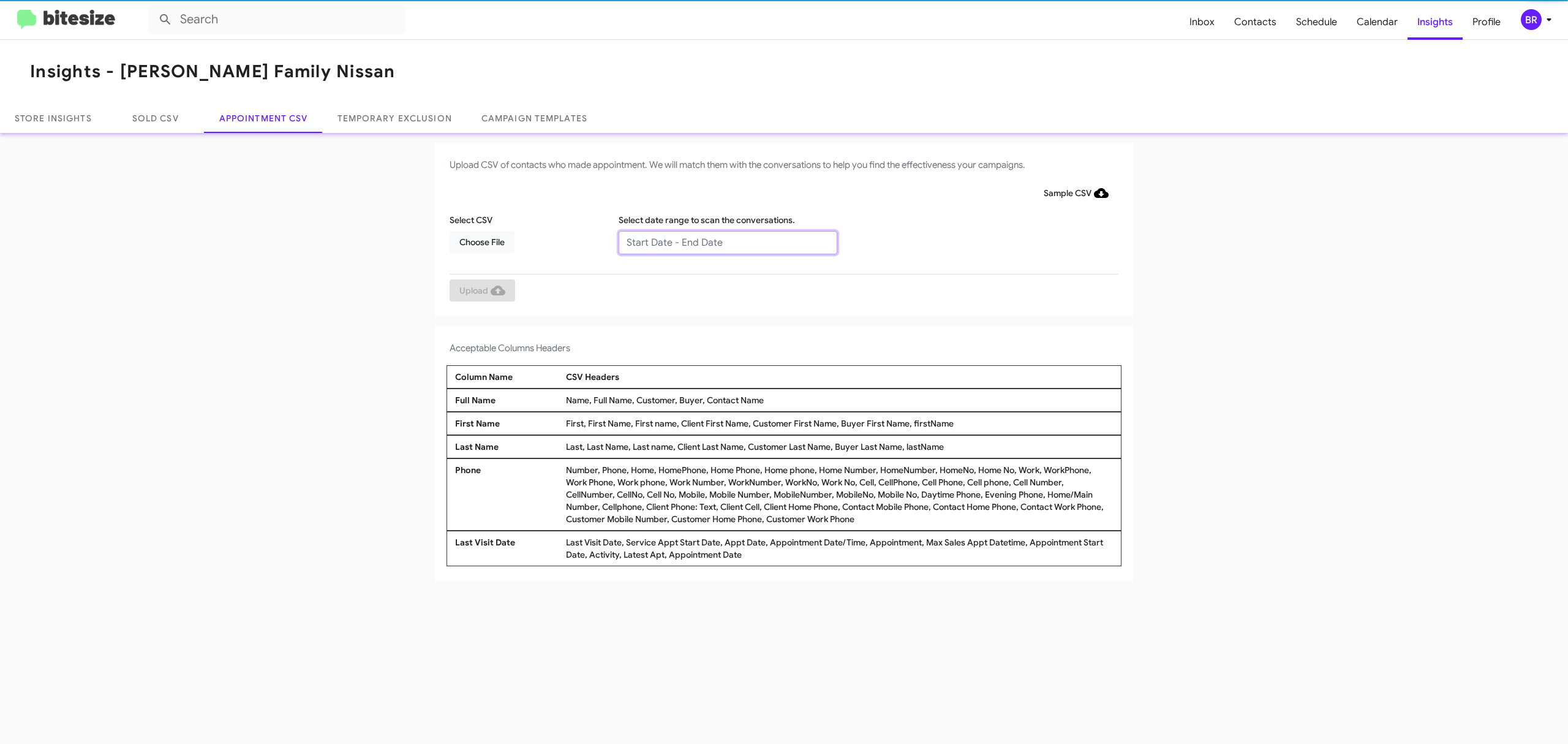
click at [726, 241] on input "text" at bounding box center [728, 242] width 219 height 23
type input "10/07/2025 - 10/14/2025"
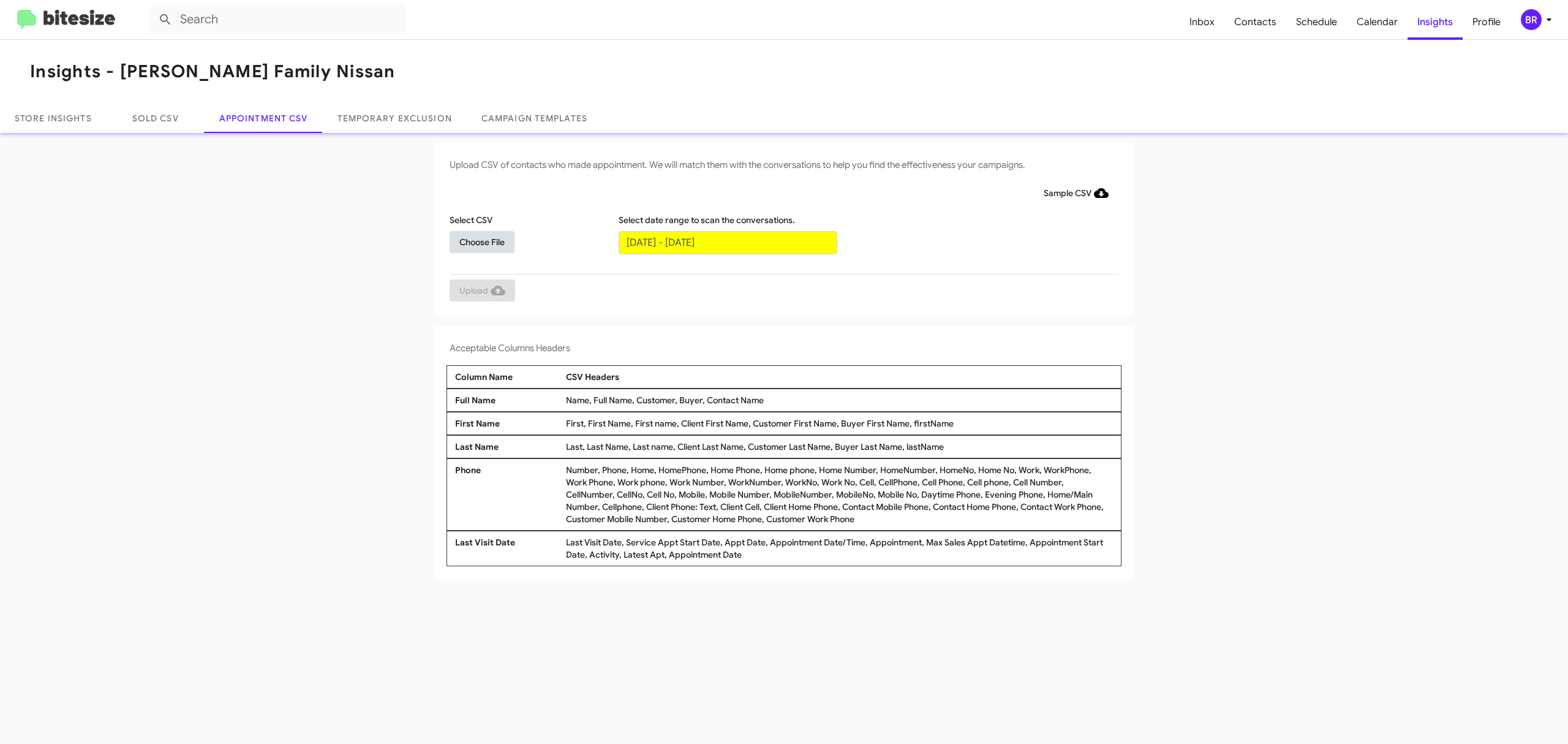
click at [481, 241] on span "Choose File" at bounding box center [482, 242] width 45 height 22
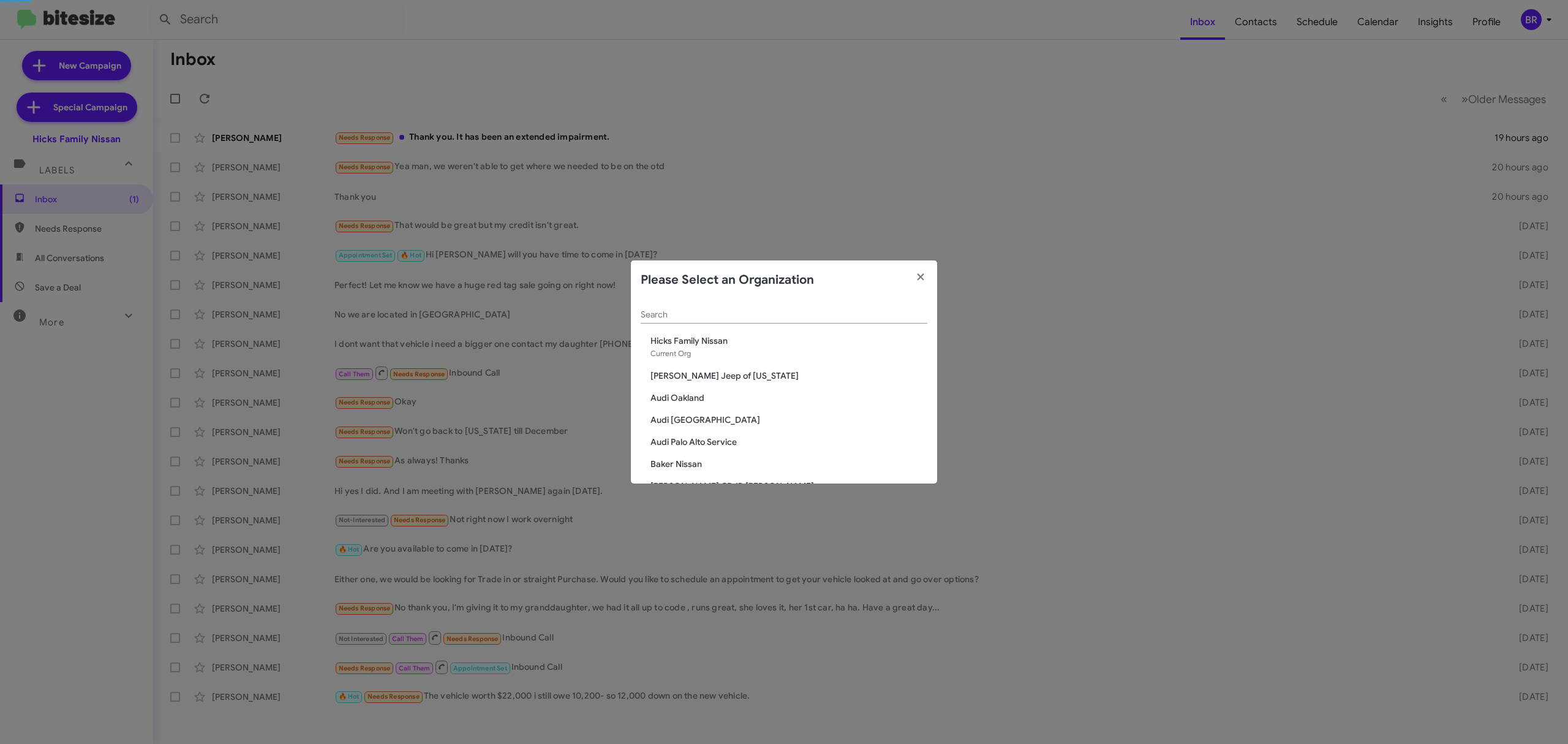
scroll to position [626, 0]
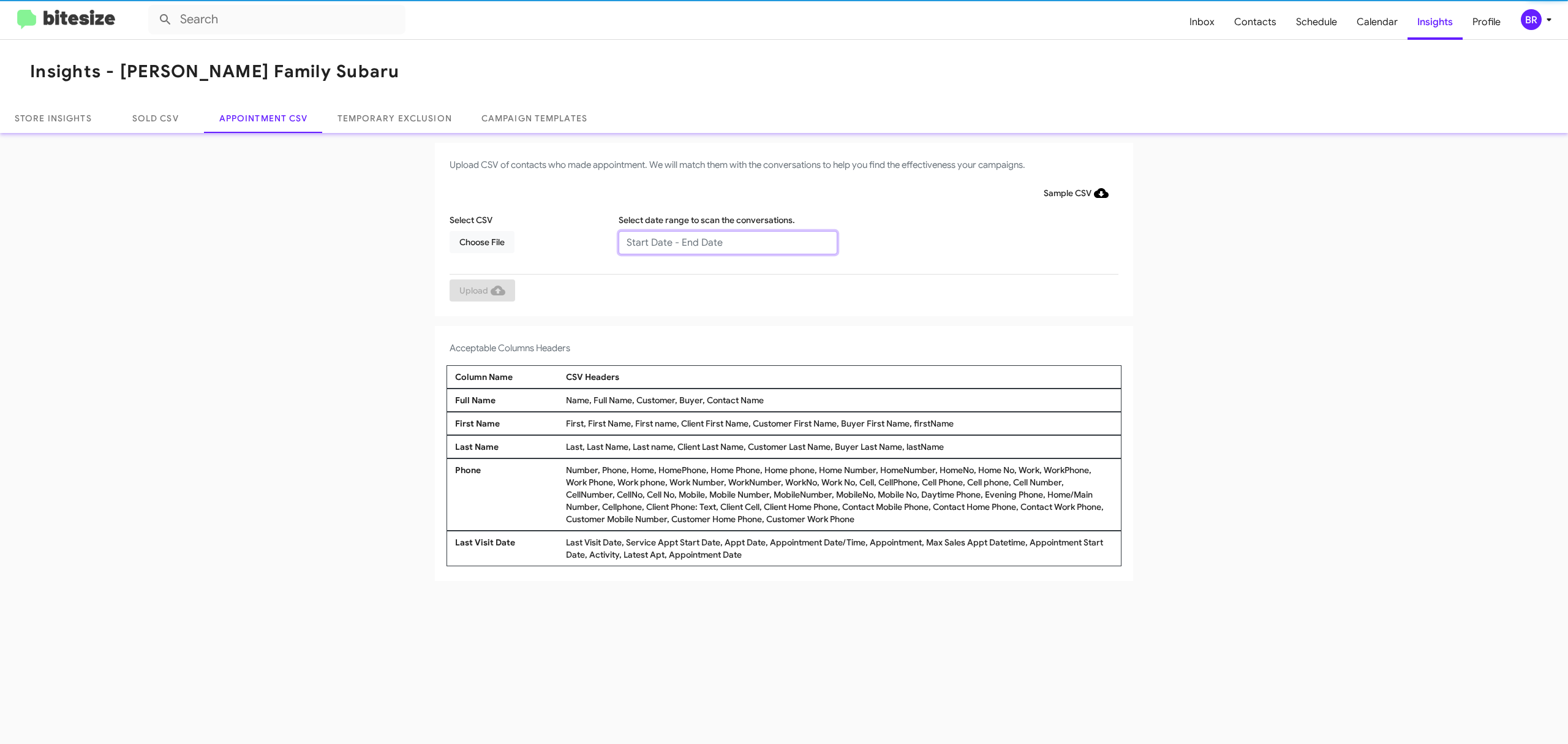
click at [726, 241] on input "text" at bounding box center [728, 242] width 219 height 23
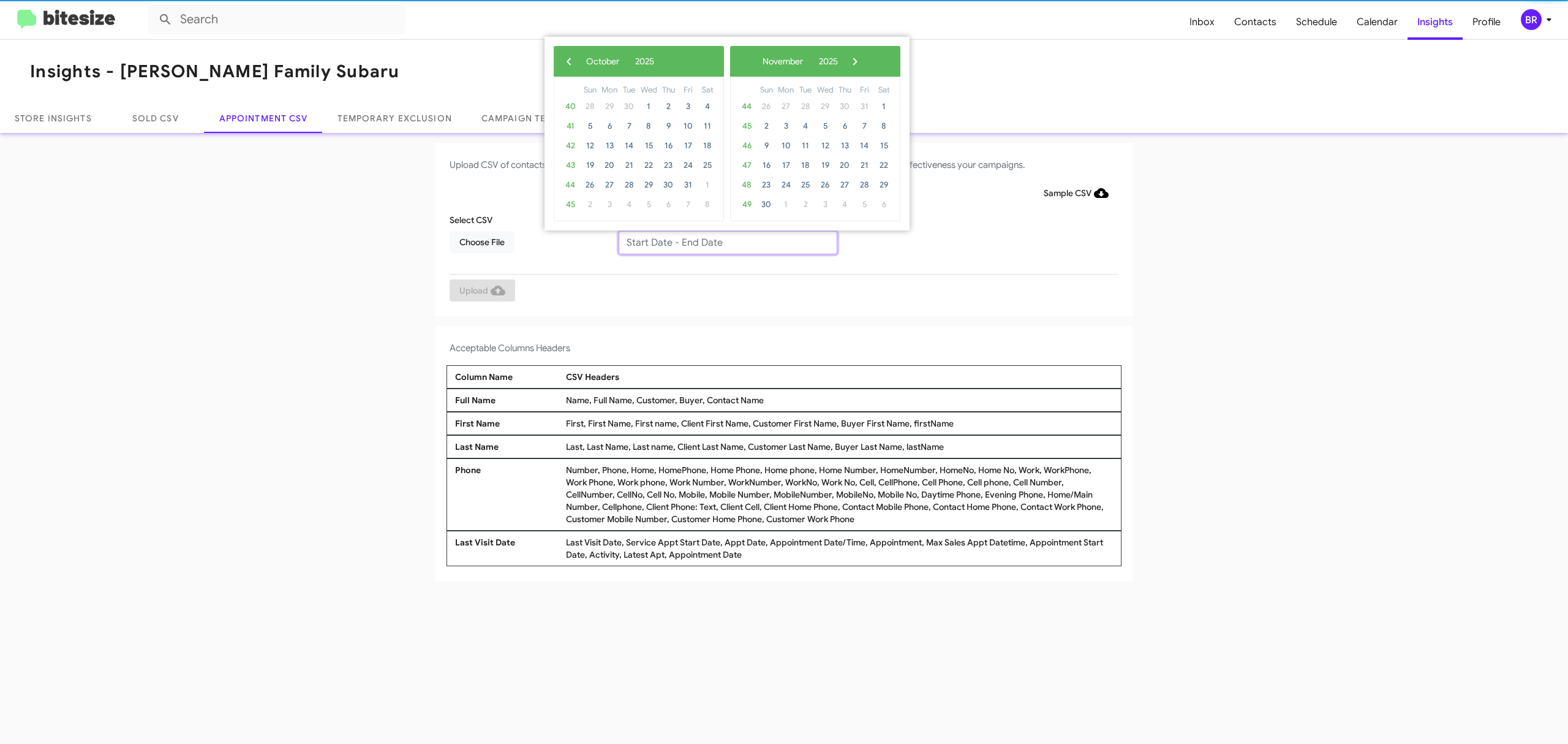
type input "10/07/2025 - 10/14/2025"
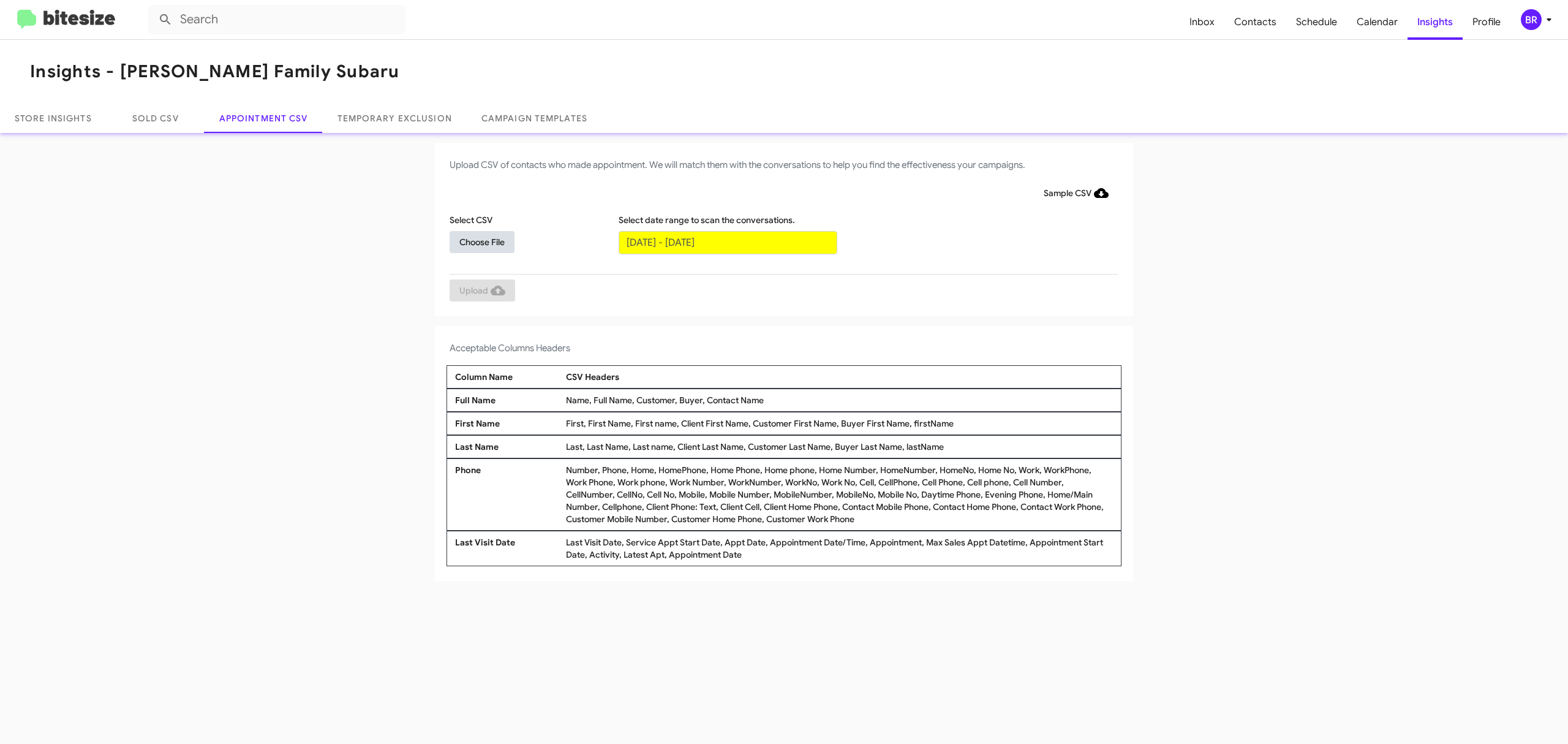
click at [481, 241] on span "Choose File" at bounding box center [482, 242] width 45 height 22
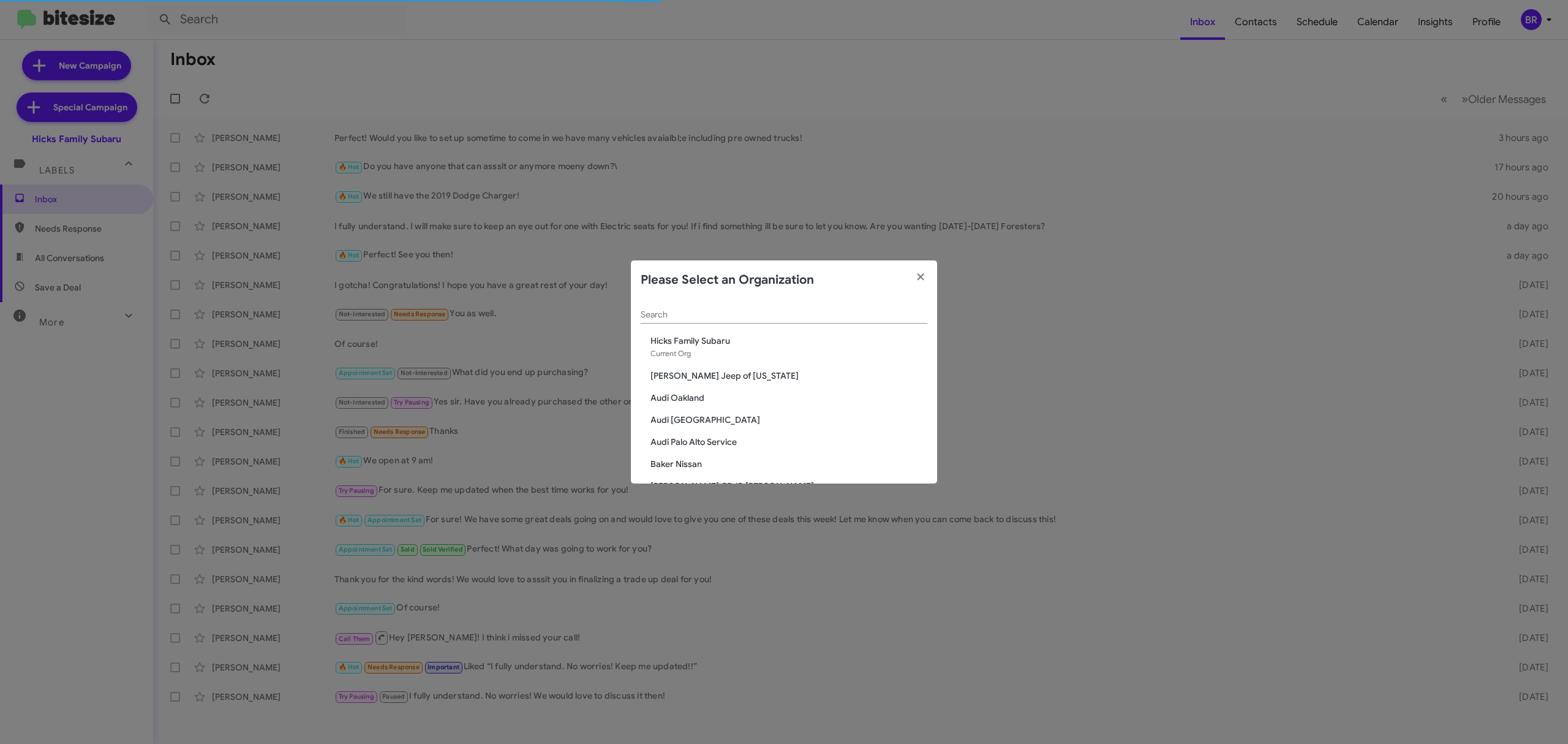
scroll to position [516, 0]
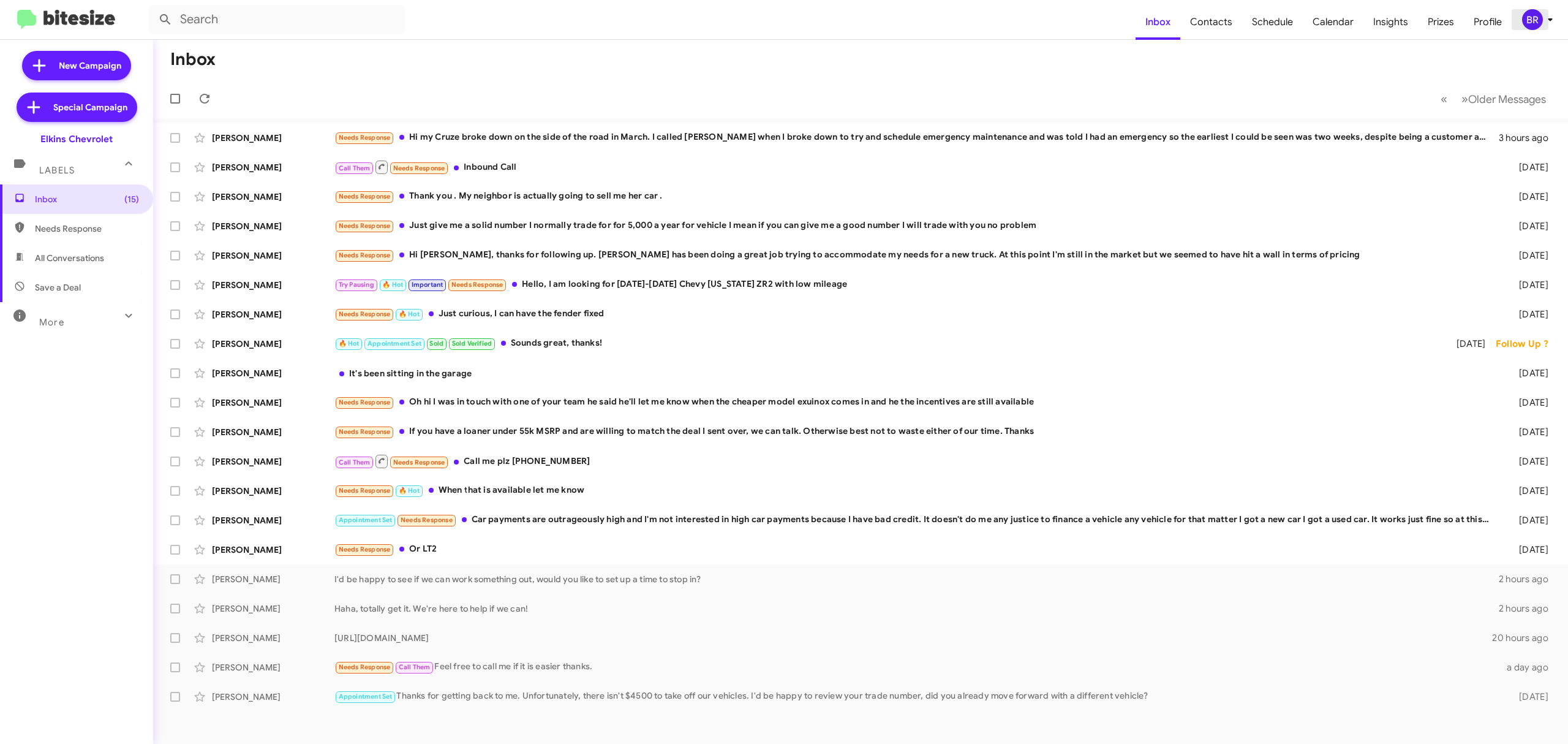
click at [1528, 27] on div "BR" at bounding box center [1532, 20] width 21 height 21
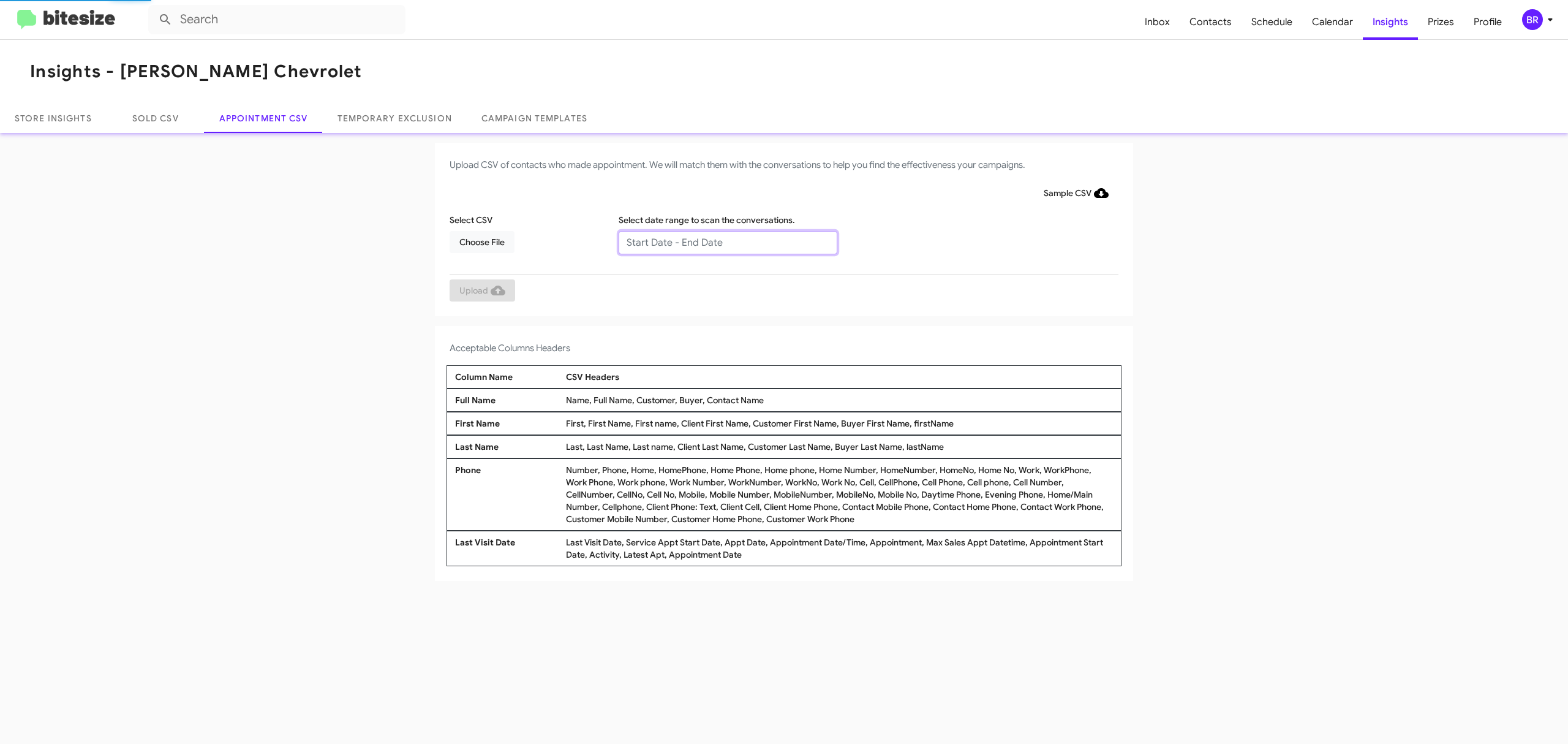
click at [726, 241] on input "text" at bounding box center [728, 242] width 219 height 23
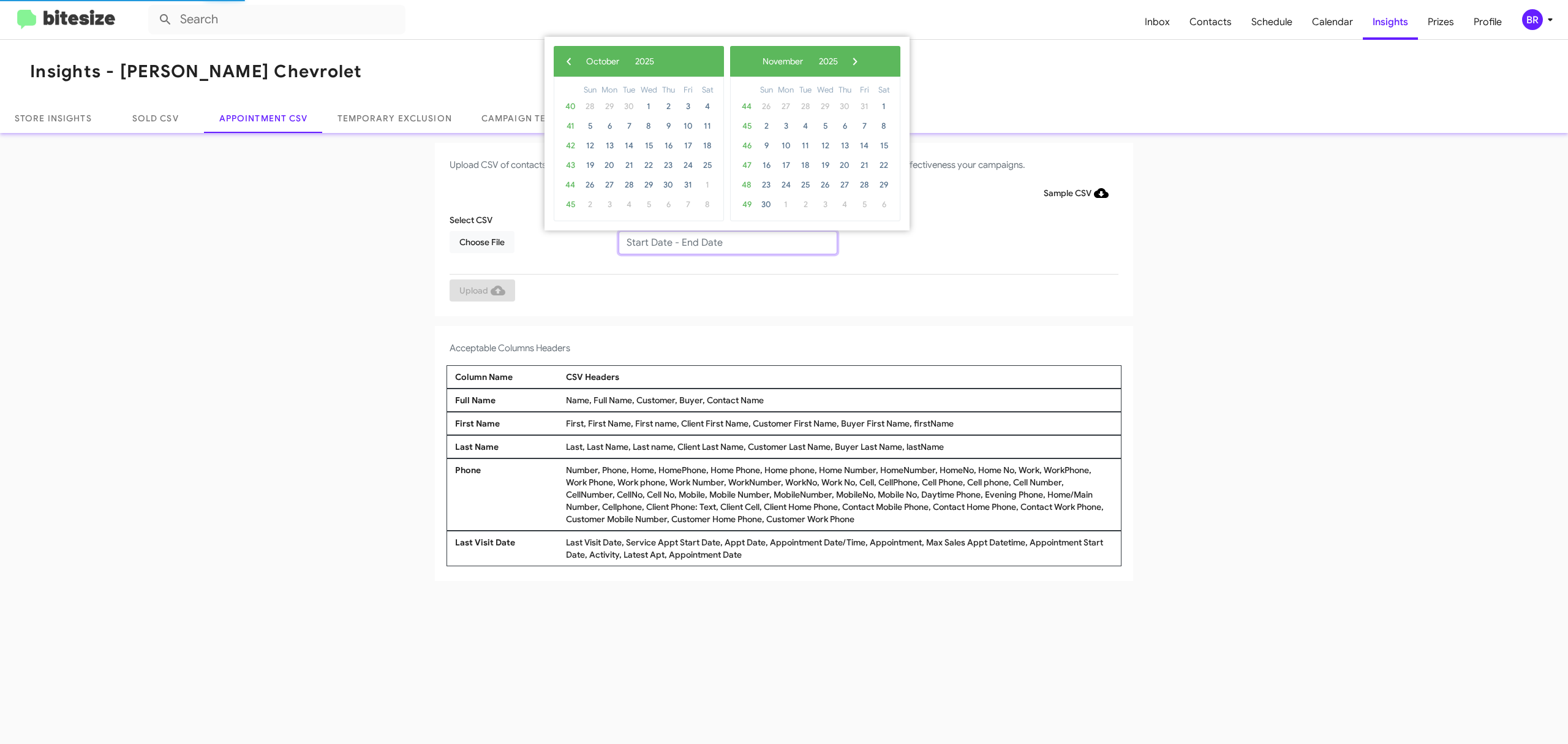
type input "10/07/2025 - 10/14/2025"
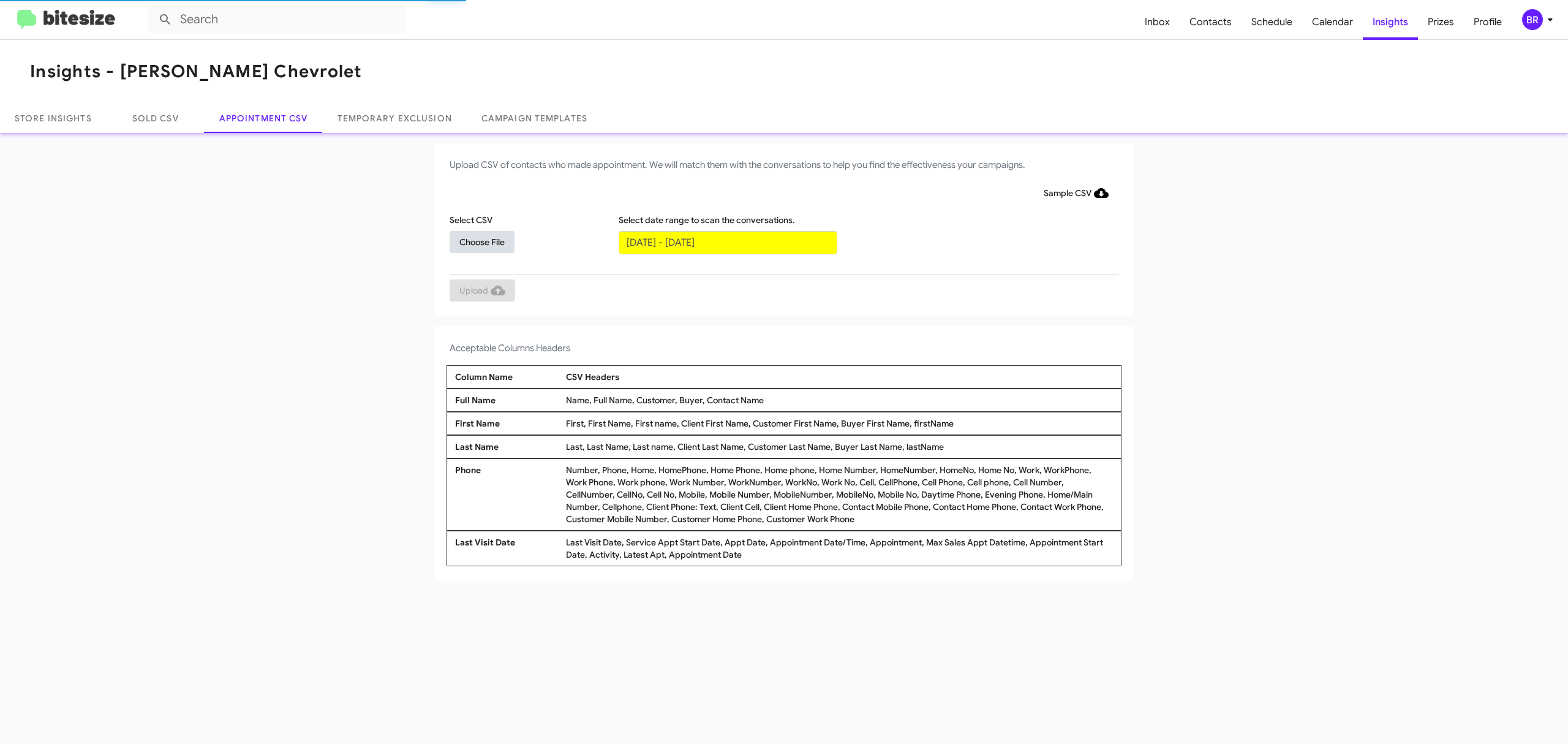
click at [481, 241] on span "Choose File" at bounding box center [482, 242] width 45 height 22
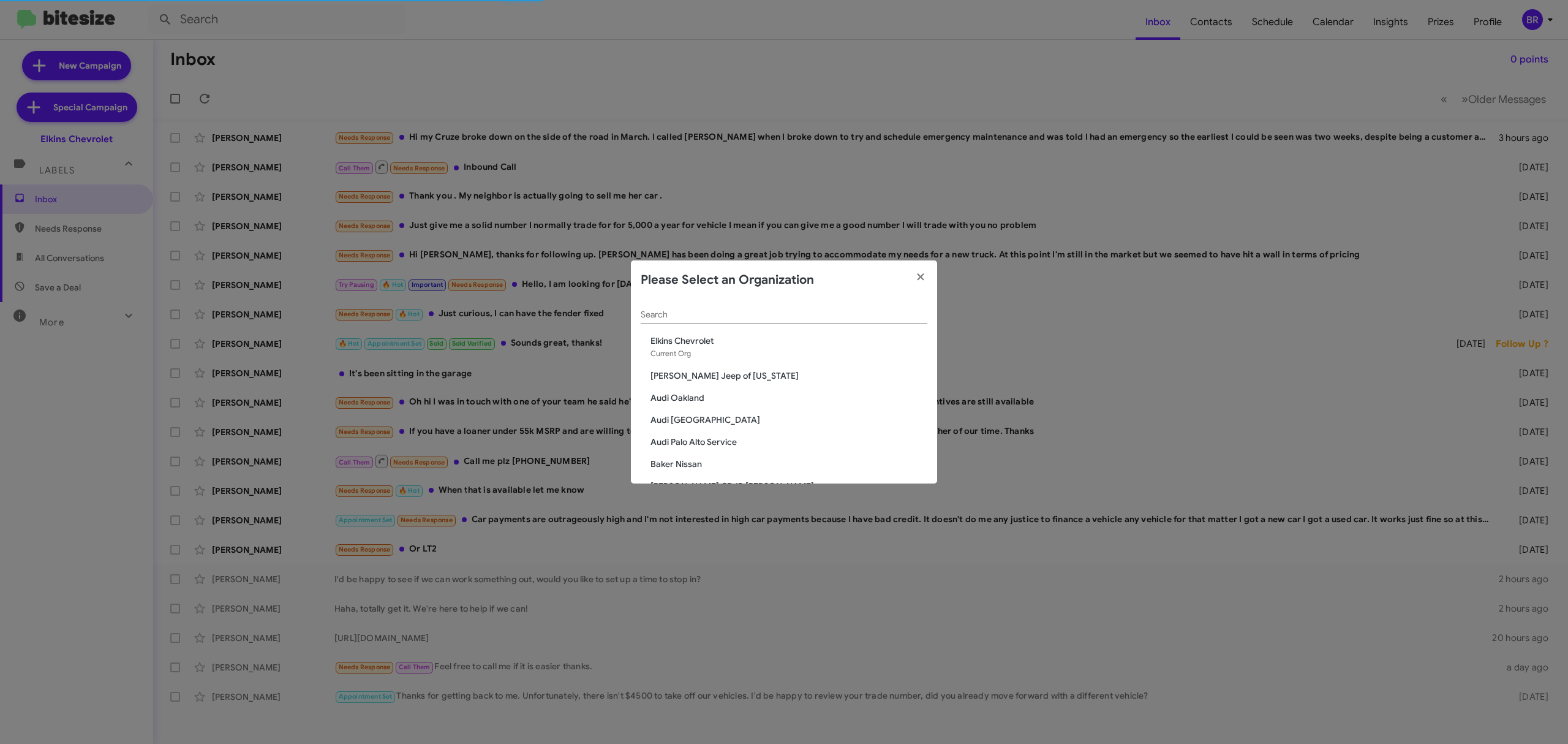
scroll to position [670, 0]
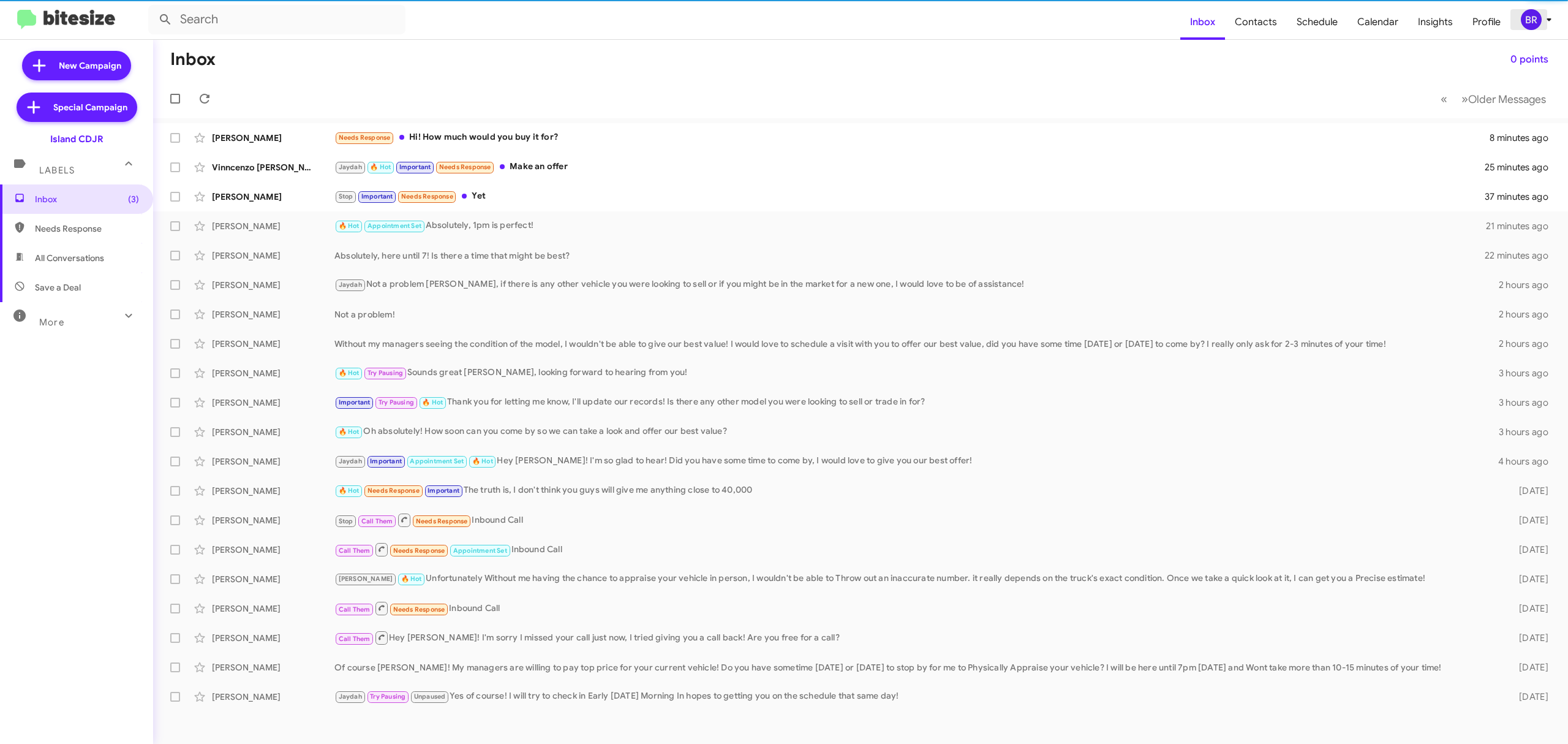
click at [1542, 18] on icon at bounding box center [1549, 20] width 15 height 15
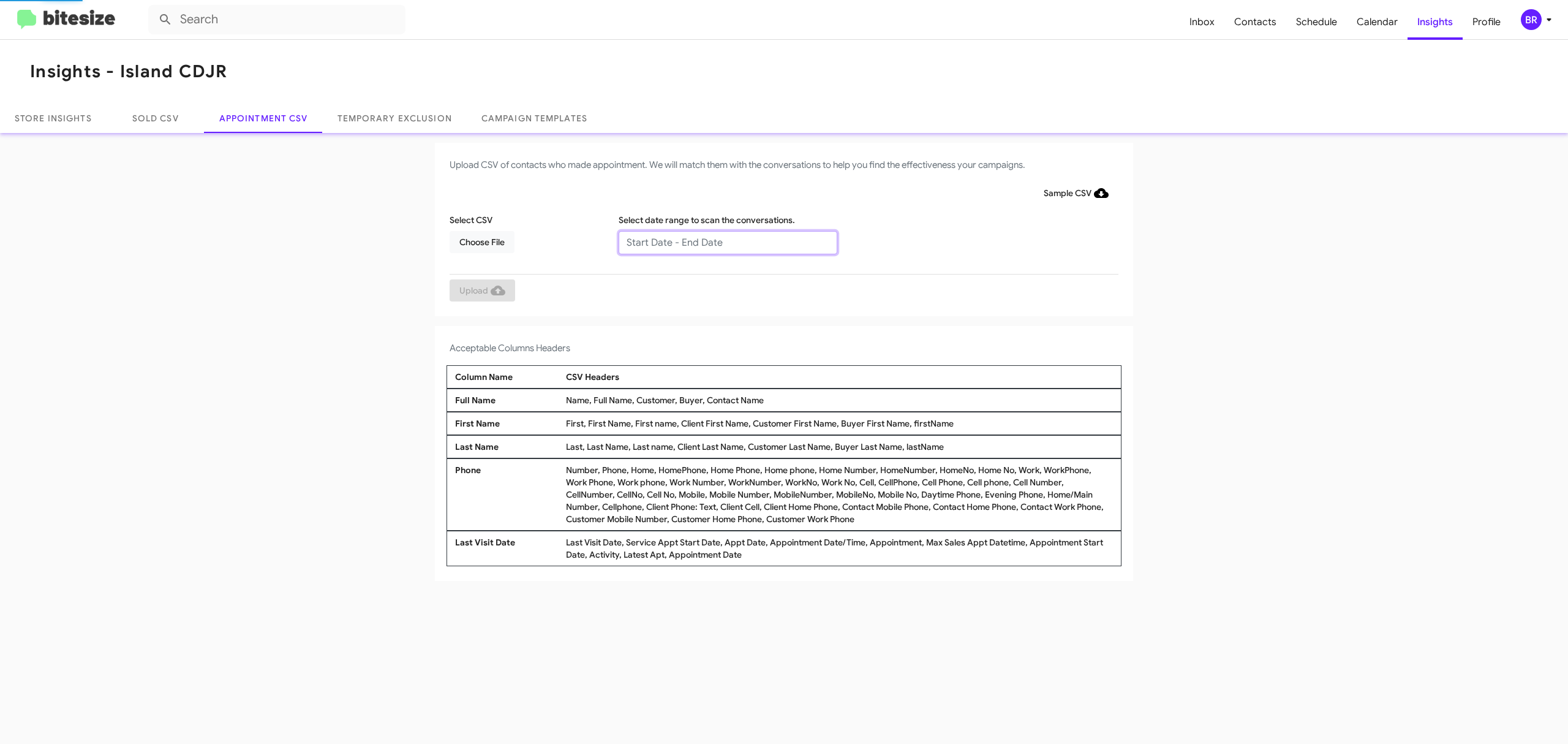
click at [726, 241] on input "text" at bounding box center [728, 242] width 219 height 23
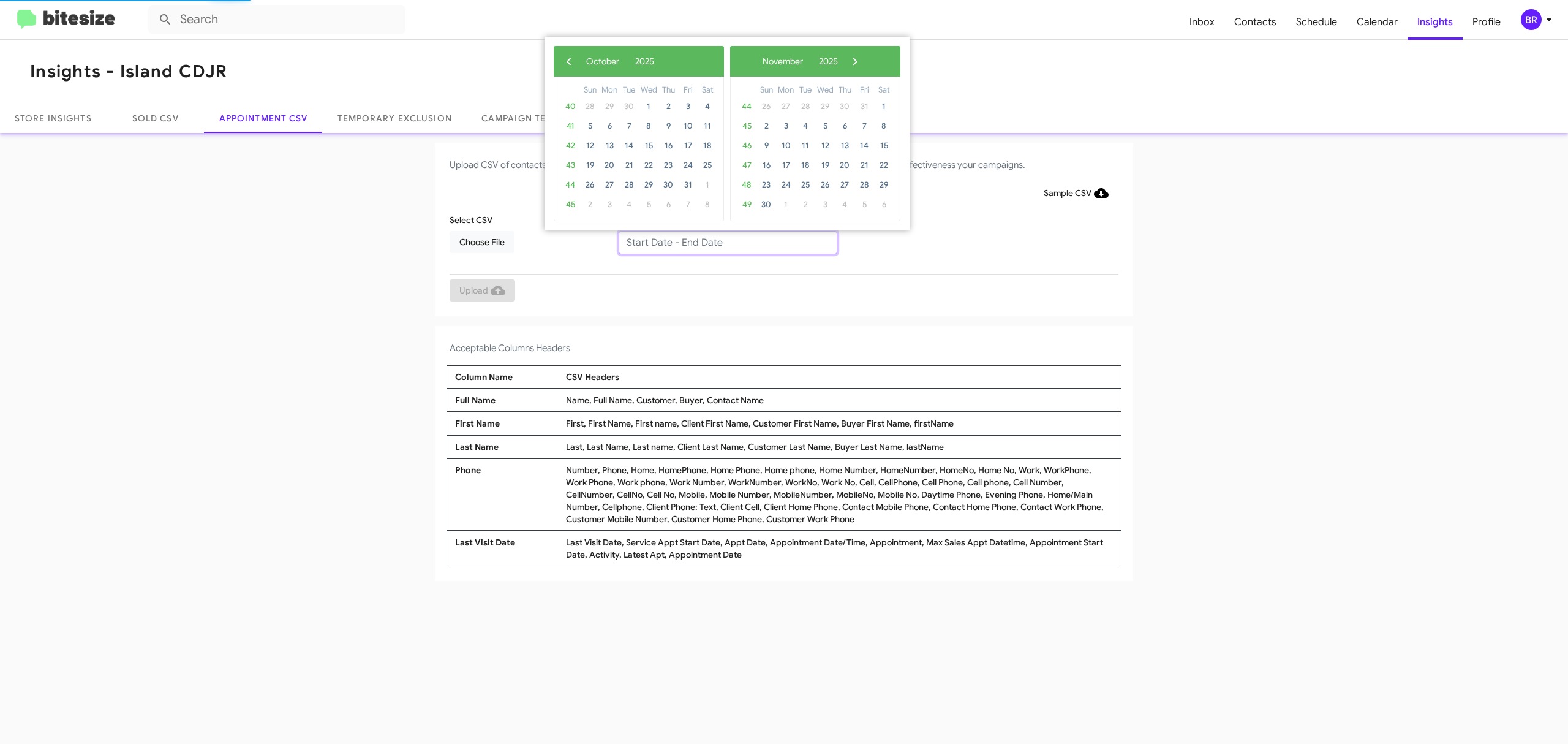
type input "10/07/2025 - 10/14/2025"
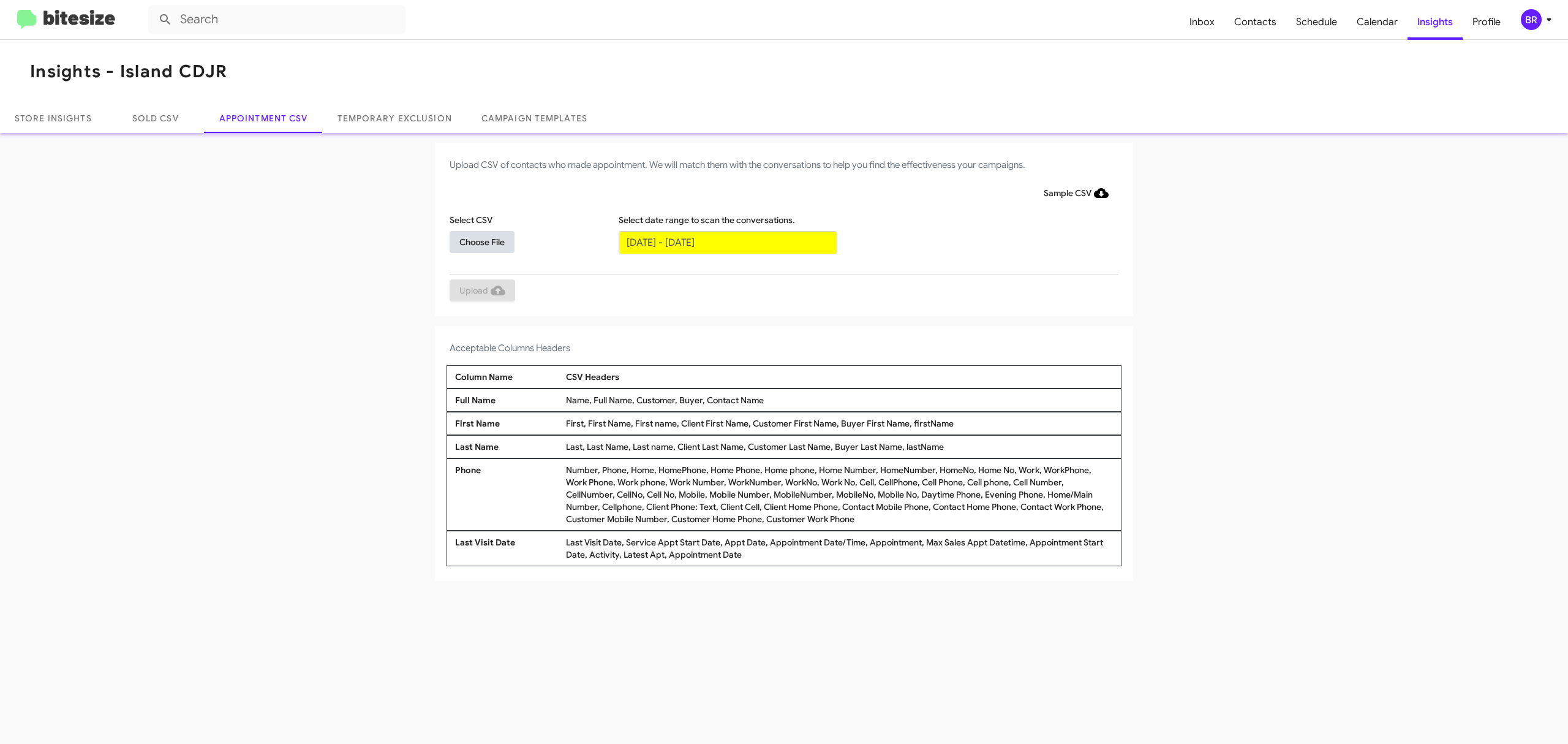
click at [481, 241] on span "Choose File" at bounding box center [482, 242] width 45 height 22
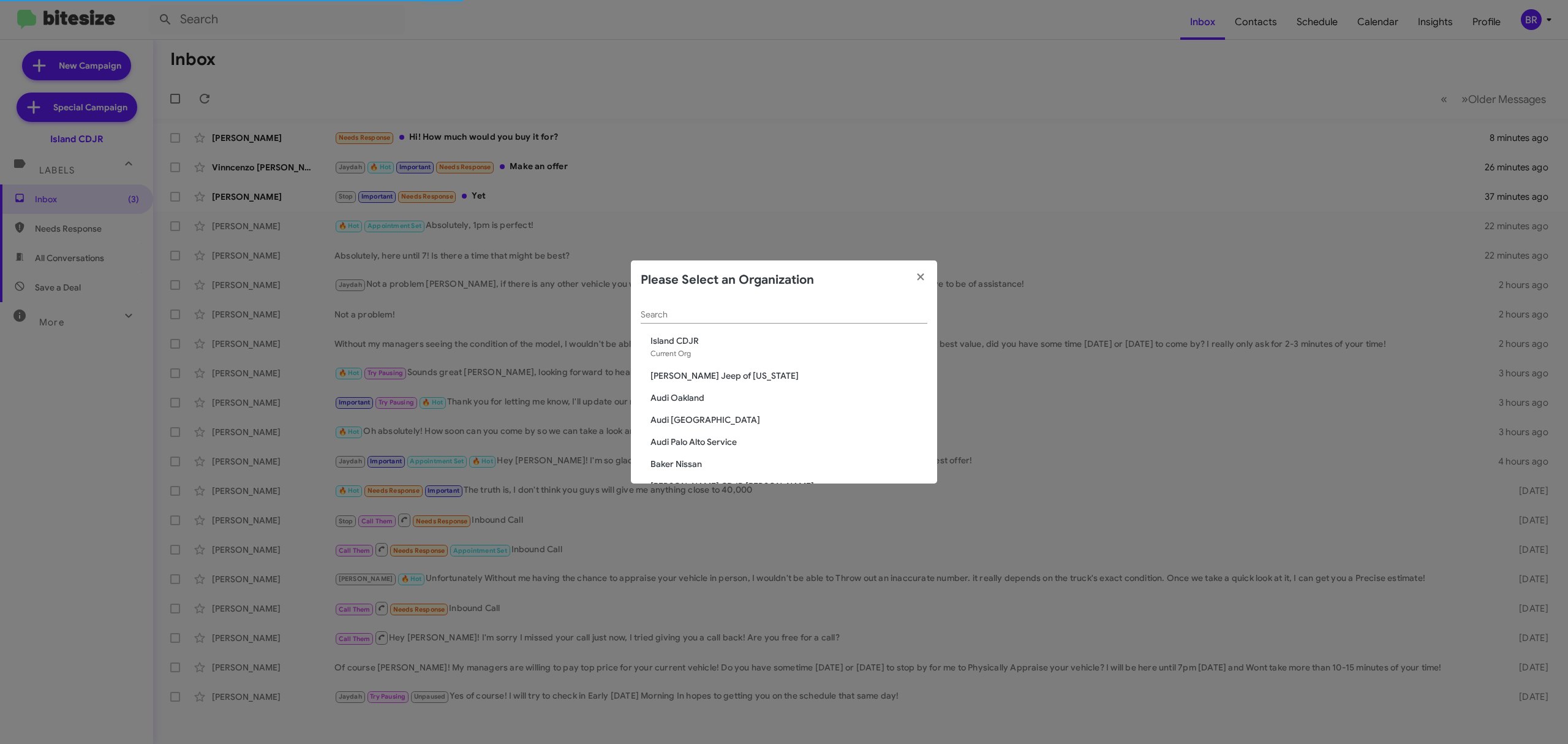
scroll to position [693, 0]
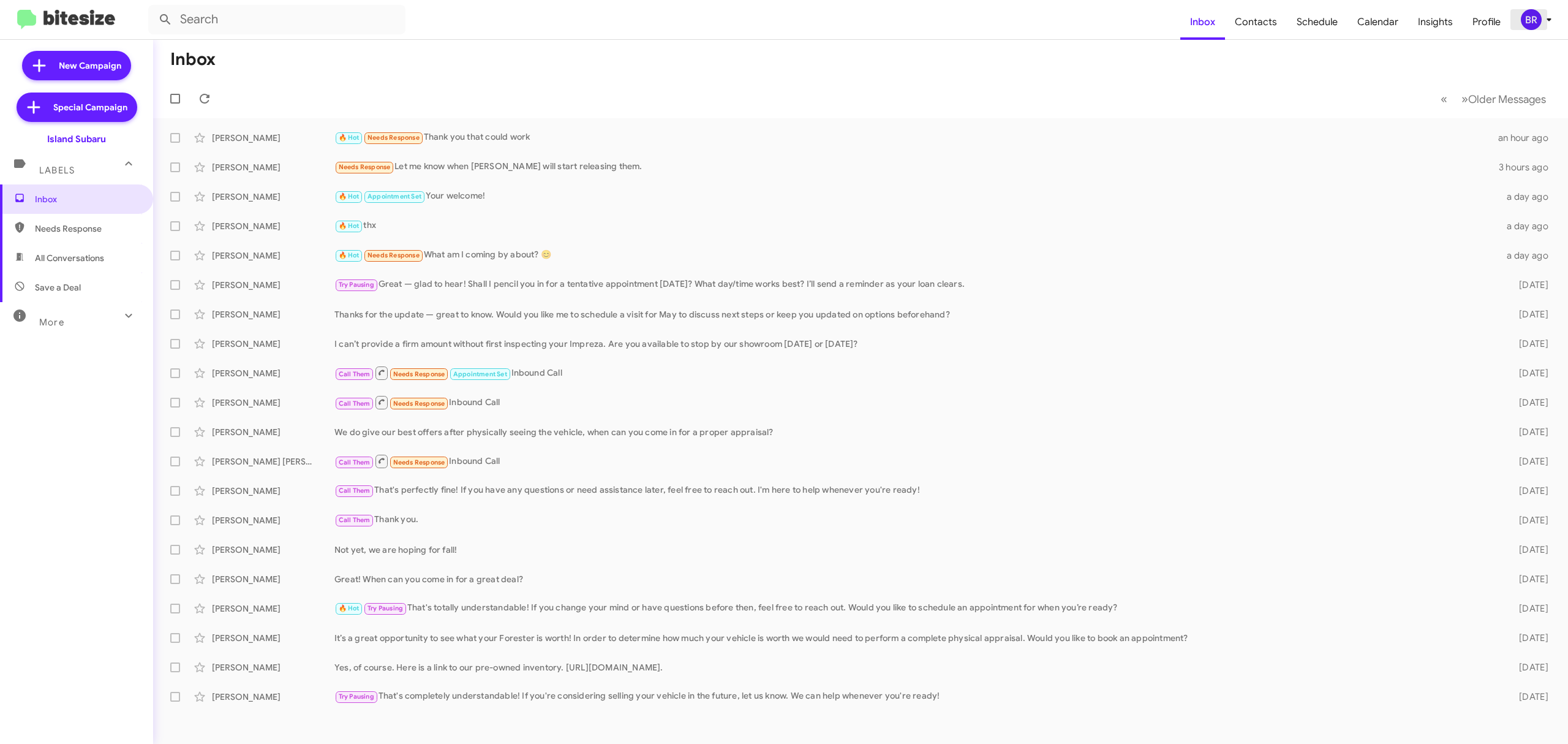
click at [1549, 15] on icon at bounding box center [1549, 20] width 15 height 15
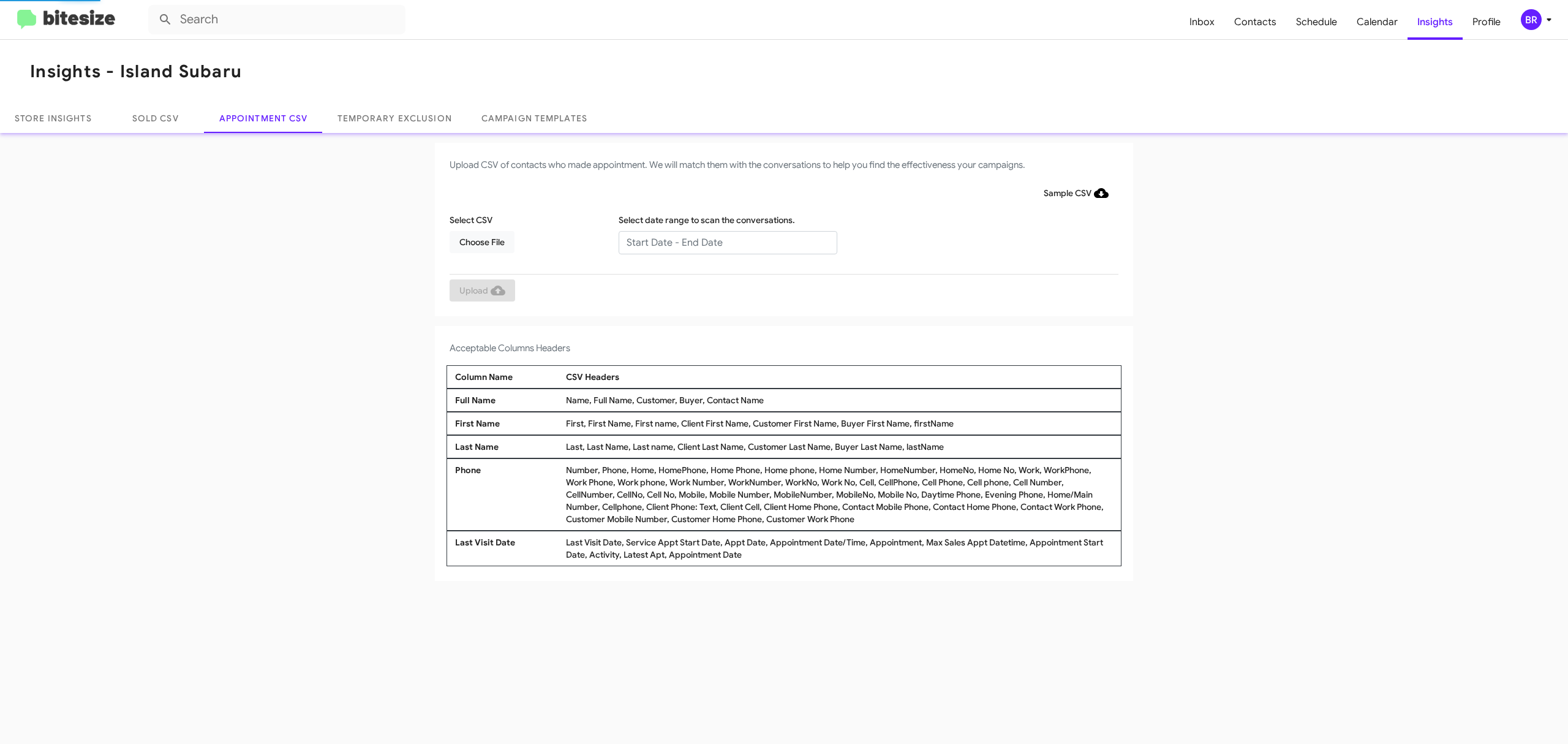
click at [726, 241] on input "text" at bounding box center [728, 242] width 219 height 23
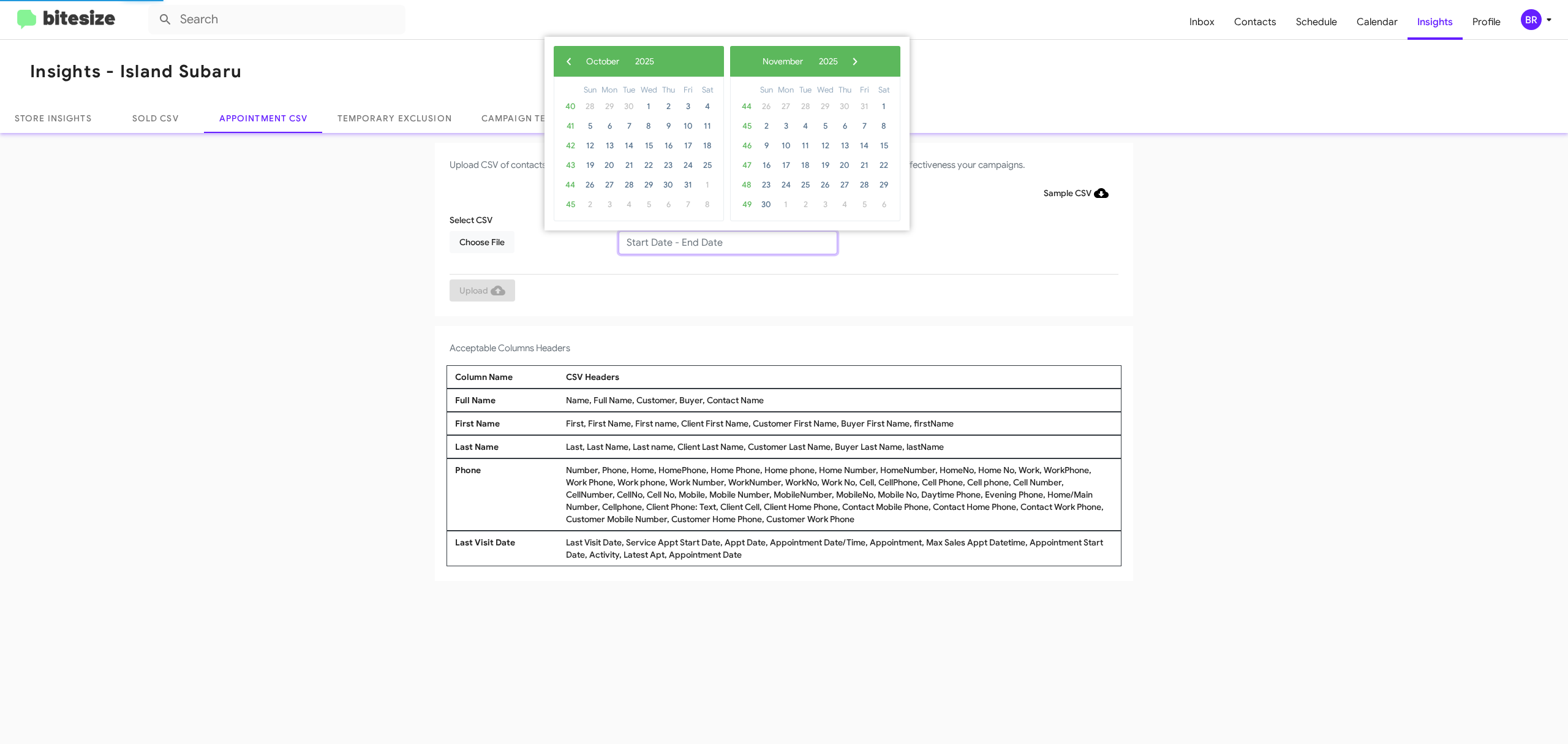
type input "10/07/2025 - 10/14/2025"
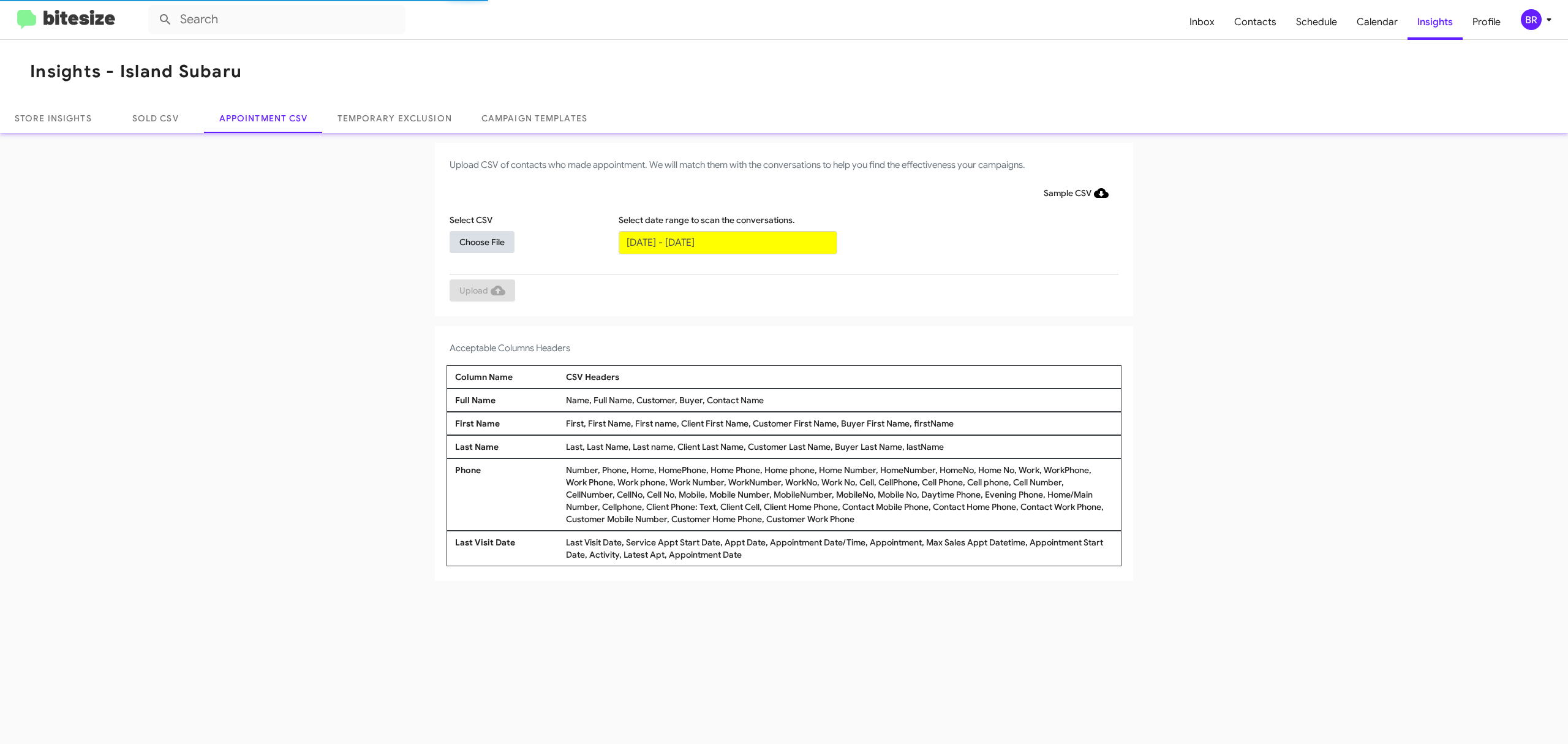
click at [481, 241] on span "Choose File" at bounding box center [482, 242] width 45 height 22
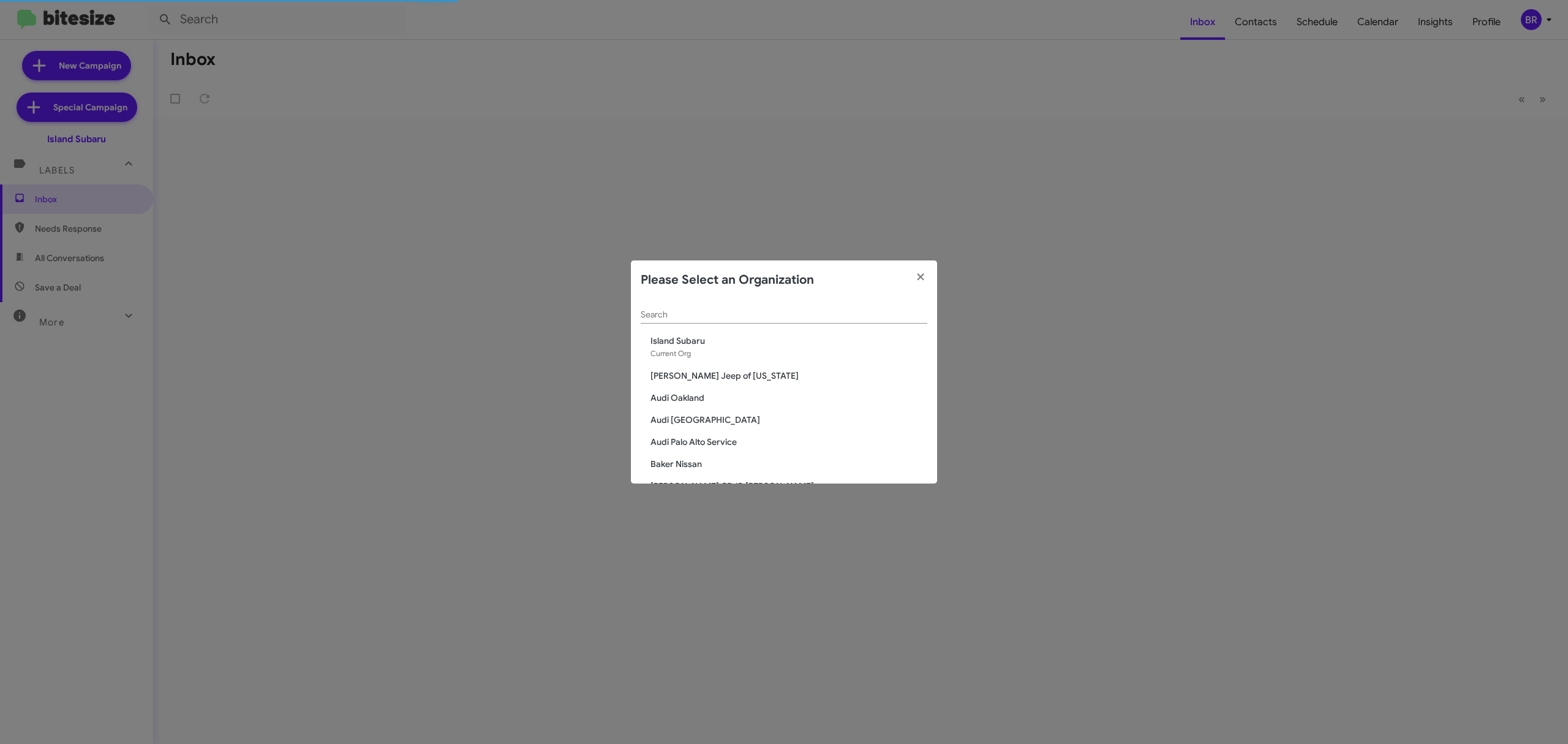
scroll to position [428, 0]
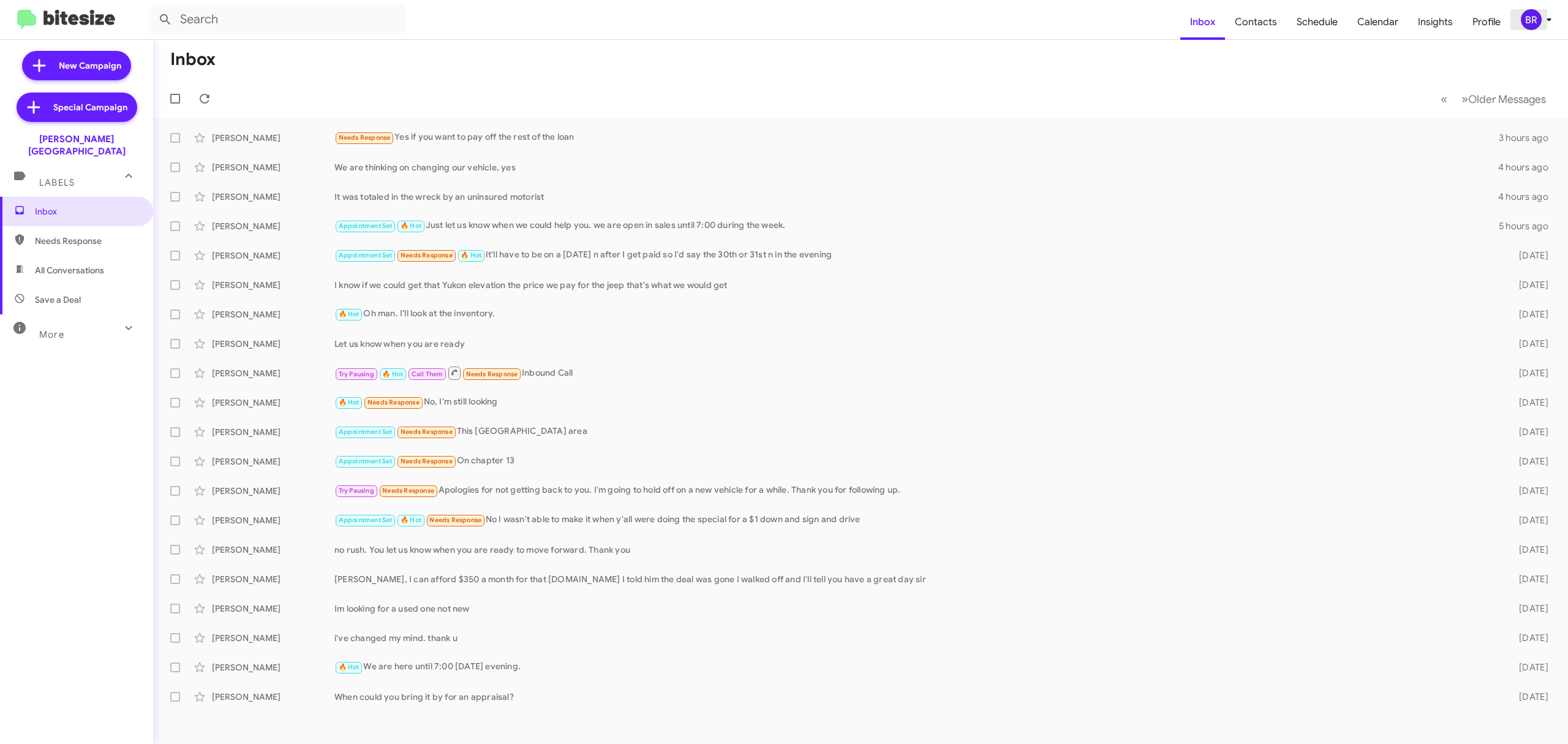
click at [1532, 23] on div "BR" at bounding box center [1531, 20] width 21 height 21
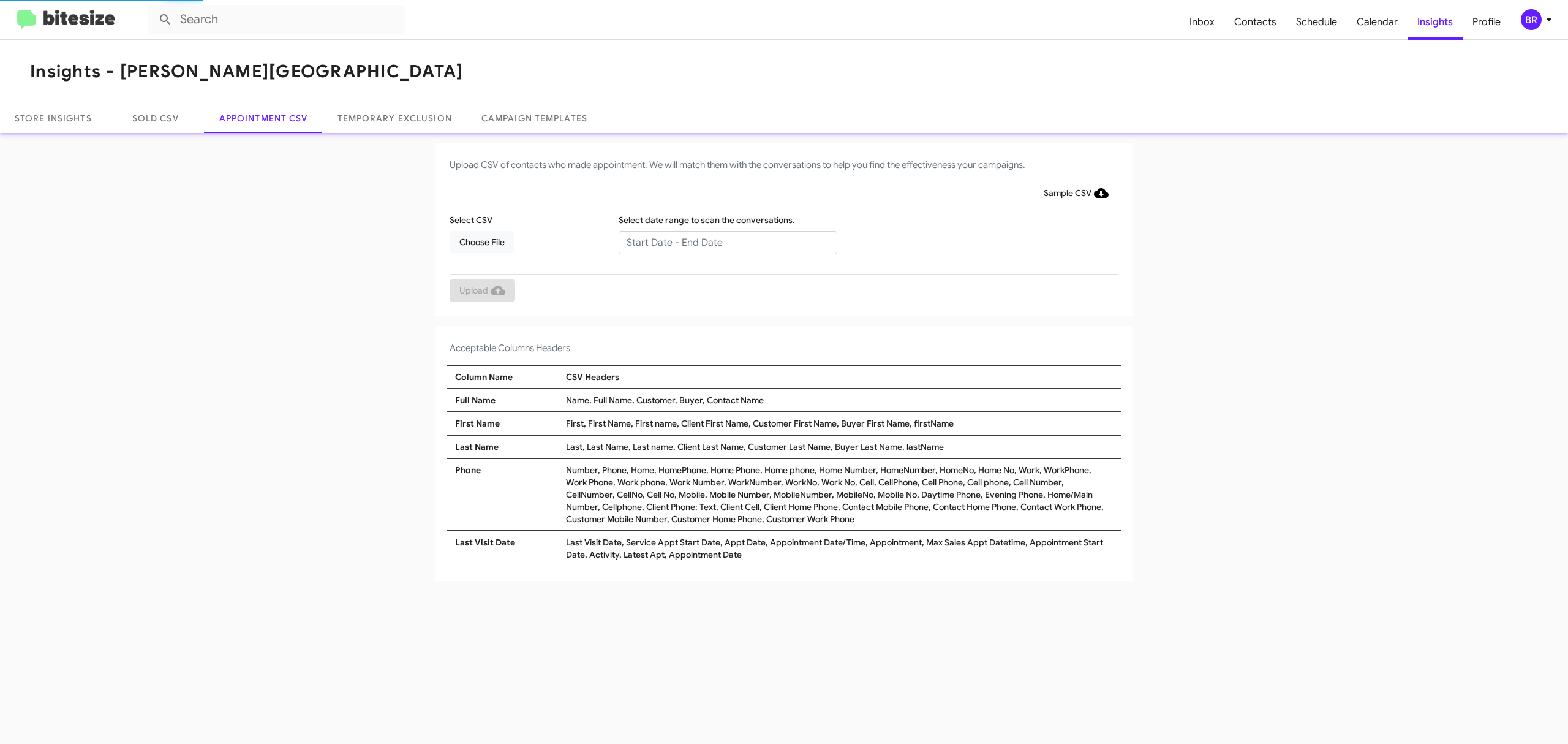
click at [726, 241] on input "text" at bounding box center [728, 242] width 219 height 23
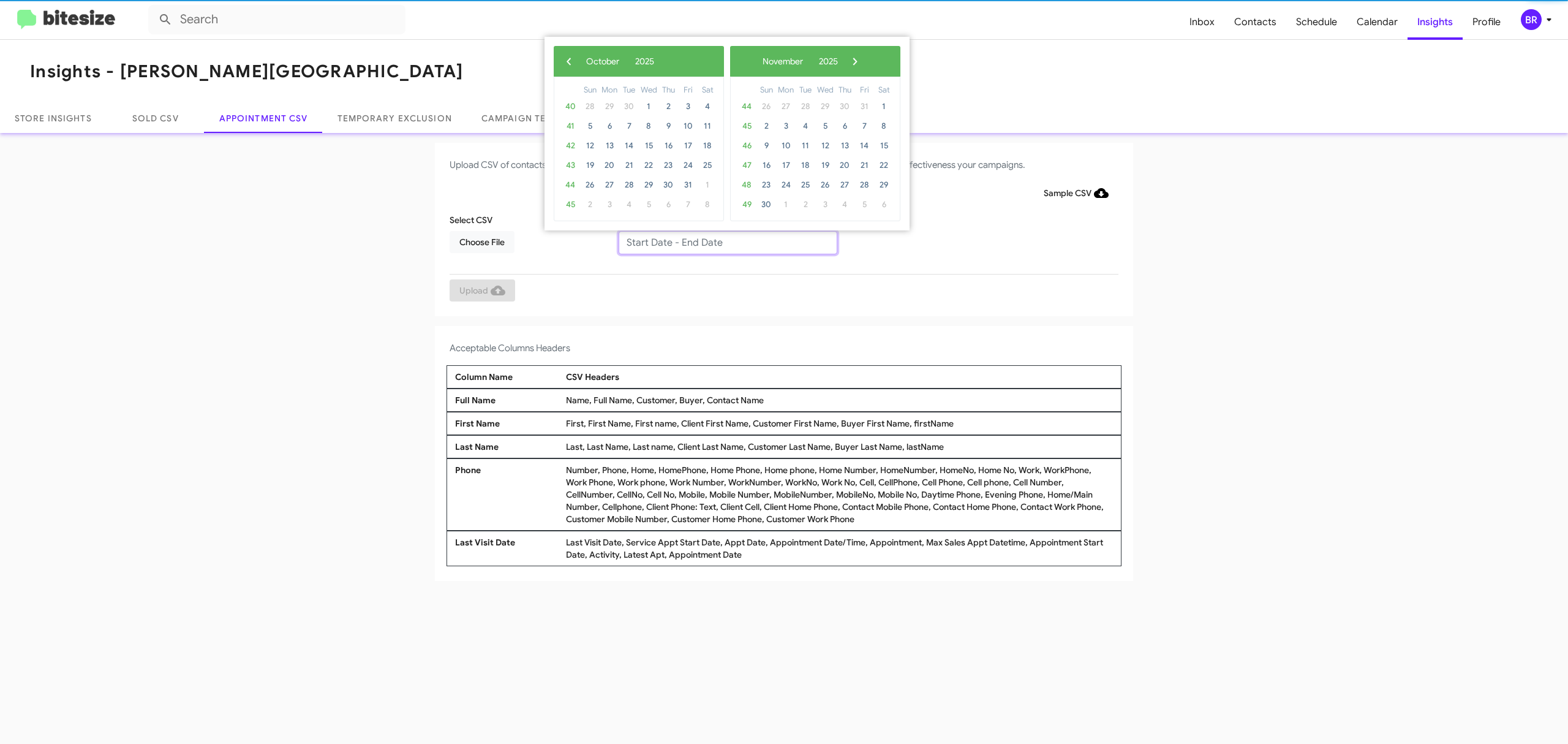
type input "10/07/2025 - 10/14/2025"
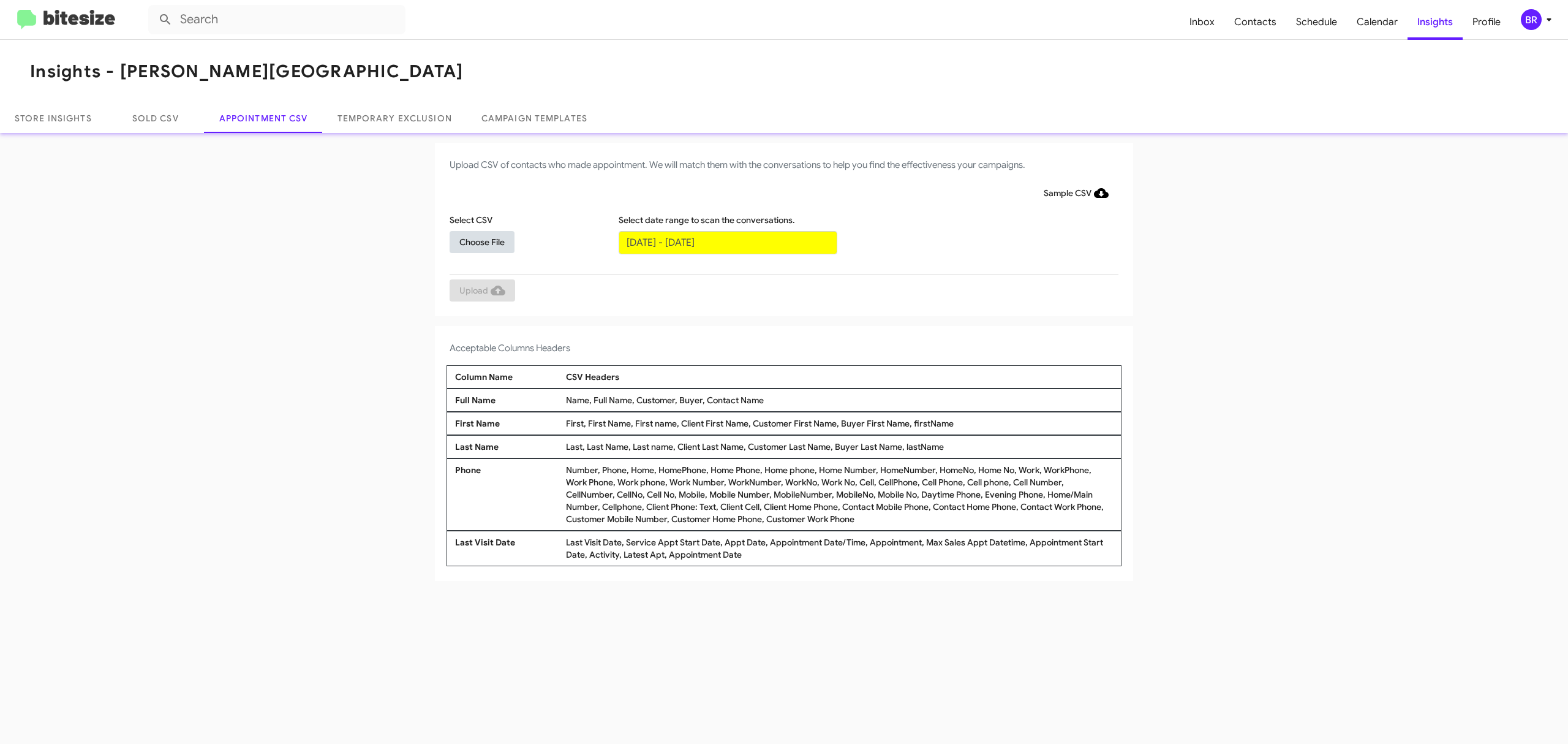
click at [481, 241] on span "Choose File" at bounding box center [482, 242] width 45 height 22
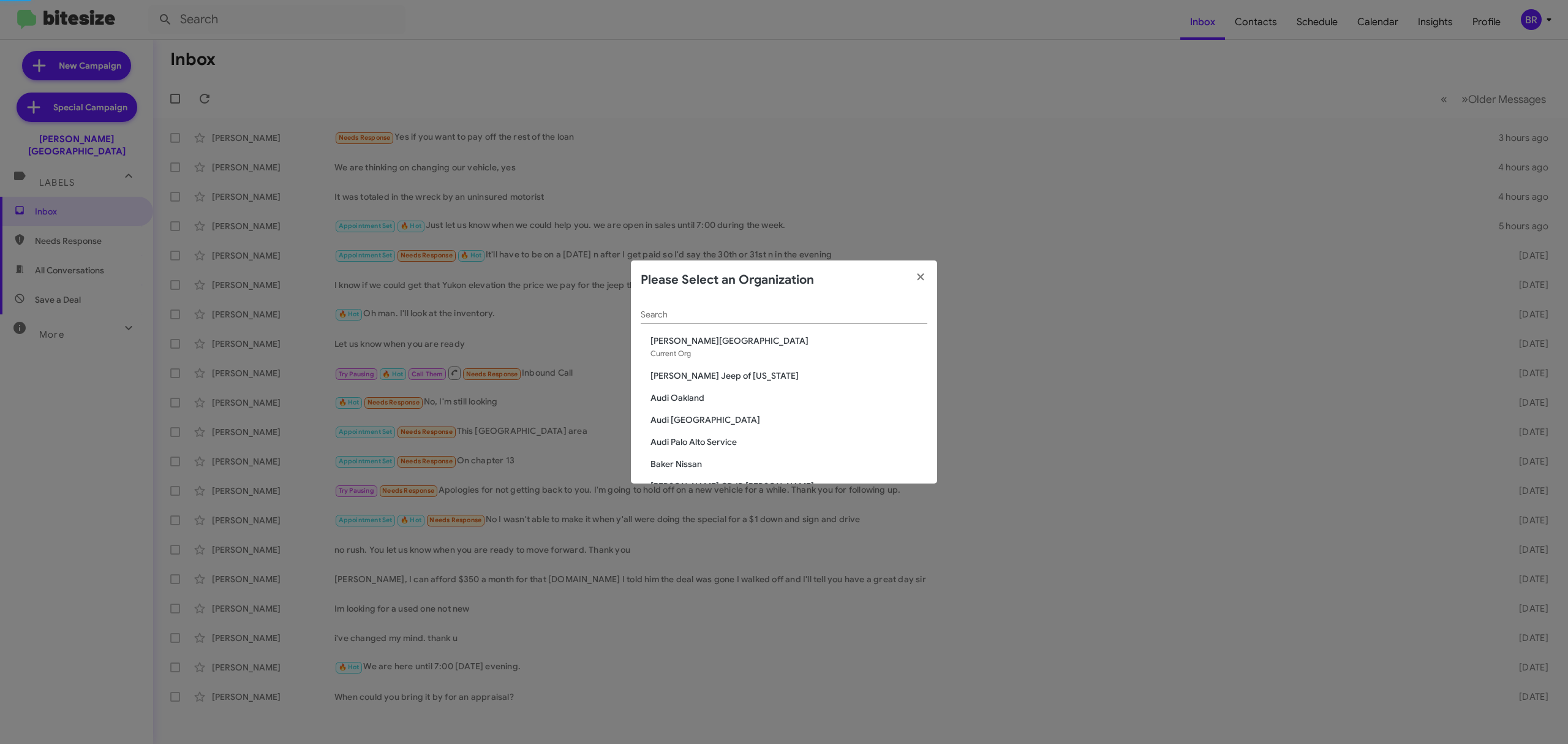
scroll to position [1376, 0]
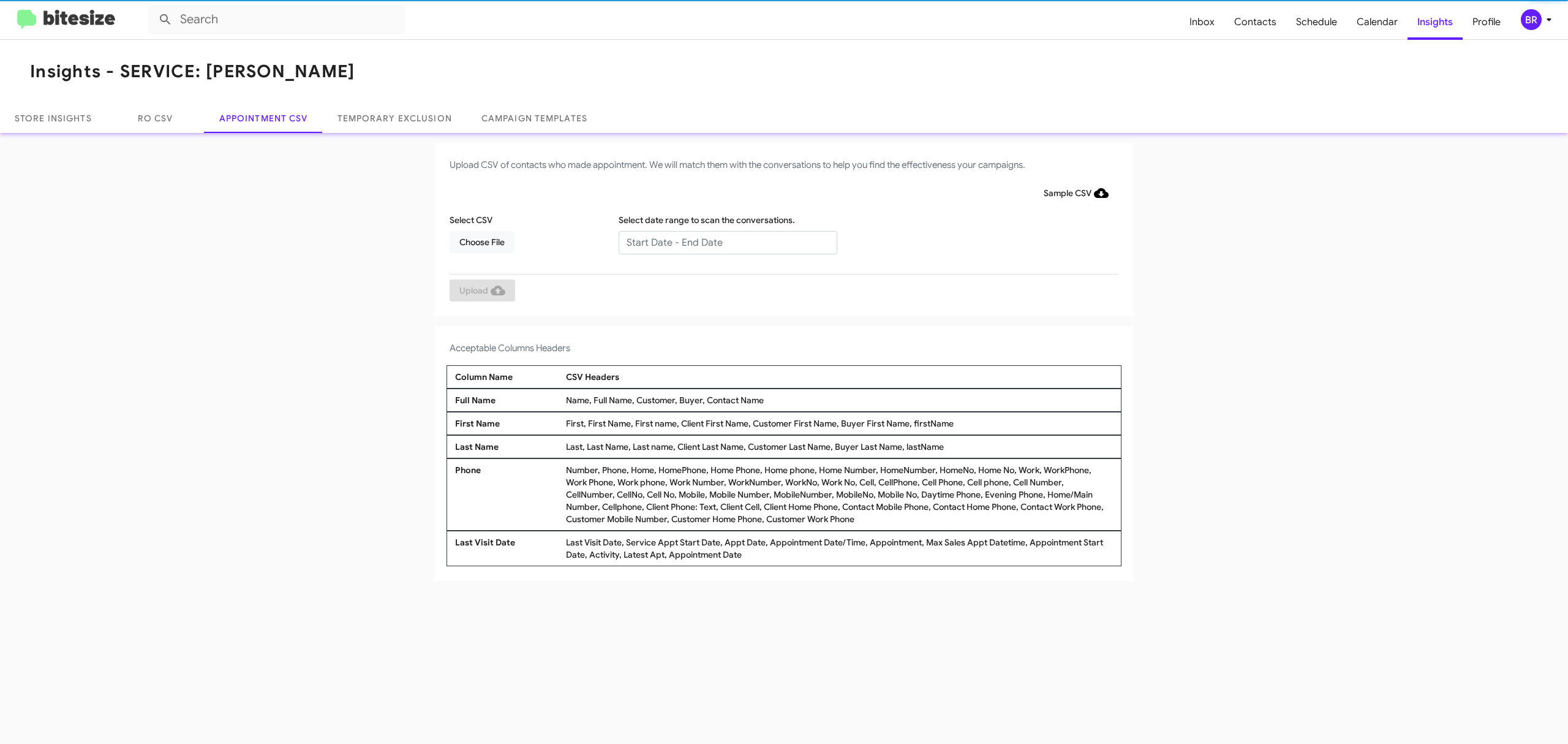
click at [726, 241] on input "text" at bounding box center [728, 242] width 219 height 23
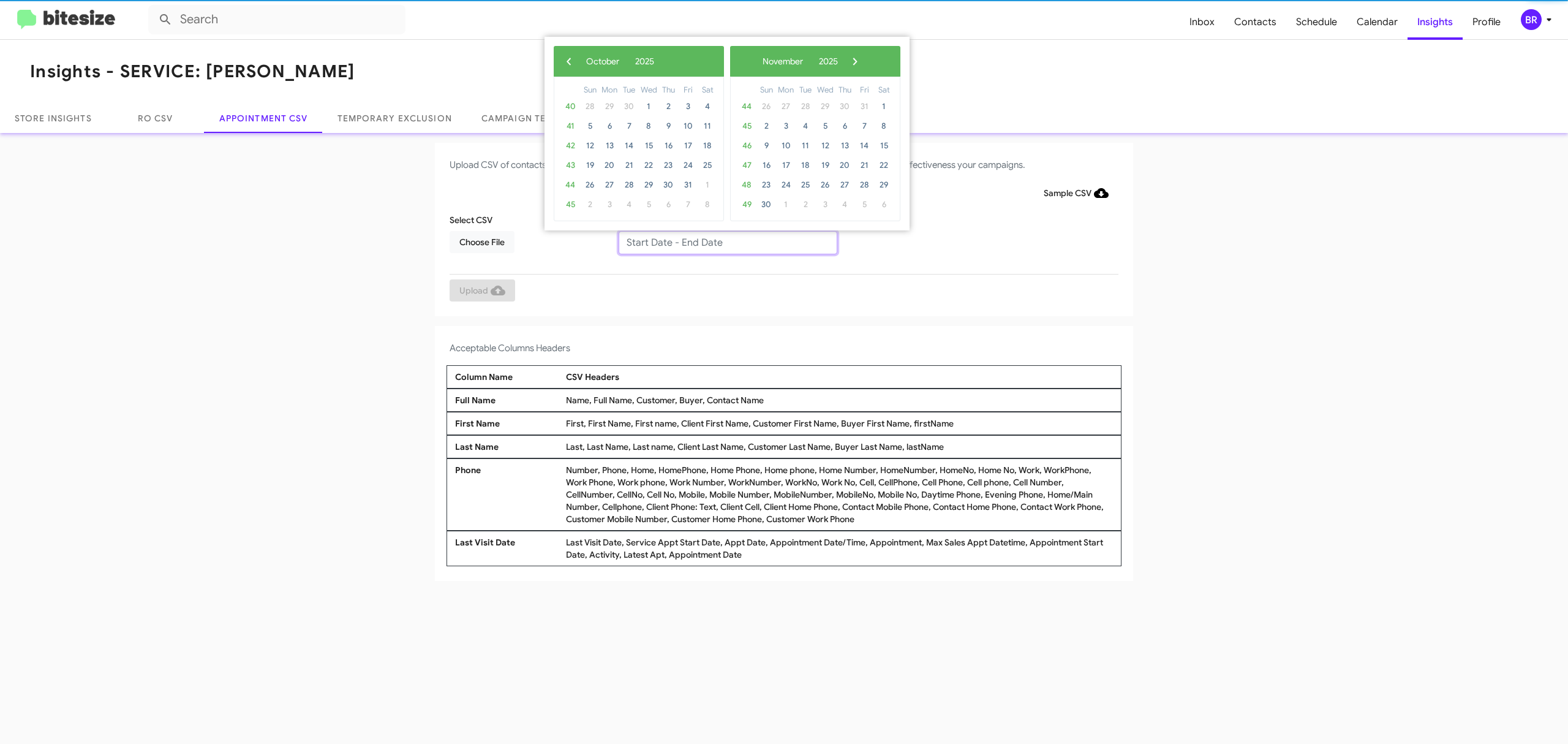
type input "10/07/2025 - 10/14/2025"
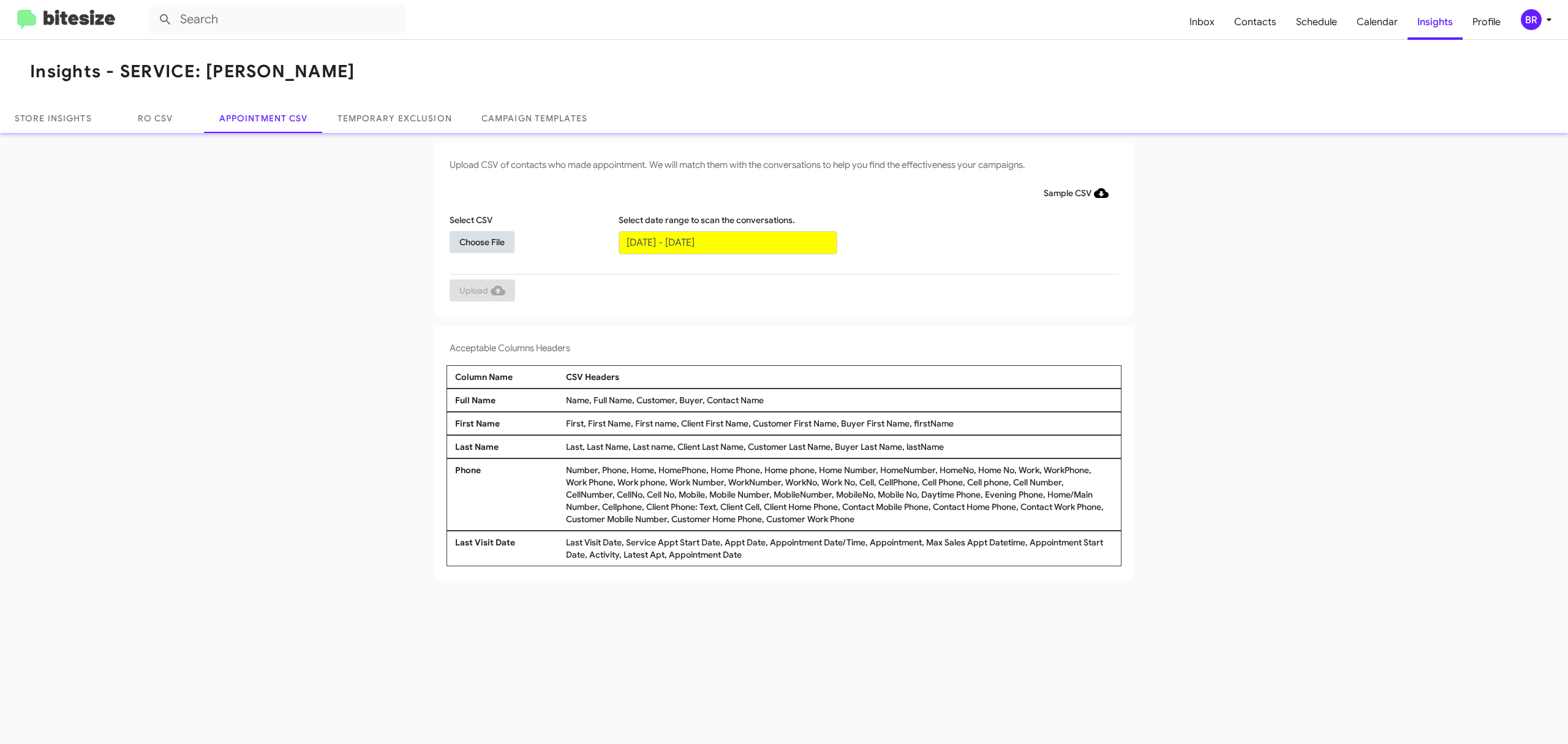
click at [481, 241] on span "Choose File" at bounding box center [482, 242] width 45 height 22
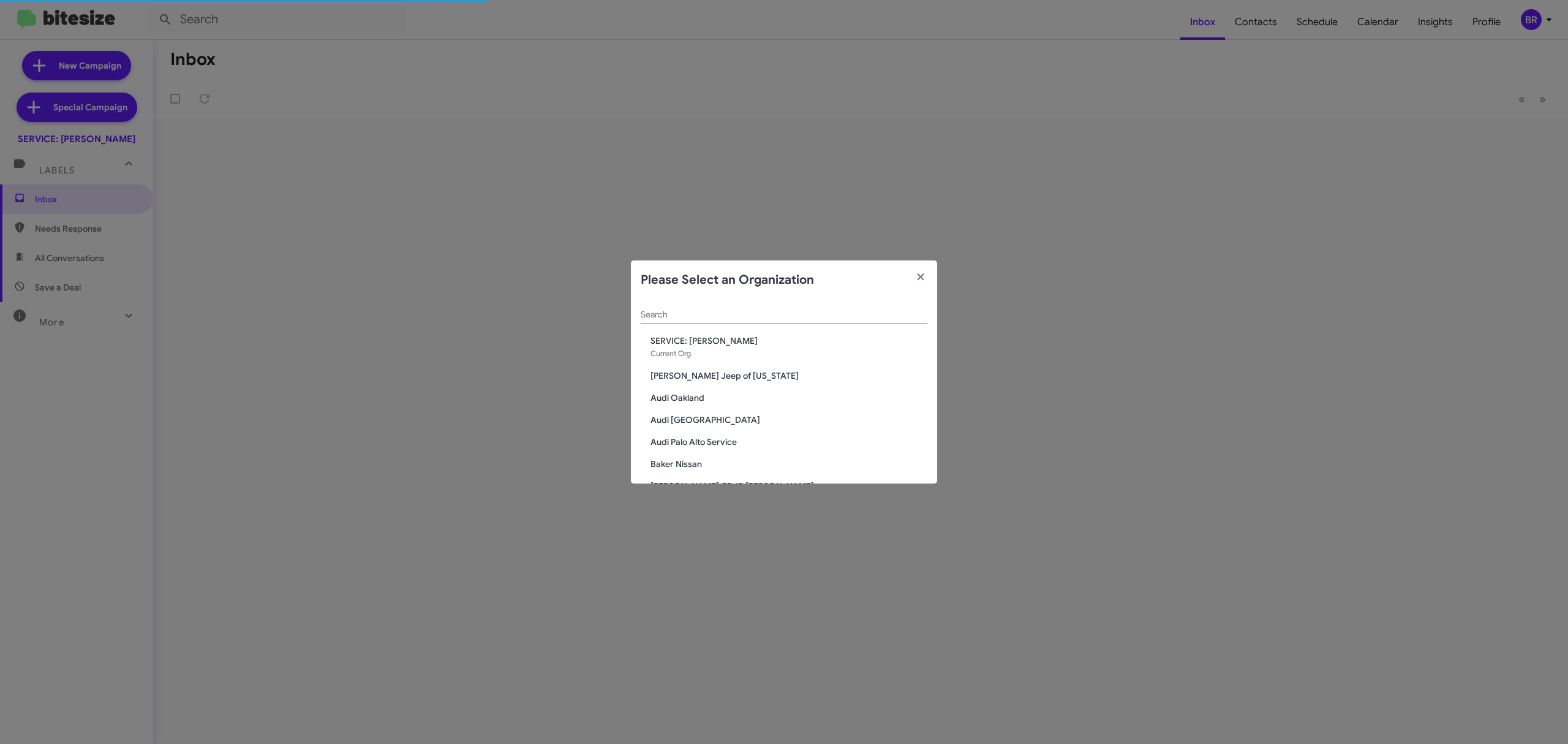
scroll to position [340, 0]
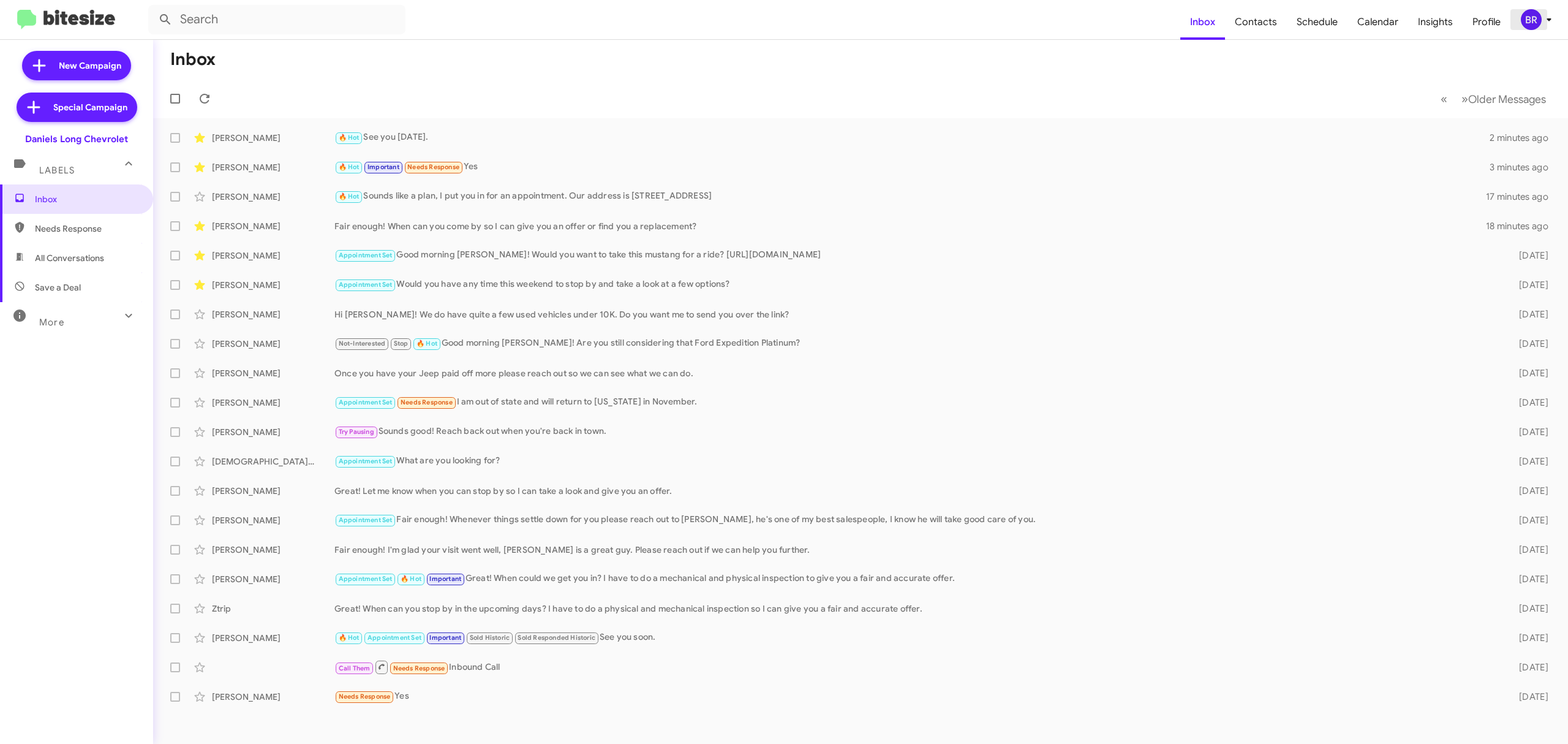
click at [1533, 15] on div "BR" at bounding box center [1531, 20] width 21 height 21
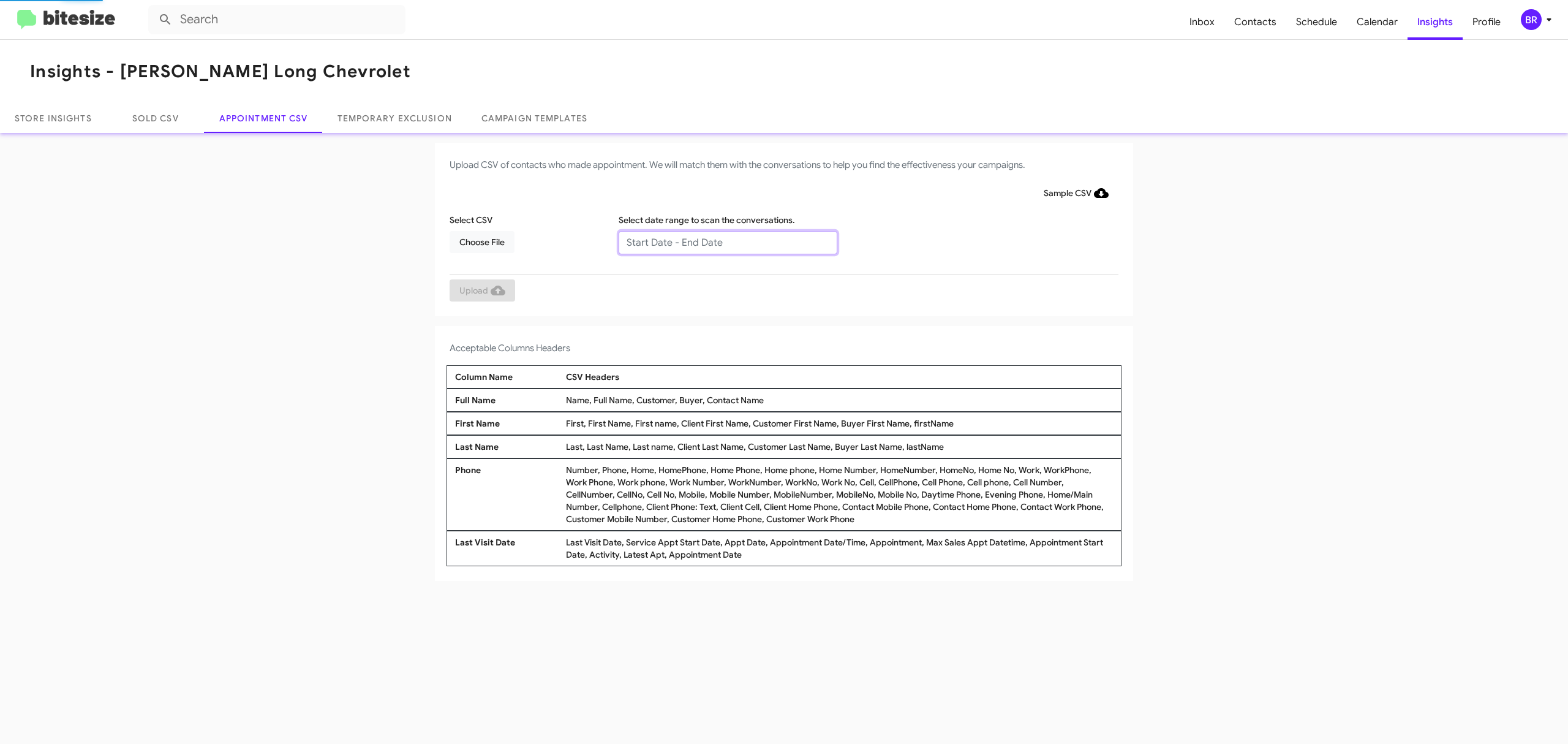
click at [726, 241] on input "text" at bounding box center [728, 242] width 219 height 23
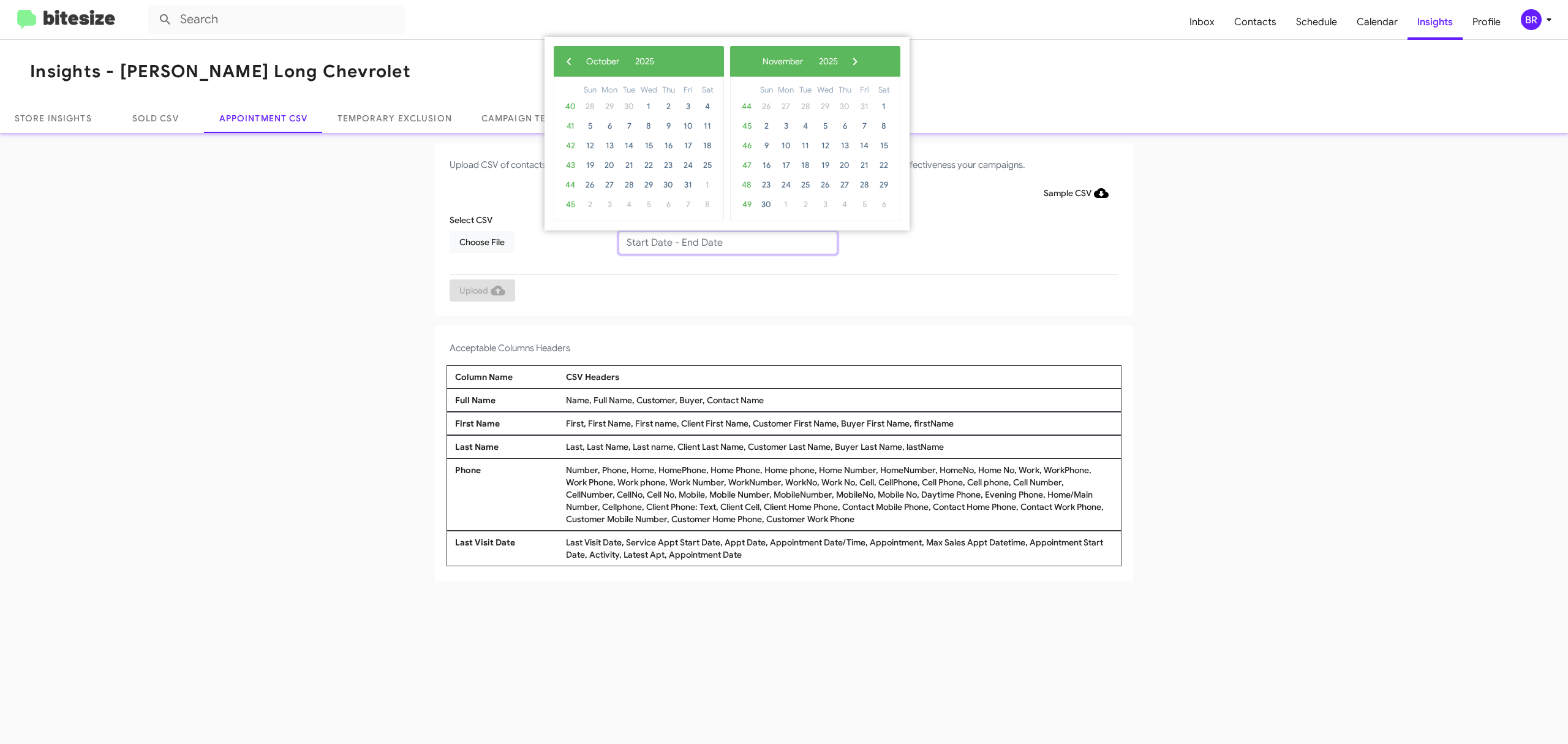
type input "10/07/2025 - 10/14/2025"
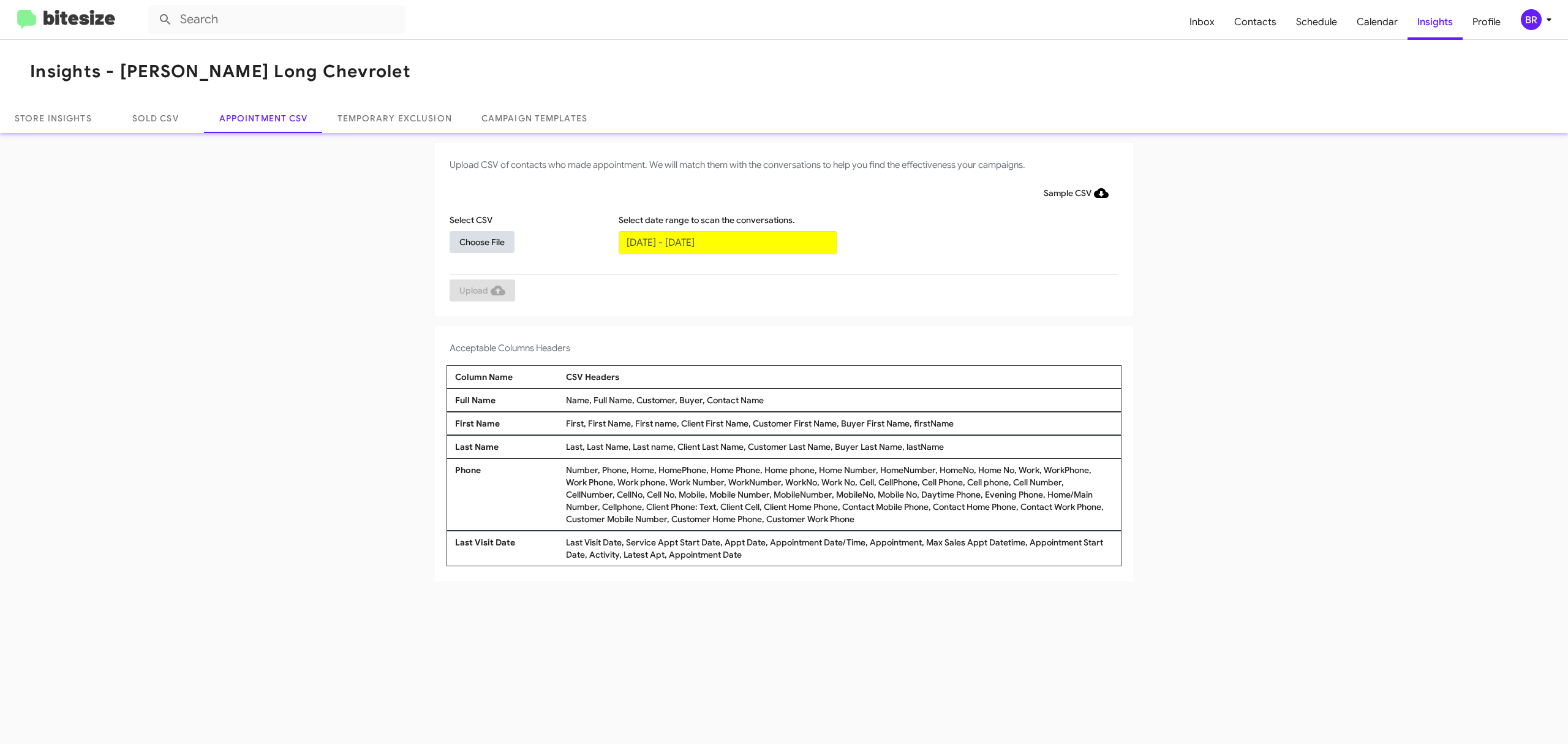
click at [481, 241] on span "Choose File" at bounding box center [482, 242] width 45 height 22
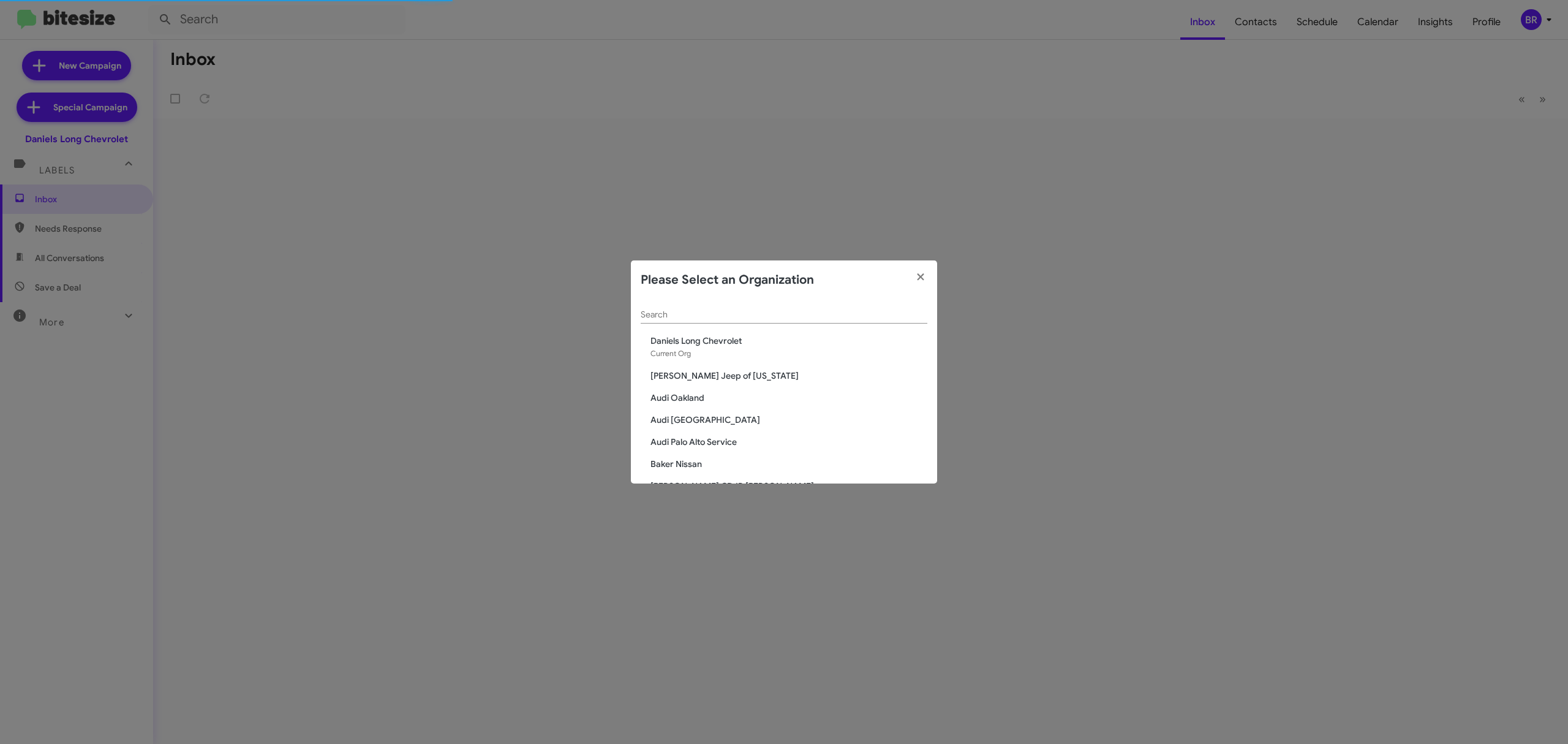
scroll to position [538, 0]
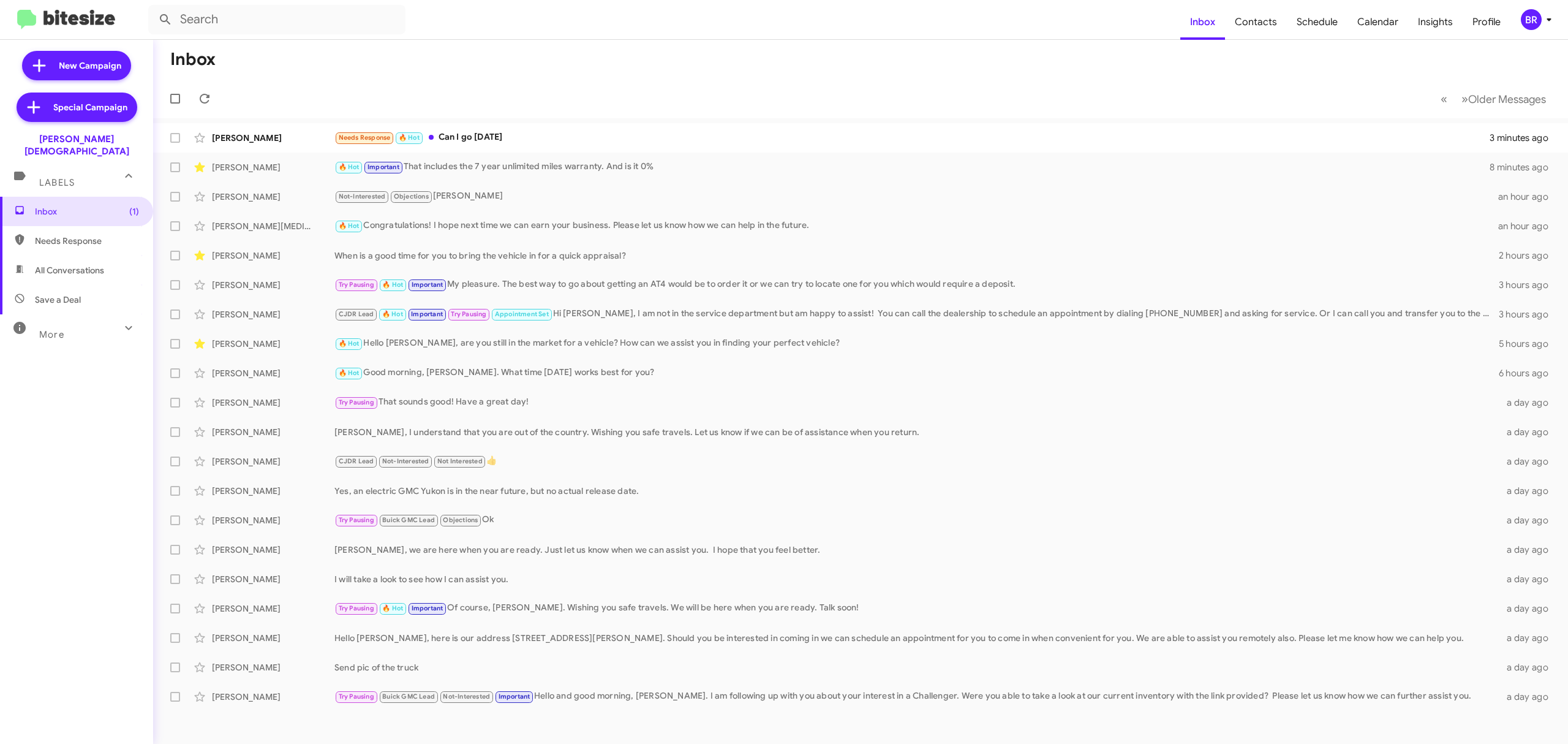
click at [1525, 13] on div "BR" at bounding box center [1531, 20] width 21 height 21
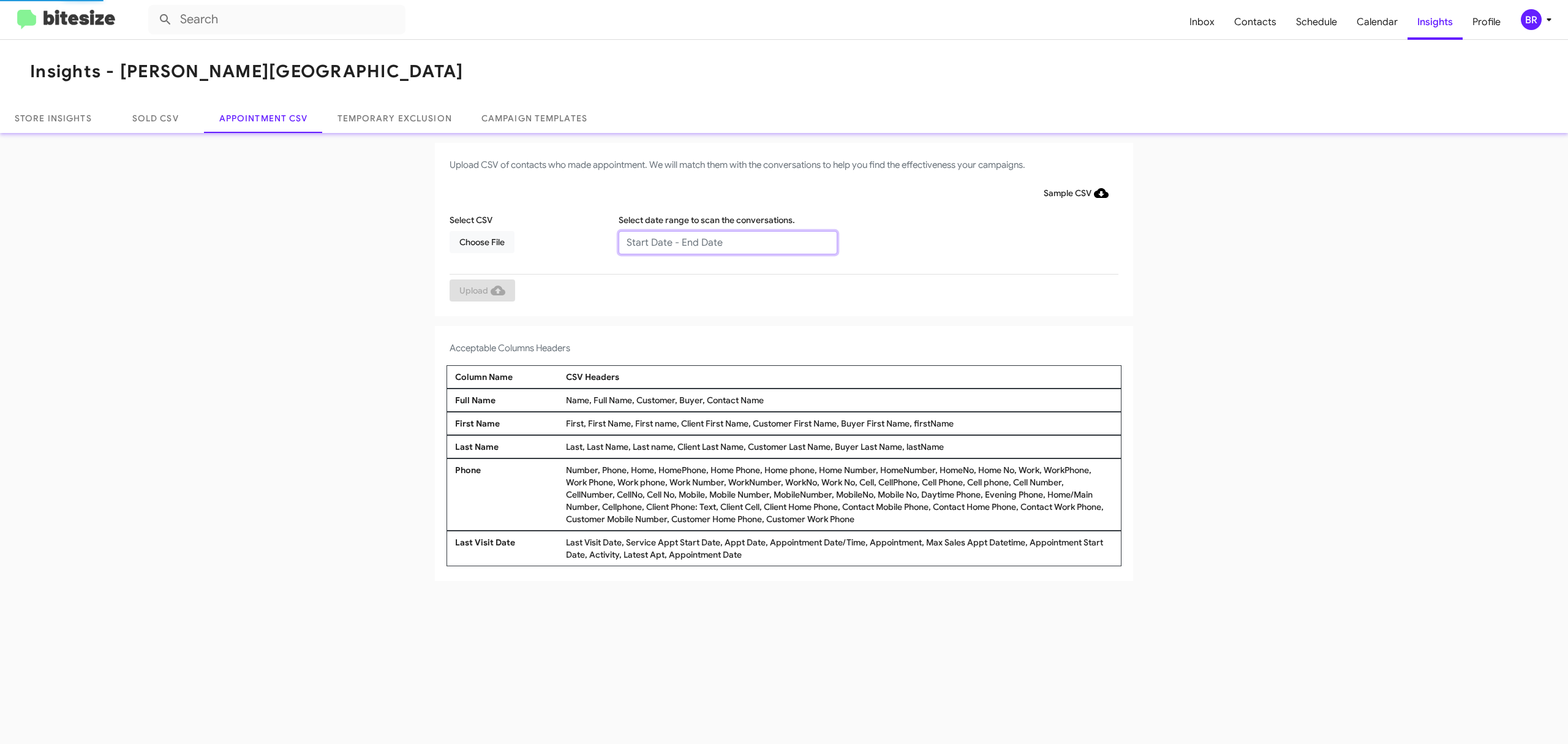
click at [726, 241] on input "text" at bounding box center [728, 242] width 219 height 23
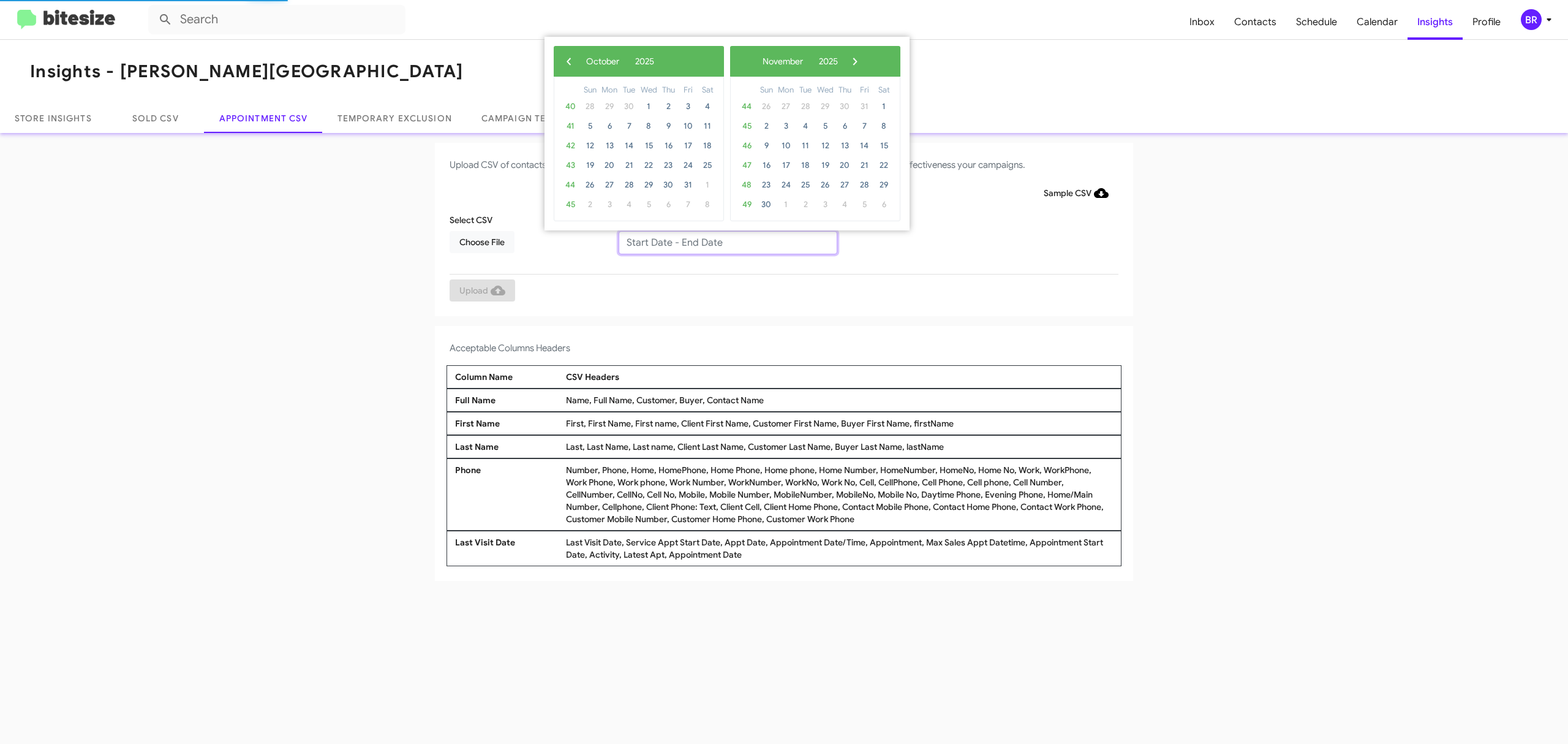
type input "10/07/2025 - 10/14/2025"
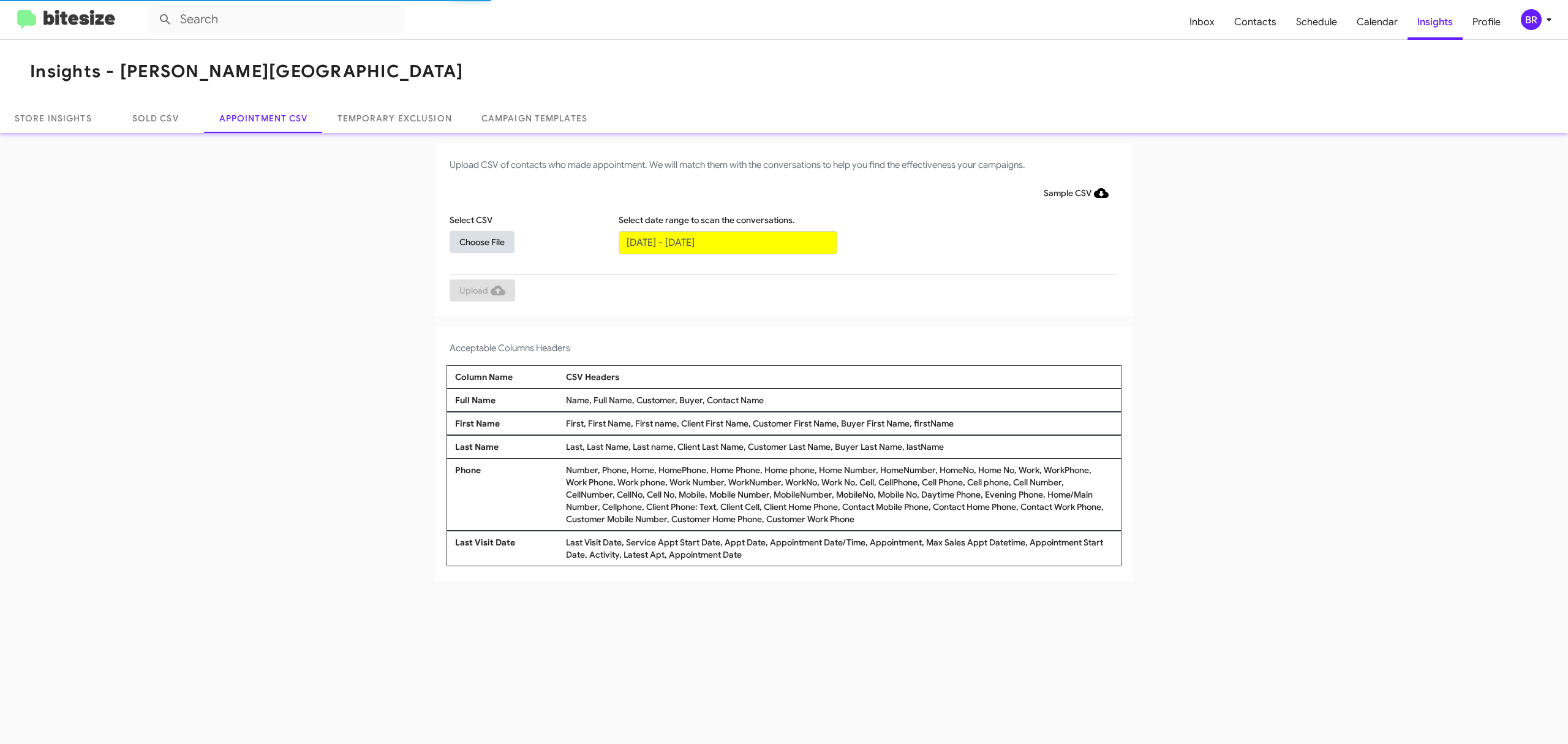
click at [481, 241] on span "Choose File" at bounding box center [482, 242] width 45 height 22
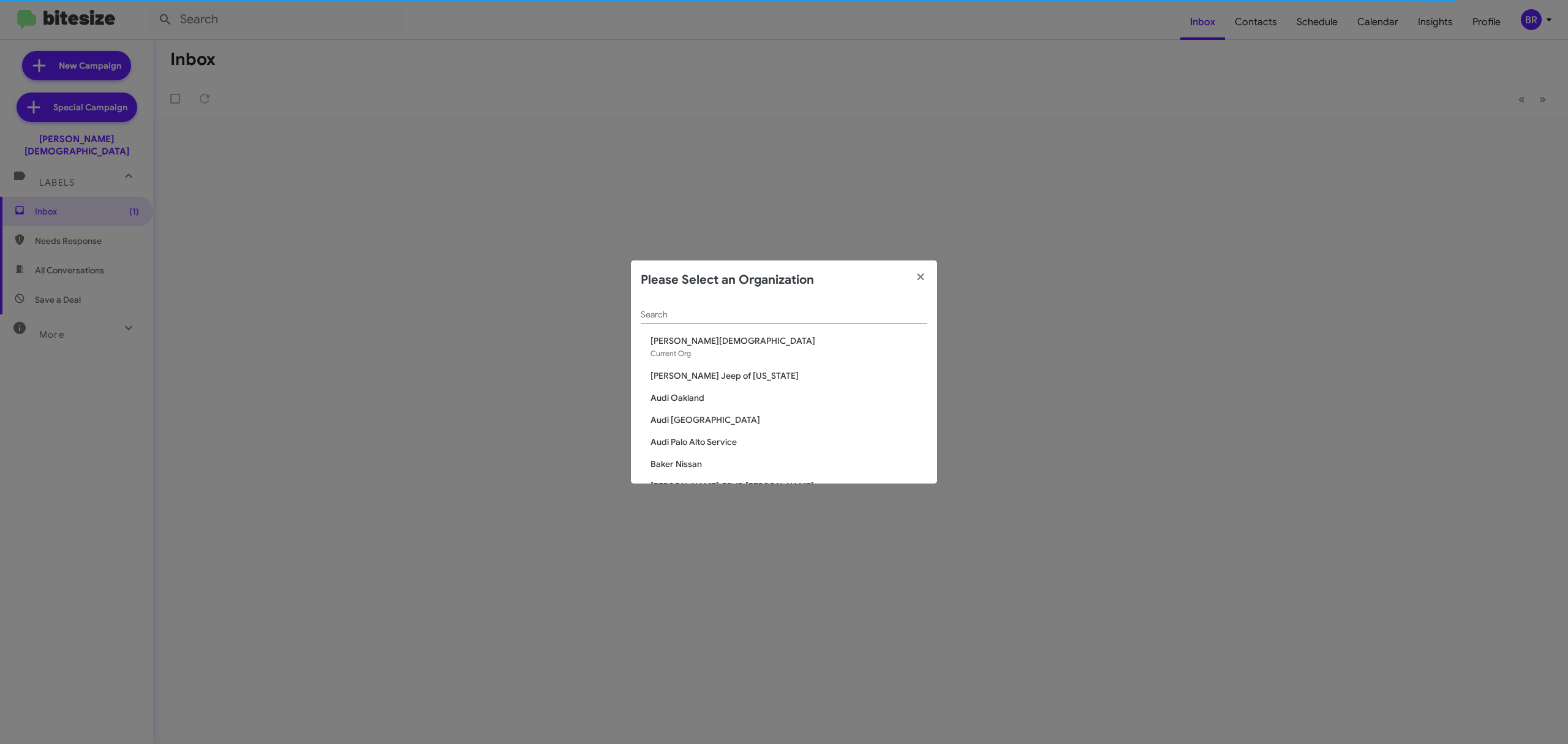
scroll to position [1420, 0]
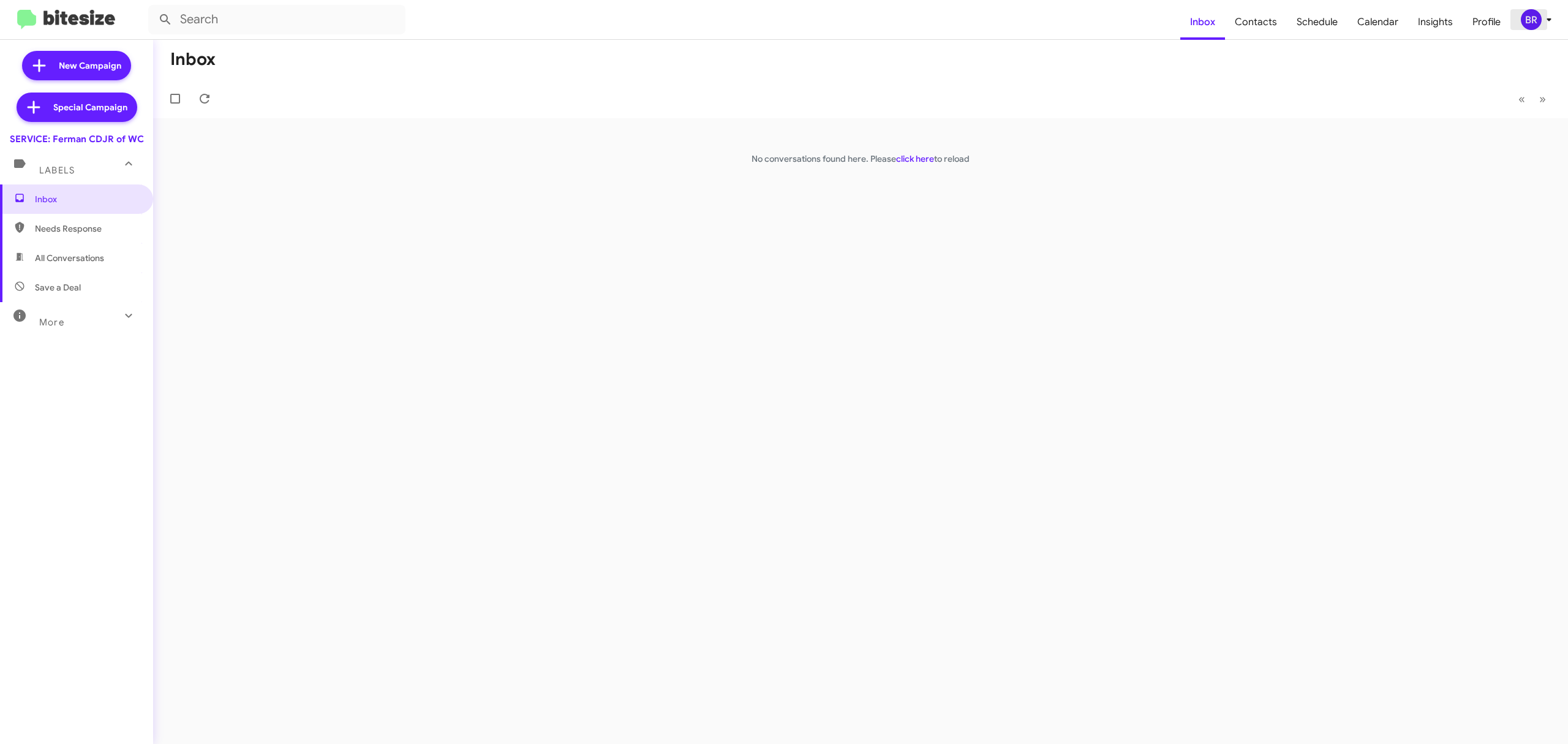
click at [1525, 22] on div "BR" at bounding box center [1531, 20] width 21 height 21
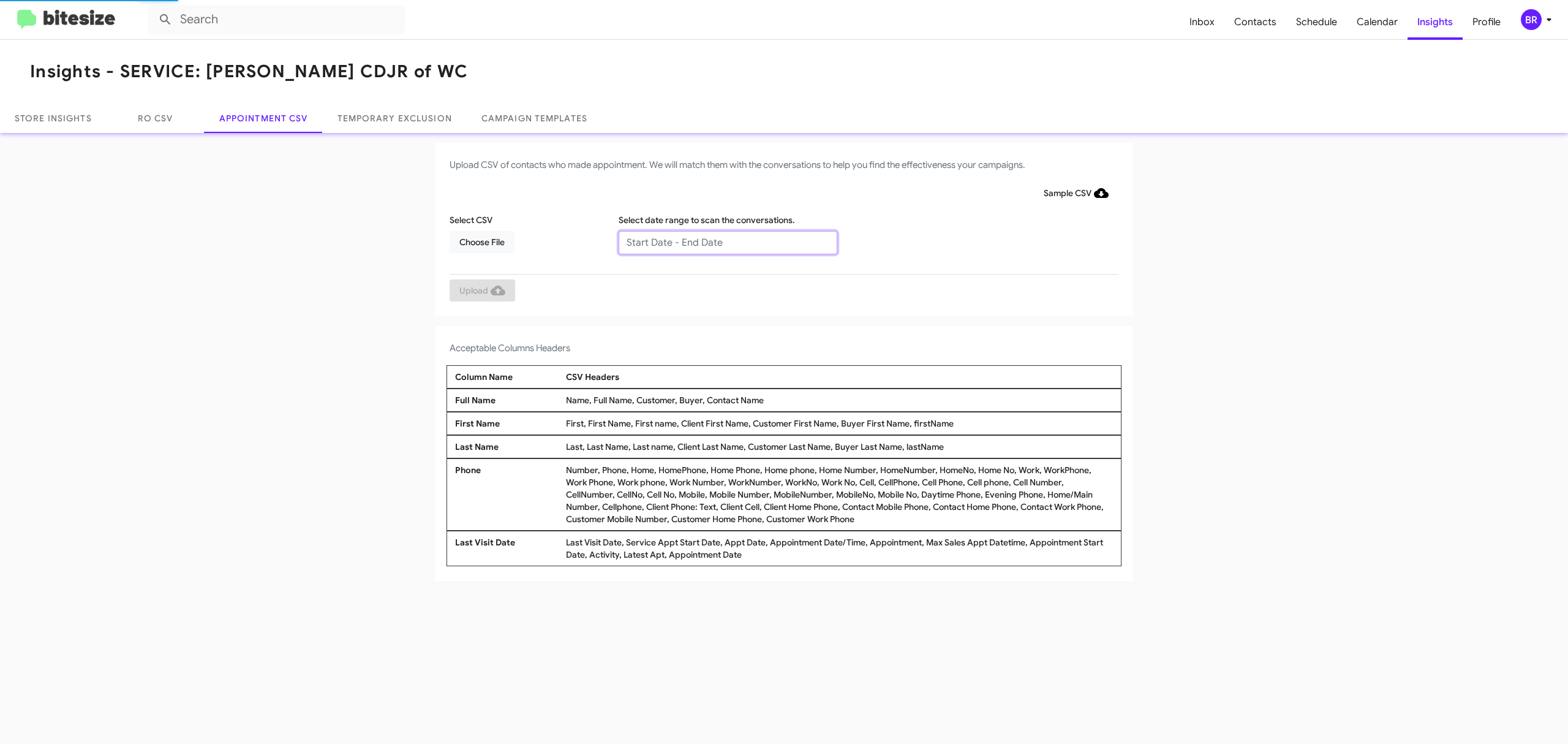
click at [726, 241] on input "text" at bounding box center [728, 242] width 219 height 23
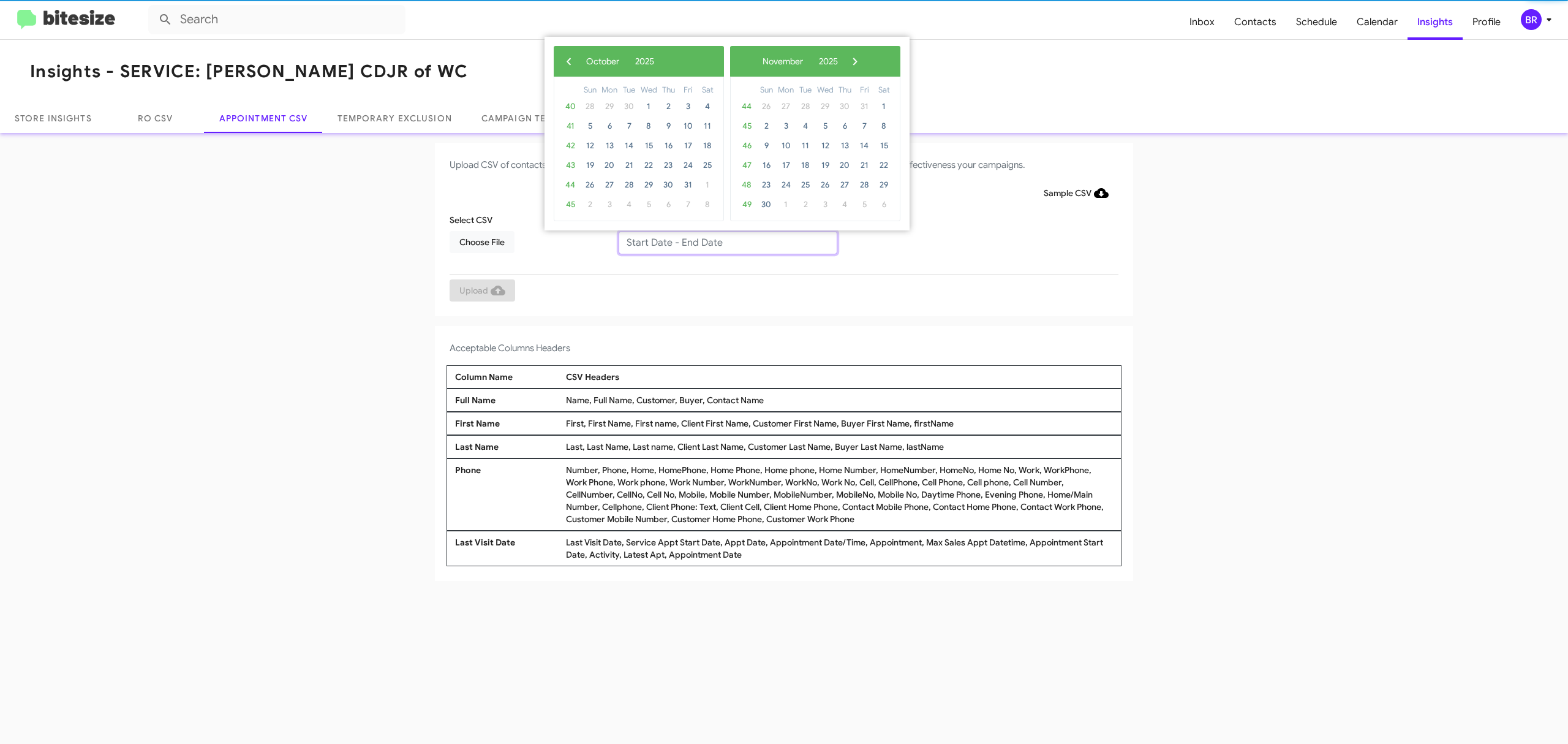
type input "10/07/2025 - 10/14/2025"
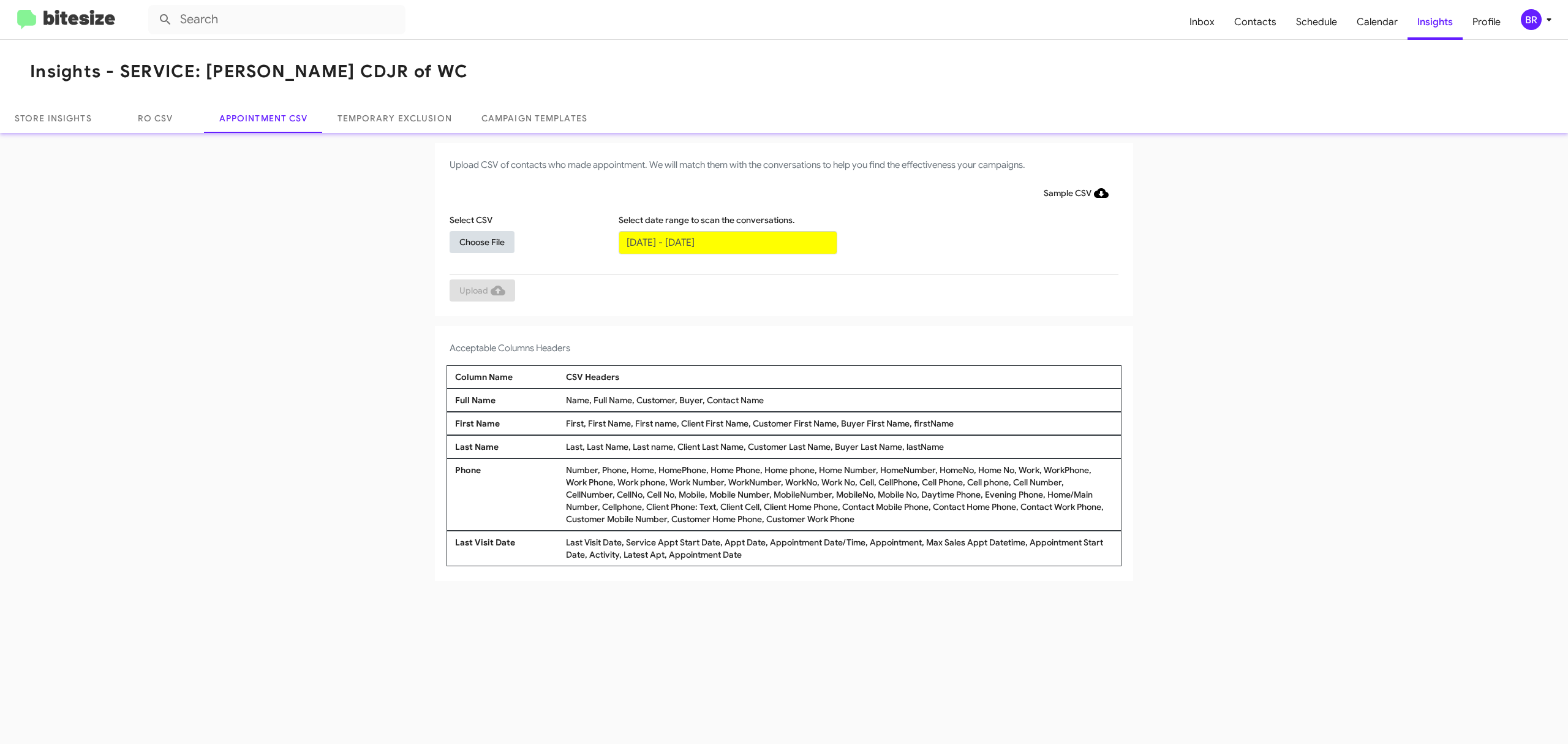
click at [481, 241] on span "Choose File" at bounding box center [482, 242] width 45 height 22
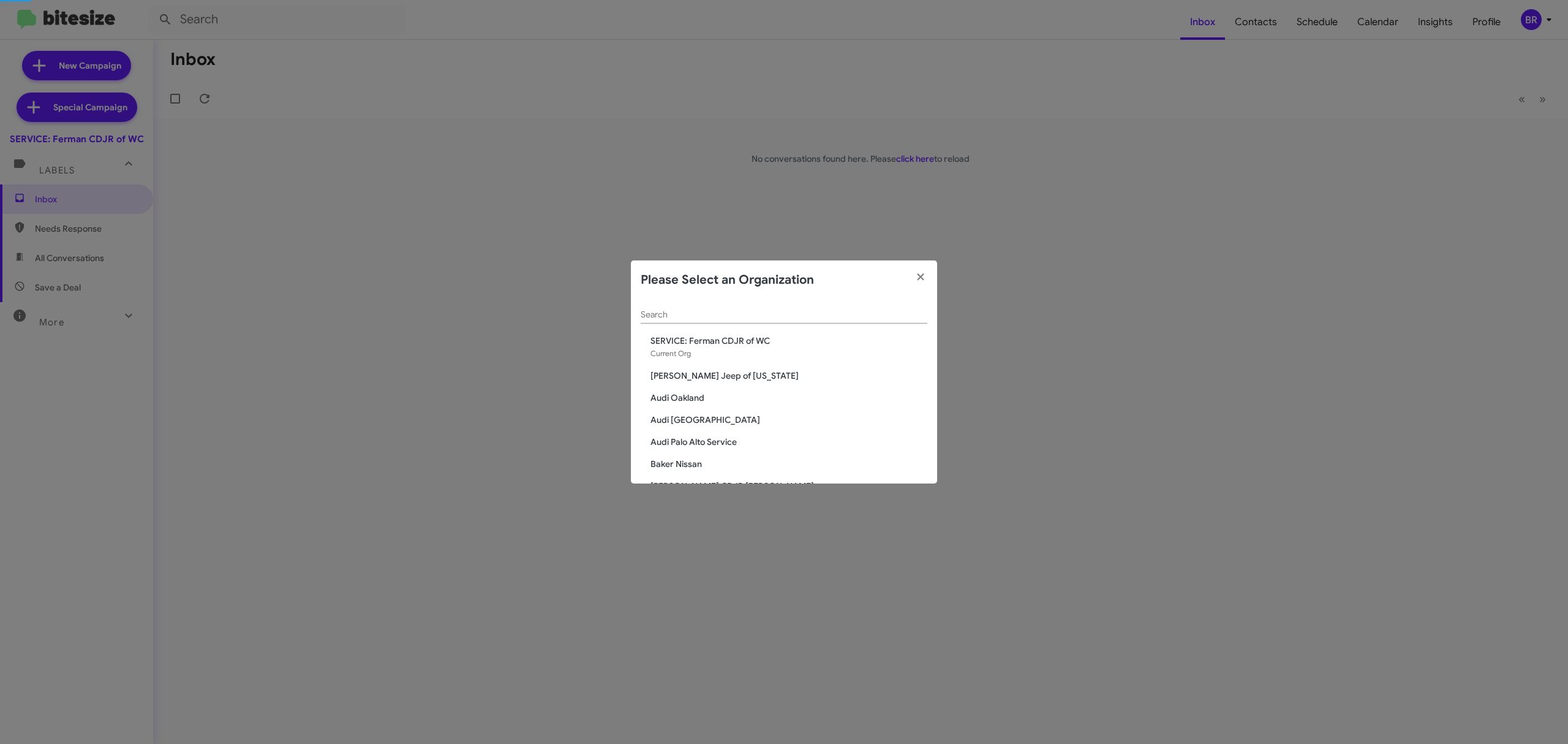
scroll to position [1420, 0]
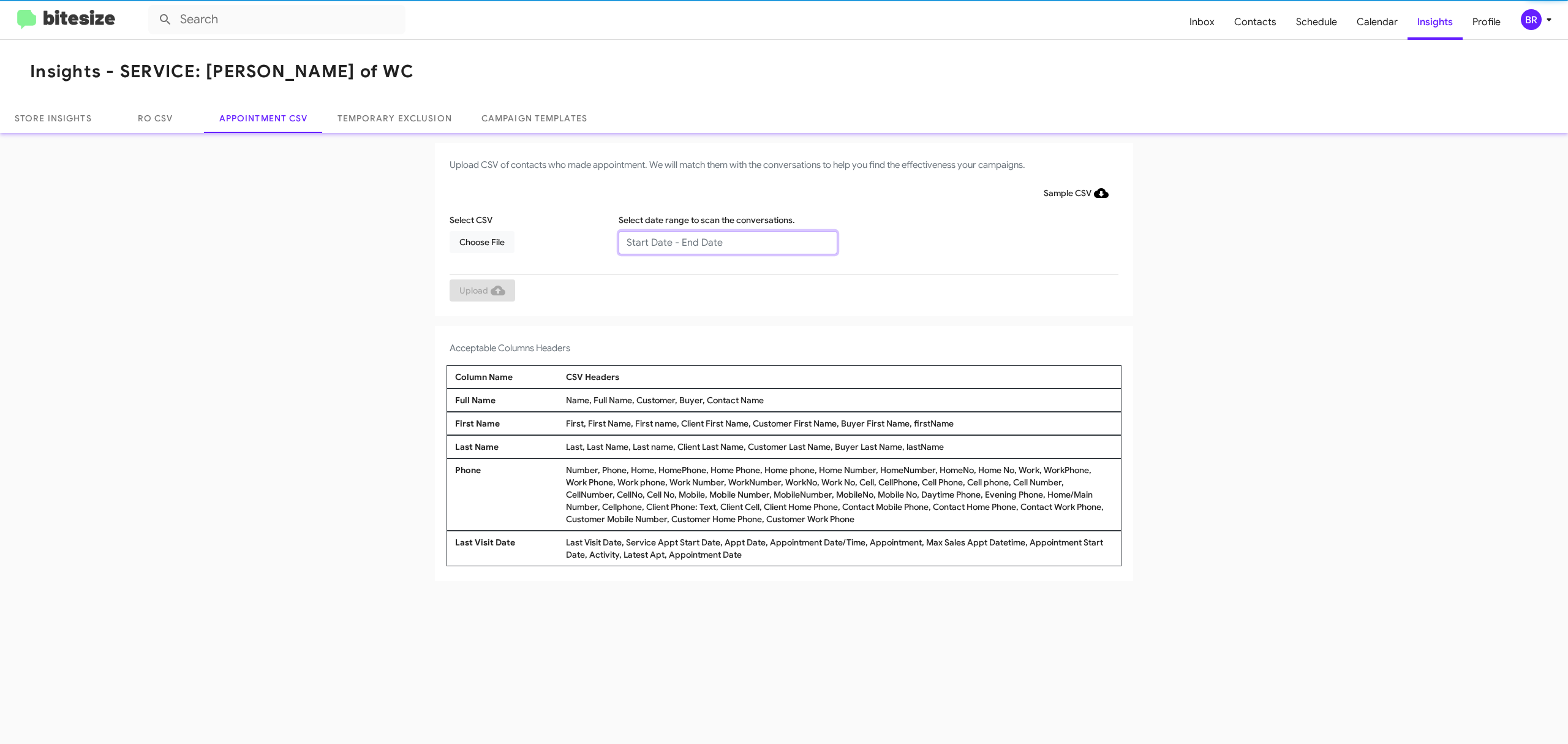
click at [726, 241] on input "text" at bounding box center [728, 242] width 219 height 23
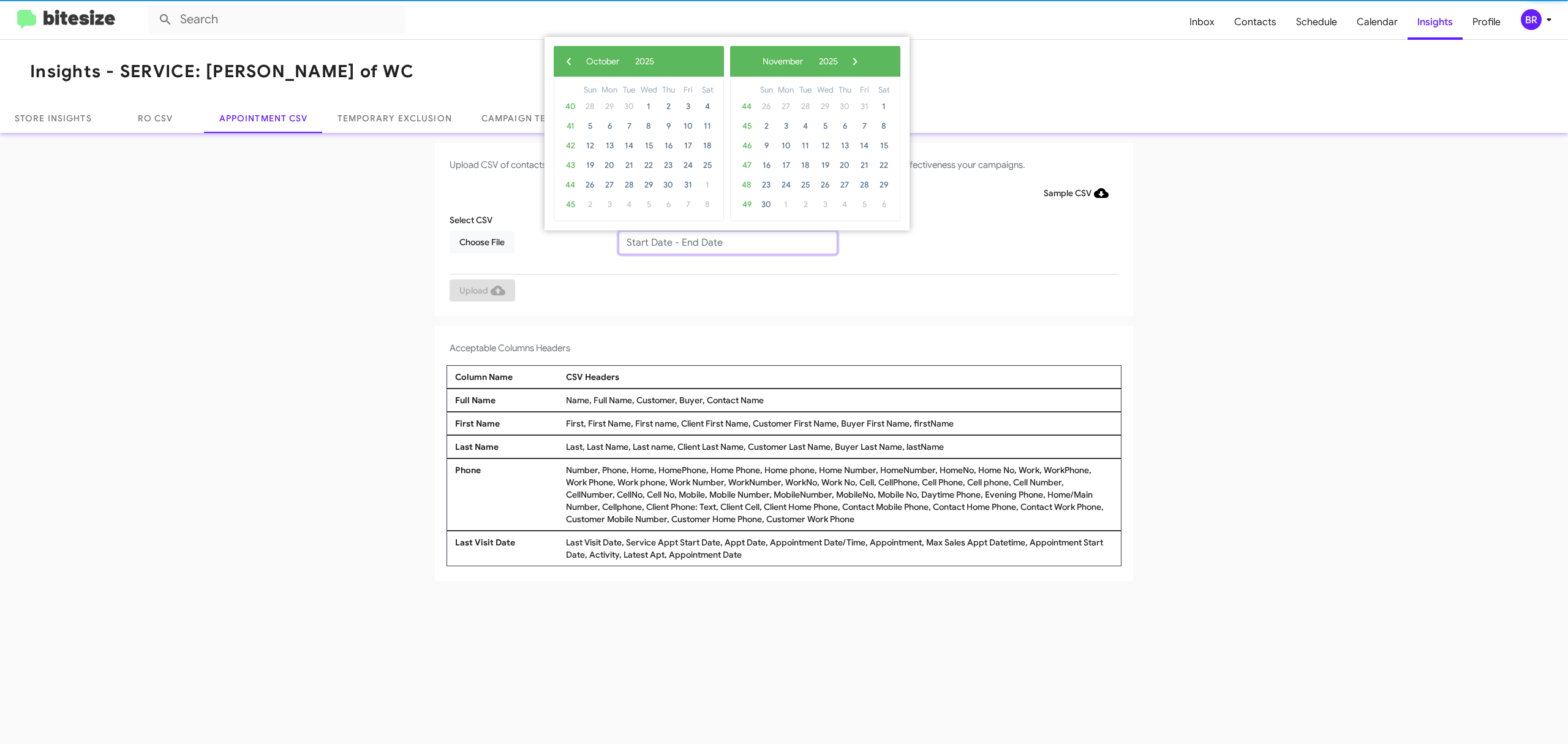
type input "10/07/2025 - 10/14/2025"
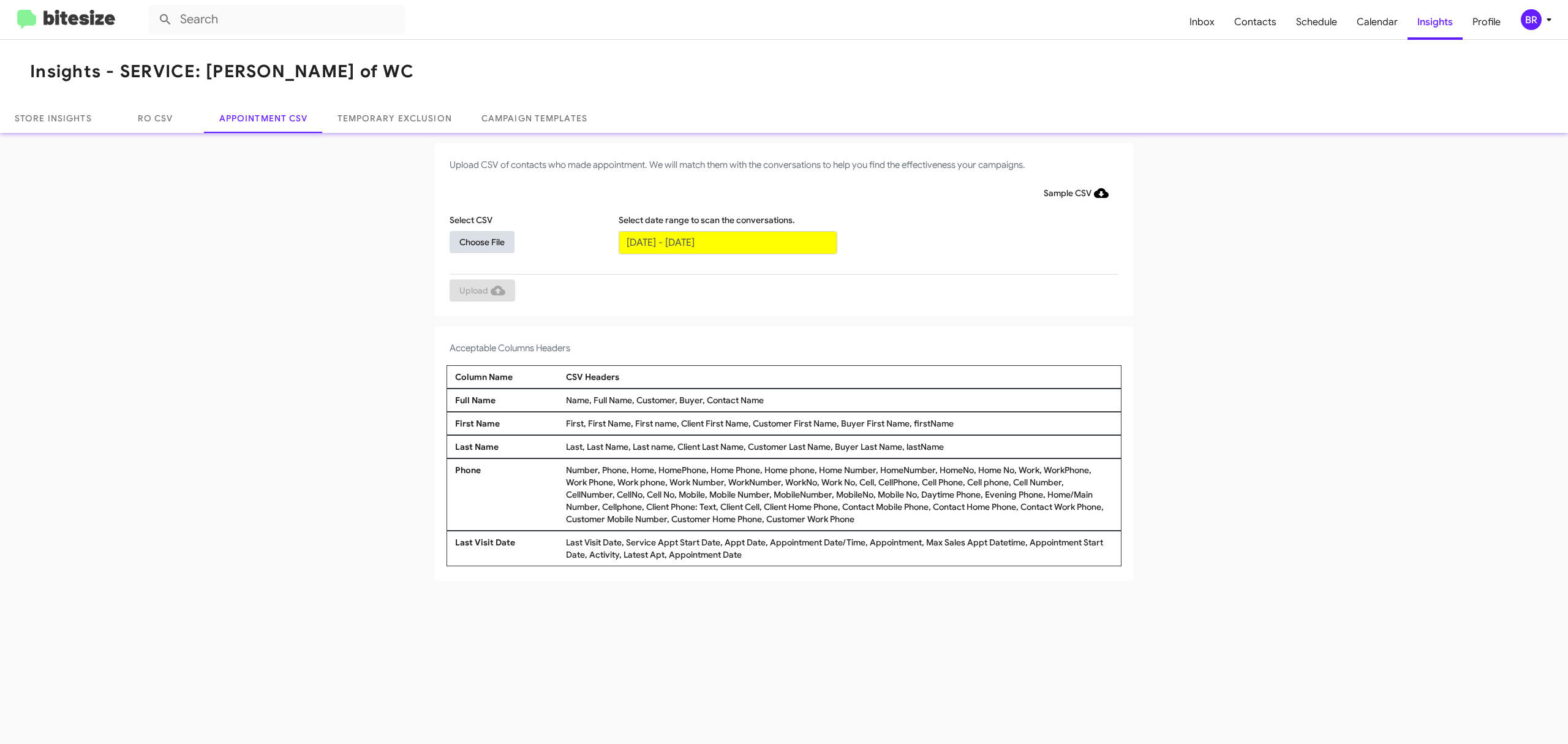
click at [481, 241] on span "Choose File" at bounding box center [482, 242] width 45 height 22
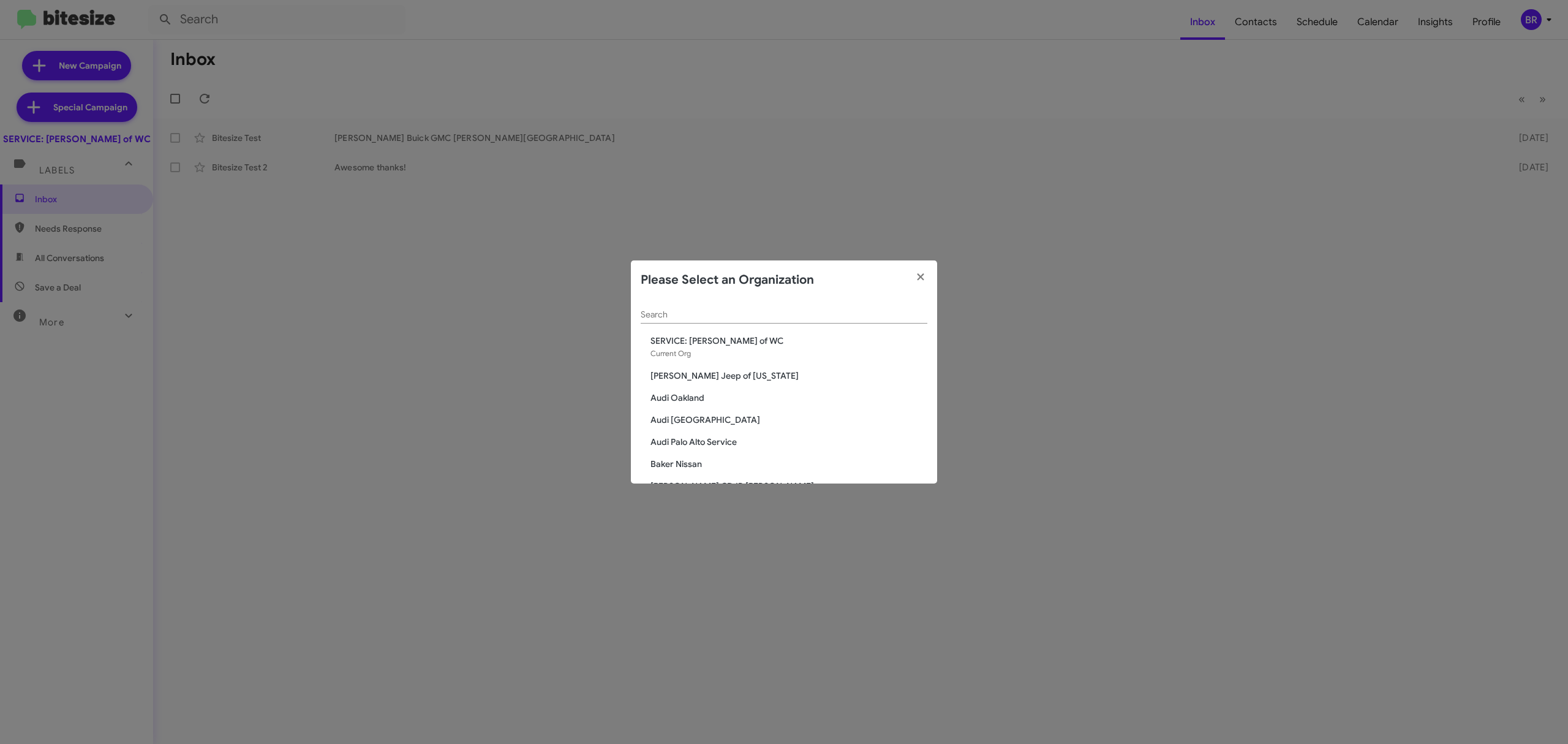
scroll to position [737, 0]
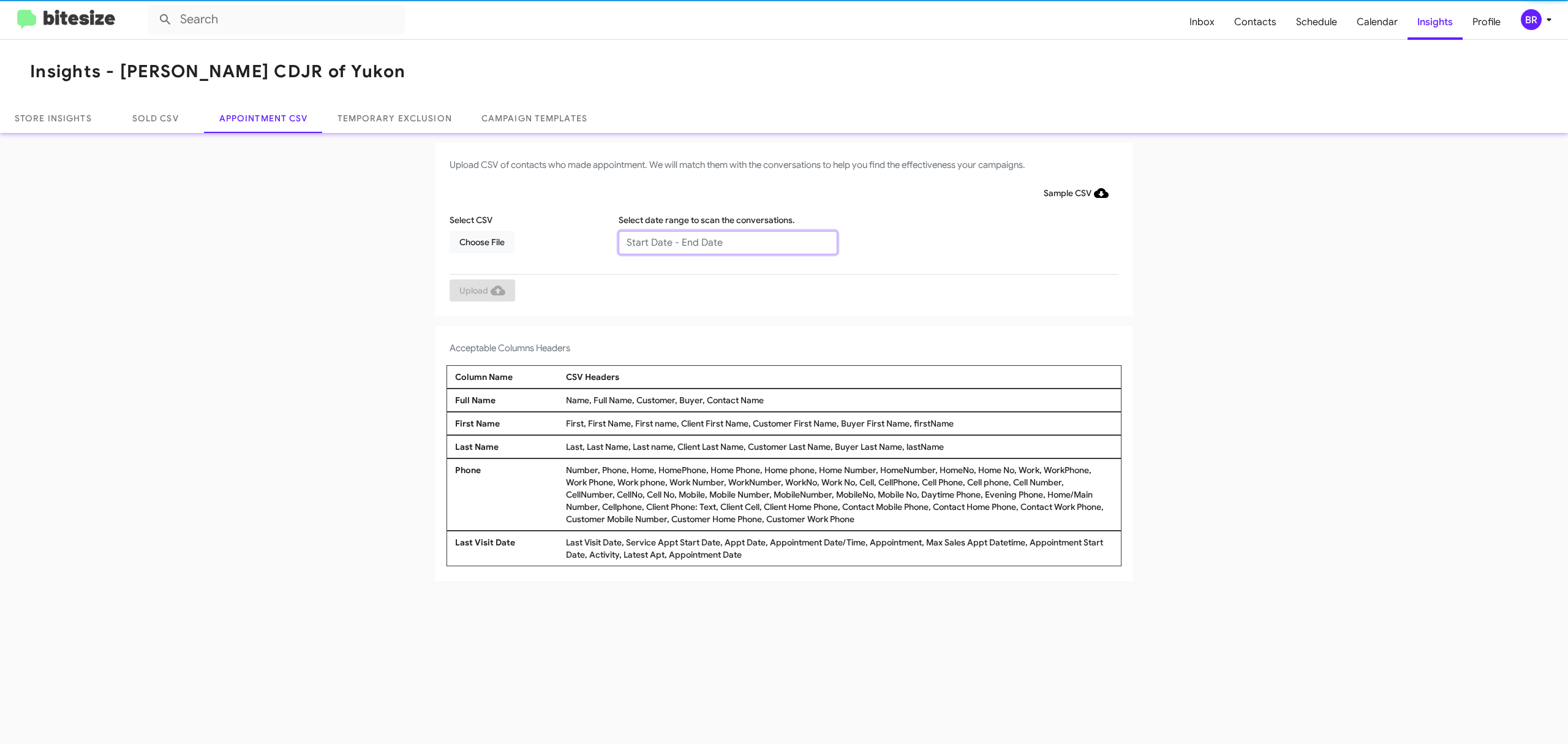
click at [726, 241] on input "text" at bounding box center [728, 242] width 219 height 23
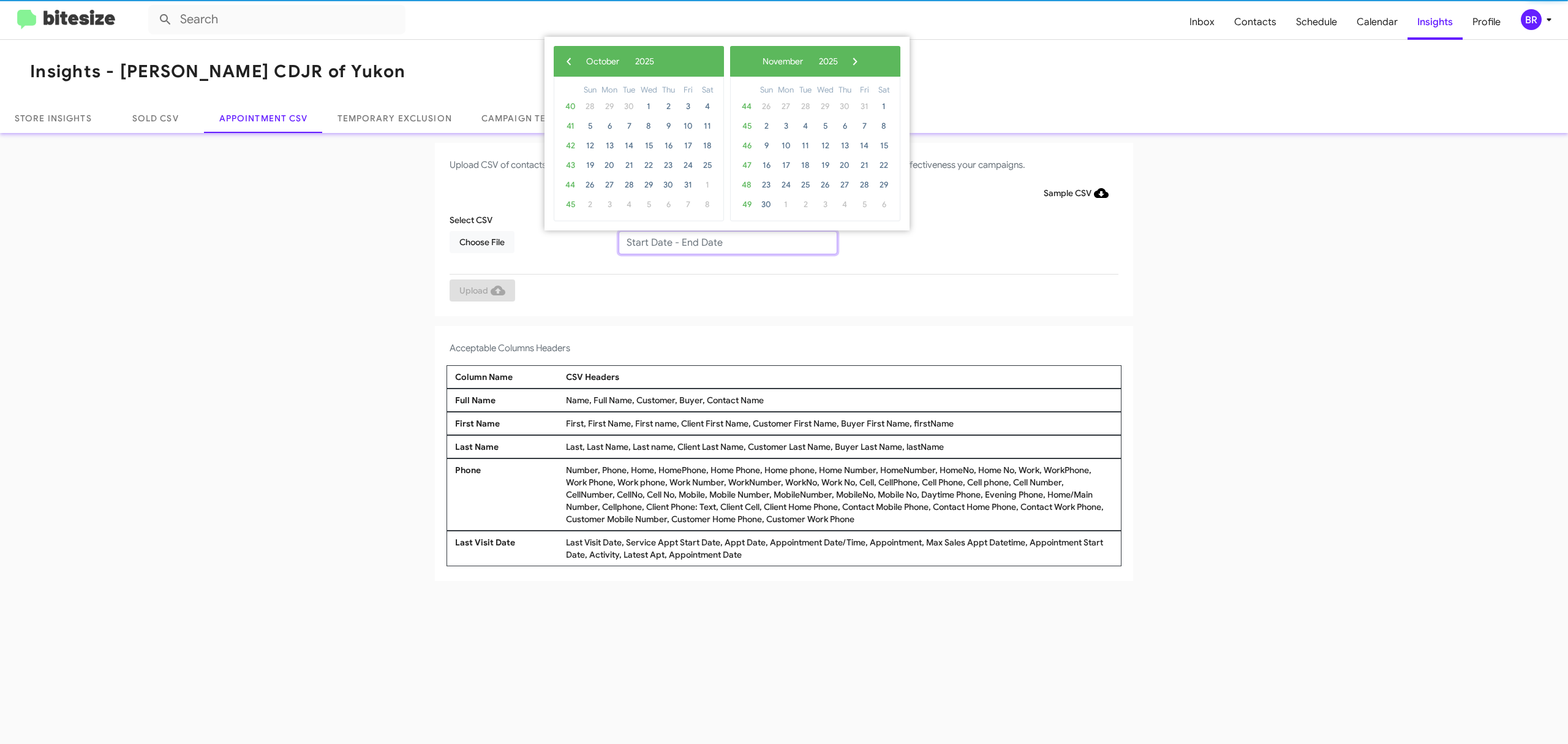
type input "10/07/2025 - 10/14/2025"
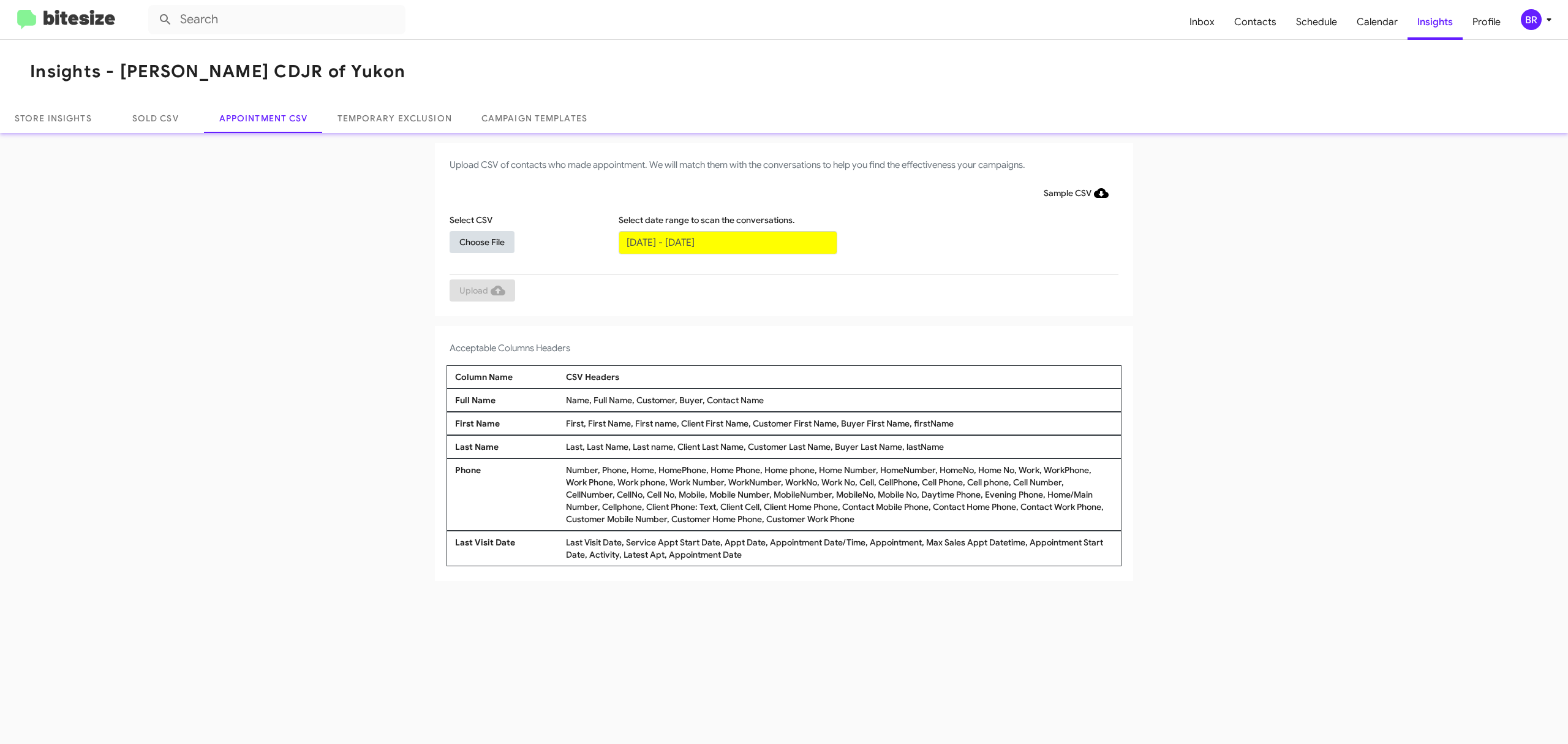
click at [481, 241] on span "Choose File" at bounding box center [482, 242] width 45 height 22
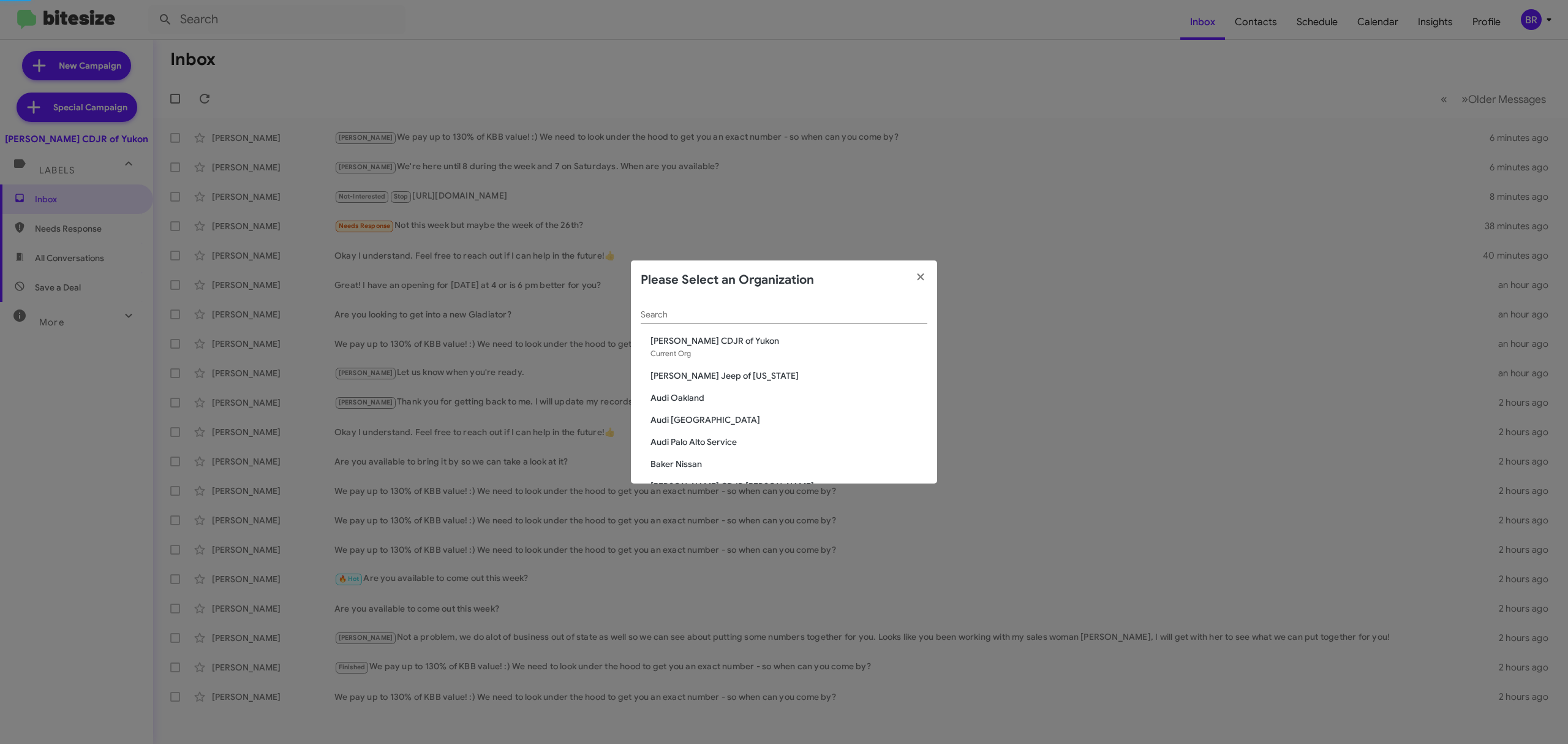
scroll to position [912, 0]
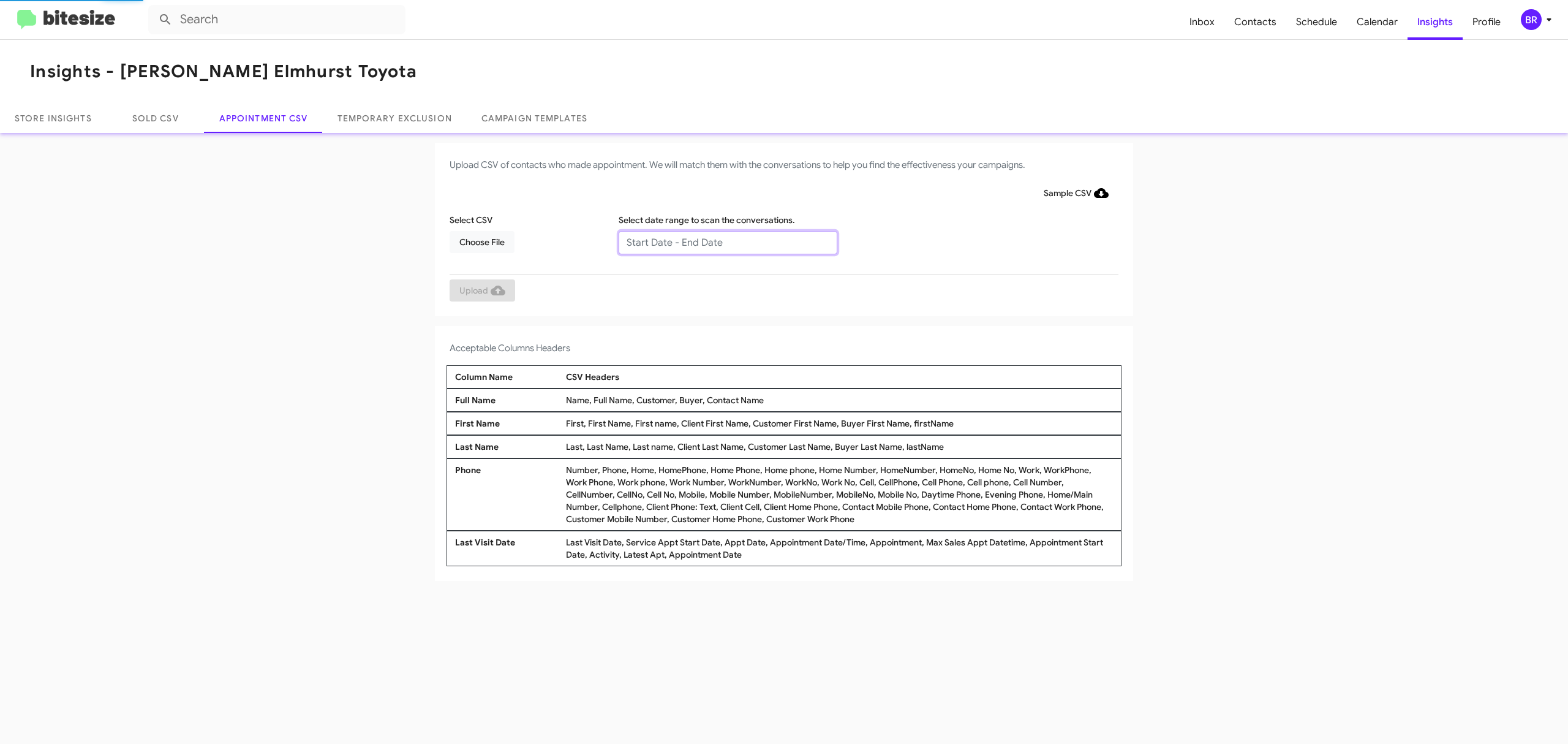
click at [726, 241] on input "text" at bounding box center [728, 242] width 219 height 23
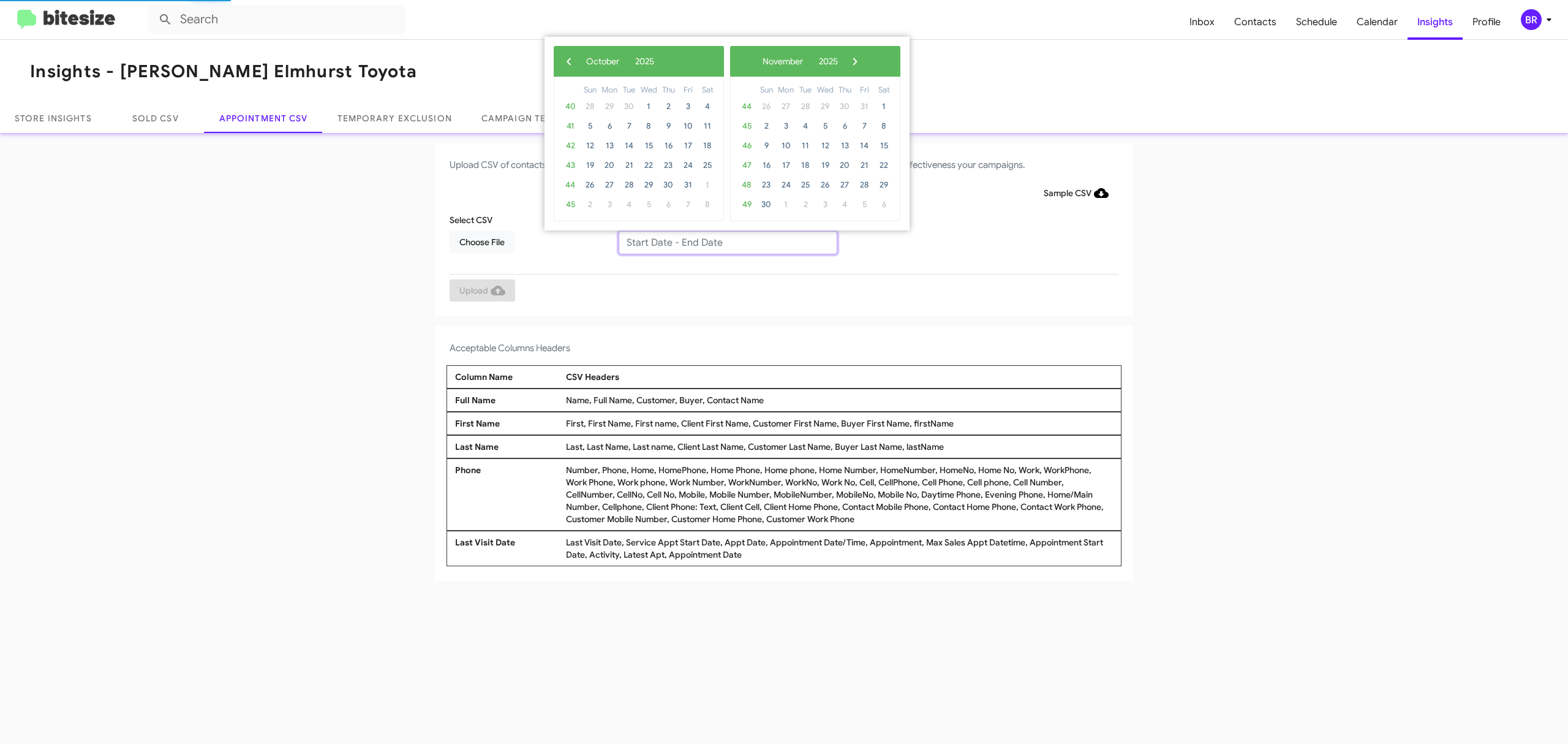
type input "10/07/2025 - 10/14/2025"
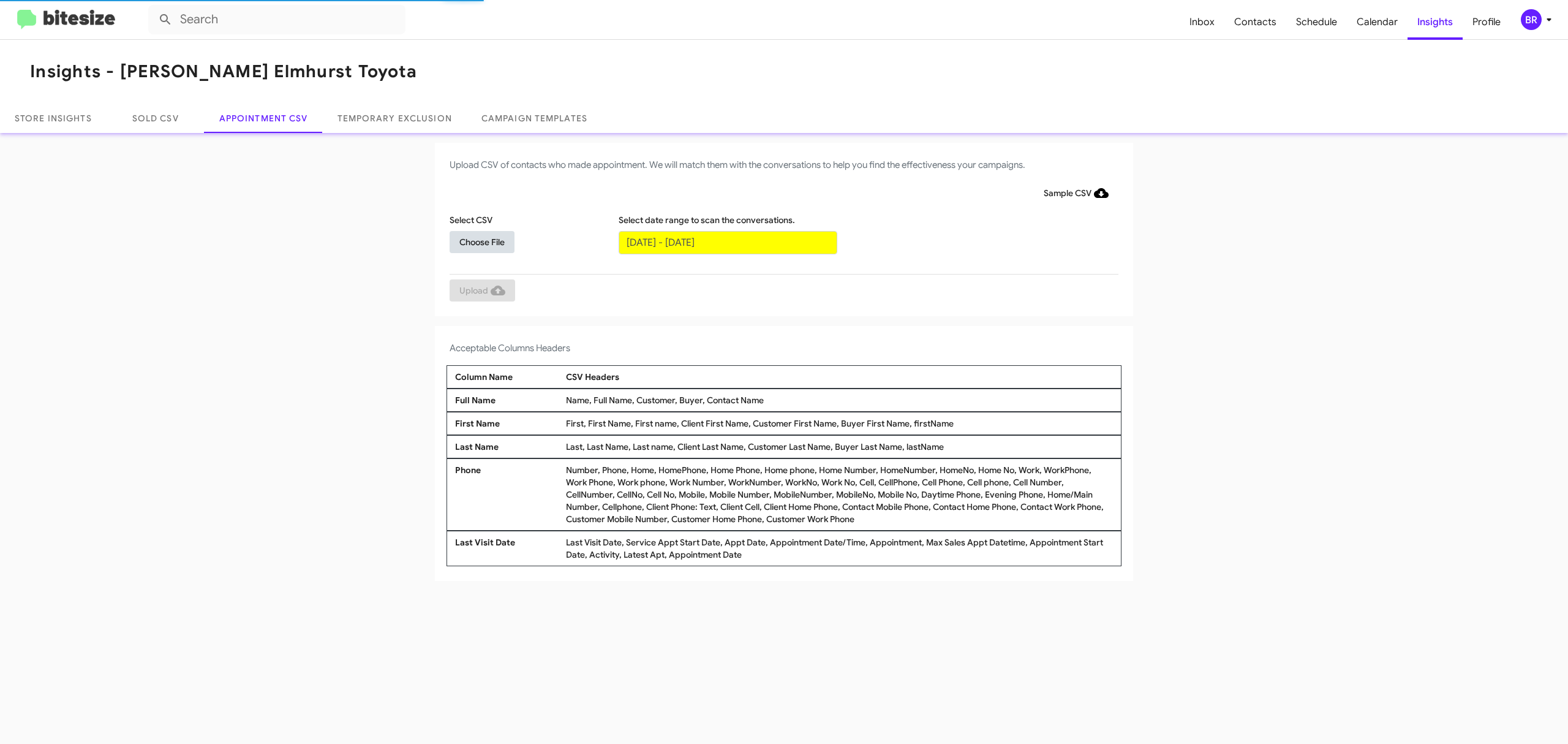
click at [481, 241] on span "Choose File" at bounding box center [482, 242] width 45 height 22
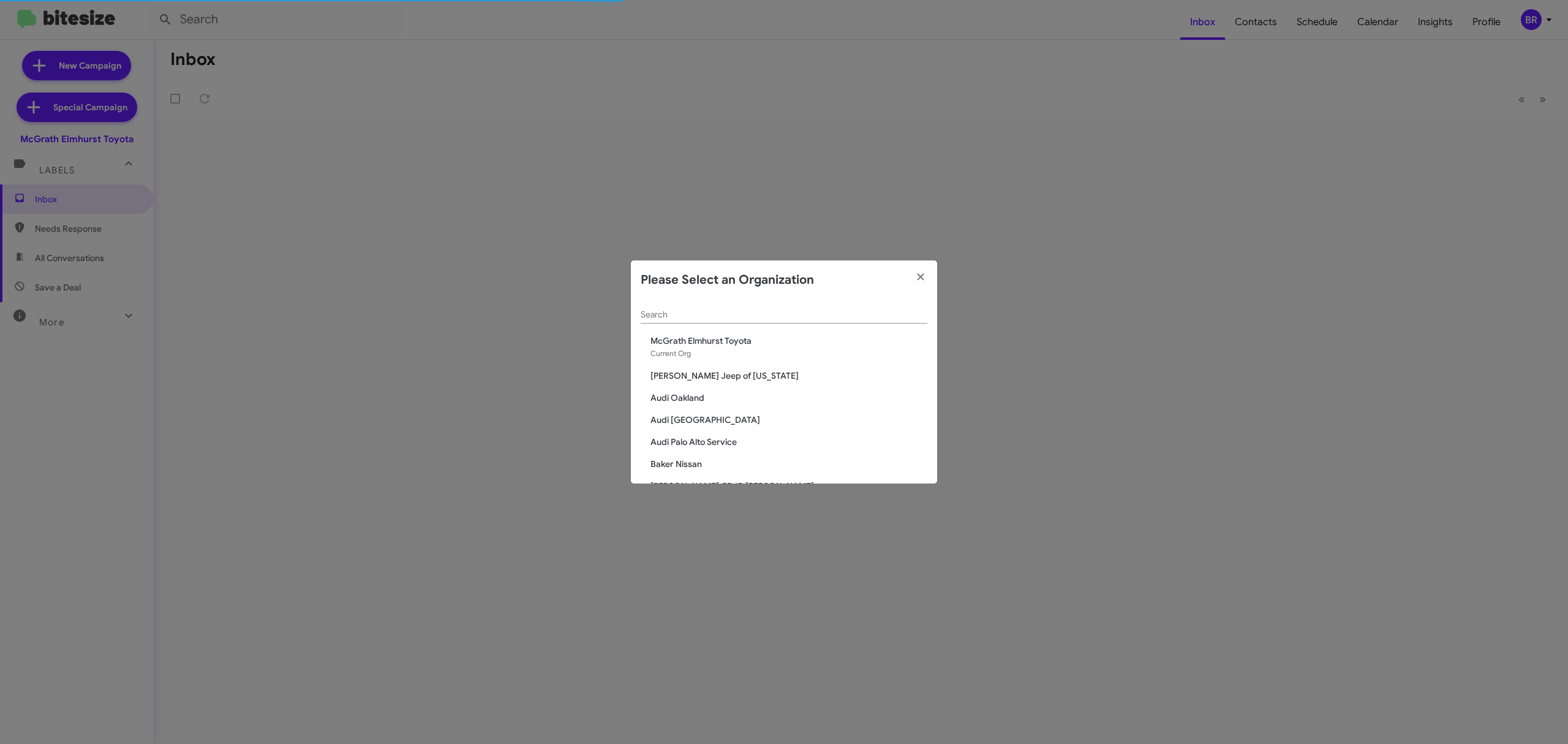
scroll to position [1464, 0]
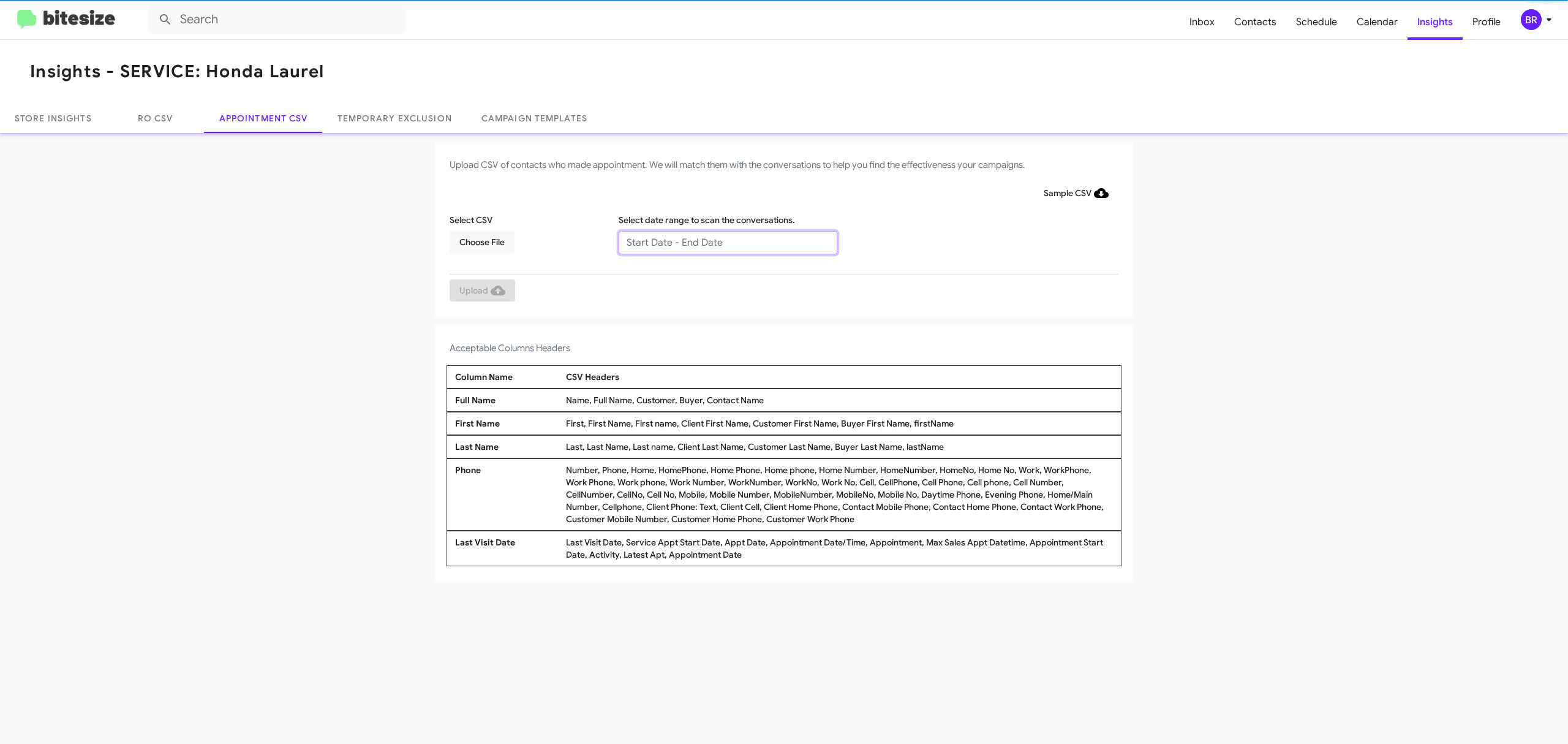
click at [726, 241] on input "text" at bounding box center [728, 242] width 219 height 23
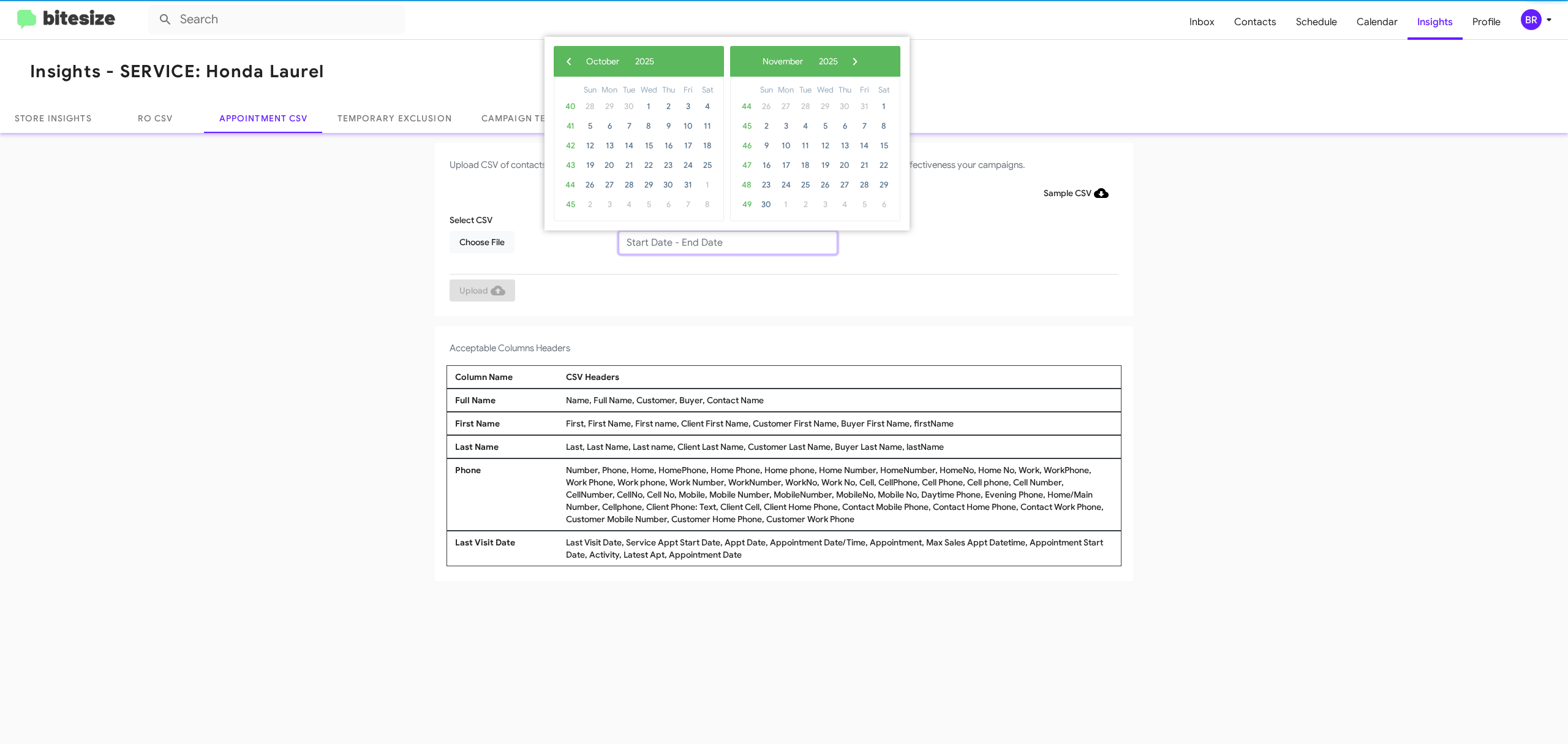
type input "10/14/2025 - 11/14/2025"
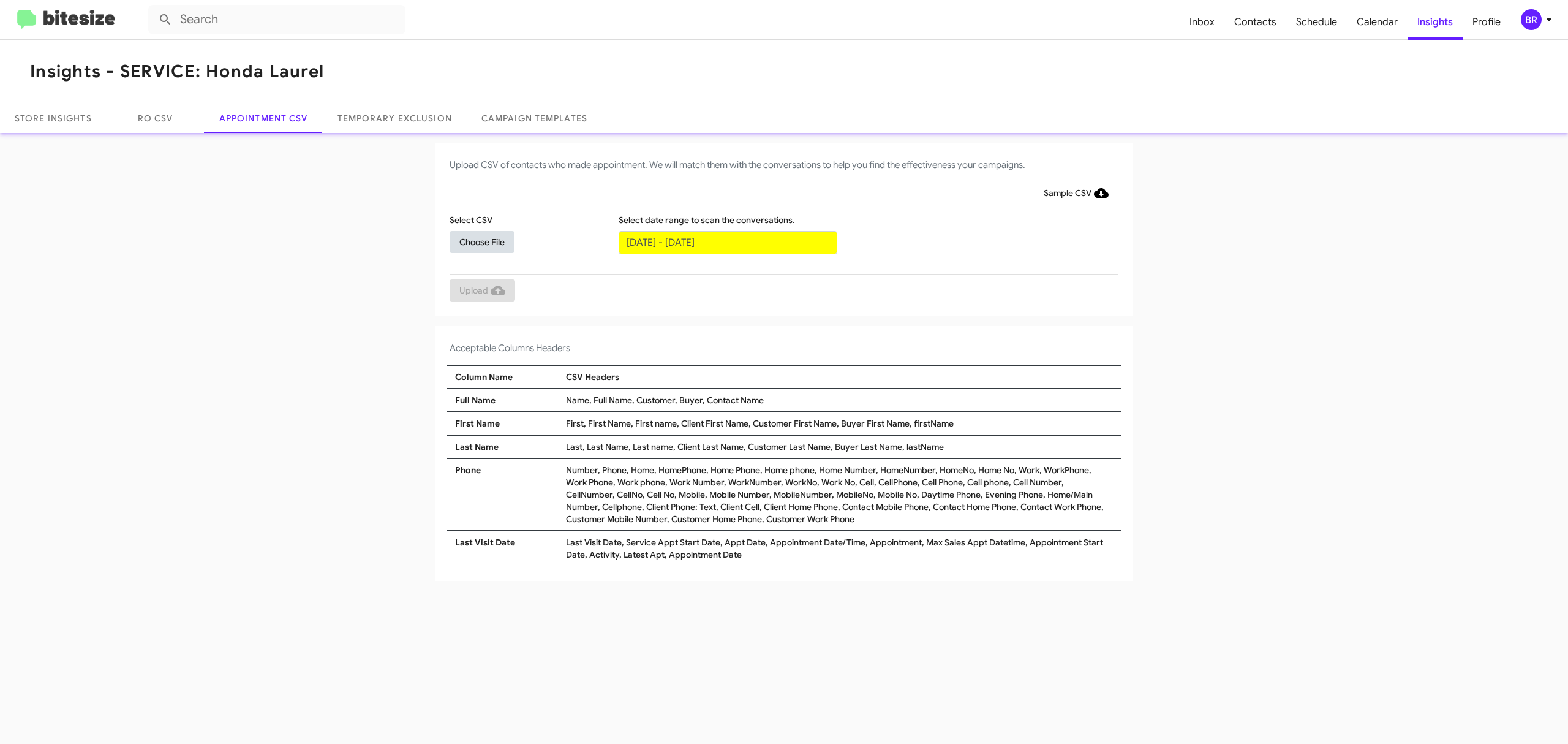
click at [481, 241] on span "Choose File" at bounding box center [482, 242] width 45 height 22
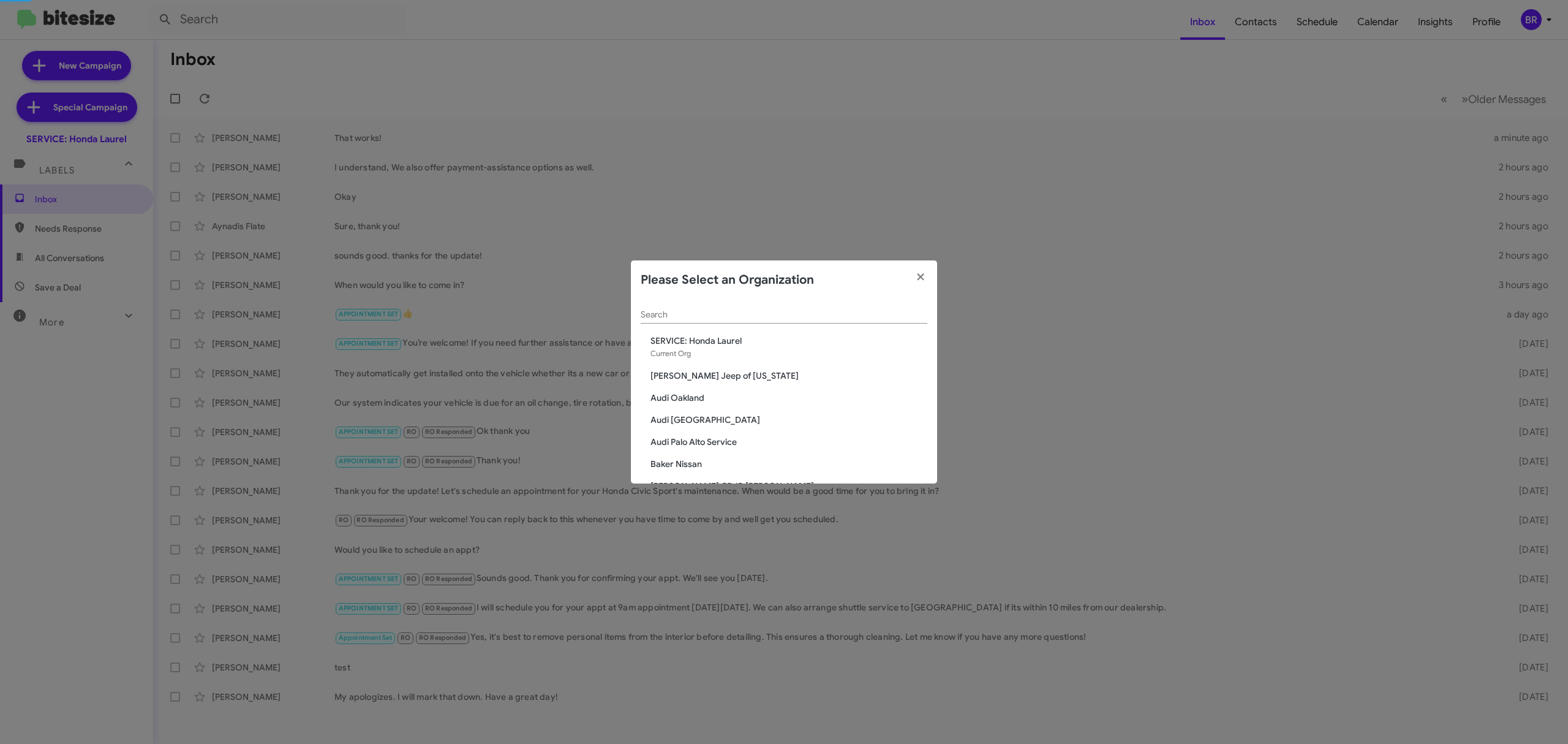
scroll to position [1662, 0]
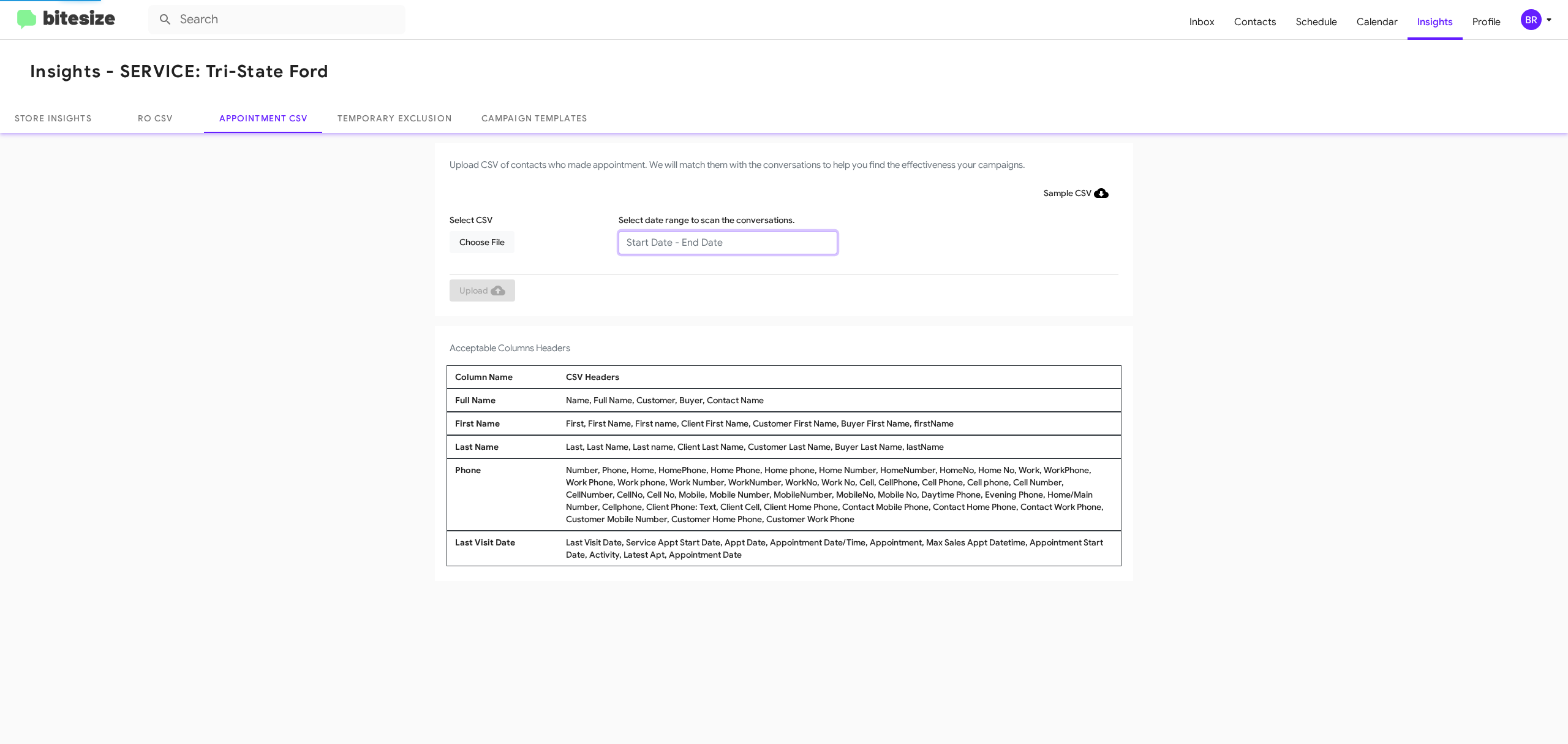
click at [726, 241] on input "text" at bounding box center [728, 242] width 219 height 23
type input "10/14/2025 - 11/14/2025"
click at [481, 241] on span "Choose File" at bounding box center [482, 242] width 45 height 22
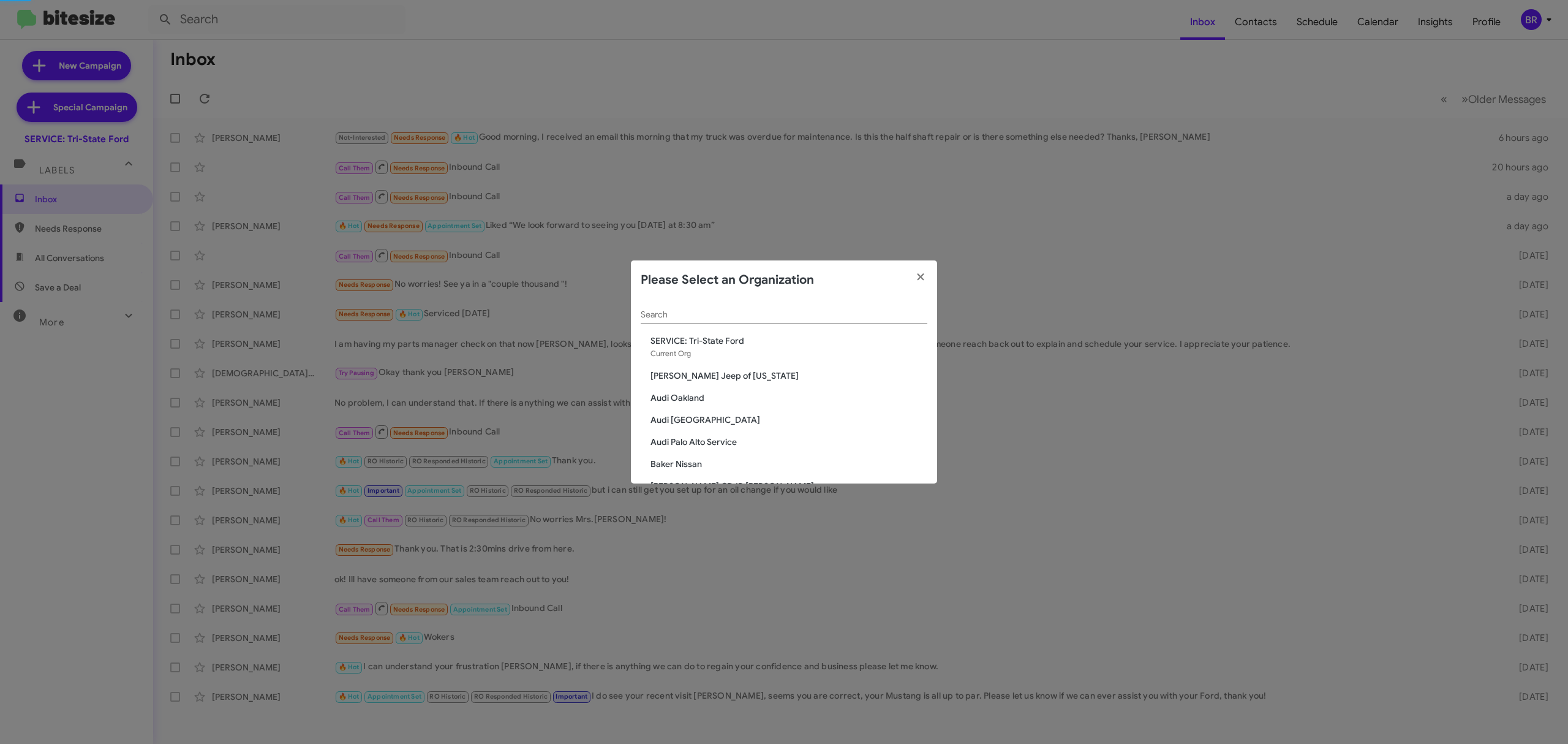
scroll to position [1309, 0]
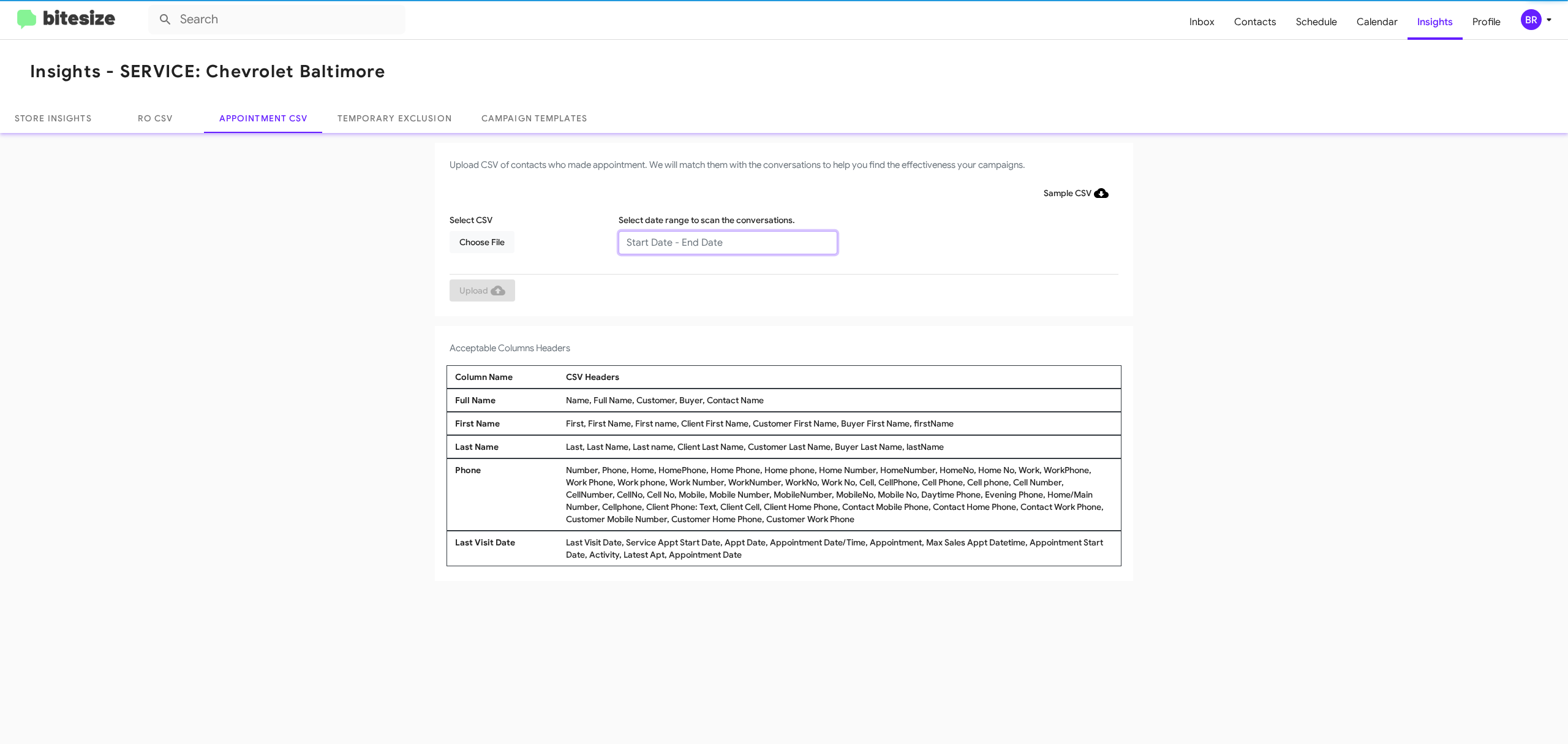
click at [726, 241] on input "text" at bounding box center [728, 242] width 219 height 23
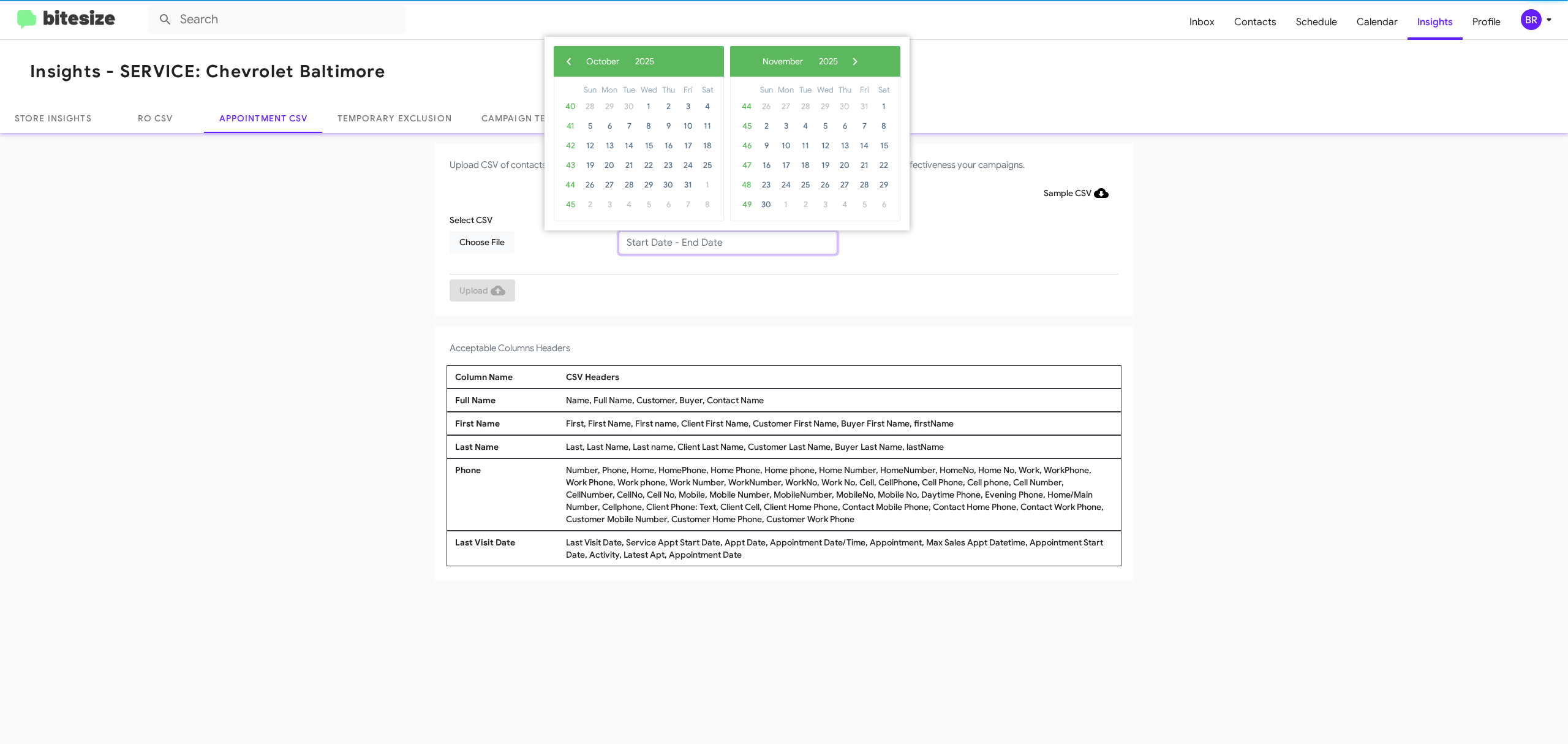
type input "10/14/2025 - 11/14/2025"
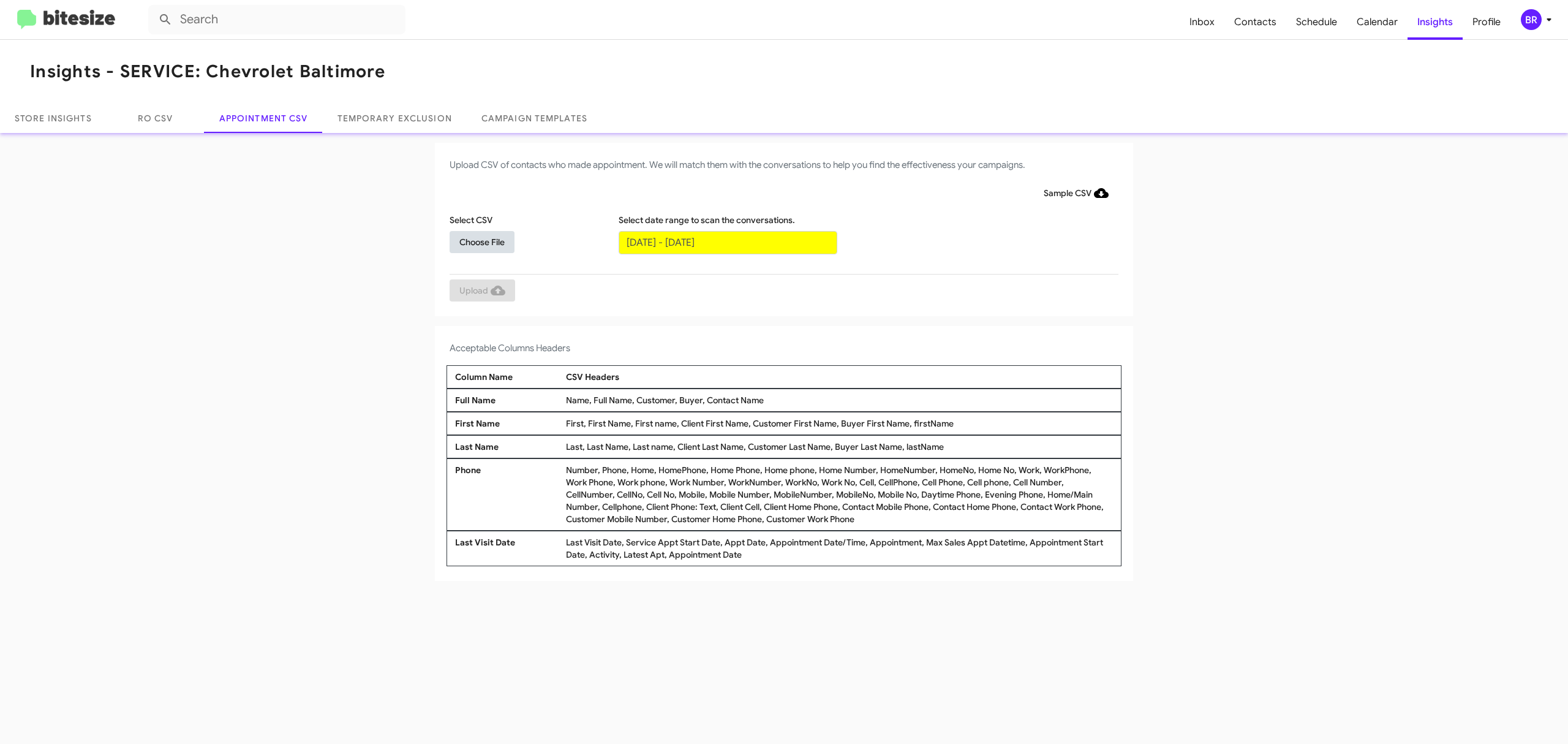
click at [481, 241] on span "Choose File" at bounding box center [482, 242] width 45 height 22
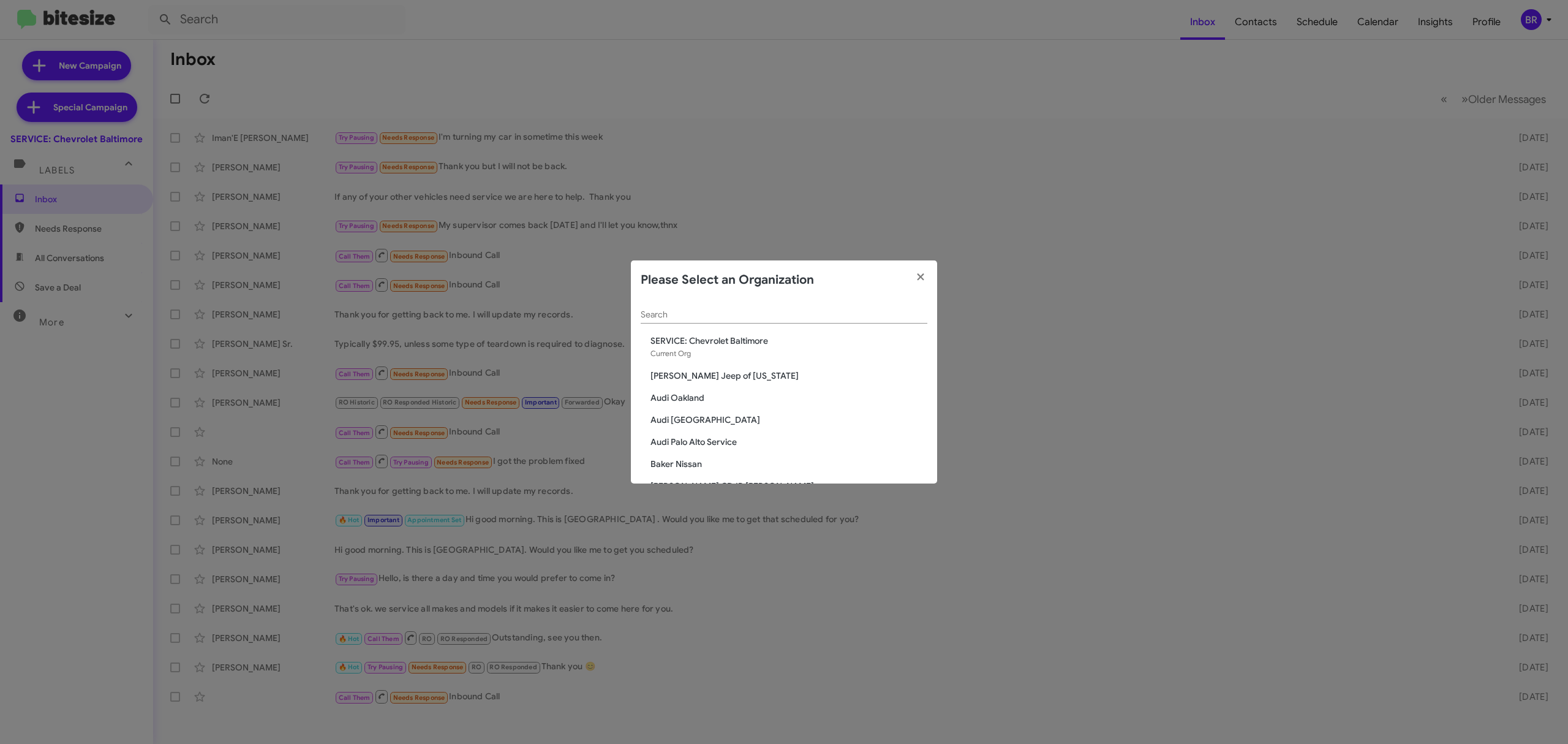
scroll to position [1486, 0]
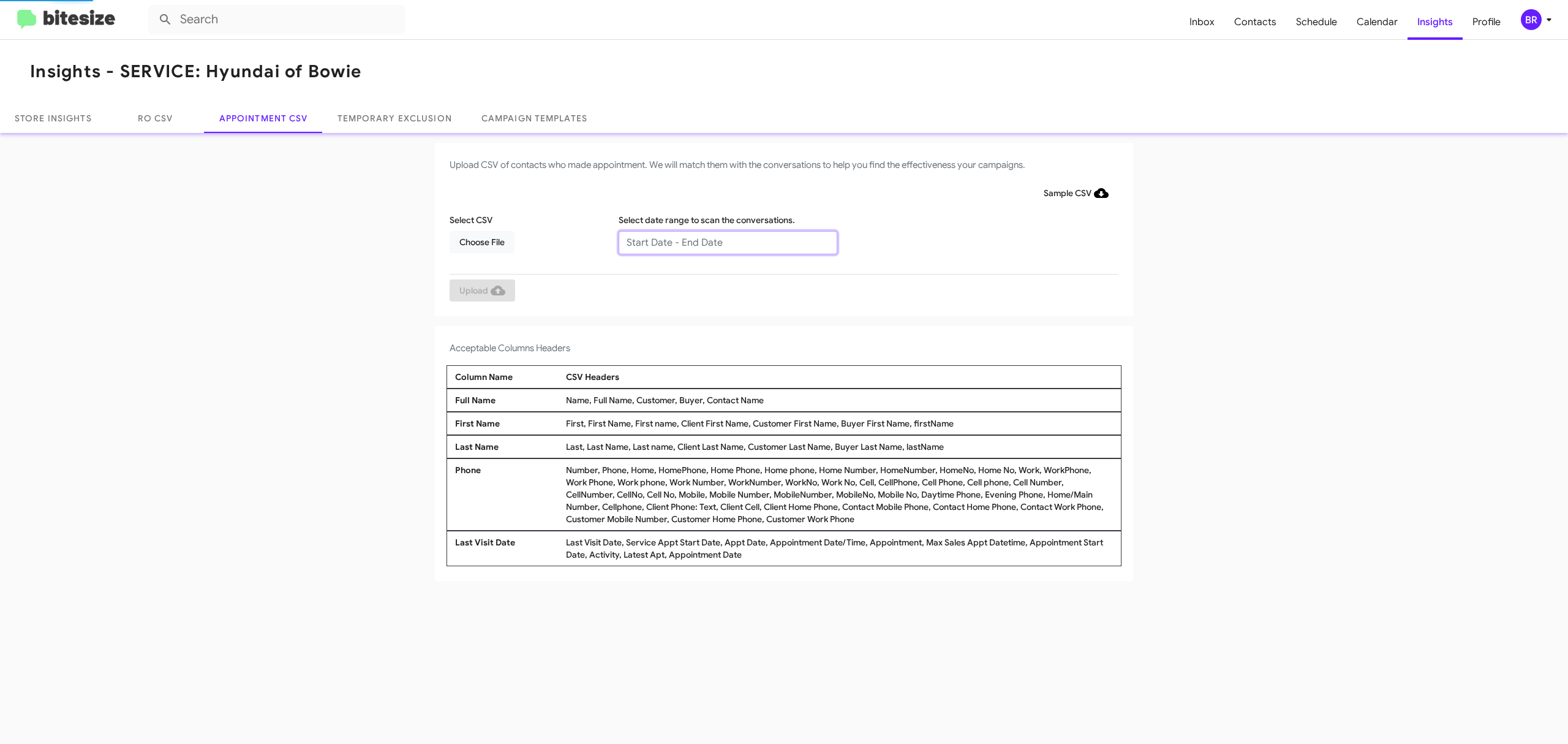
click at [726, 241] on input "text" at bounding box center [728, 242] width 219 height 23
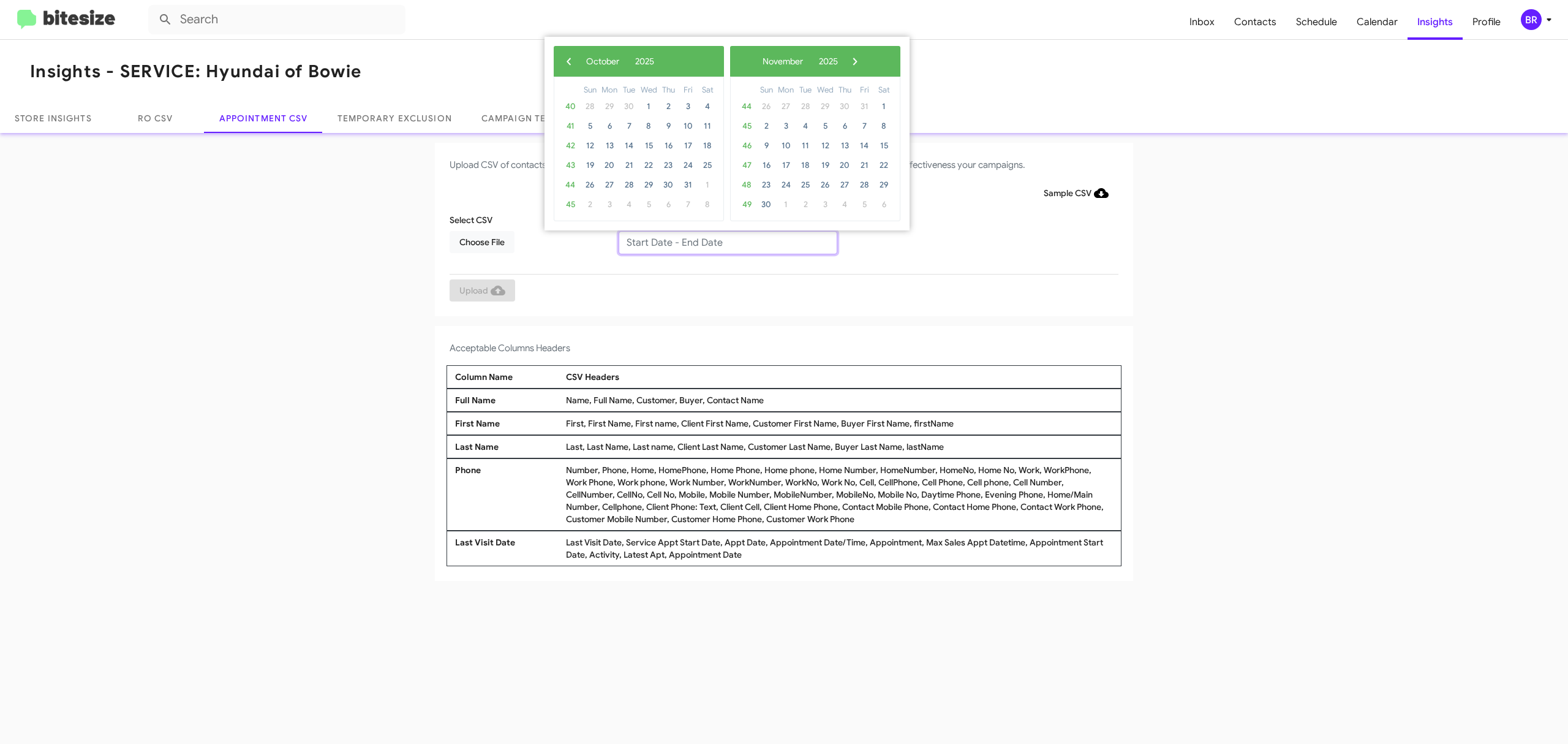
type input "10/14/2025 - 11/14/2025"
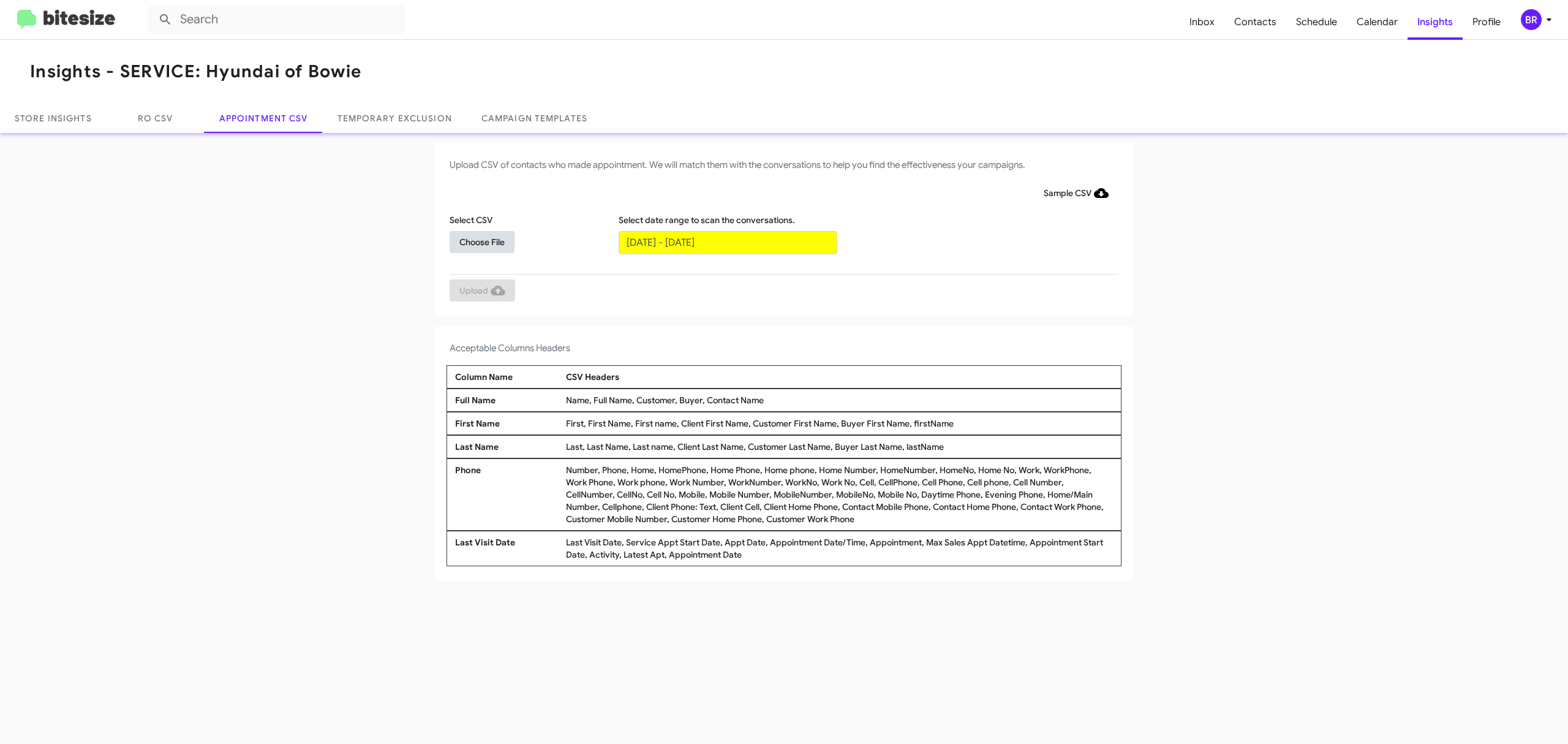
click at [481, 241] on span "Choose File" at bounding box center [482, 242] width 45 height 22
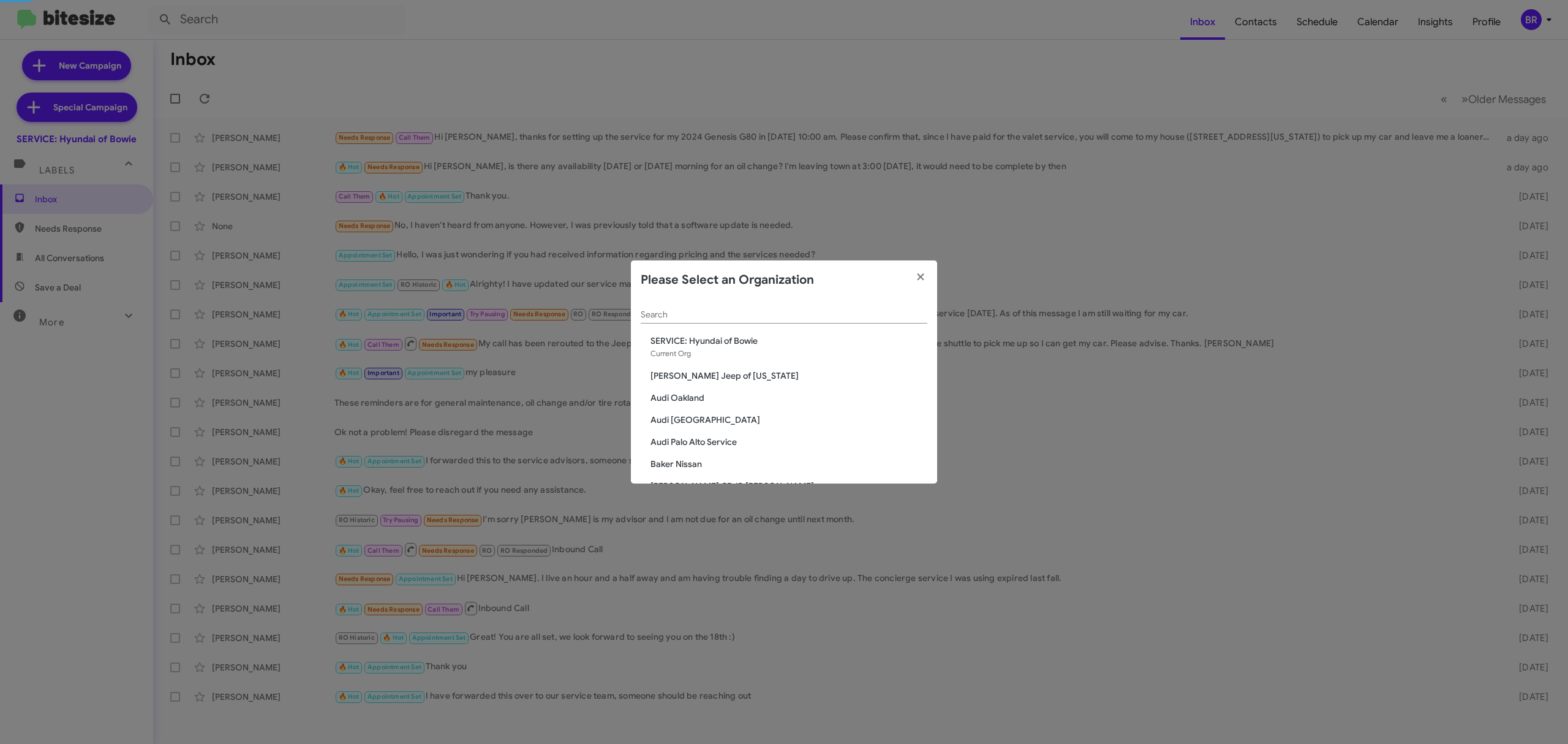
scroll to position [1530, 0]
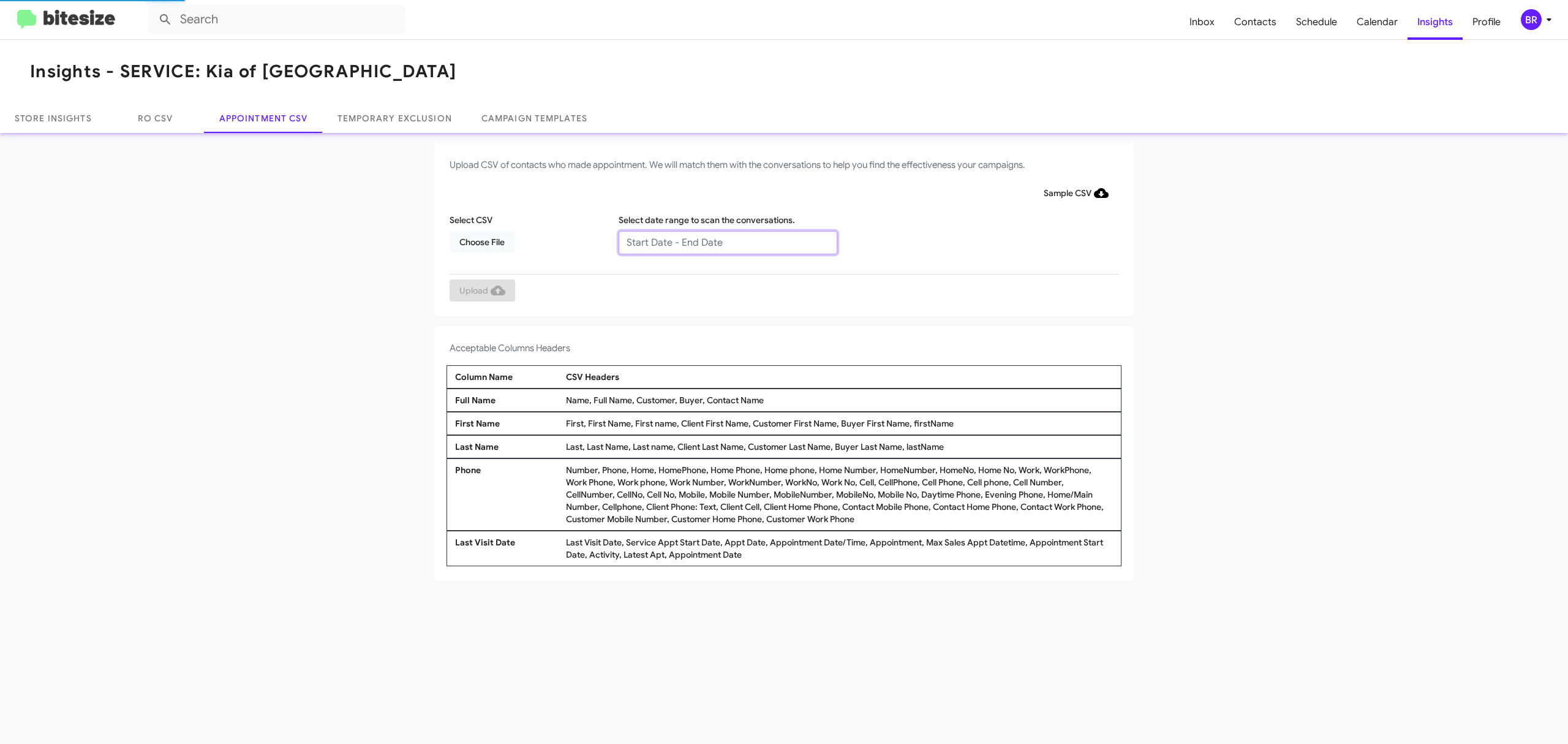
click at [726, 241] on input "text" at bounding box center [728, 242] width 219 height 23
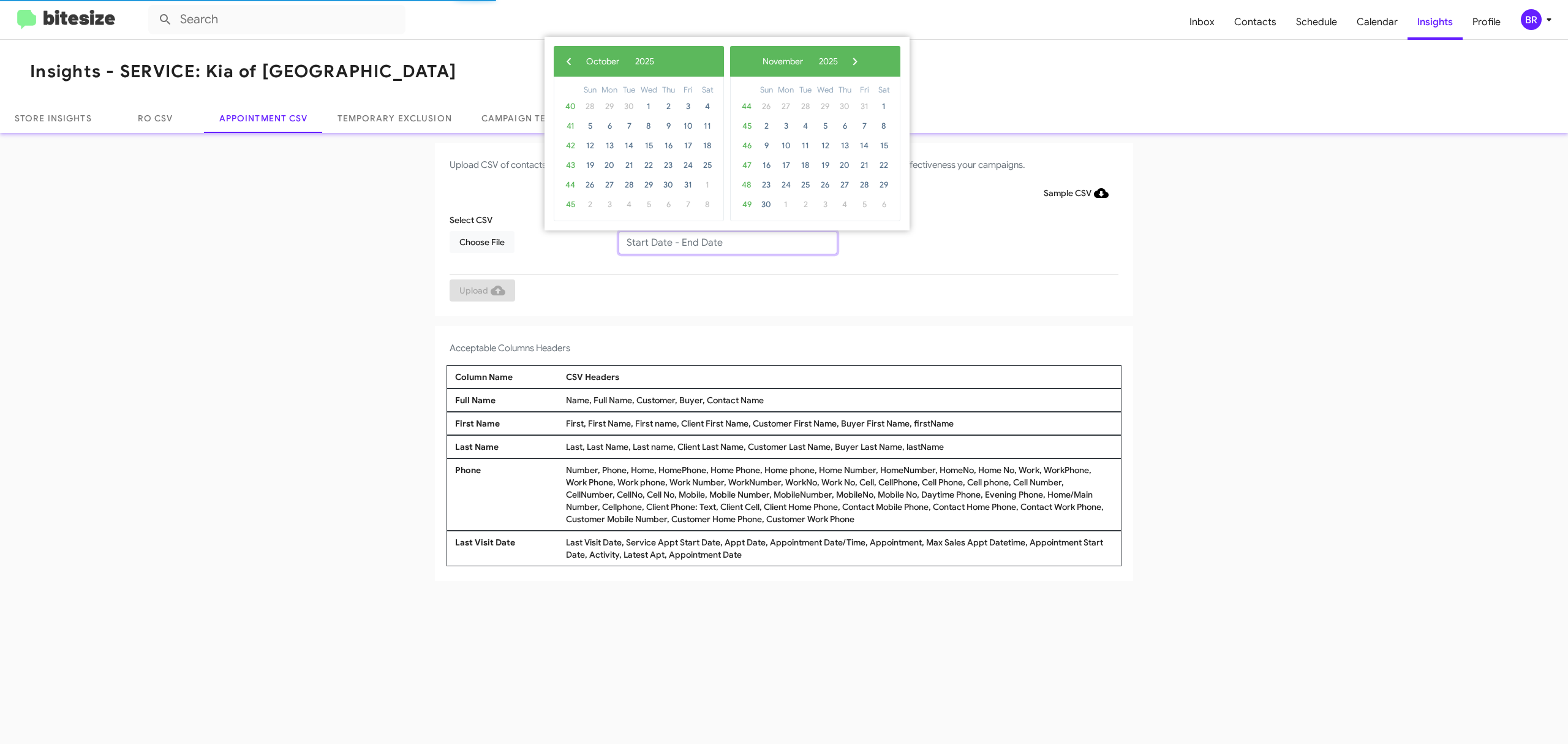
type input "10/14/2025 - 11/14/2025"
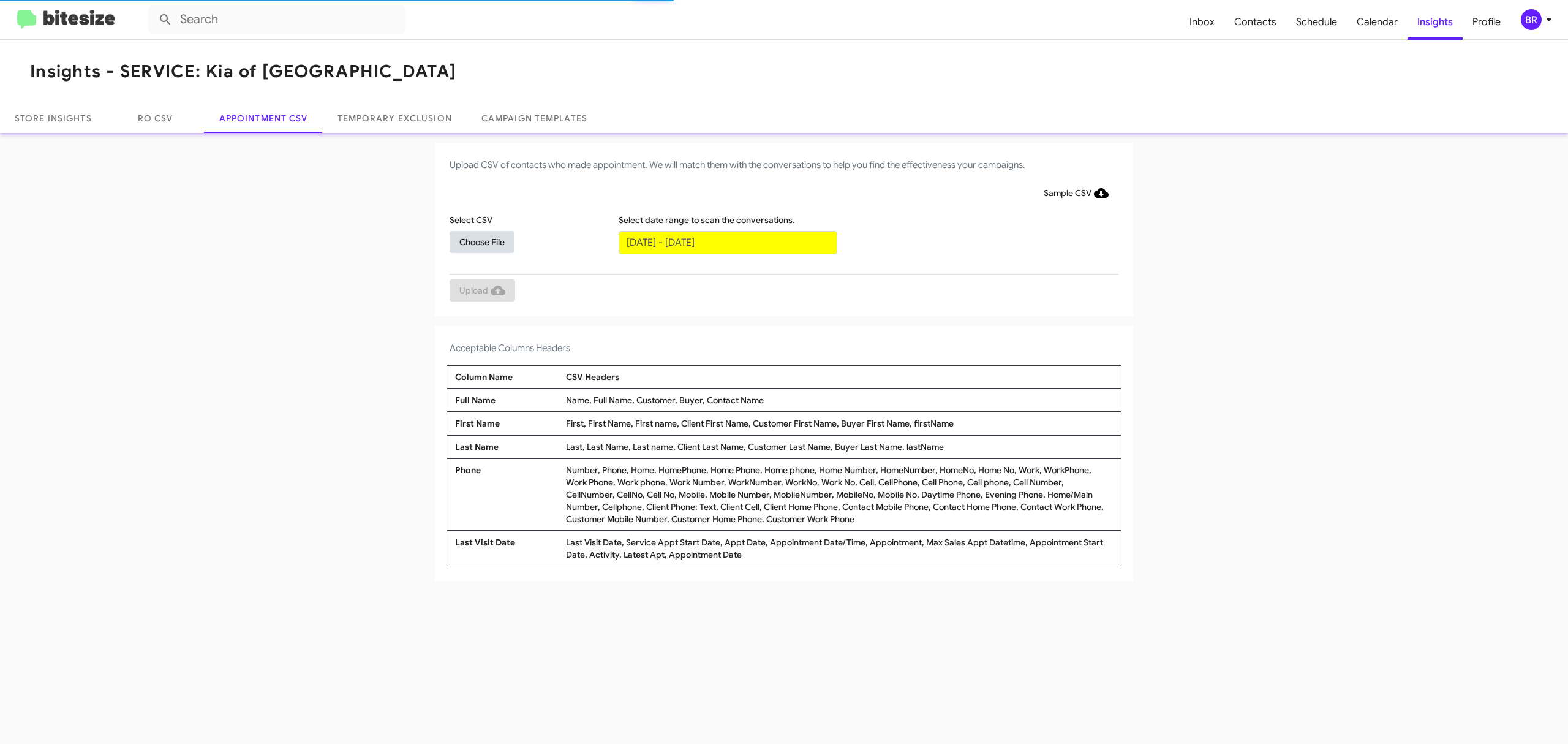
click at [481, 241] on span "Choose File" at bounding box center [482, 242] width 45 height 22
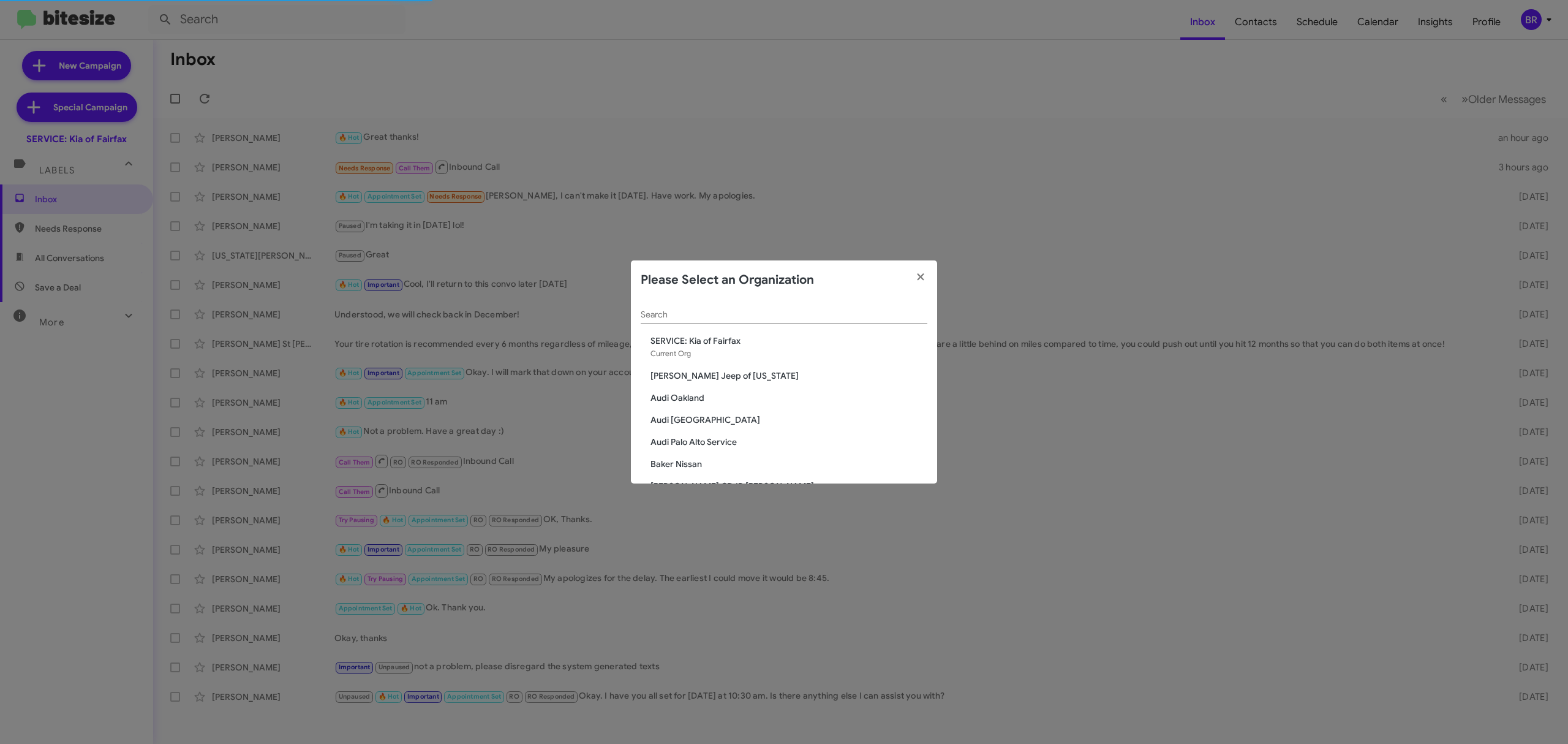
scroll to position [1685, 0]
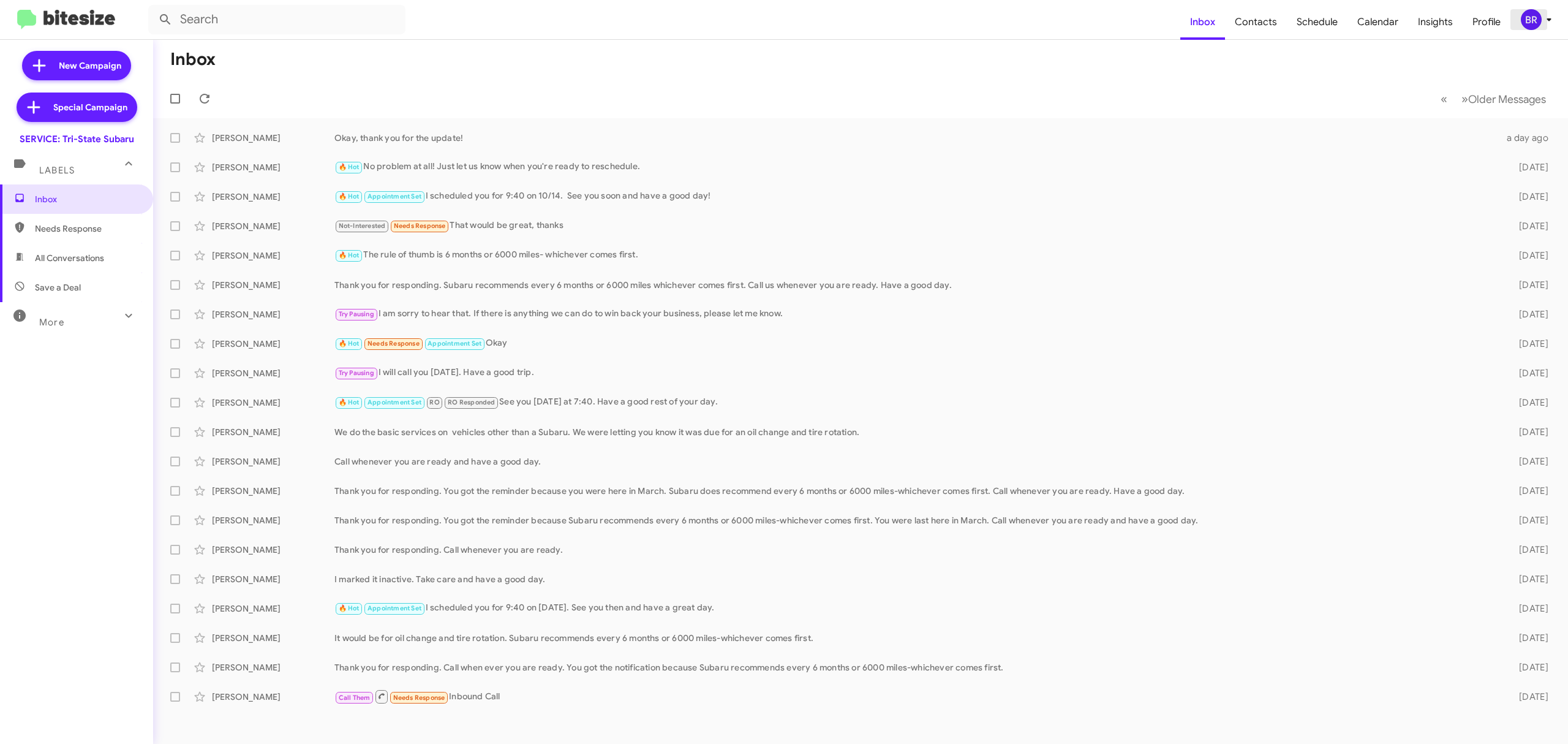
click at [1523, 22] on div "BR" at bounding box center [1531, 20] width 21 height 21
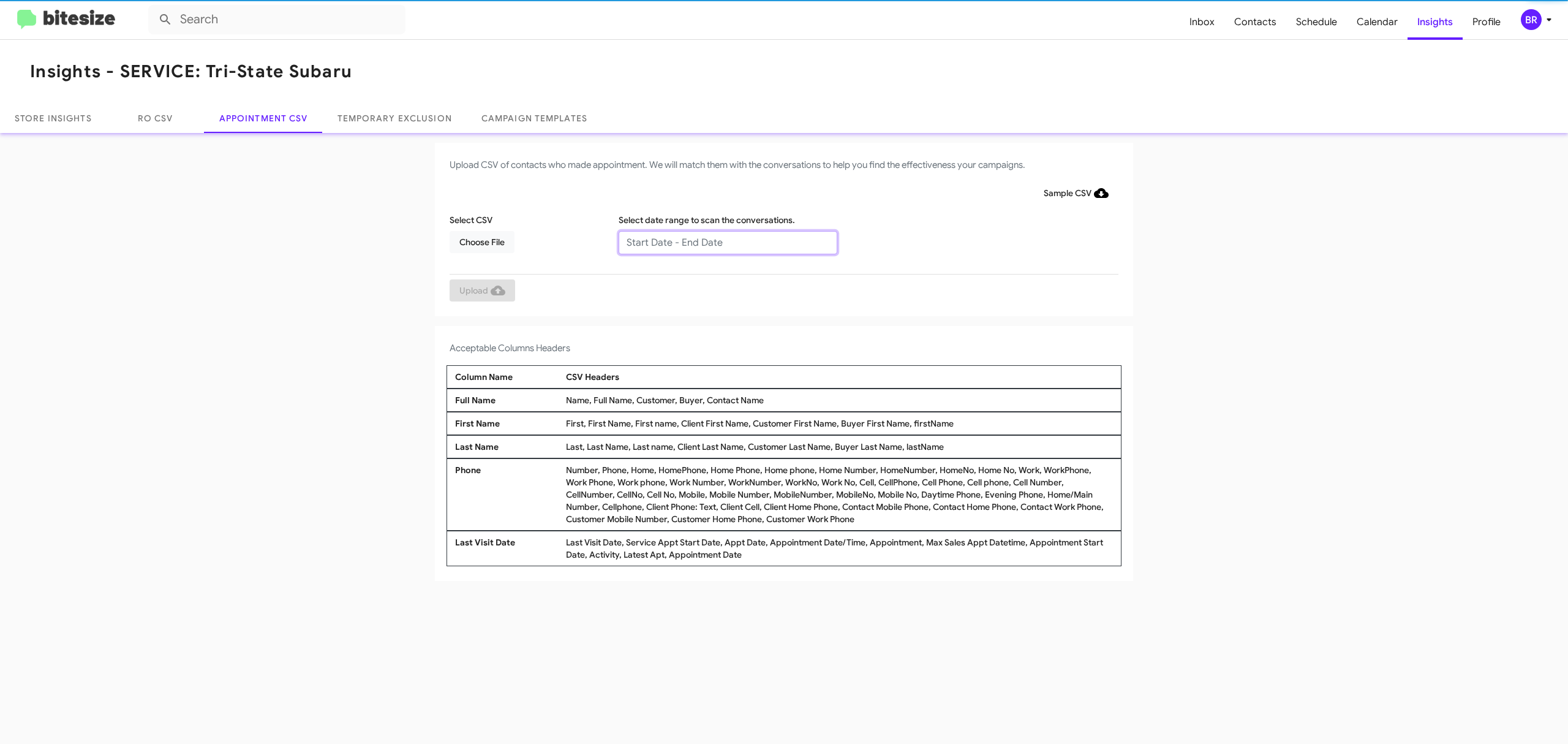
click at [726, 241] on input "text" at bounding box center [728, 242] width 219 height 23
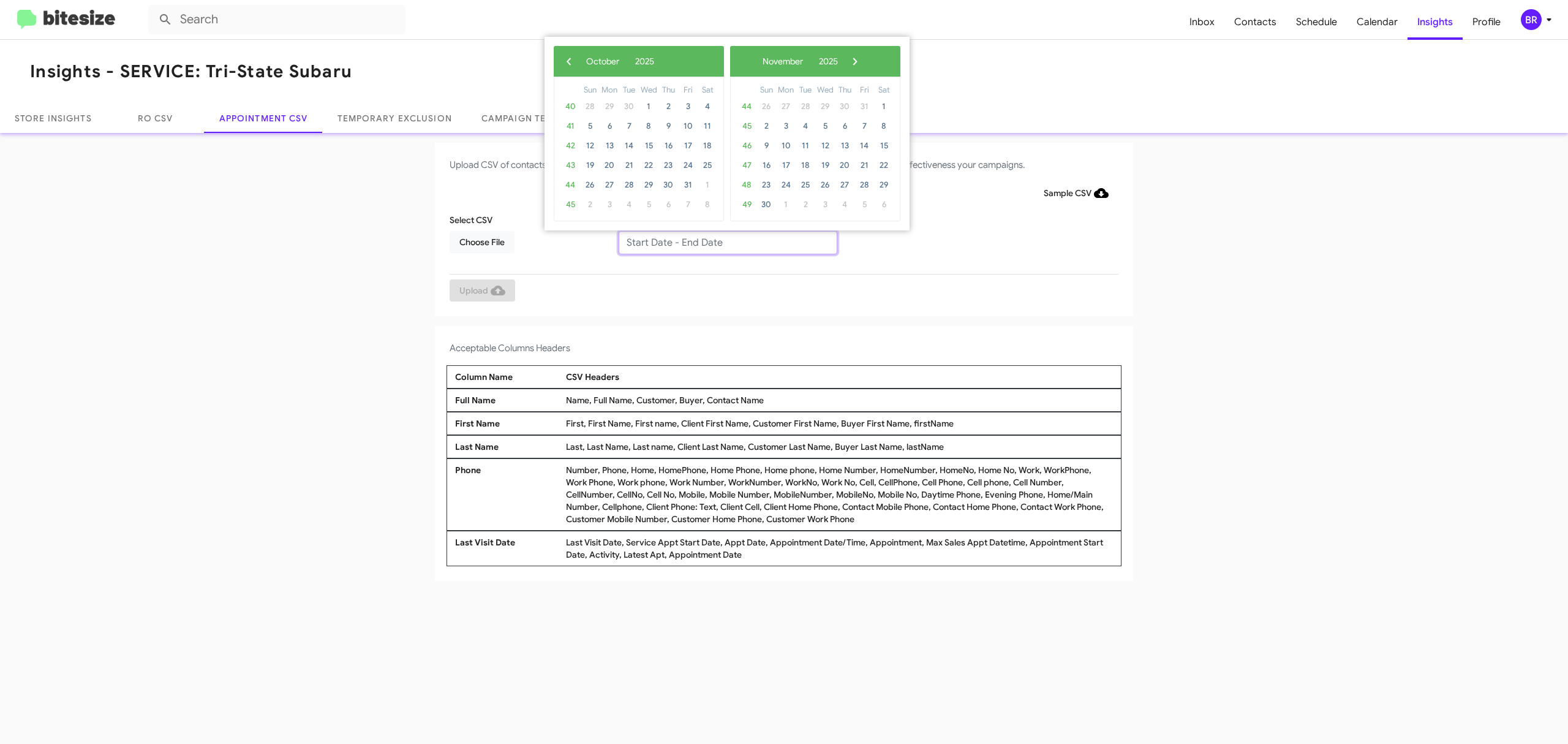
type input "10/14/2025 - 11/14/2025"
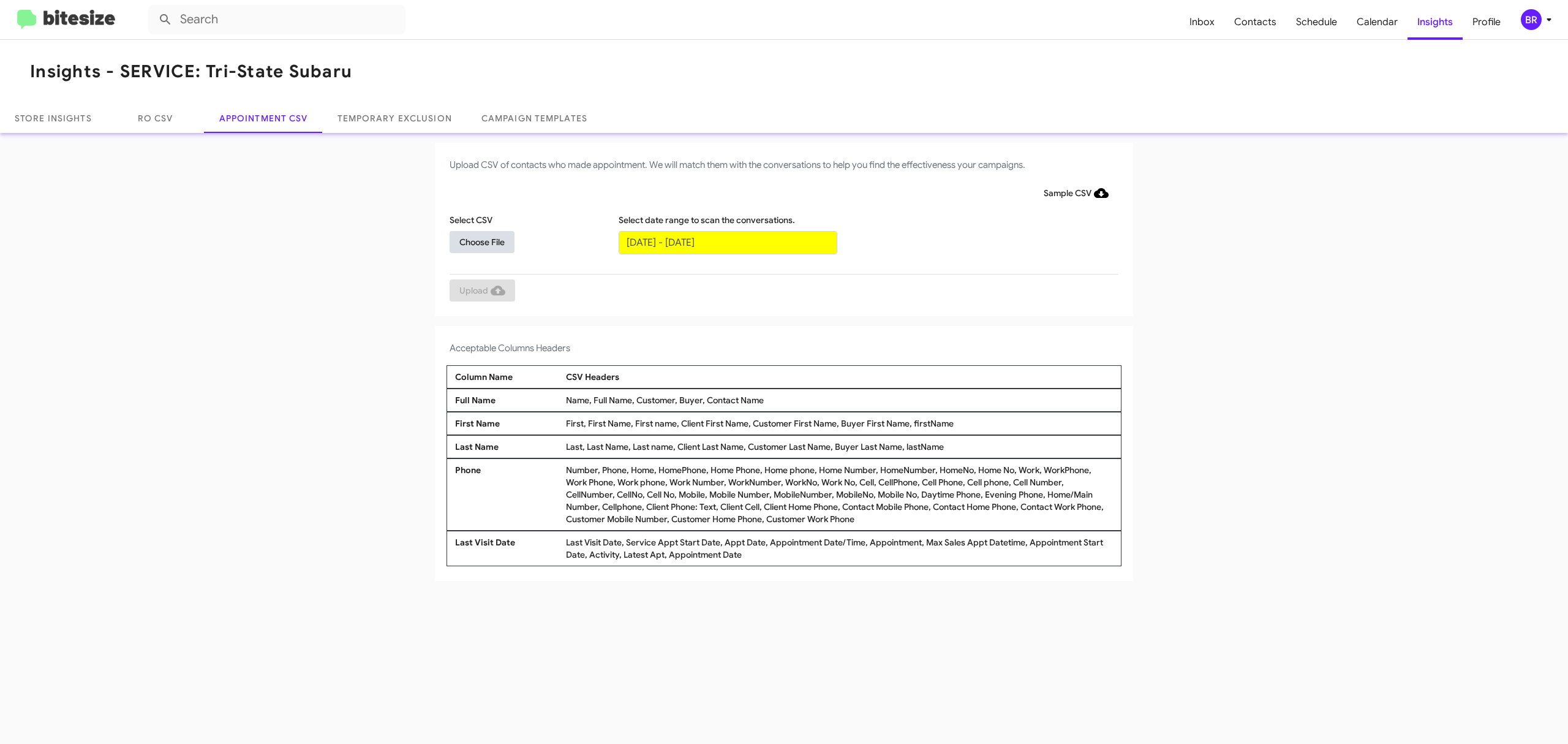
click at [481, 241] on span "Choose File" at bounding box center [482, 242] width 45 height 22
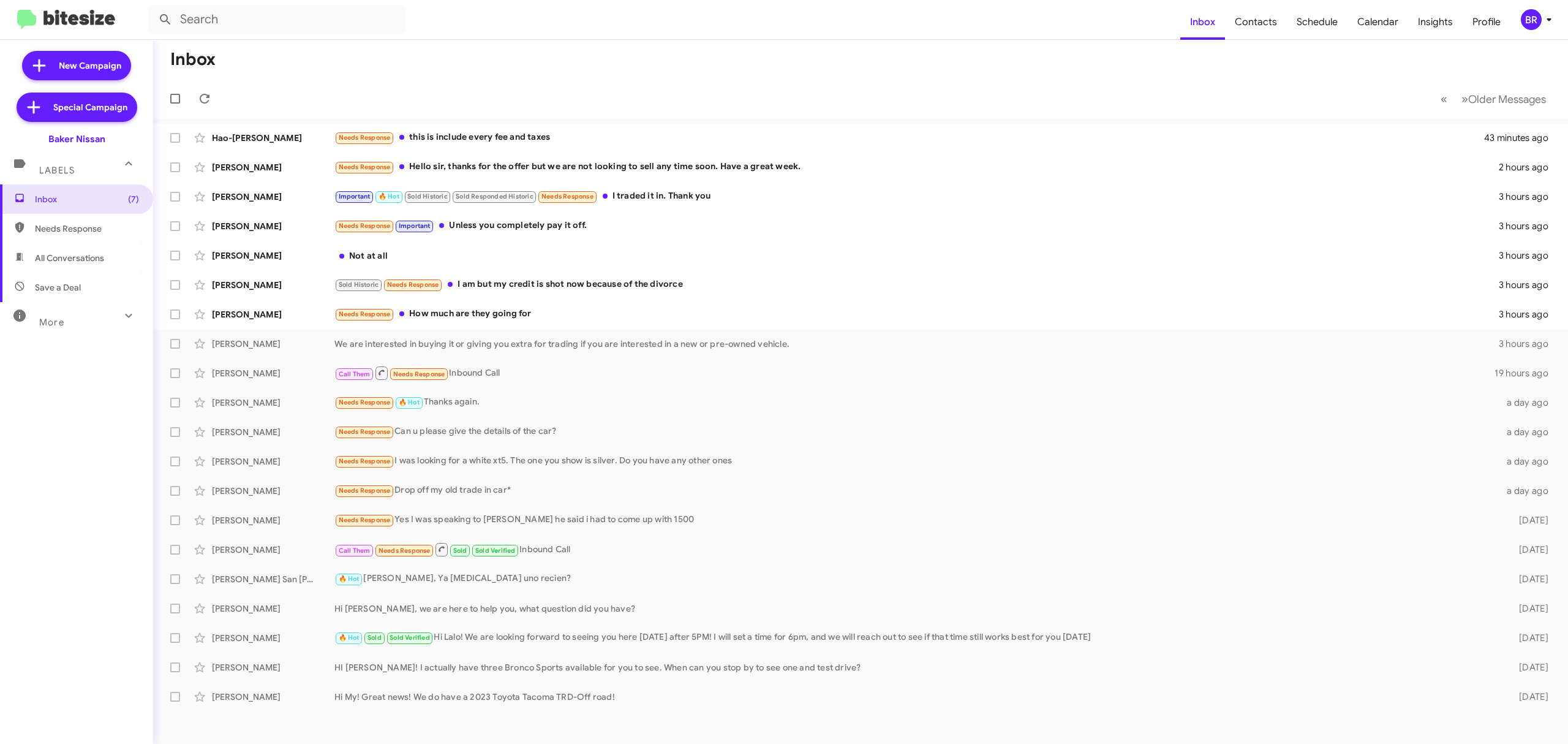
click at [1534, 22] on div "BR" at bounding box center [1531, 20] width 21 height 21
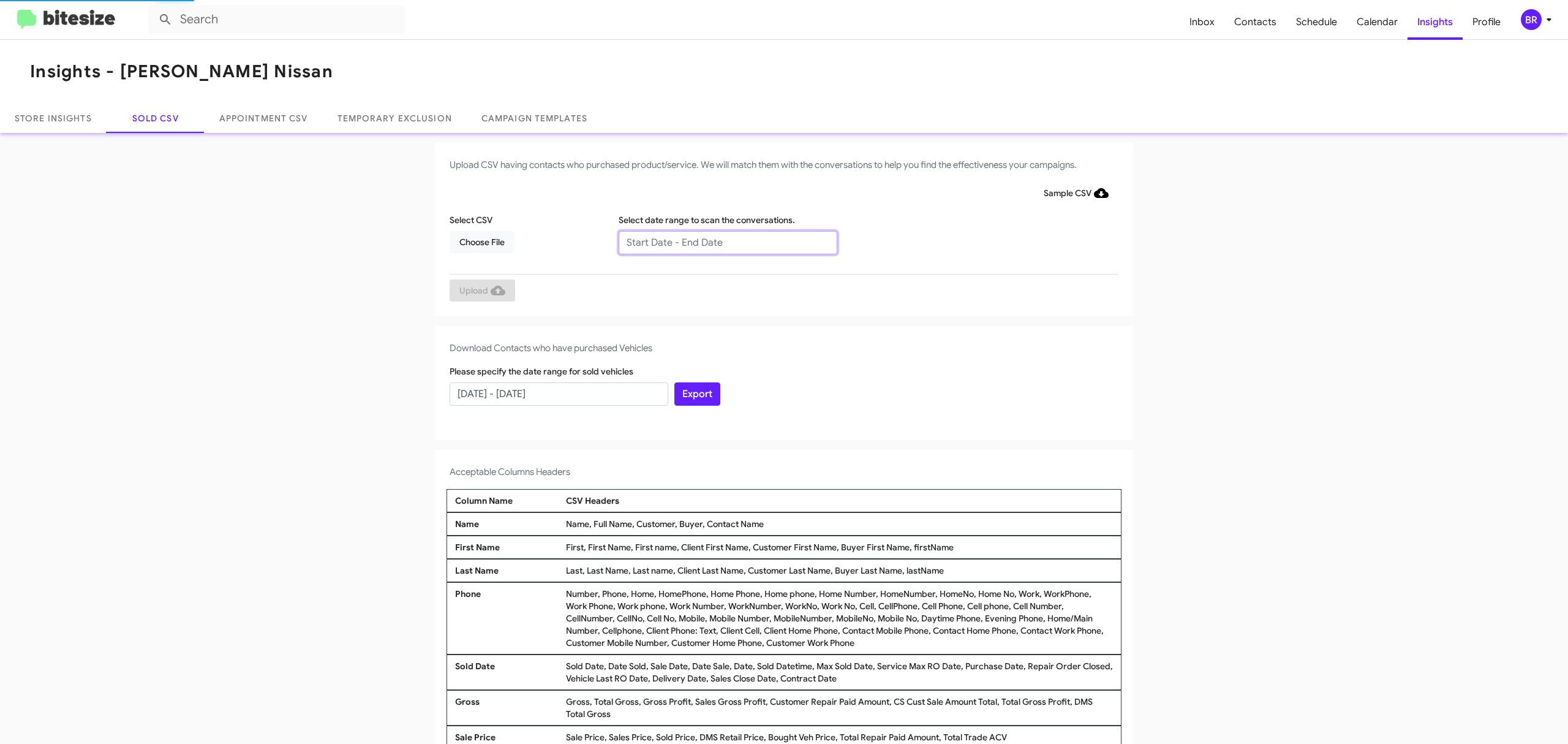
click at [721, 241] on input "text" at bounding box center [728, 242] width 219 height 23
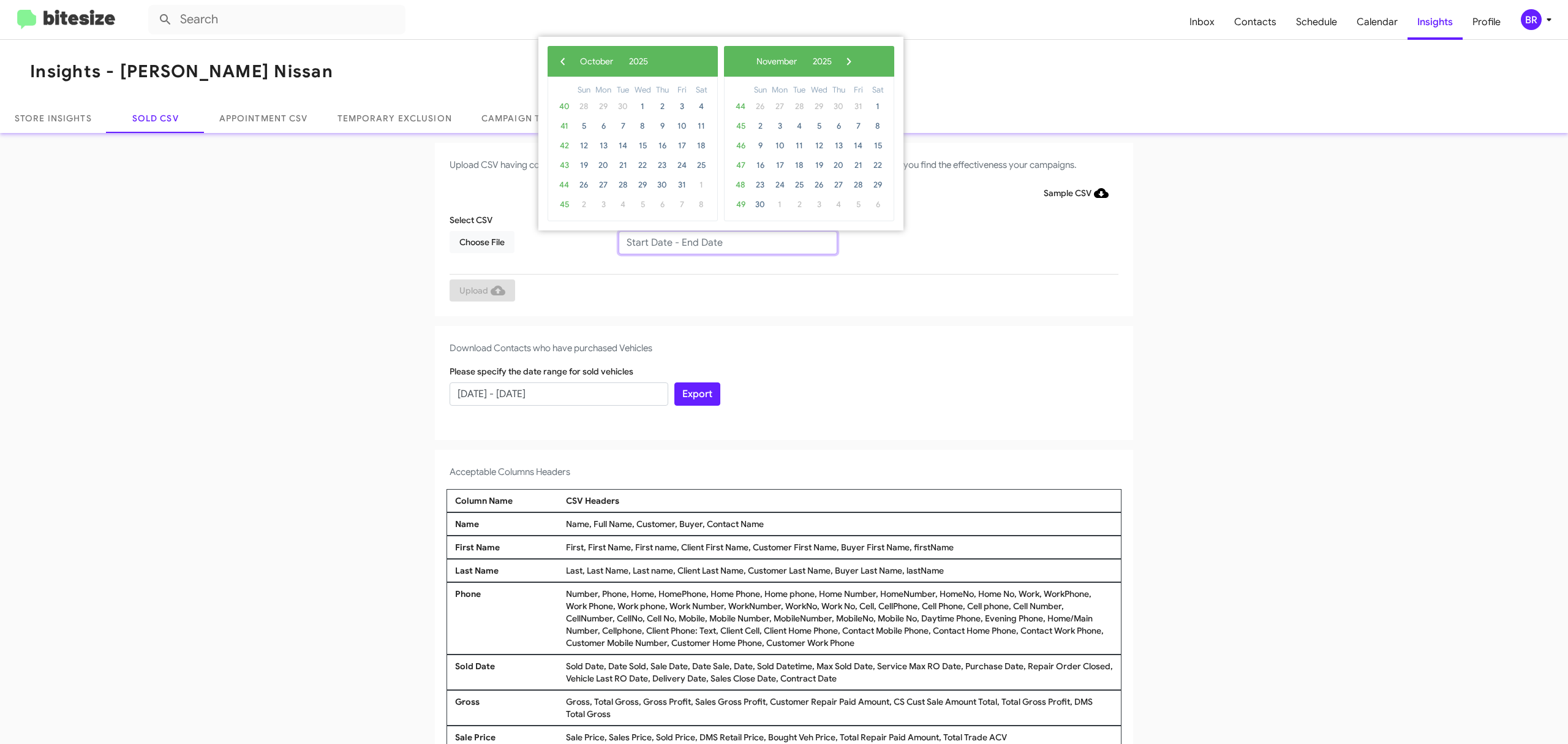
type input "[DATE] - [DATE]"
